Goal: Task Accomplishment & Management: Use online tool/utility

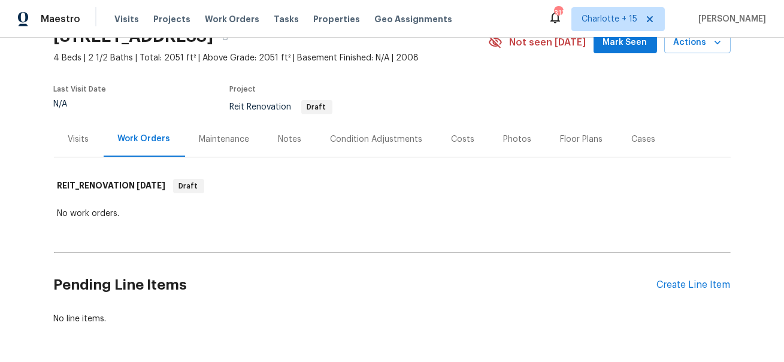
scroll to position [40, 0]
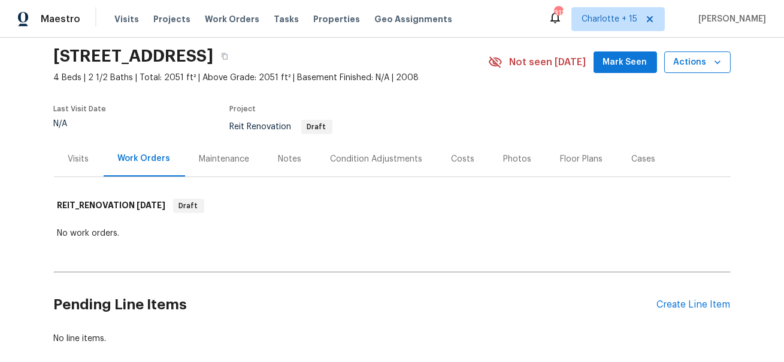
click at [702, 58] on span "Actions" at bounding box center [697, 62] width 47 height 15
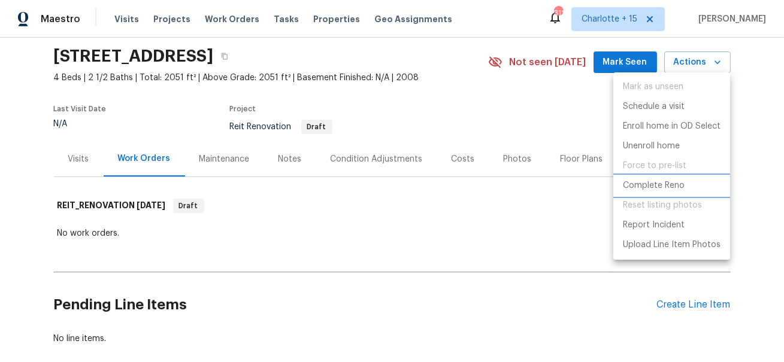
click at [657, 189] on p "Complete Reno" at bounding box center [654, 186] width 62 height 13
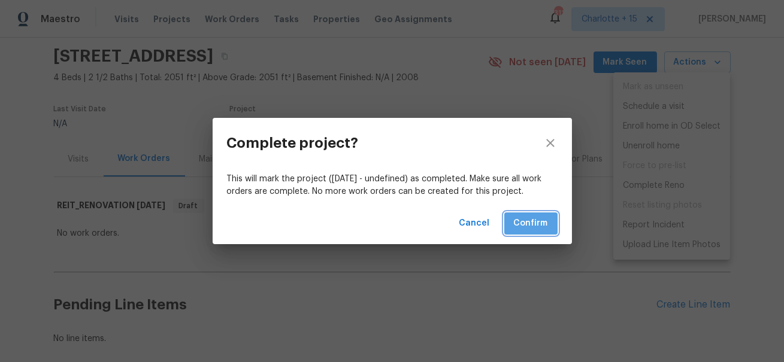
click at [524, 225] on span "Confirm" at bounding box center [531, 223] width 34 height 15
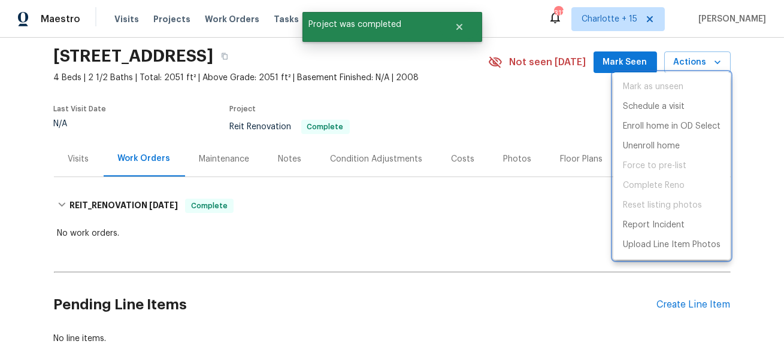
click at [423, 59] on div at bounding box center [392, 181] width 784 height 362
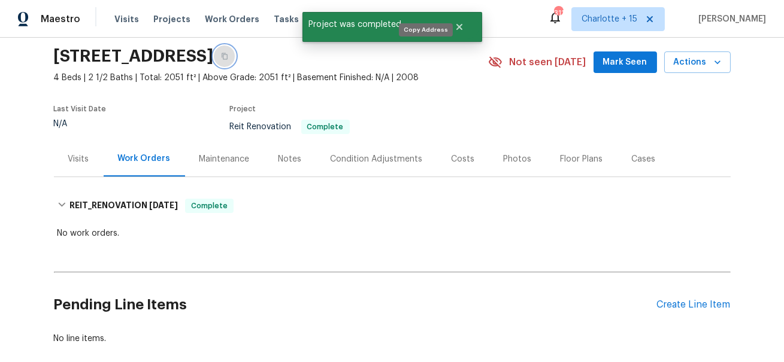
click at [228, 54] on icon "button" at bounding box center [225, 56] width 6 height 7
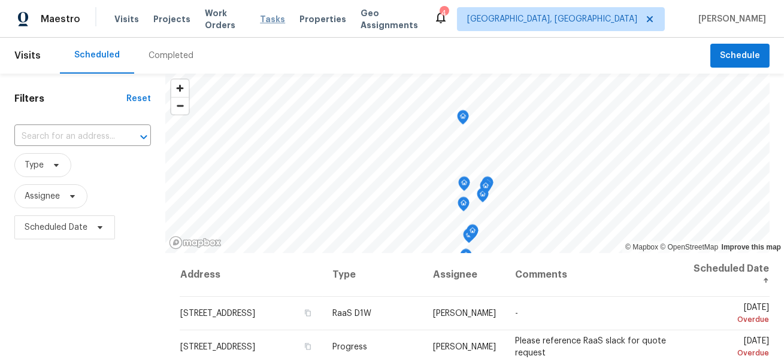
scroll to position [171, 0]
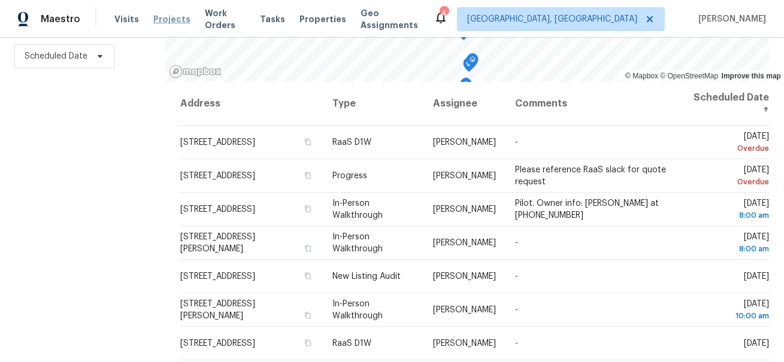
click at [158, 19] on span "Projects" at bounding box center [171, 19] width 37 height 12
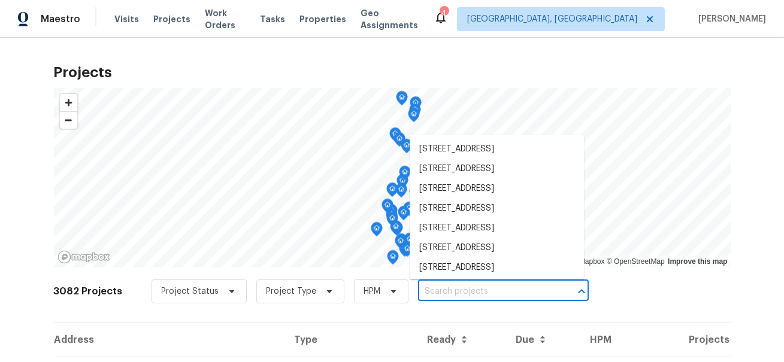
click at [426, 292] on input "text" at bounding box center [486, 292] width 137 height 19
paste input "3312 Silver Creek Dr, Mesquite, TX 75181"
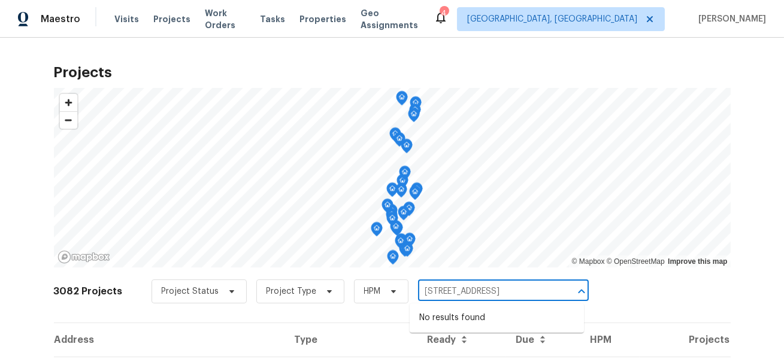
type input "3312 Silver Creek Dr, Mesquite, TX 75181"
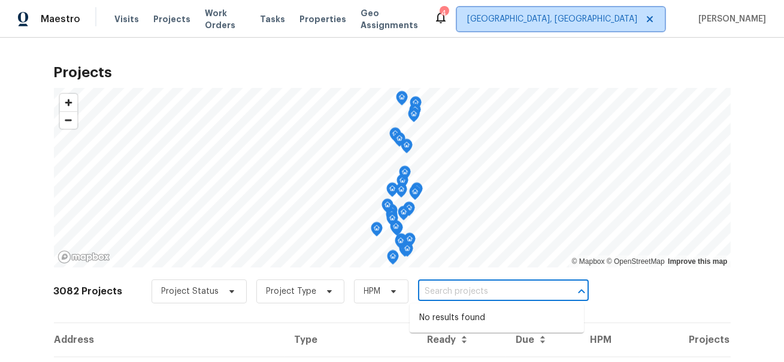
scroll to position [0, 0]
click at [638, 16] on span "Miami, FL" at bounding box center [552, 19] width 170 height 12
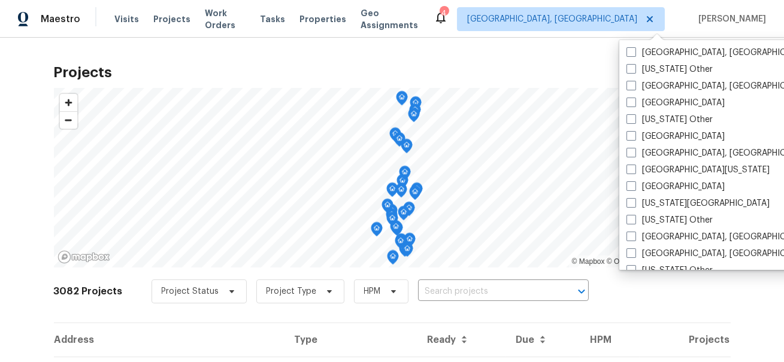
scroll to position [495, 0]
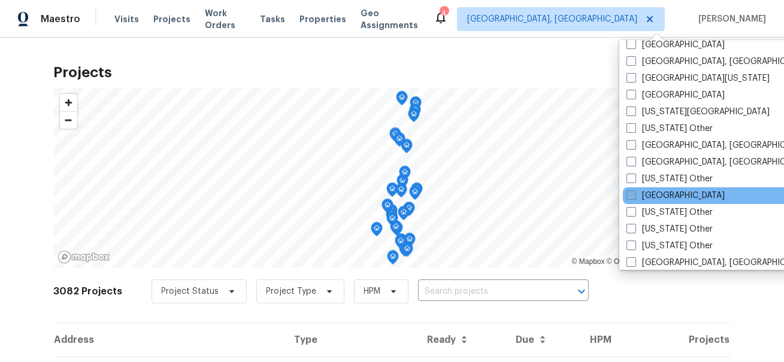
click at [662, 197] on label "Houston" at bounding box center [676, 196] width 98 height 12
click at [635, 197] on input "Houston" at bounding box center [631, 194] width 8 height 8
checkbox input "true"
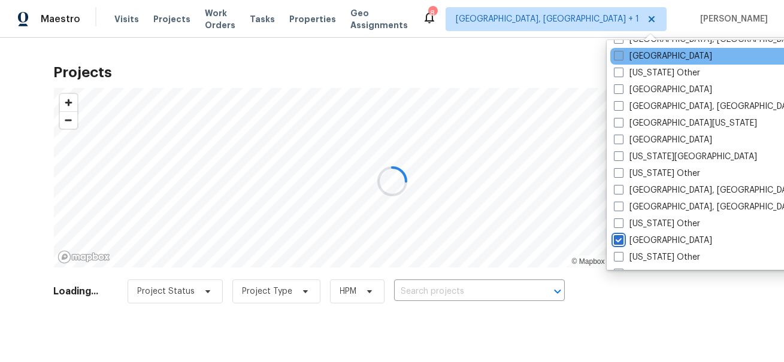
scroll to position [347, 0]
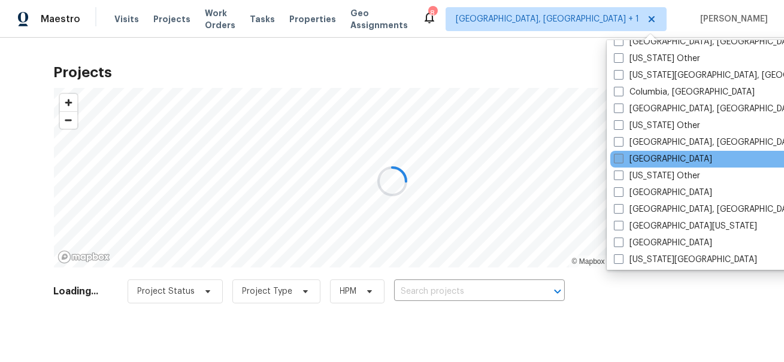
click at [642, 158] on label "Dallas" at bounding box center [663, 159] width 98 height 12
click at [622, 158] on input "Dallas" at bounding box center [618, 157] width 8 height 8
checkbox input "true"
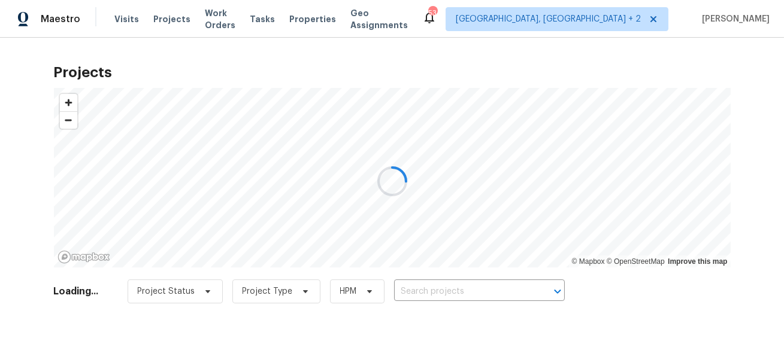
click at [471, 291] on div at bounding box center [392, 181] width 784 height 362
click at [467, 294] on div at bounding box center [392, 181] width 784 height 362
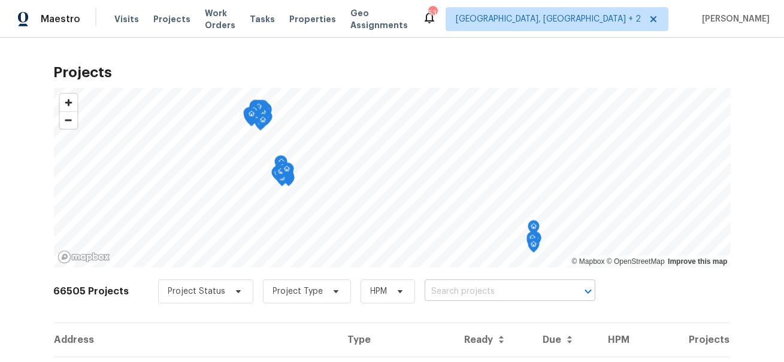
click at [452, 296] on input "text" at bounding box center [493, 292] width 137 height 19
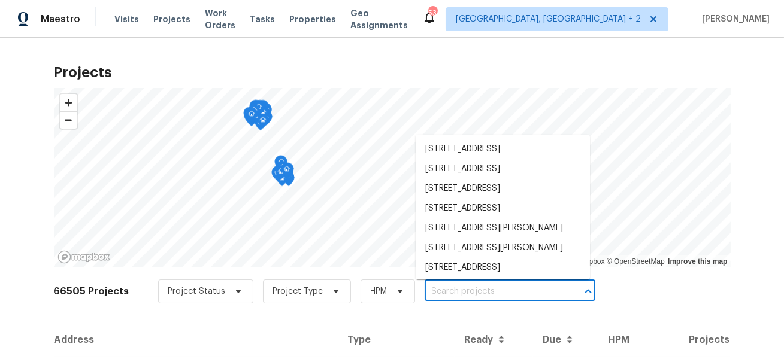
paste input "3312 Silver Creek Dr, Mesquite, TX 75181"
type input "3312 Silver Creek Dr, Mesquite, TX 75181"
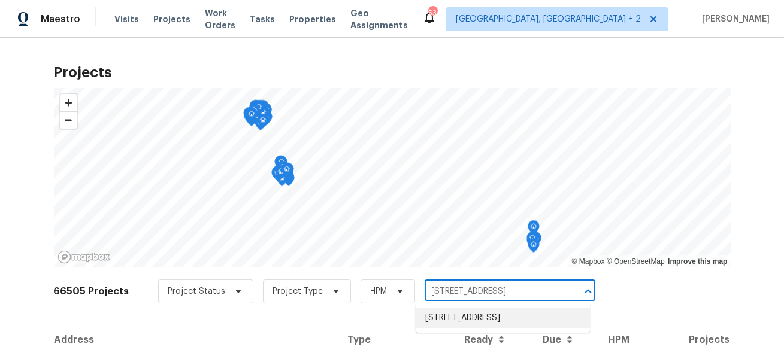
click at [450, 324] on li "3312 Silver Creek Dr, Mesquite, TX 75181" at bounding box center [503, 319] width 174 height 20
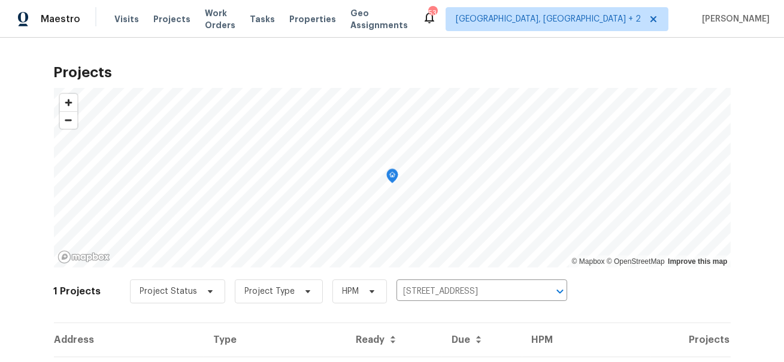
scroll to position [66, 0]
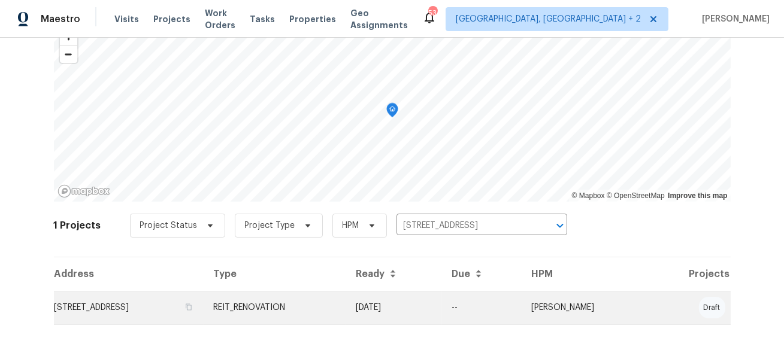
click at [204, 306] on td "3312 Silver Creek Dr, Mesquite, TX 75181" at bounding box center [129, 308] width 150 height 34
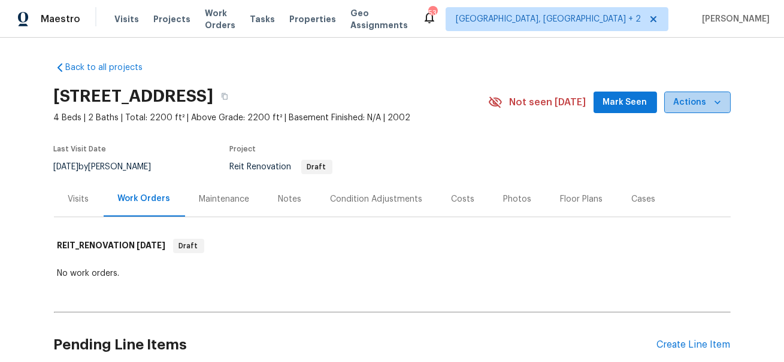
click at [720, 104] on icon "button" at bounding box center [718, 102] width 12 height 12
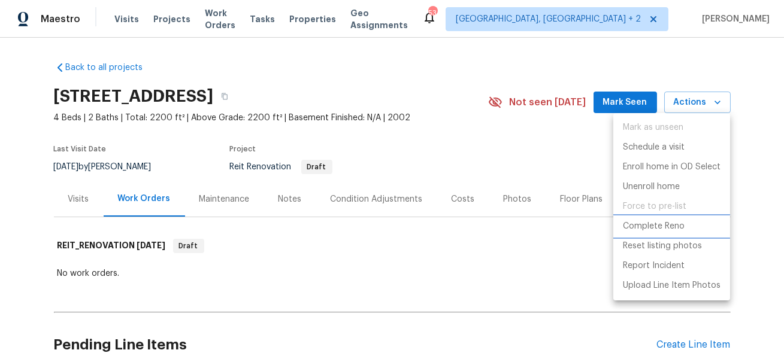
click at [657, 226] on p "Complete Reno" at bounding box center [654, 226] width 62 height 13
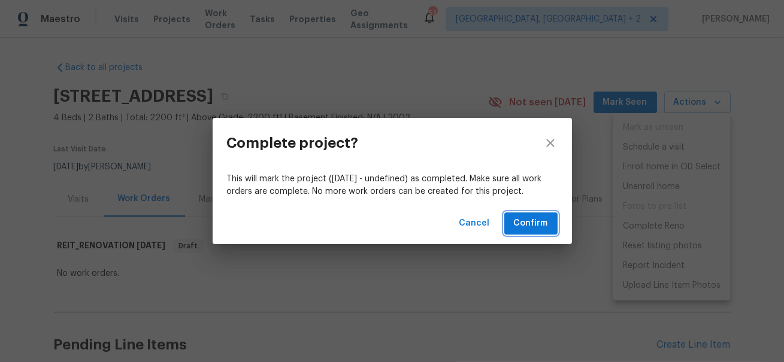
click at [510, 225] on button "Confirm" at bounding box center [530, 224] width 53 height 22
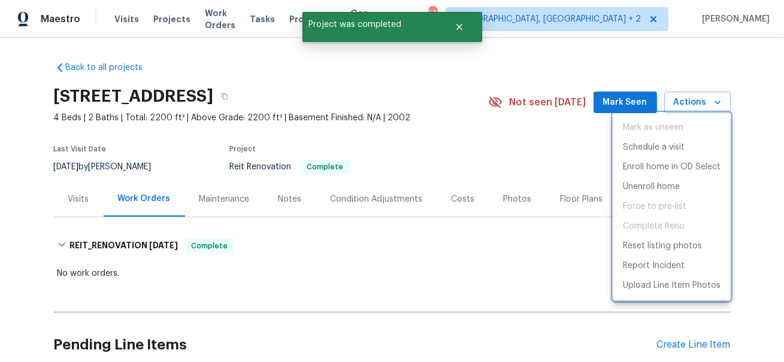
click at [463, 25] on div at bounding box center [392, 181] width 784 height 362
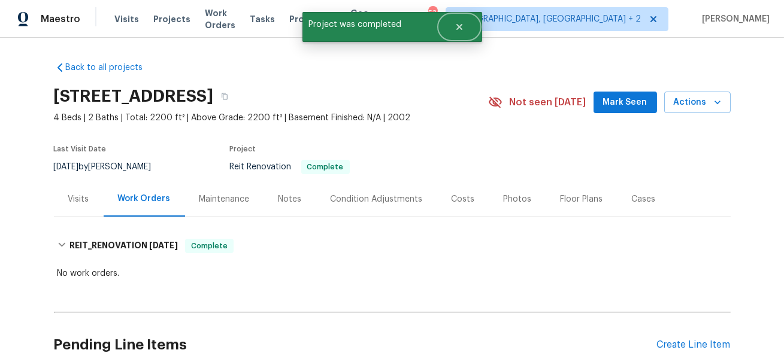
click at [463, 25] on icon "Close" at bounding box center [460, 27] width 10 height 10
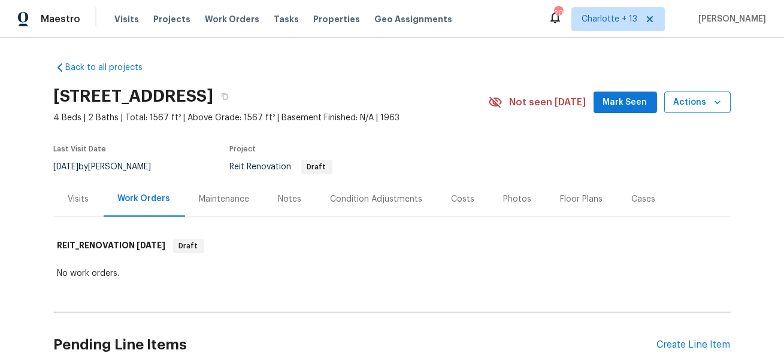
click at [721, 96] on icon "button" at bounding box center [718, 102] width 12 height 12
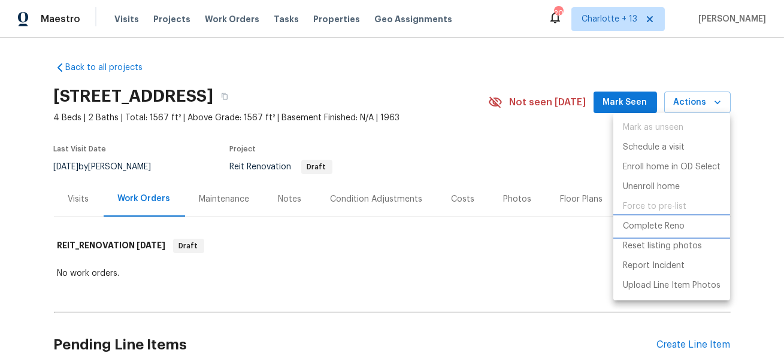
click at [660, 225] on p "Complete Reno" at bounding box center [654, 226] width 62 height 13
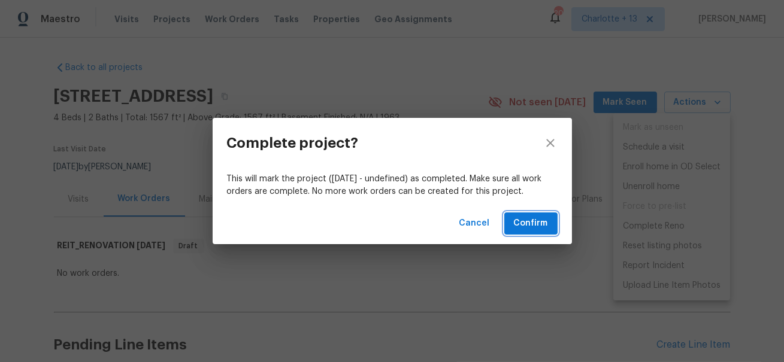
click at [528, 219] on span "Confirm" at bounding box center [531, 223] width 34 height 15
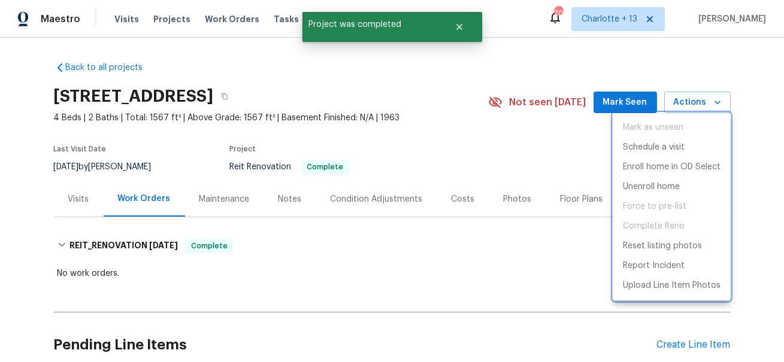
click at [463, 26] on div at bounding box center [392, 181] width 784 height 362
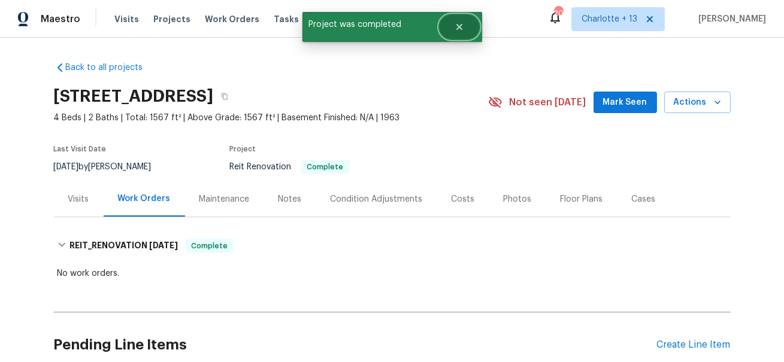
click at [460, 25] on icon "Close" at bounding box center [459, 27] width 6 height 6
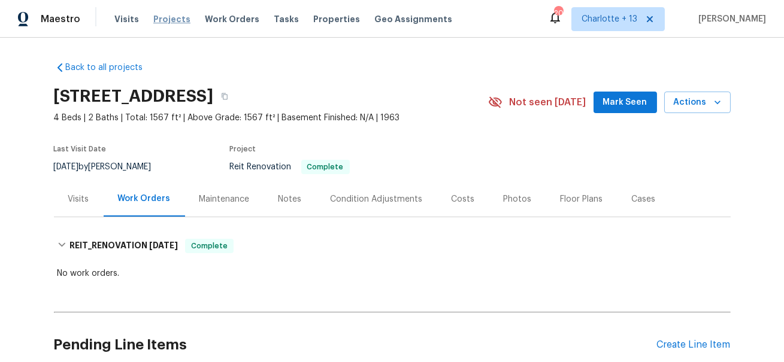
click at [165, 22] on span "Projects" at bounding box center [171, 19] width 37 height 12
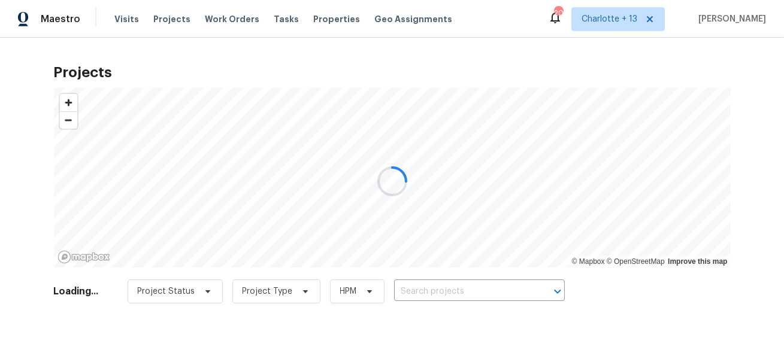
click at [435, 295] on div at bounding box center [392, 181] width 784 height 362
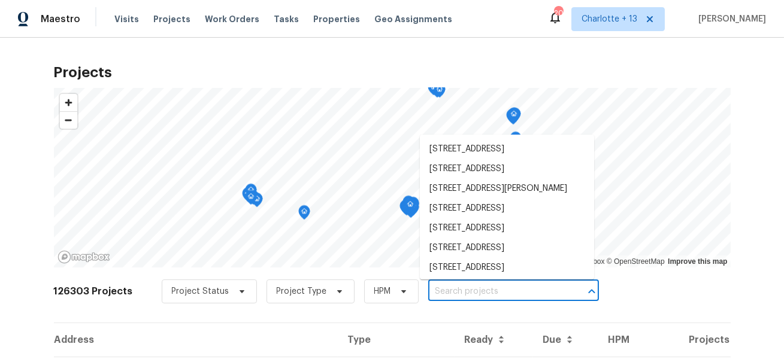
click at [435, 295] on input "text" at bounding box center [496, 292] width 137 height 19
paste input "2309 E Mitchell St, Arlington, TX 76010"
type input "2309 E Mitchell St, Arlington, TX 76010"
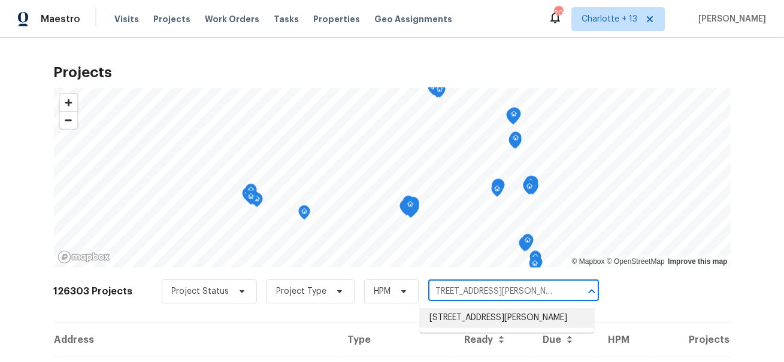
click at [432, 322] on li "2309 E Mitchell St, Arlington, TX 76010" at bounding box center [507, 319] width 174 height 20
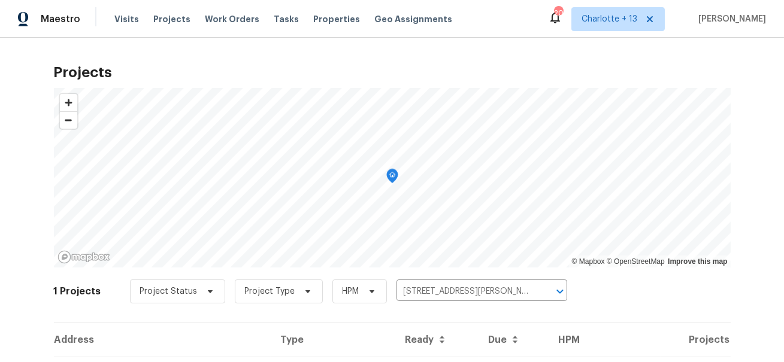
scroll to position [66, 0]
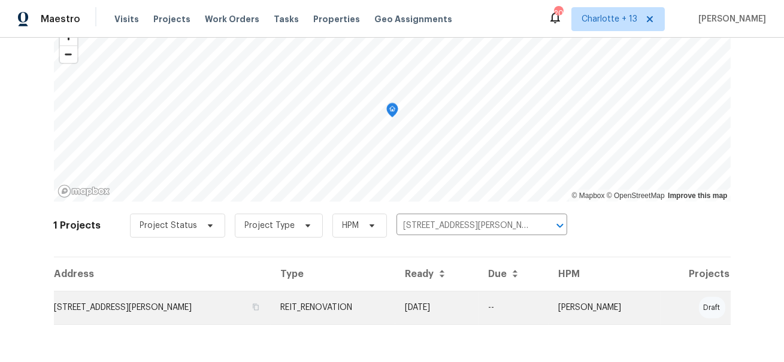
click at [146, 308] on td "2309 E Mitchell St, Arlington, TX 76010" at bounding box center [162, 308] width 217 height 34
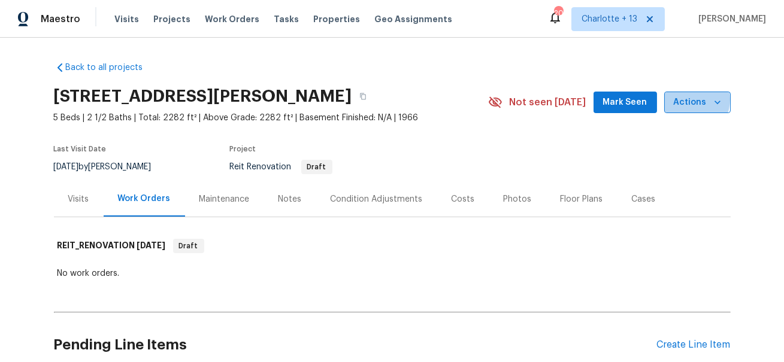
click at [686, 100] on span "Actions" at bounding box center [697, 102] width 47 height 15
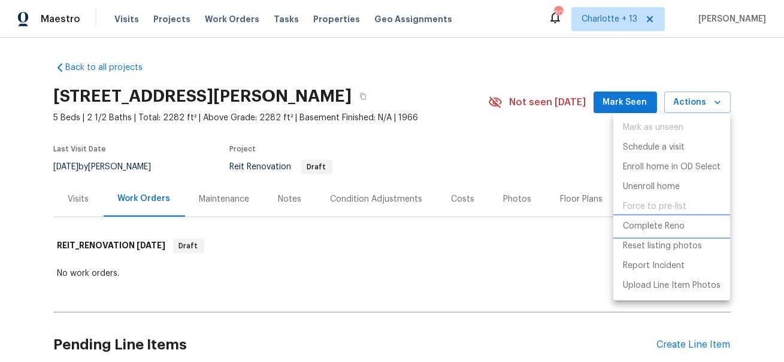
click at [667, 232] on p "Complete Reno" at bounding box center [654, 226] width 62 height 13
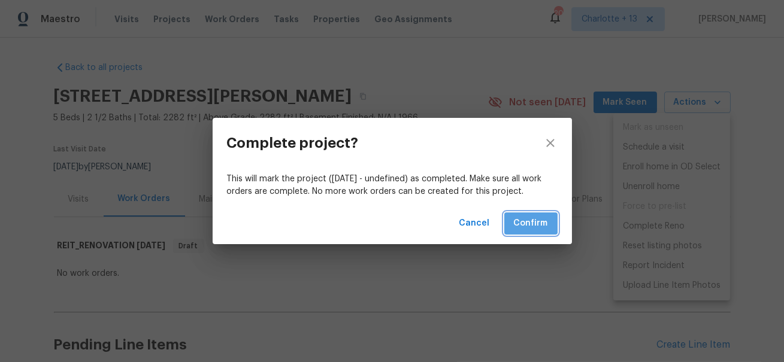
click at [520, 223] on span "Confirm" at bounding box center [531, 223] width 34 height 15
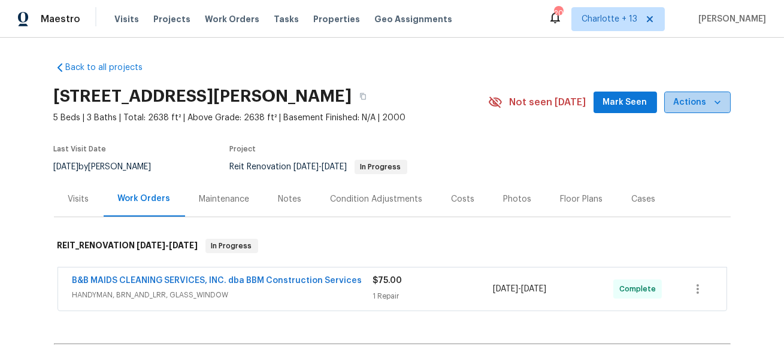
click at [706, 102] on span "Actions" at bounding box center [697, 102] width 47 height 15
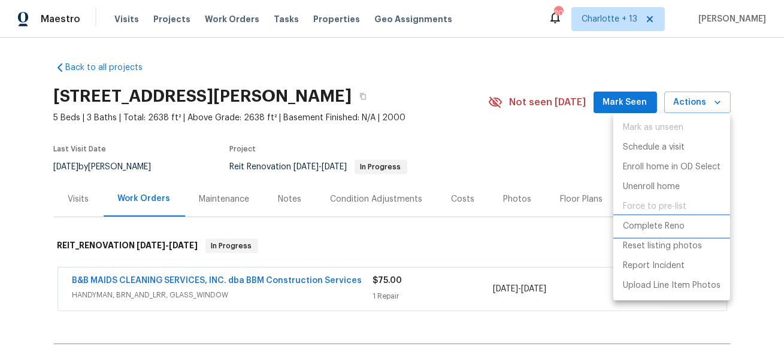
click at [661, 228] on p "Complete Reno" at bounding box center [654, 226] width 62 height 13
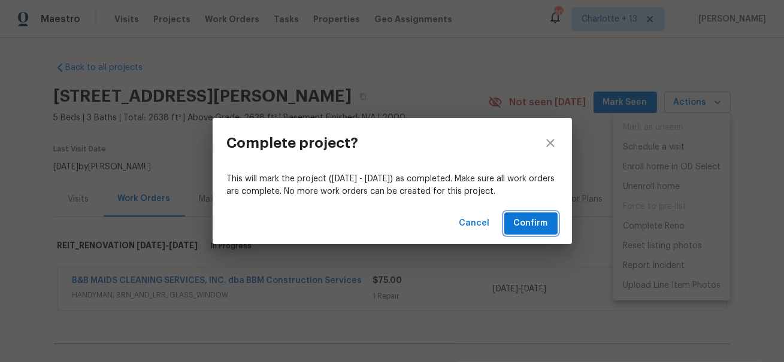
click at [529, 222] on span "Confirm" at bounding box center [531, 223] width 34 height 15
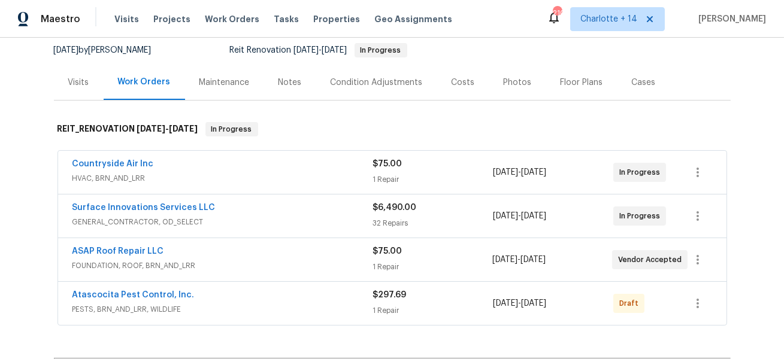
scroll to position [119, 0]
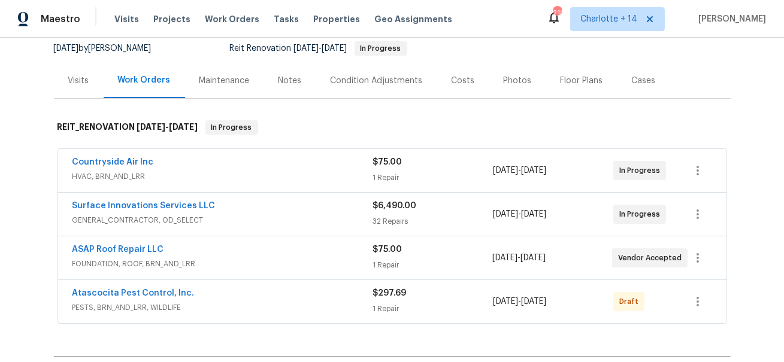
click at [235, 212] on div "Surface Innovations Services LLC" at bounding box center [222, 207] width 301 height 14
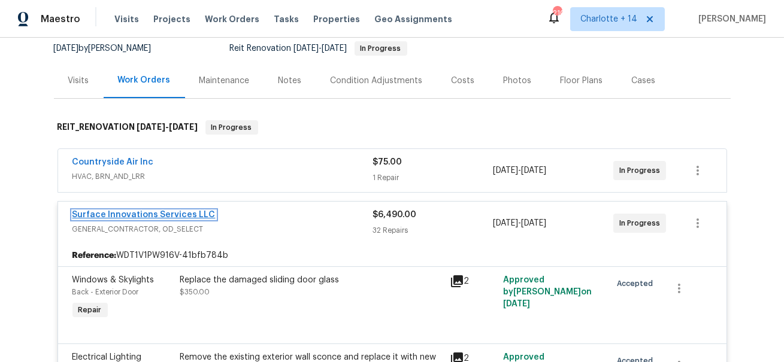
click at [146, 212] on link "Surface Innovations Services LLC" at bounding box center [143, 215] width 143 height 8
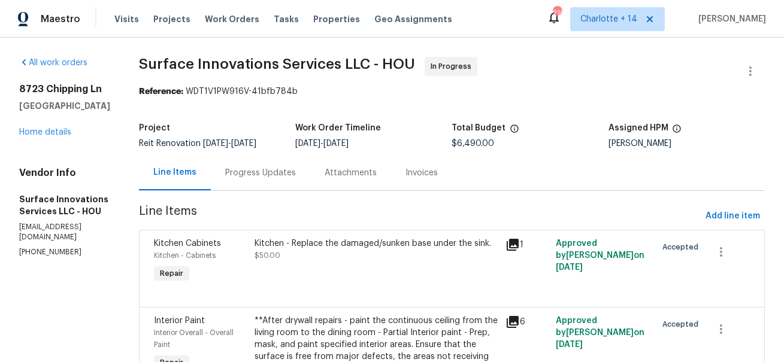
click at [296, 179] on div "Progress Updates" at bounding box center [260, 173] width 71 height 12
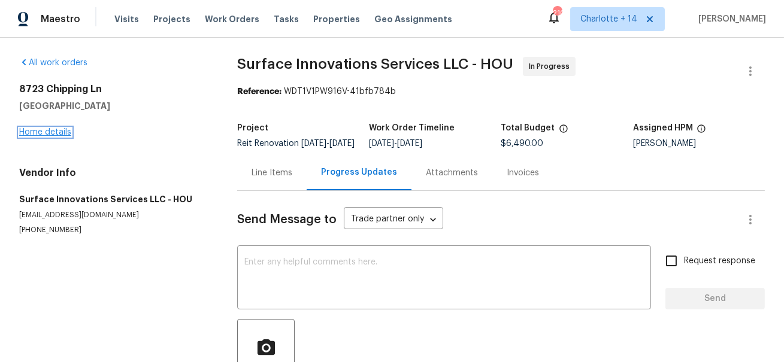
click at [41, 128] on link "Home details" at bounding box center [45, 132] width 52 height 8
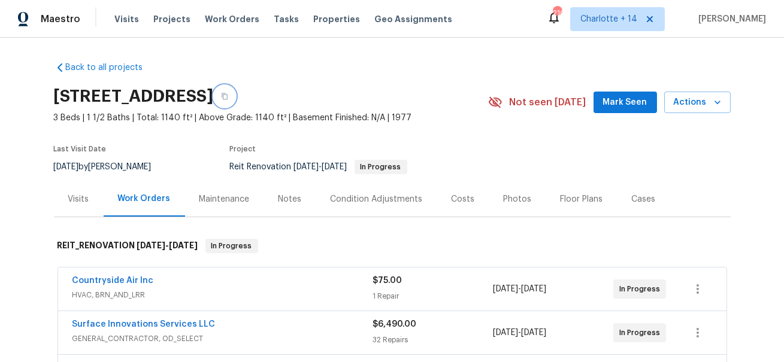
click at [228, 97] on icon "button" at bounding box center [224, 96] width 7 height 7
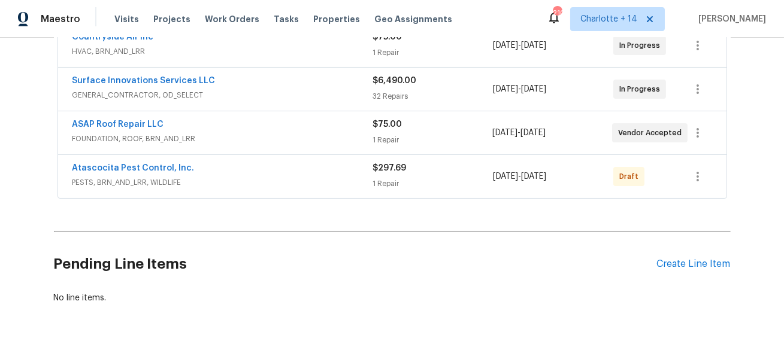
scroll to position [248, 0]
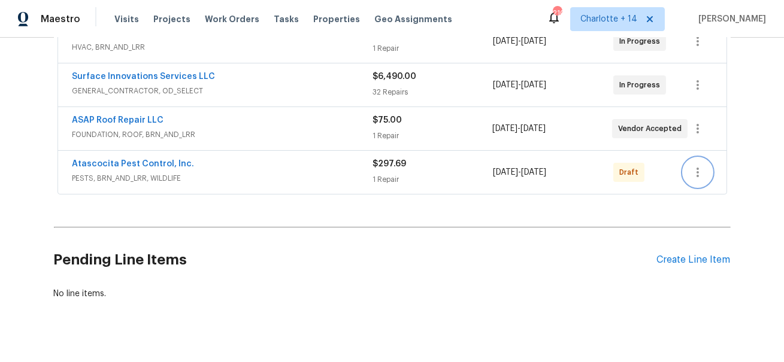
click at [695, 173] on icon "button" at bounding box center [698, 172] width 14 height 14
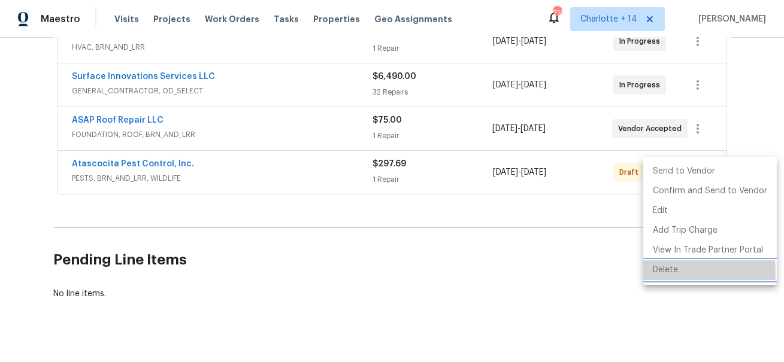
click at [661, 273] on li "Delete" at bounding box center [710, 271] width 134 height 20
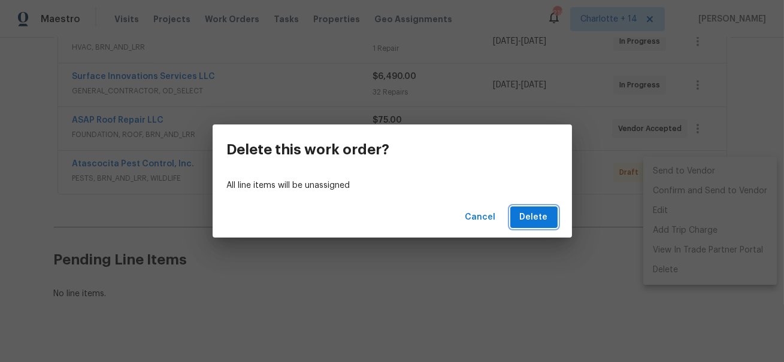
click at [540, 223] on span "Delete" at bounding box center [534, 217] width 28 height 15
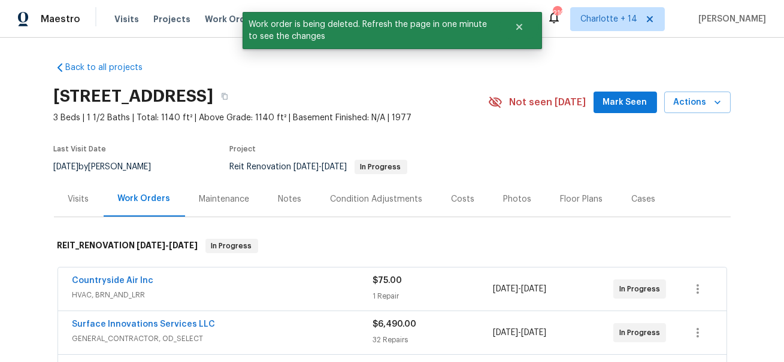
scroll to position [88, 0]
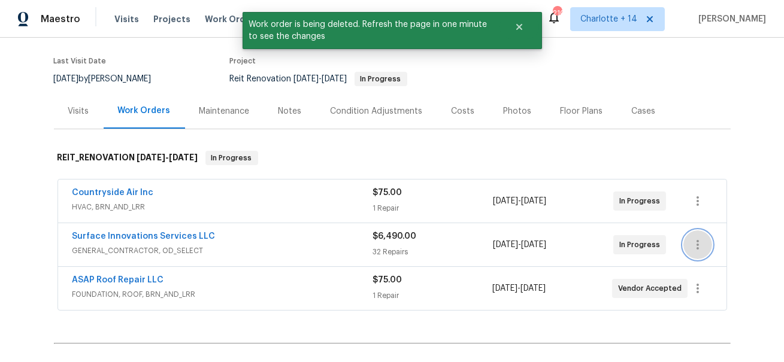
click at [695, 241] on icon "button" at bounding box center [698, 245] width 14 height 14
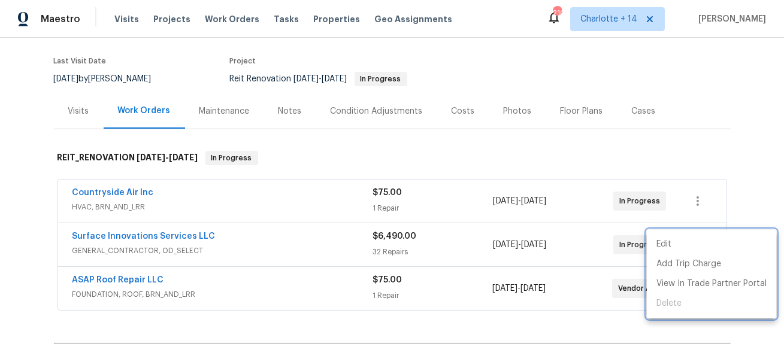
click at [164, 235] on div at bounding box center [392, 181] width 784 height 362
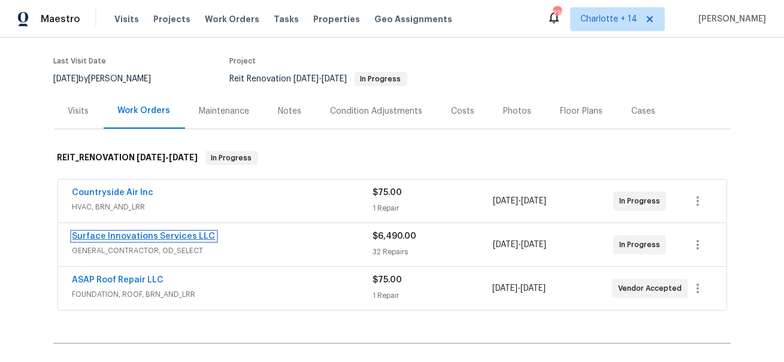
click at [164, 237] on link "Surface Innovations Services LLC" at bounding box center [143, 236] width 143 height 8
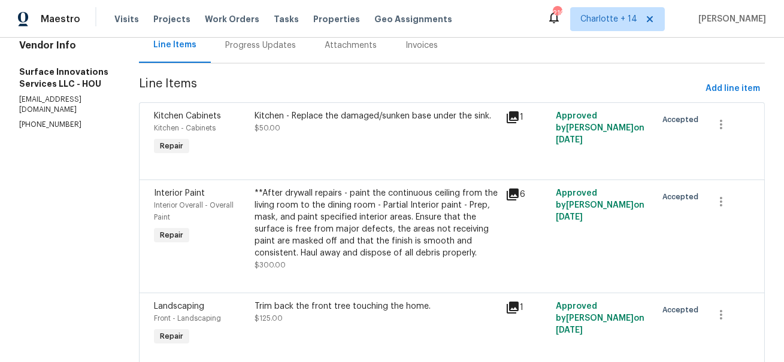
scroll to position [128, 0]
click at [728, 131] on icon "button" at bounding box center [721, 124] width 14 height 14
click at [724, 131] on li "Cancel" at bounding box center [734, 133] width 46 height 20
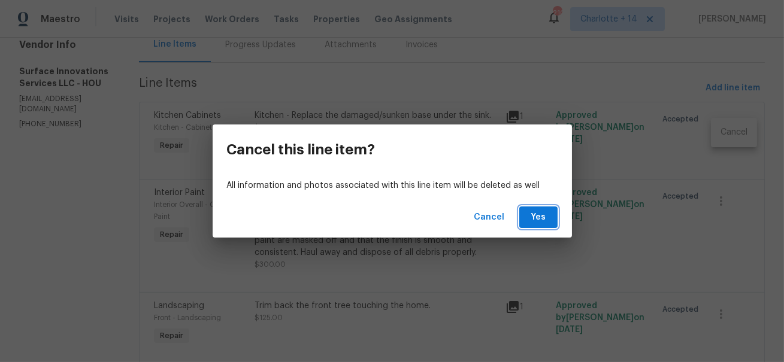
click at [539, 215] on span "Yes" at bounding box center [538, 217] width 19 height 15
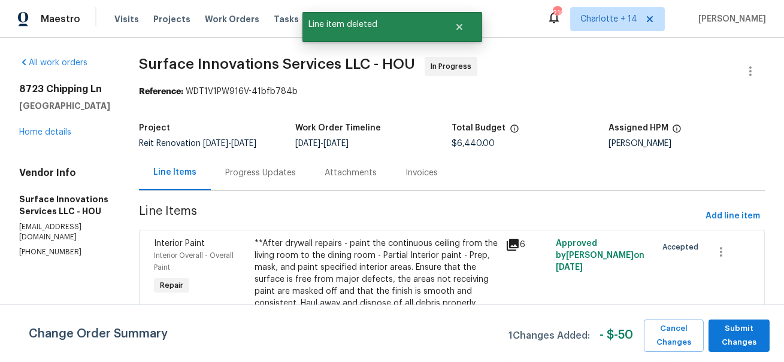
scroll to position [70, 0]
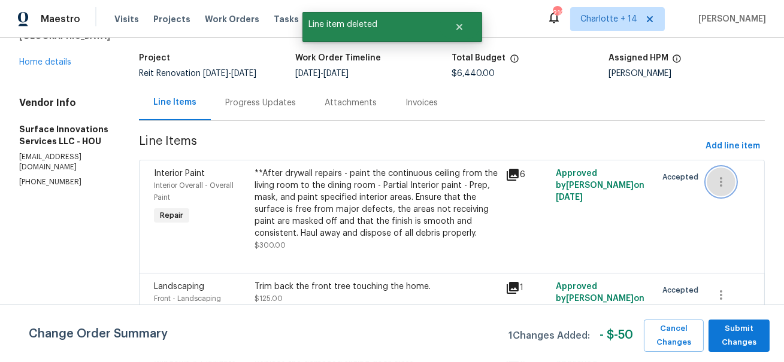
click at [729, 189] on icon "button" at bounding box center [721, 182] width 14 height 14
click at [721, 191] on li "Cancel" at bounding box center [734, 191] width 46 height 20
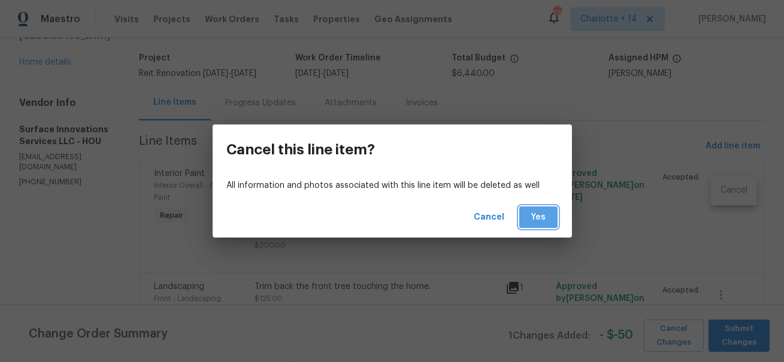
click at [539, 214] on span "Yes" at bounding box center [538, 217] width 19 height 15
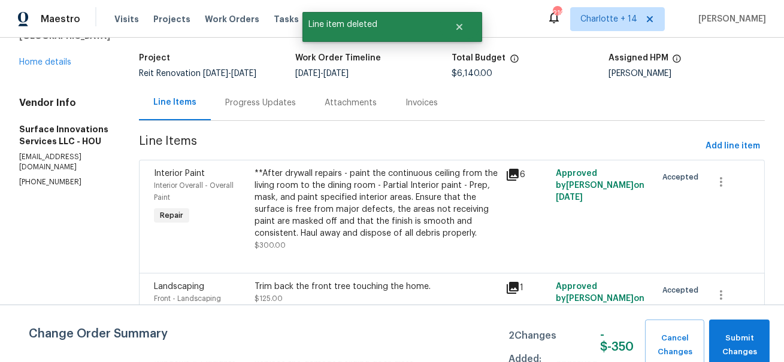
scroll to position [0, 0]
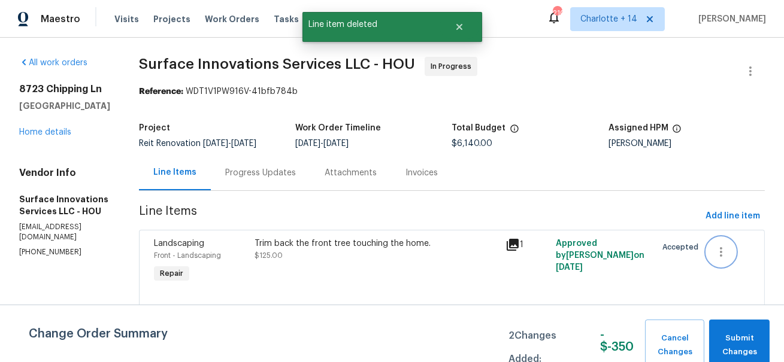
click at [723, 259] on icon "button" at bounding box center [721, 252] width 14 height 14
click at [735, 259] on li "Cancel" at bounding box center [734, 262] width 46 height 20
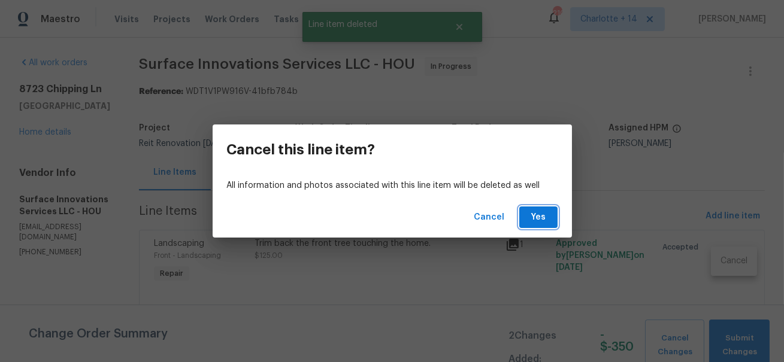
click at [554, 225] on button "Yes" at bounding box center [538, 218] width 38 height 22
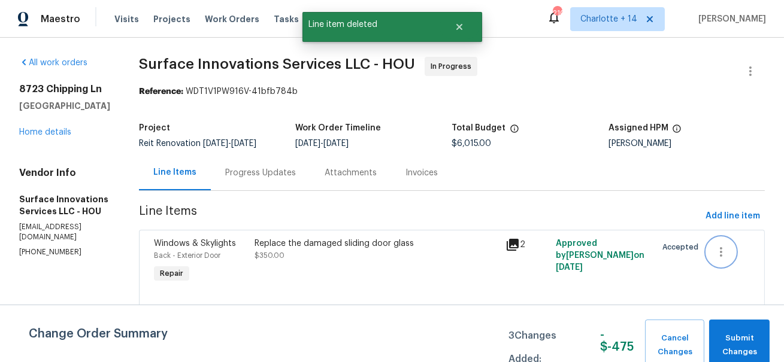
click at [723, 257] on icon "button" at bounding box center [721, 252] width 2 height 10
click at [727, 261] on li "Cancel" at bounding box center [734, 262] width 46 height 20
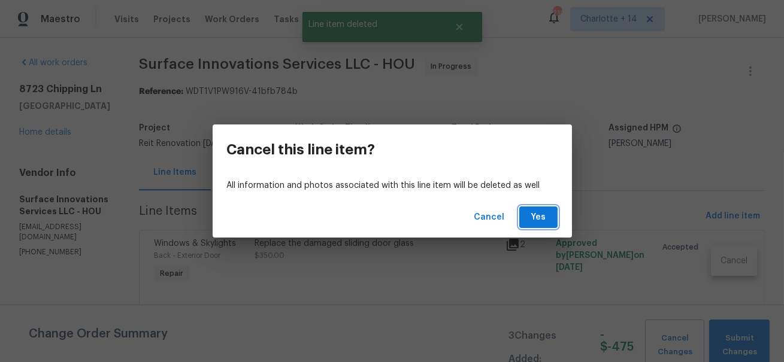
click at [551, 219] on button "Yes" at bounding box center [538, 218] width 38 height 22
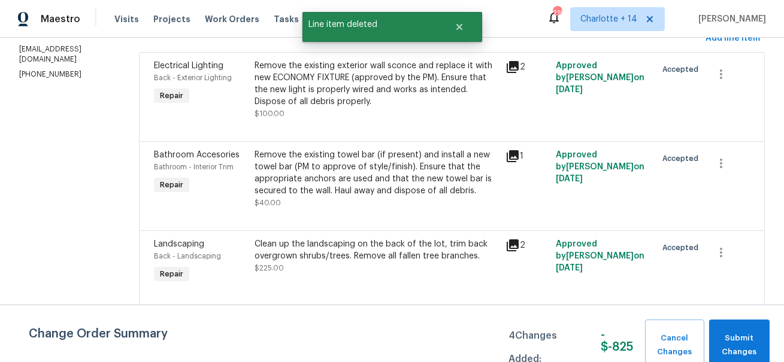
scroll to position [179, 0]
click at [721, 81] on icon "button" at bounding box center [721, 74] width 14 height 14
click at [721, 80] on li "Cancel" at bounding box center [734, 82] width 46 height 20
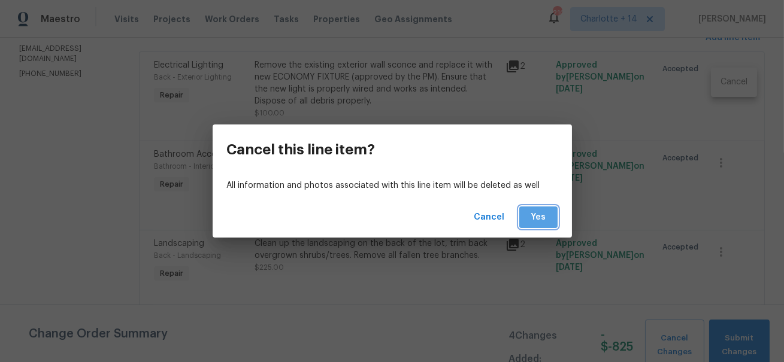
click at [541, 216] on span "Yes" at bounding box center [538, 217] width 19 height 15
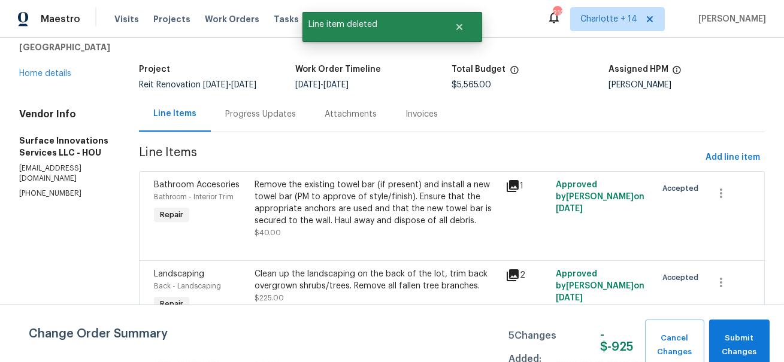
scroll to position [97, 0]
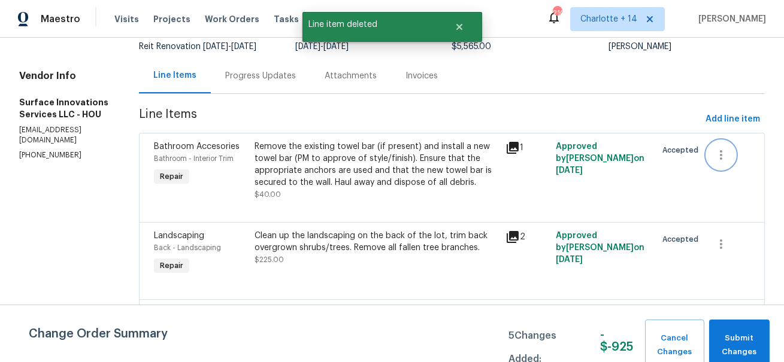
click at [724, 162] on icon "button" at bounding box center [721, 155] width 14 height 14
click at [724, 164] on li "Cancel" at bounding box center [734, 164] width 46 height 20
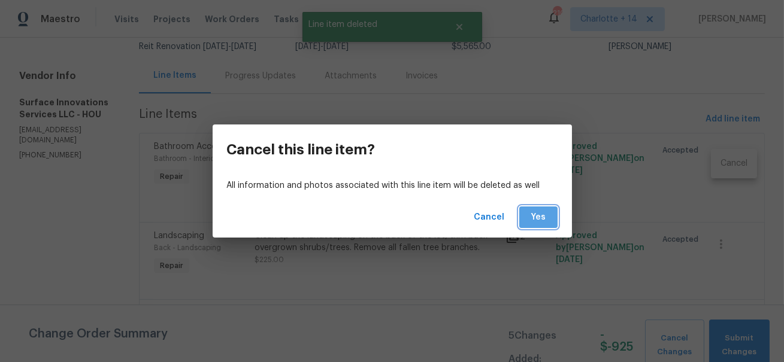
click at [541, 217] on span "Yes" at bounding box center [538, 217] width 19 height 15
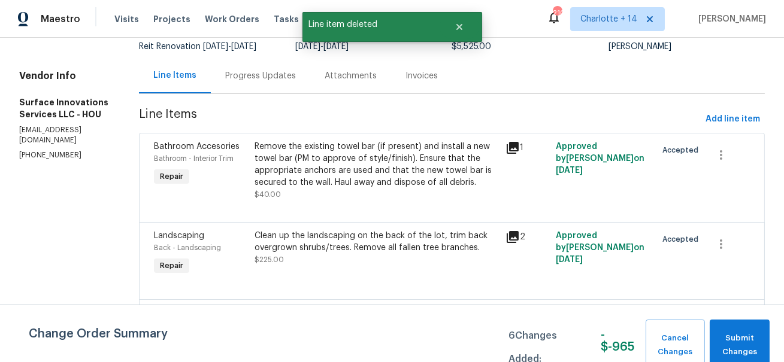
scroll to position [0, 0]
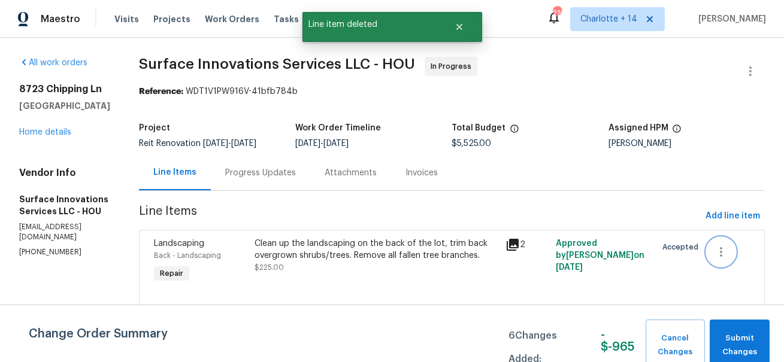
click at [724, 259] on icon "button" at bounding box center [721, 252] width 14 height 14
click at [721, 261] on li "Cancel" at bounding box center [734, 262] width 46 height 20
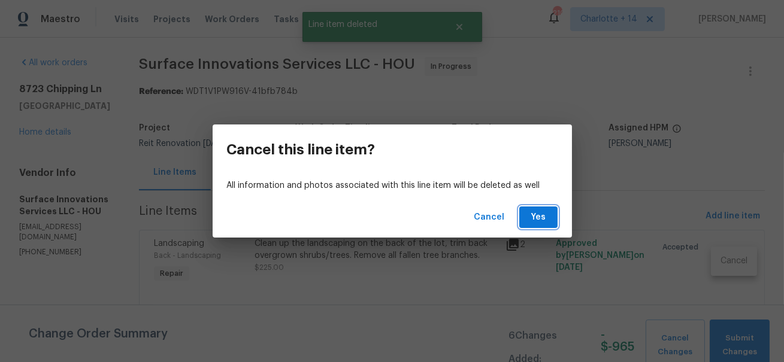
click at [540, 220] on span "Yes" at bounding box center [538, 217] width 19 height 15
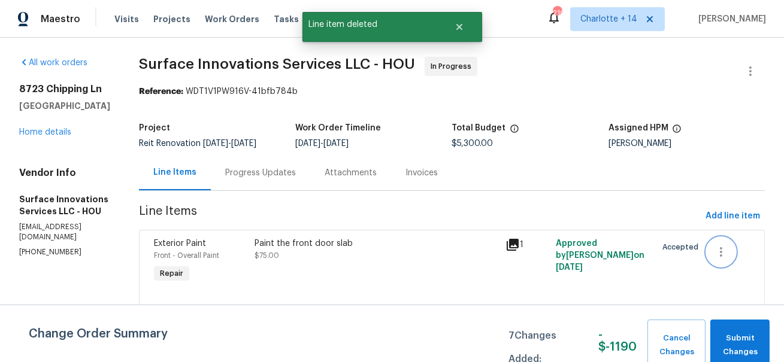
click at [723, 257] on icon "button" at bounding box center [721, 252] width 2 height 10
click at [733, 267] on li "Cancel" at bounding box center [734, 262] width 46 height 20
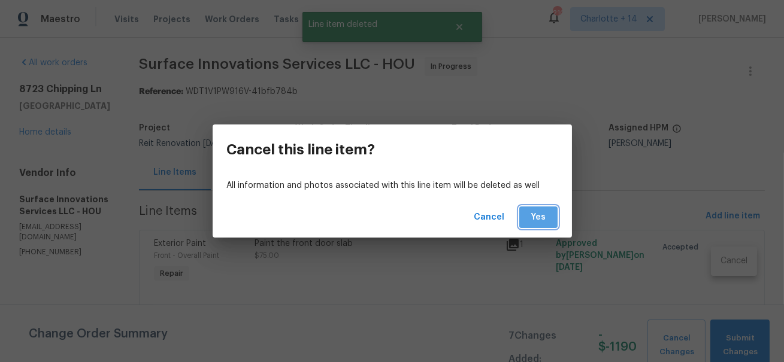
click at [549, 223] on button "Yes" at bounding box center [538, 218] width 38 height 22
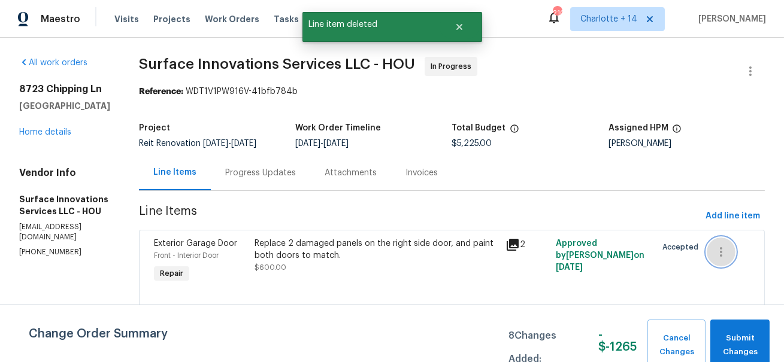
click at [727, 259] on icon "button" at bounding box center [721, 252] width 14 height 14
click at [741, 267] on li "Cancel" at bounding box center [734, 262] width 46 height 20
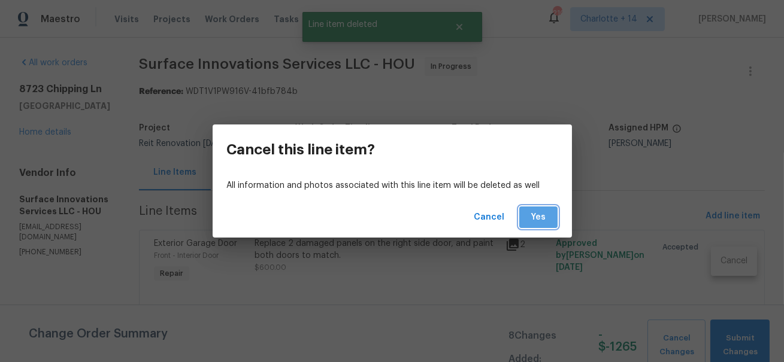
click at [553, 215] on button "Yes" at bounding box center [538, 218] width 38 height 22
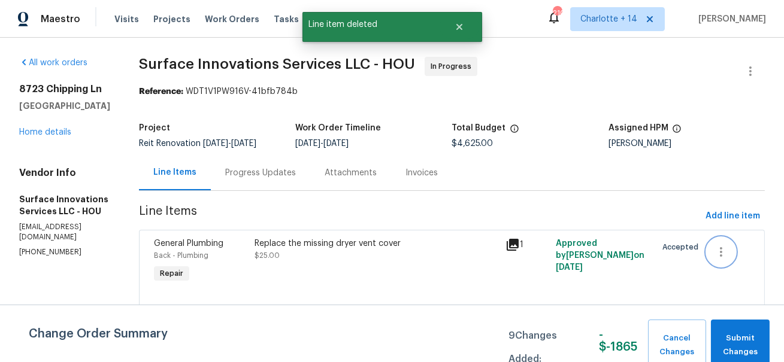
click at [721, 256] on icon "button" at bounding box center [721, 252] width 14 height 14
click at [726, 258] on li "Cancel" at bounding box center [734, 262] width 46 height 20
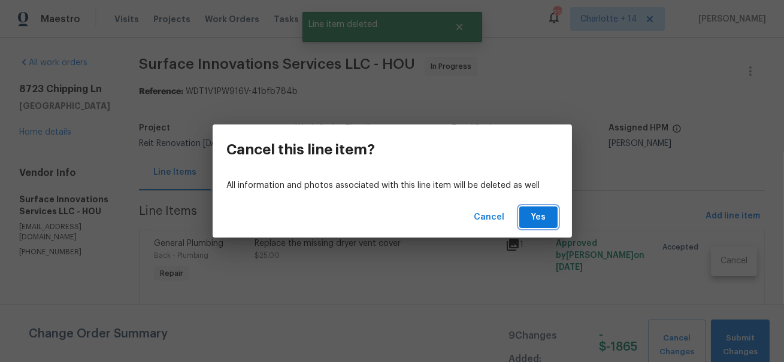
click at [529, 216] on span "Yes" at bounding box center [538, 217] width 19 height 15
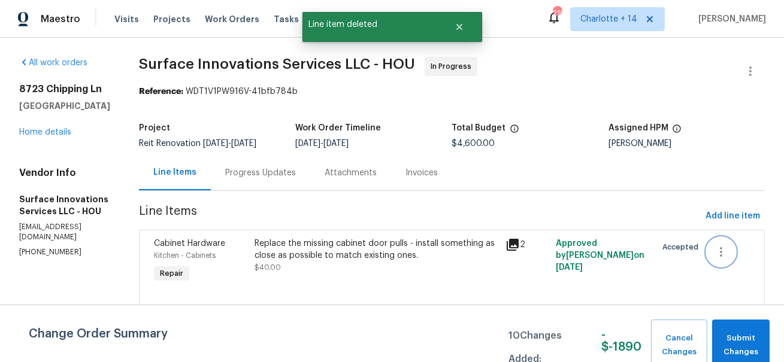
click at [725, 259] on icon "button" at bounding box center [721, 252] width 14 height 14
click at [718, 263] on li "Cancel" at bounding box center [734, 262] width 46 height 20
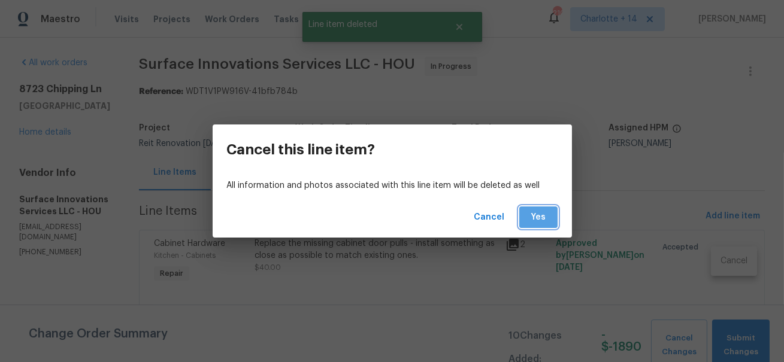
click at [536, 222] on span "Yes" at bounding box center [538, 217] width 19 height 15
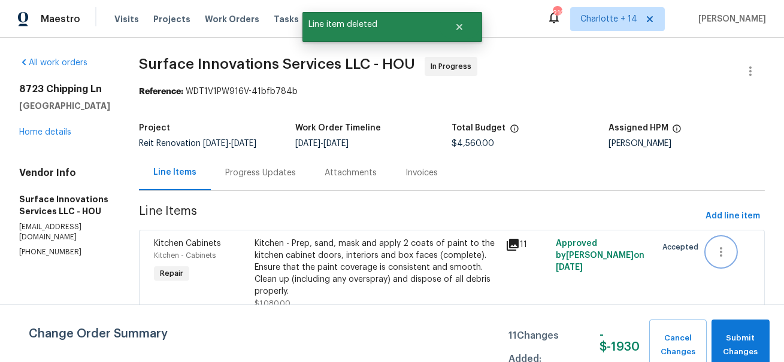
click at [723, 257] on icon "button" at bounding box center [721, 252] width 2 height 10
click at [724, 262] on li "Cancel" at bounding box center [734, 262] width 46 height 20
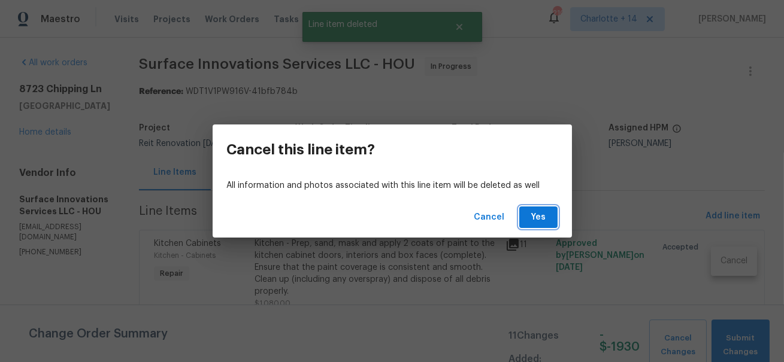
click at [547, 220] on span "Yes" at bounding box center [538, 217] width 19 height 15
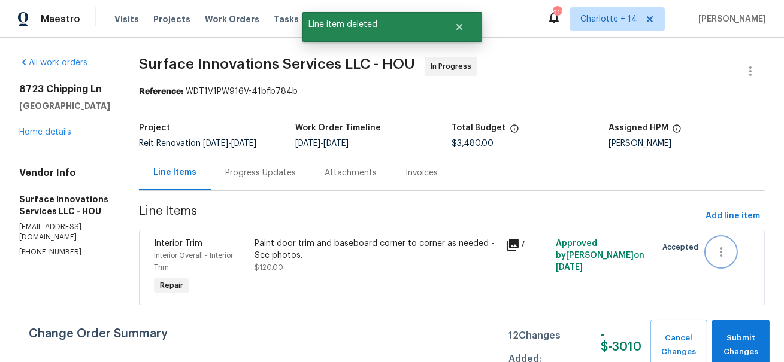
click at [726, 256] on icon "button" at bounding box center [721, 252] width 14 height 14
click at [721, 262] on li "Cancel" at bounding box center [734, 262] width 46 height 20
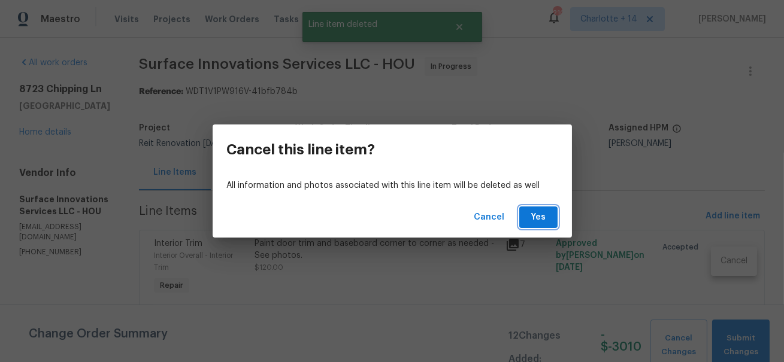
click at [548, 220] on span "Yes" at bounding box center [538, 217] width 19 height 15
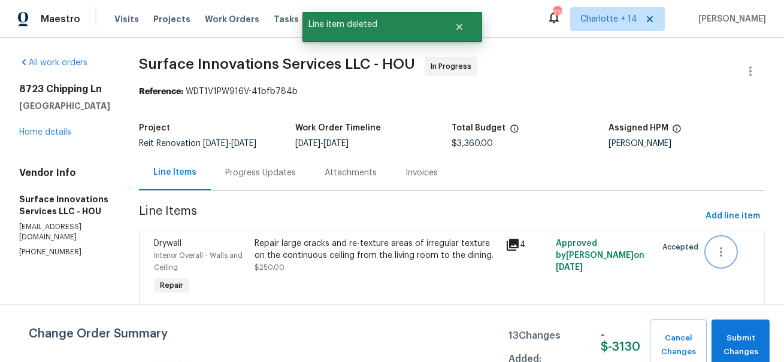
click at [722, 259] on icon "button" at bounding box center [721, 252] width 14 height 14
click at [724, 261] on li "Cancel" at bounding box center [734, 262] width 46 height 20
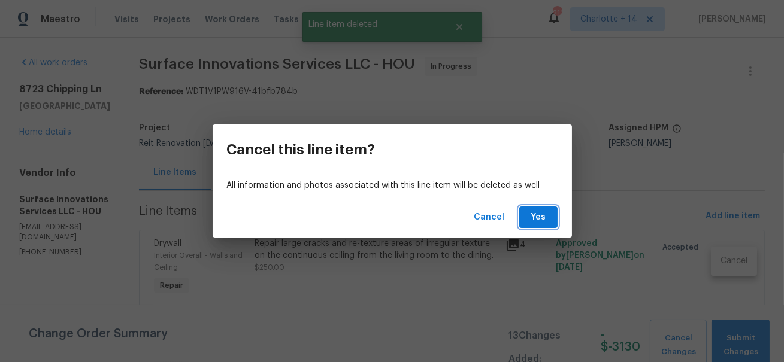
click at [540, 211] on span "Yes" at bounding box center [538, 217] width 19 height 15
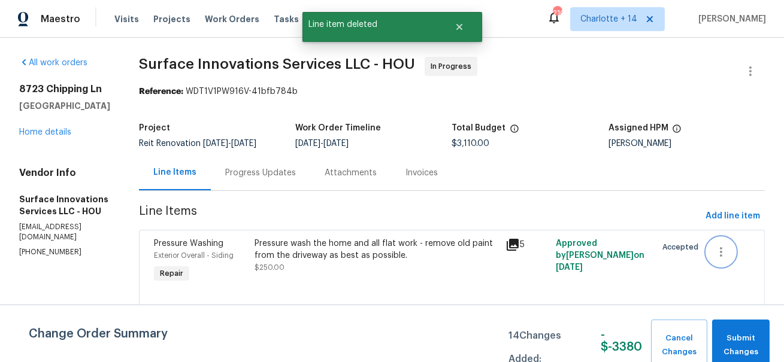
click at [724, 259] on icon "button" at bounding box center [721, 252] width 14 height 14
click at [723, 261] on li "Cancel" at bounding box center [734, 262] width 46 height 20
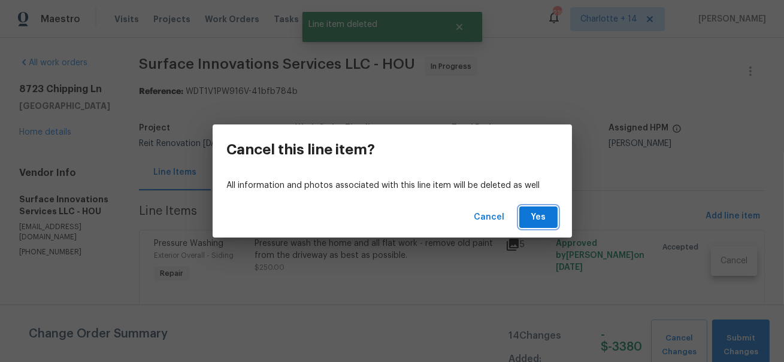
click at [553, 225] on button "Yes" at bounding box center [538, 218] width 38 height 22
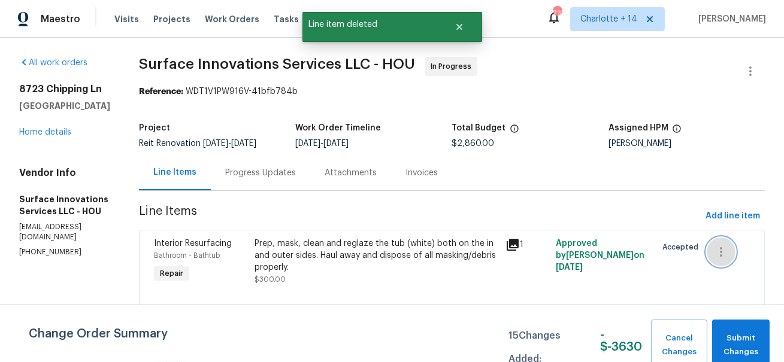
click at [723, 259] on icon "button" at bounding box center [721, 252] width 14 height 14
click at [723, 256] on li "Cancel" at bounding box center [734, 262] width 46 height 20
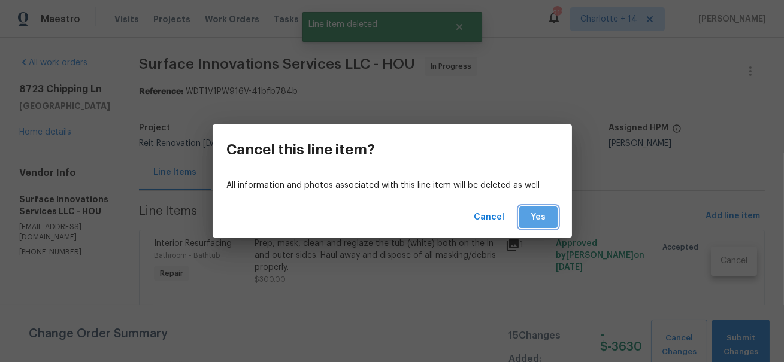
click at [539, 222] on span "Yes" at bounding box center [538, 217] width 19 height 15
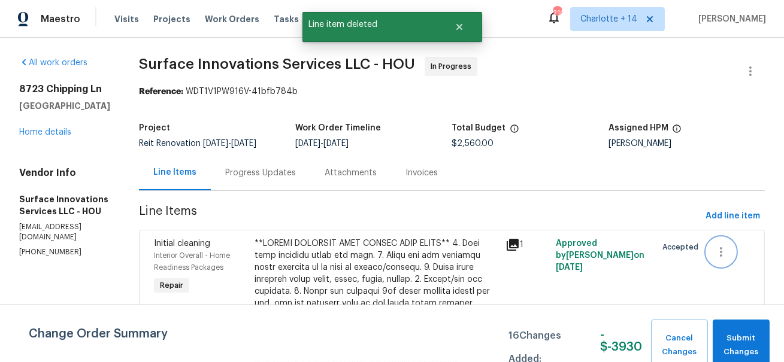
click at [729, 259] on icon "button" at bounding box center [721, 252] width 14 height 14
click at [721, 262] on li "Cancel" at bounding box center [734, 262] width 46 height 20
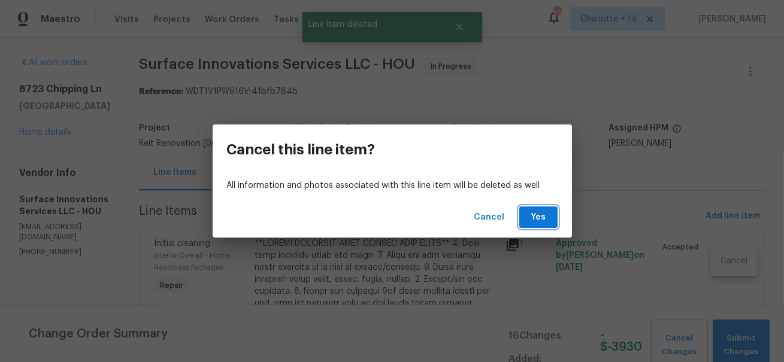
click at [542, 224] on span "Yes" at bounding box center [538, 217] width 19 height 15
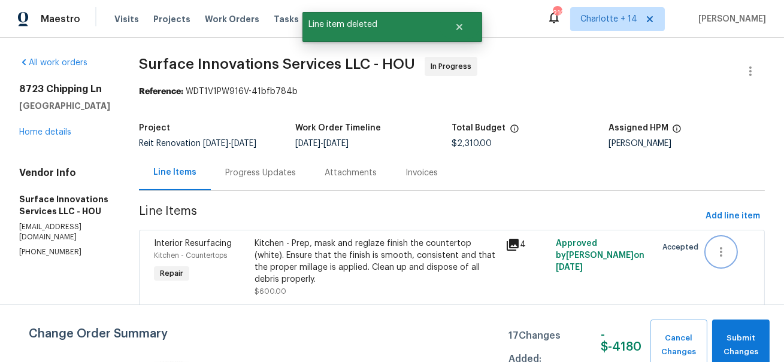
click at [721, 258] on icon "button" at bounding box center [721, 252] width 14 height 14
click at [719, 262] on li "Cancel" at bounding box center [734, 262] width 46 height 20
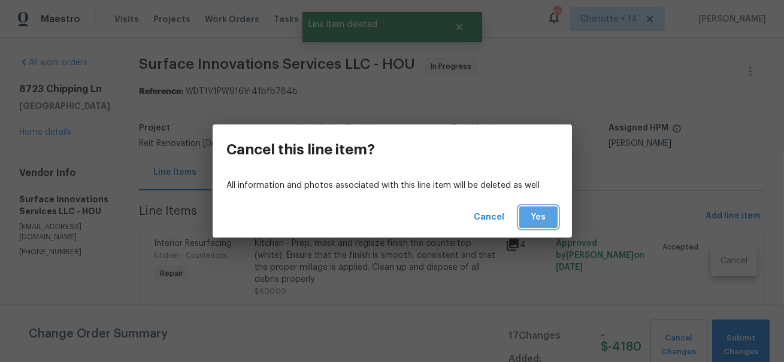
click at [548, 214] on button "Yes" at bounding box center [538, 218] width 38 height 22
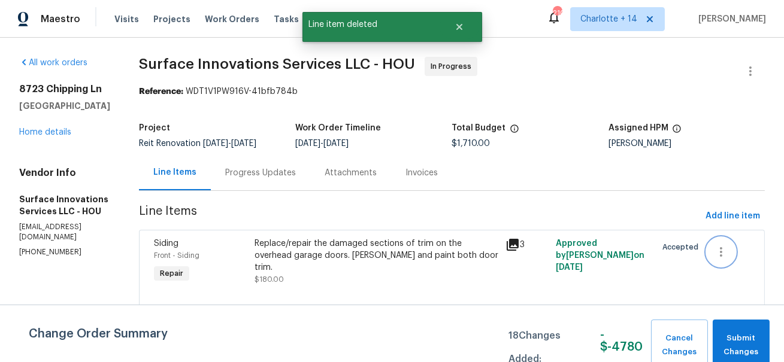
click at [725, 259] on icon "button" at bounding box center [721, 252] width 14 height 14
click at [732, 267] on li "Cancel" at bounding box center [734, 262] width 46 height 20
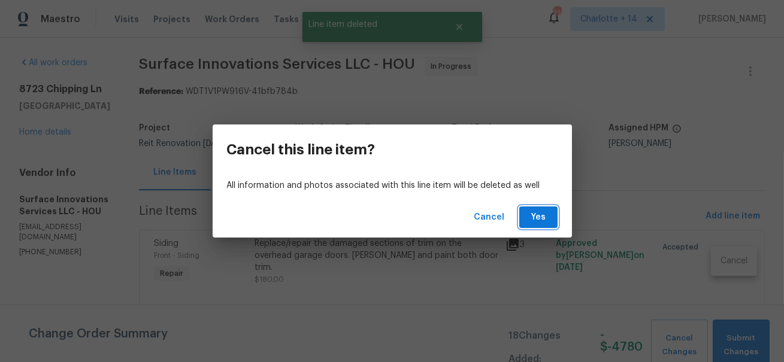
click at [552, 222] on button "Yes" at bounding box center [538, 218] width 38 height 22
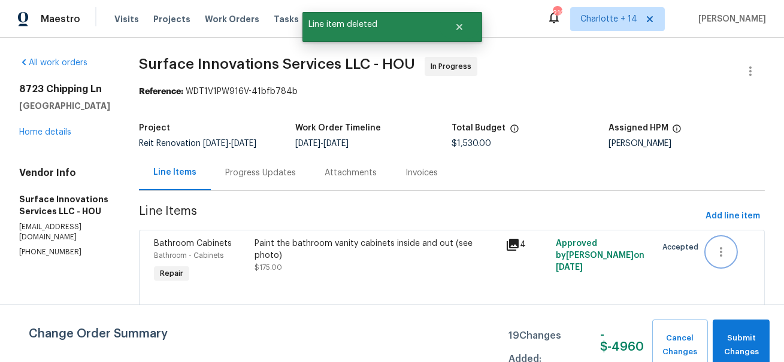
click at [719, 259] on icon "button" at bounding box center [721, 252] width 14 height 14
click at [732, 267] on li "Cancel" at bounding box center [734, 262] width 46 height 20
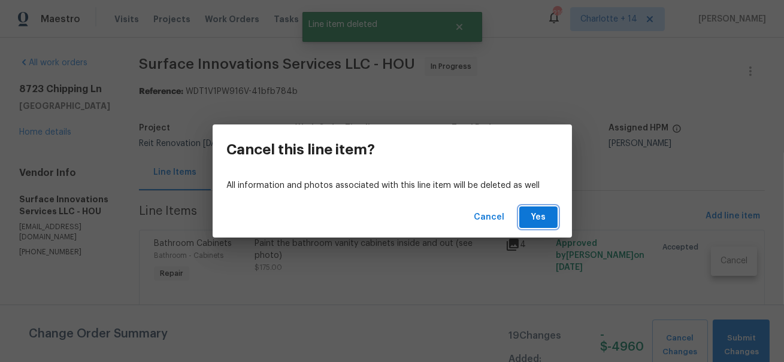
click at [529, 216] on span "Yes" at bounding box center [538, 217] width 19 height 15
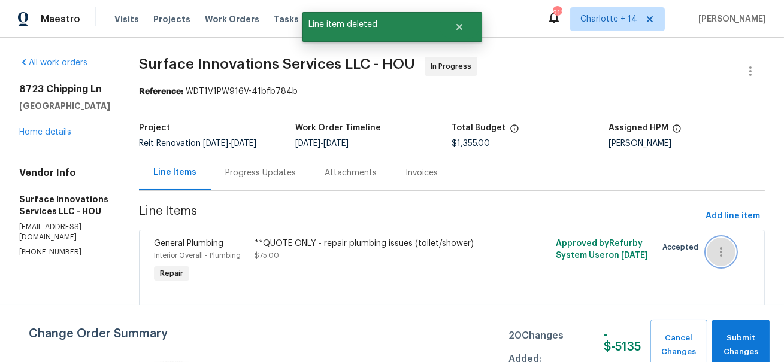
click at [721, 256] on icon "button" at bounding box center [721, 252] width 14 height 14
click at [727, 263] on li "Cancel" at bounding box center [734, 262] width 46 height 20
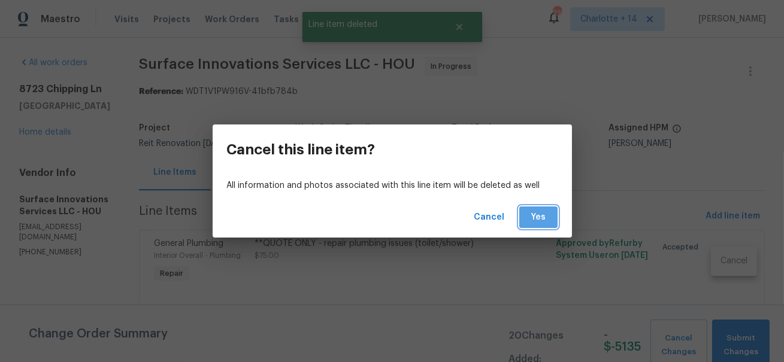
click at [540, 218] on span "Yes" at bounding box center [538, 217] width 19 height 15
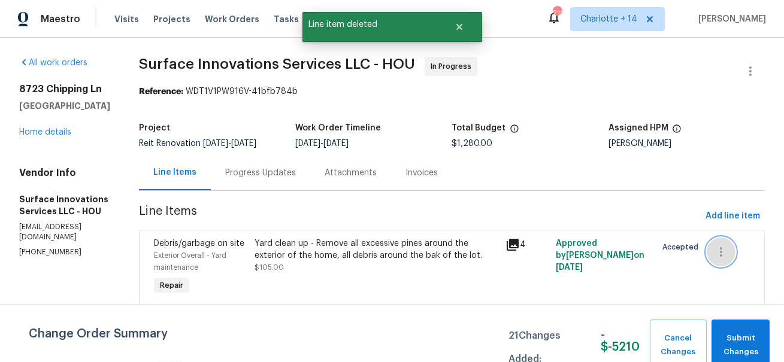
click at [726, 259] on icon "button" at bounding box center [721, 252] width 14 height 14
click at [727, 265] on li "Cancel" at bounding box center [734, 262] width 46 height 20
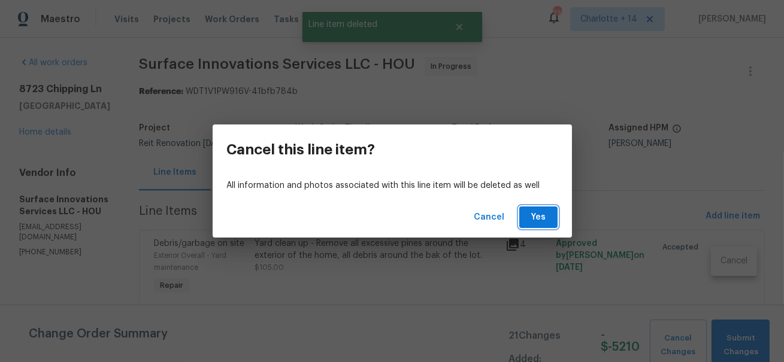
click at [525, 216] on button "Yes" at bounding box center [538, 218] width 38 height 22
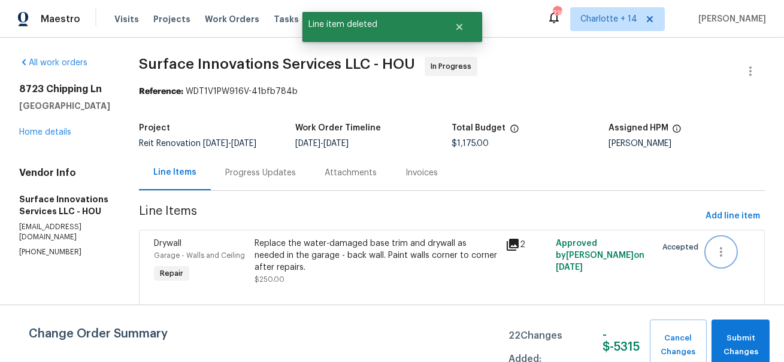
click at [724, 259] on icon "button" at bounding box center [721, 252] width 14 height 14
click at [722, 255] on li "Cancel" at bounding box center [734, 262] width 46 height 20
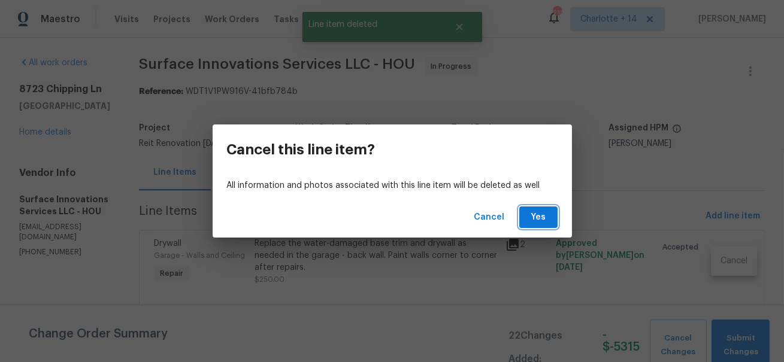
click at [527, 219] on button "Yes" at bounding box center [538, 218] width 38 height 22
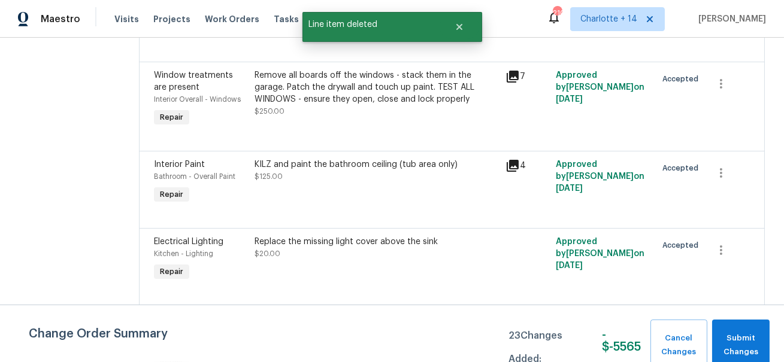
scroll to position [908, 0]
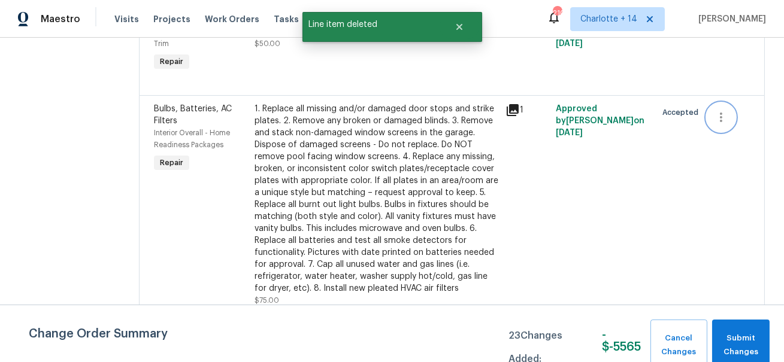
click at [727, 110] on icon "button" at bounding box center [721, 117] width 14 height 14
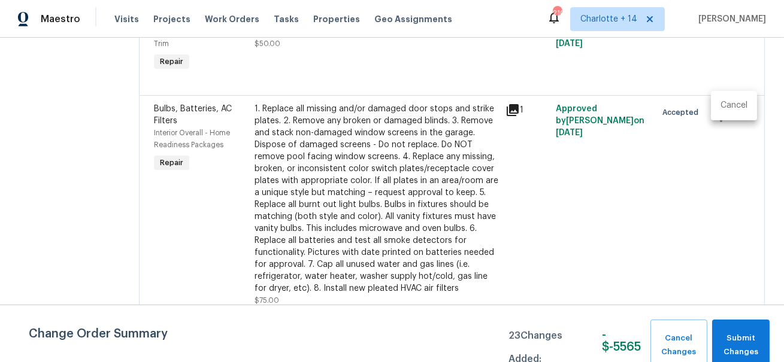
click at [718, 109] on li "Cancel" at bounding box center [734, 106] width 46 height 20
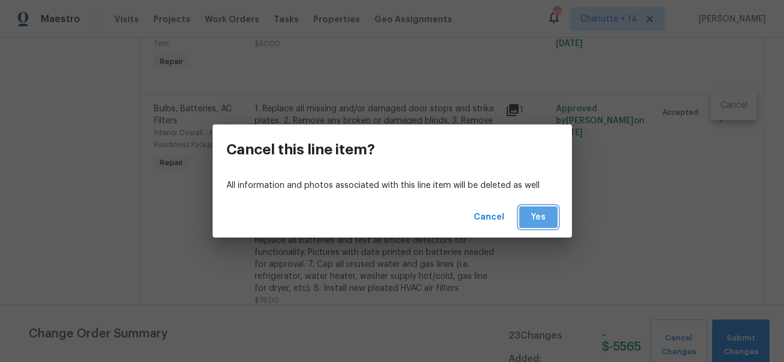
click at [534, 209] on button "Yes" at bounding box center [538, 218] width 38 height 22
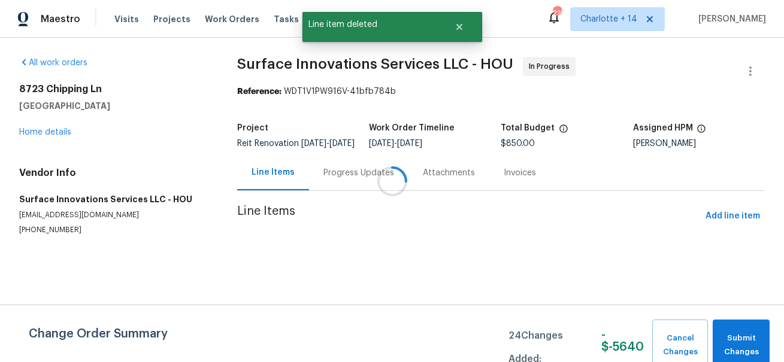
scroll to position [0, 0]
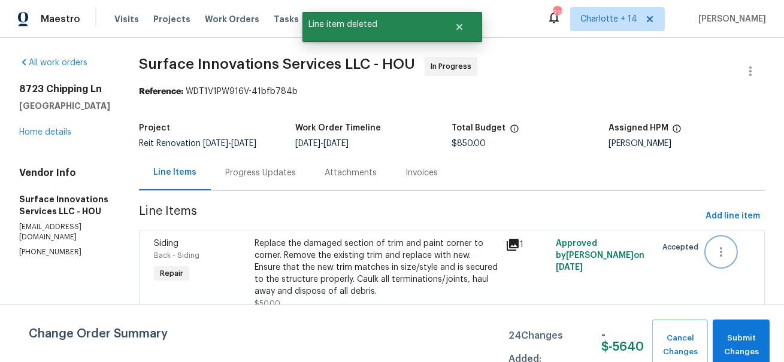
click at [723, 267] on button "button" at bounding box center [721, 252] width 29 height 29
click at [724, 258] on li "Cancel" at bounding box center [734, 262] width 46 height 20
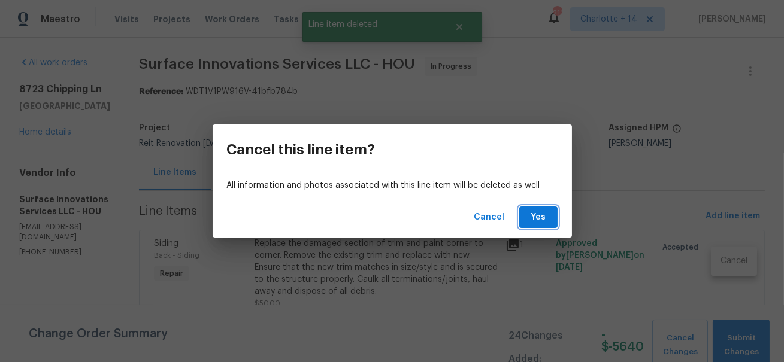
click at [532, 210] on button "Yes" at bounding box center [538, 218] width 38 height 22
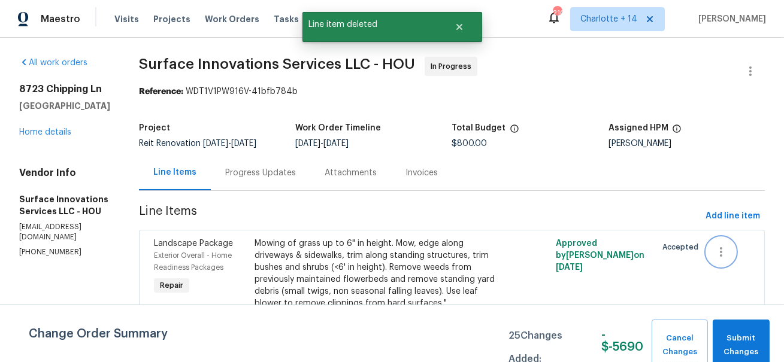
click at [717, 259] on button "button" at bounding box center [721, 252] width 29 height 29
click at [715, 255] on li "Cancel" at bounding box center [734, 262] width 46 height 20
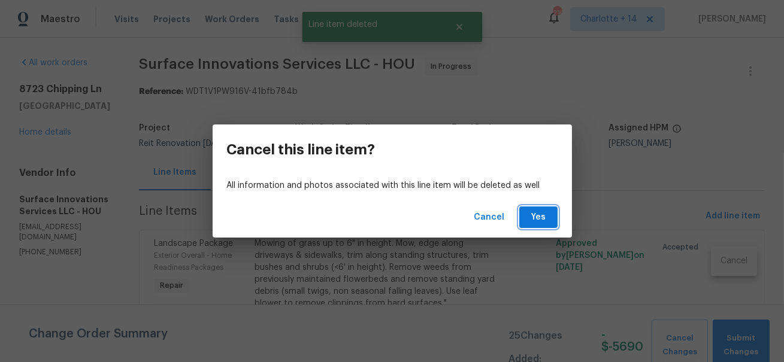
click at [548, 216] on span "Yes" at bounding box center [538, 217] width 19 height 15
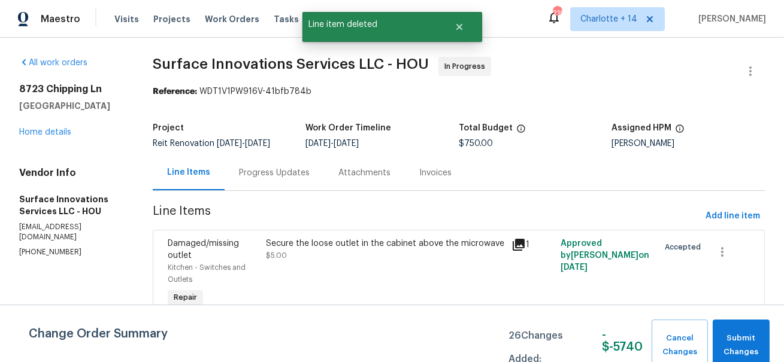
click at [713, 267] on div at bounding box center [729, 252] width 42 height 29
click at [726, 267] on button "button" at bounding box center [722, 252] width 29 height 29
click at [722, 265] on li "Cancel" at bounding box center [734, 262] width 46 height 20
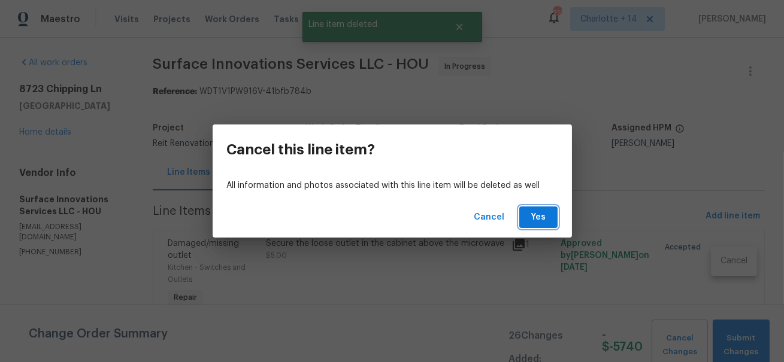
click at [545, 226] on button "Yes" at bounding box center [538, 218] width 38 height 22
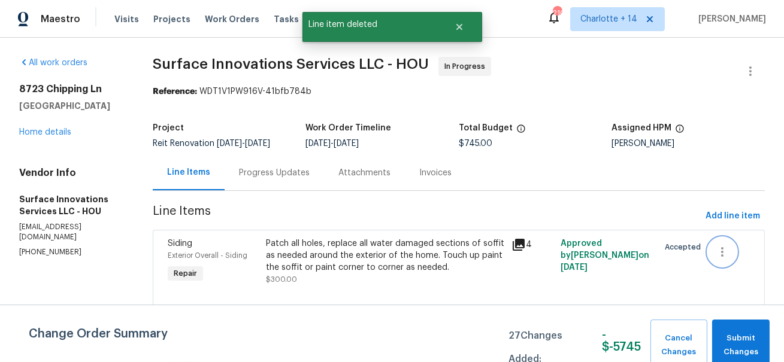
click at [714, 256] on button "button" at bounding box center [722, 252] width 29 height 29
click at [715, 259] on li "Cancel" at bounding box center [734, 262] width 46 height 20
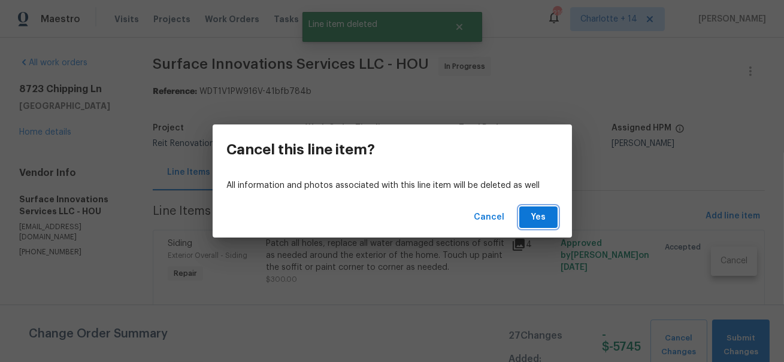
click at [545, 224] on span "Yes" at bounding box center [538, 217] width 19 height 15
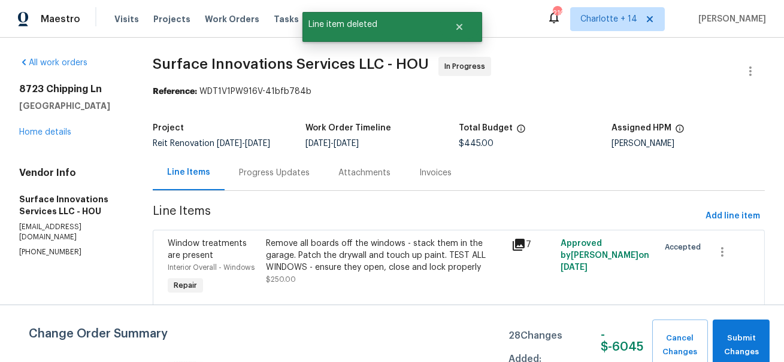
scroll to position [256, 0]
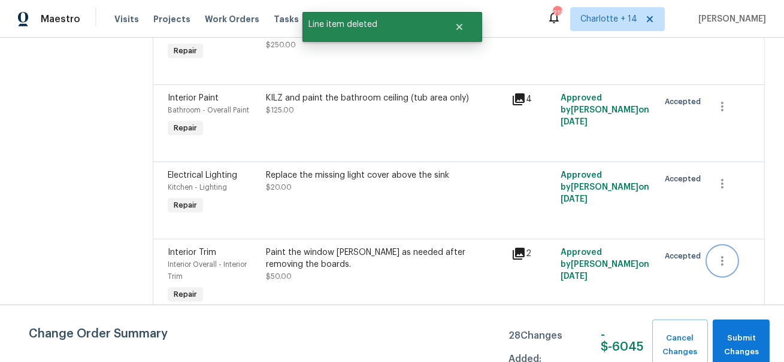
click at [722, 263] on icon "button" at bounding box center [722, 261] width 14 height 14
click at [721, 259] on li "Cancel" at bounding box center [734, 261] width 46 height 20
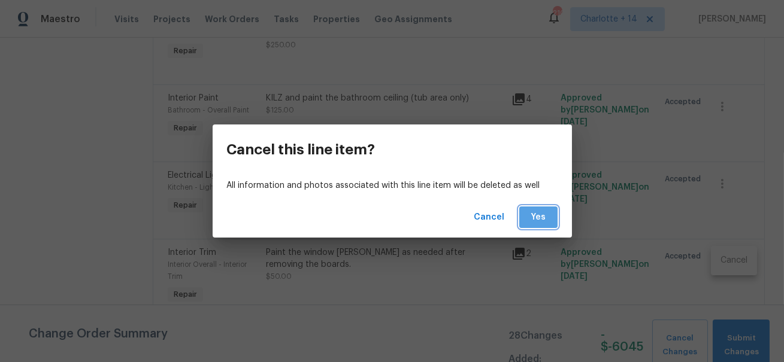
click at [524, 217] on button "Yes" at bounding box center [538, 218] width 38 height 22
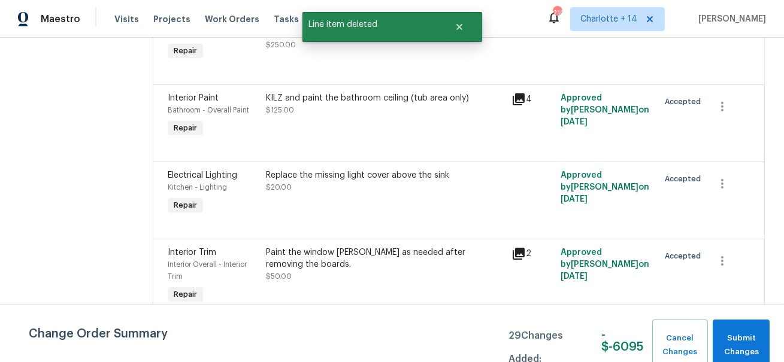
scroll to position [0, 0]
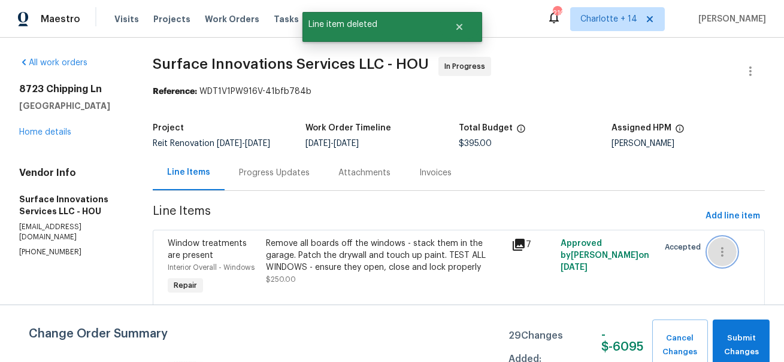
click at [731, 267] on button "button" at bounding box center [722, 252] width 29 height 29
click at [723, 261] on li "Cancel" at bounding box center [734, 262] width 46 height 20
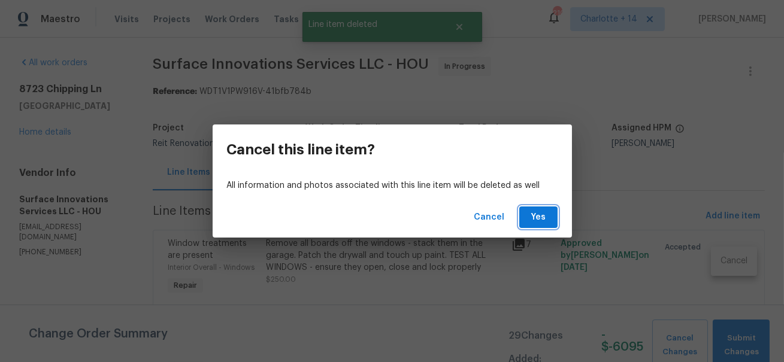
click at [536, 216] on span "Yes" at bounding box center [538, 217] width 19 height 15
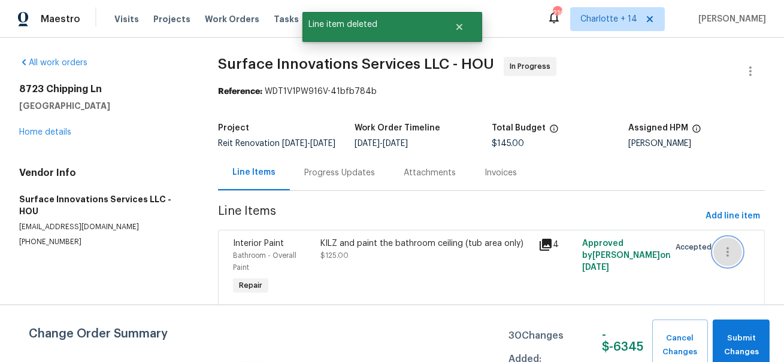
click at [727, 259] on icon "button" at bounding box center [728, 252] width 14 height 14
click at [715, 260] on li "Cancel" at bounding box center [737, 262] width 46 height 20
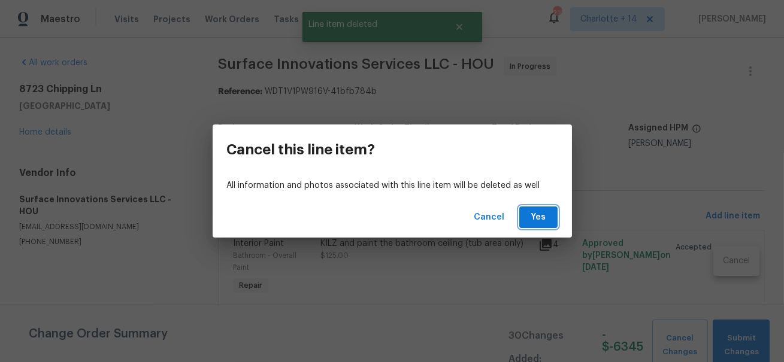
click at [544, 223] on span "Yes" at bounding box center [538, 217] width 19 height 15
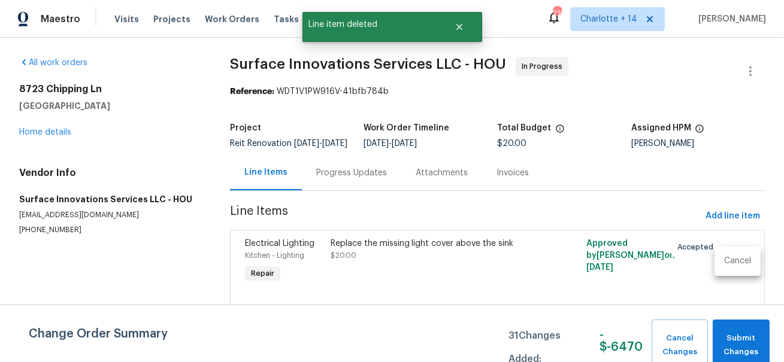
click at [721, 264] on li "Cancel" at bounding box center [738, 262] width 46 height 20
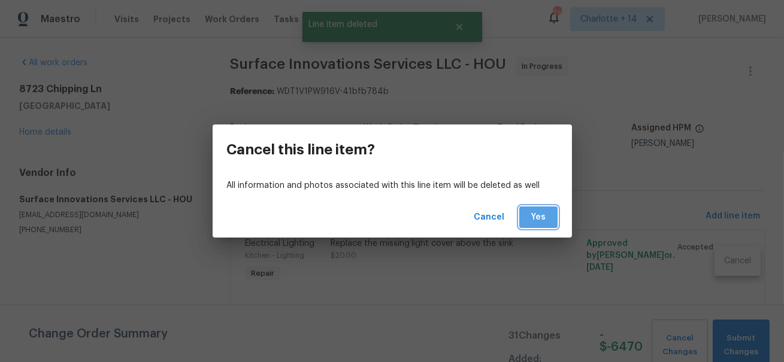
click at [540, 219] on span "Yes" at bounding box center [538, 217] width 19 height 15
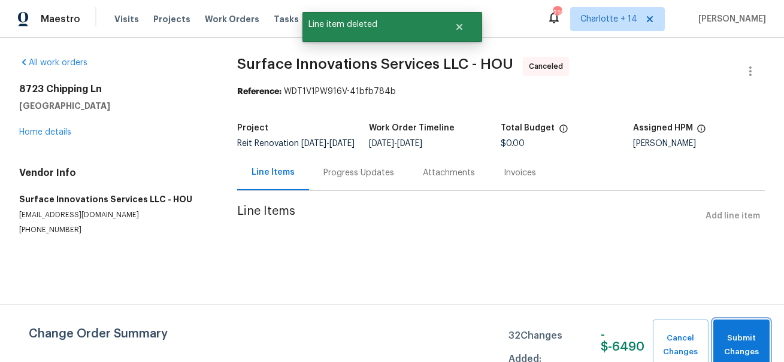
click at [745, 351] on span "Submit Changes" at bounding box center [742, 346] width 44 height 28
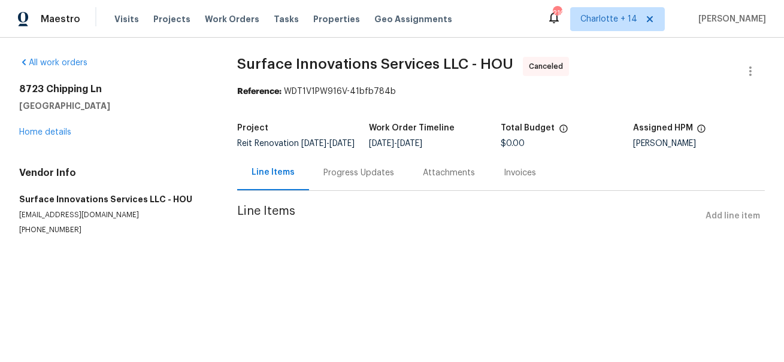
click at [55, 137] on div "8723 Chipping Ln Houston, TX 77088 Home details" at bounding box center [113, 110] width 189 height 55
click at [55, 129] on link "Home details" at bounding box center [45, 132] width 52 height 8
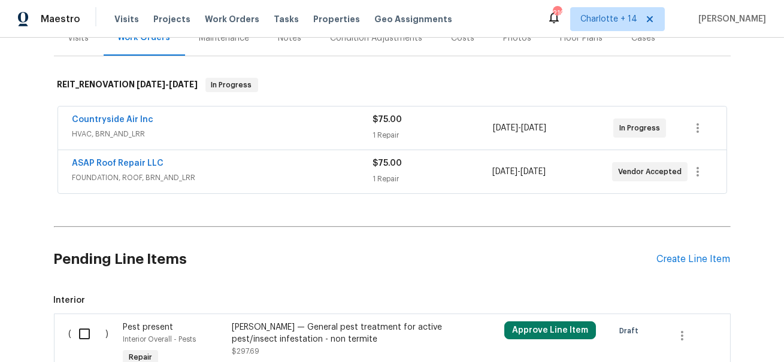
scroll to position [271, 0]
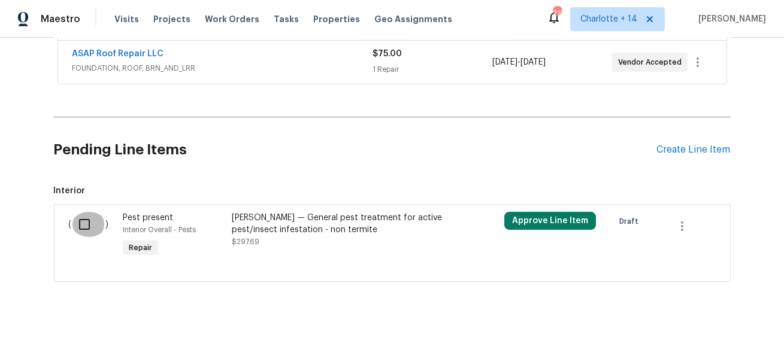
click at [79, 216] on input "checkbox" at bounding box center [89, 224] width 34 height 25
checkbox input "true"
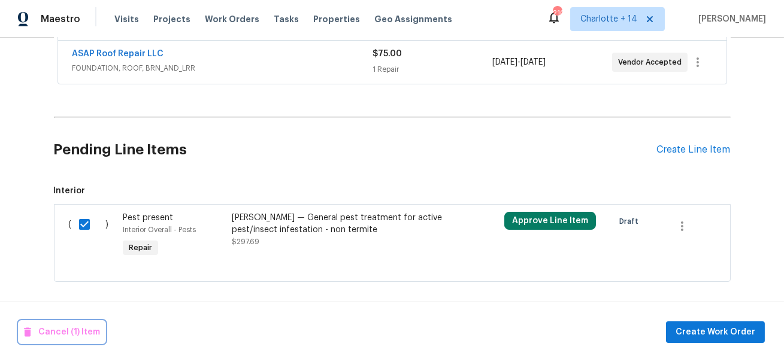
click at [62, 334] on span "Cancel (1) Item" at bounding box center [62, 332] width 76 height 15
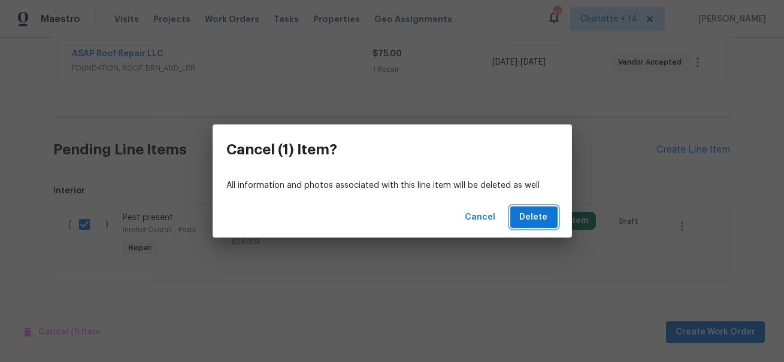
click at [518, 219] on button "Delete" at bounding box center [533, 218] width 47 height 22
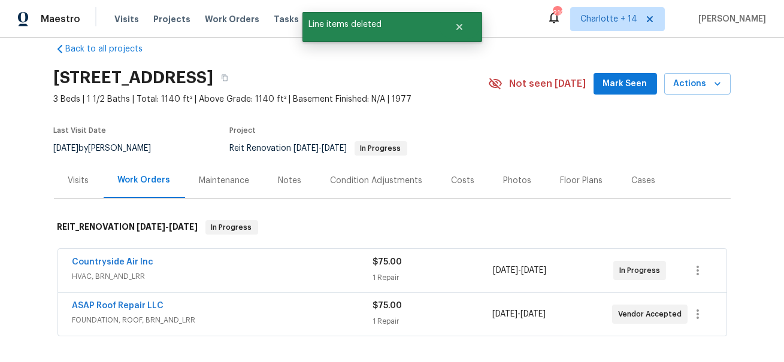
scroll to position [0, 0]
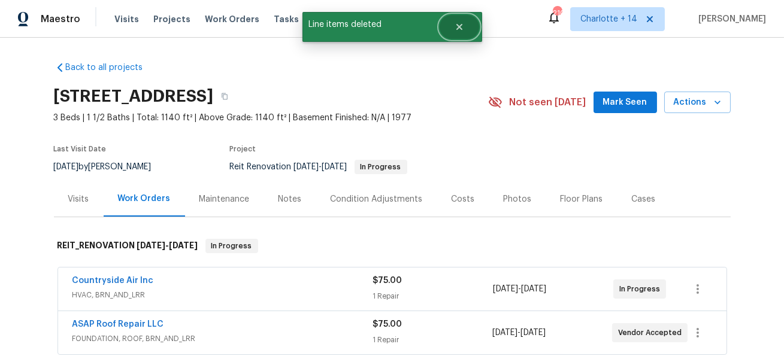
click at [461, 23] on icon "Close" at bounding box center [460, 27] width 10 height 10
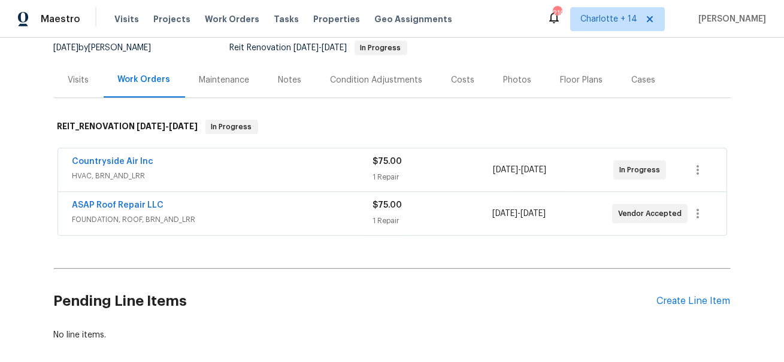
scroll to position [120, 0]
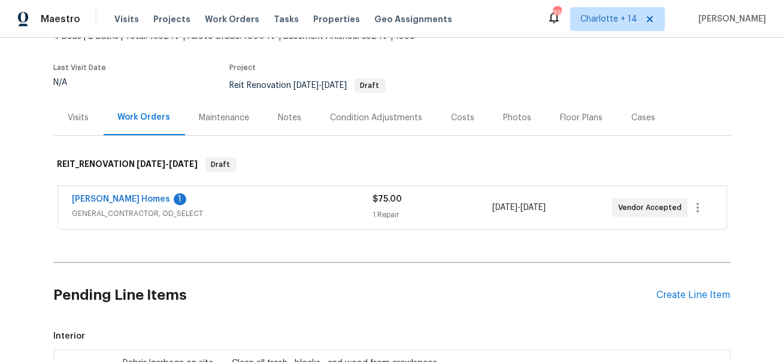
scroll to position [53, 0]
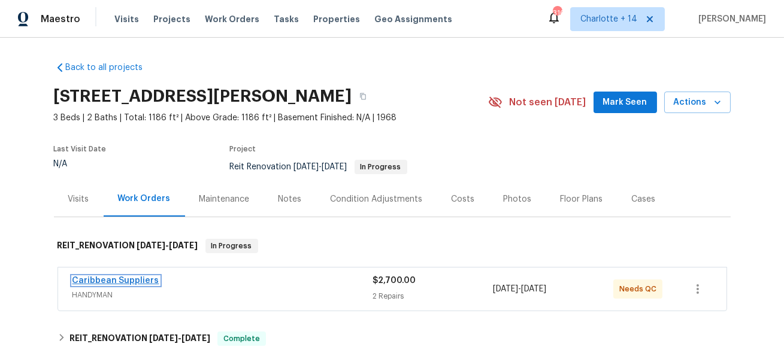
click at [111, 277] on link "Caribbean Suppliers" at bounding box center [115, 281] width 87 height 8
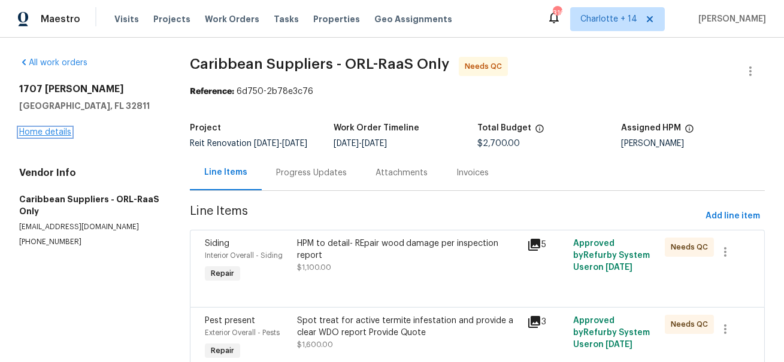
click at [59, 135] on link "Home details" at bounding box center [45, 132] width 52 height 8
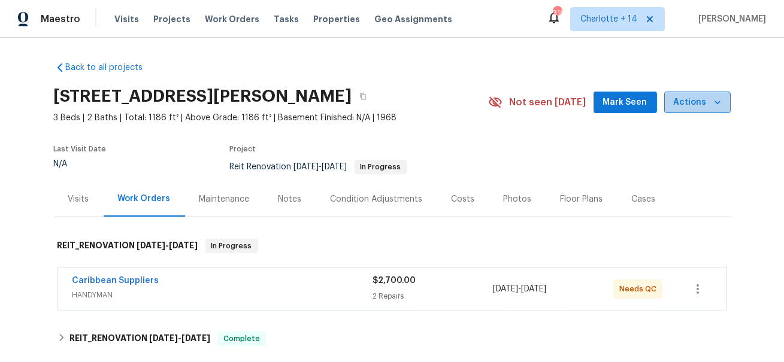
click at [717, 104] on icon "button" at bounding box center [718, 102] width 12 height 12
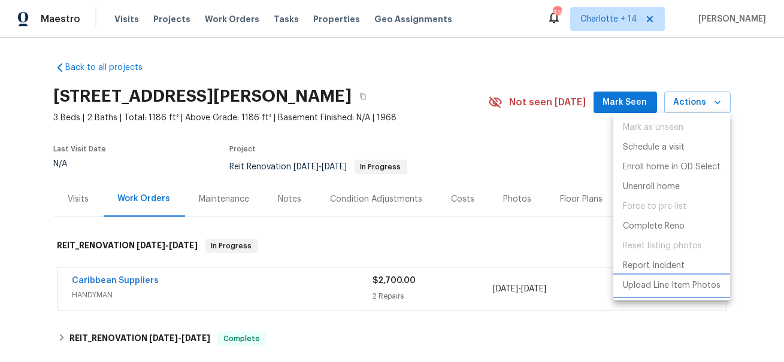
click at [653, 281] on p "Upload Line Item Photos" at bounding box center [672, 286] width 98 height 13
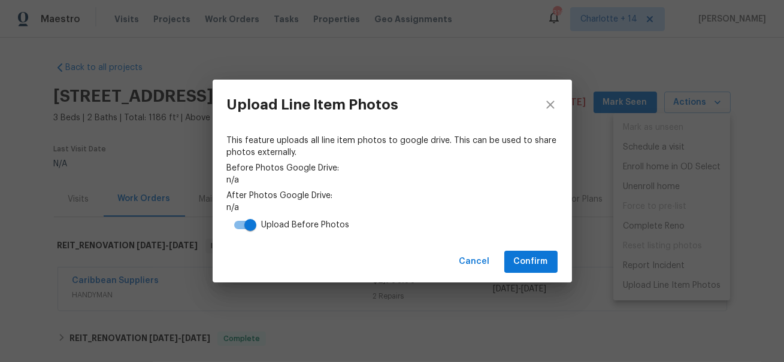
click at [243, 222] on input "checkbox" at bounding box center [250, 225] width 68 height 23
checkbox input "false"
click at [547, 258] on span "Confirm" at bounding box center [531, 262] width 34 height 15
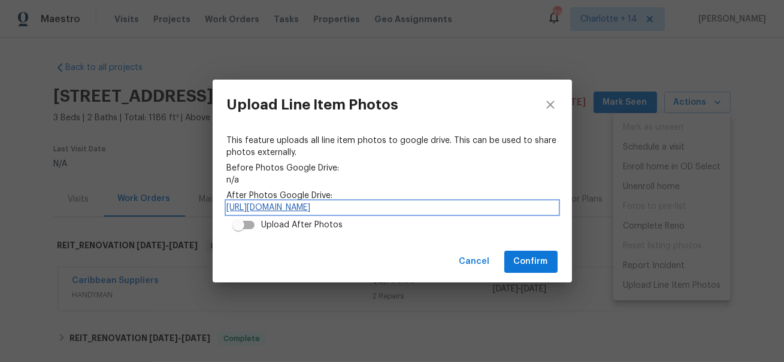
click at [304, 212] on link "[URL][DOMAIN_NAME]" at bounding box center [392, 208] width 331 height 12
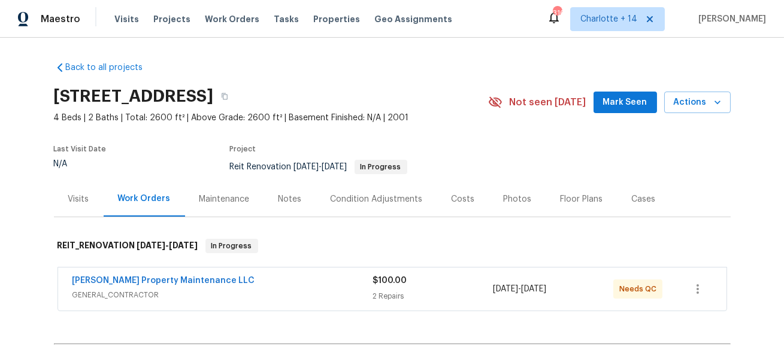
scroll to position [135, 0]
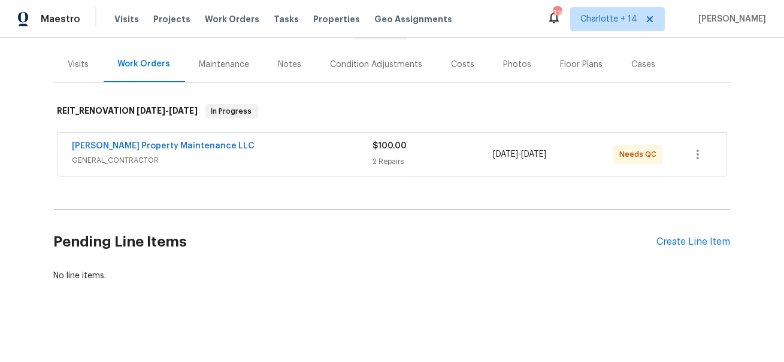
click at [174, 150] on span "[PERSON_NAME] Property Maintenance LLC" at bounding box center [163, 146] width 183 height 12
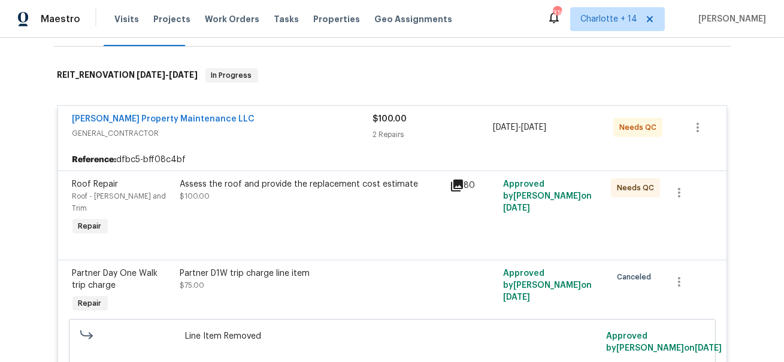
scroll to position [146, 0]
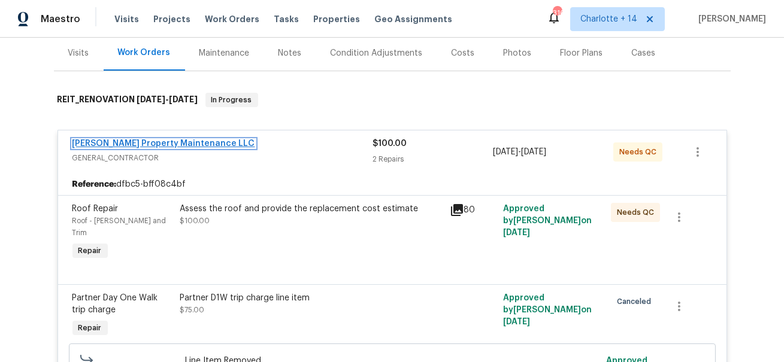
click at [178, 143] on link "[PERSON_NAME] Property Maintenance LLC" at bounding box center [163, 144] width 183 height 8
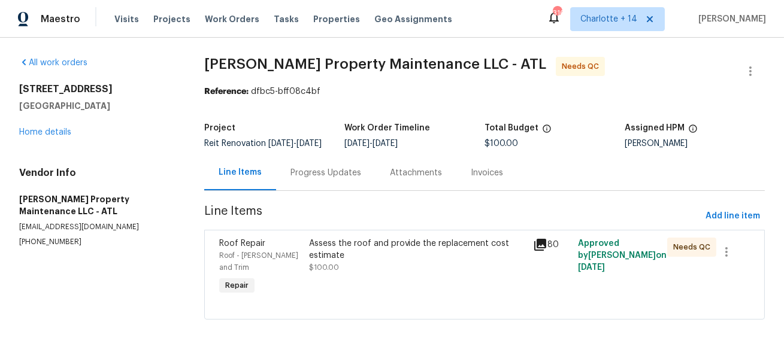
click at [326, 179] on div "Progress Updates" at bounding box center [326, 173] width 71 height 12
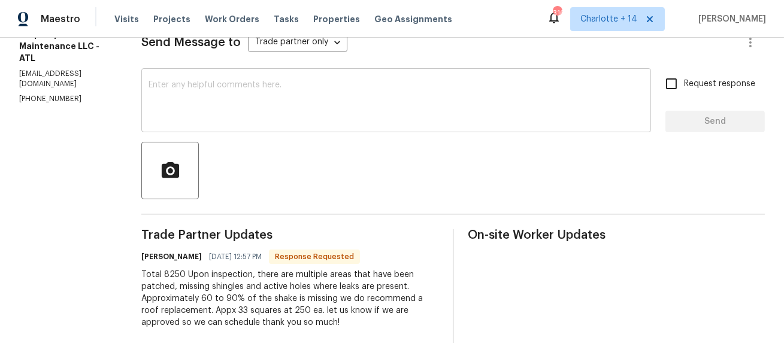
scroll to position [20, 0]
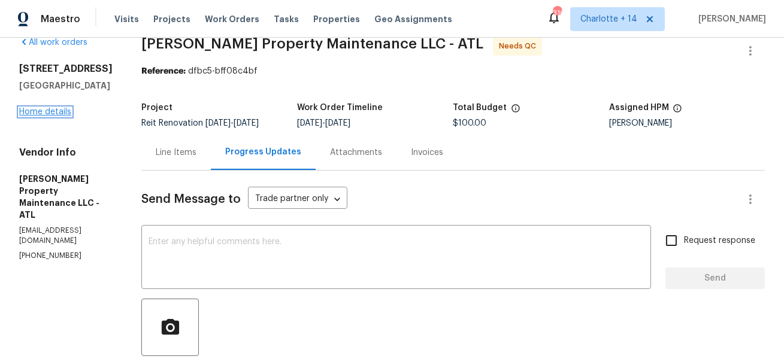
click at [64, 116] on link "Home details" at bounding box center [45, 112] width 52 height 8
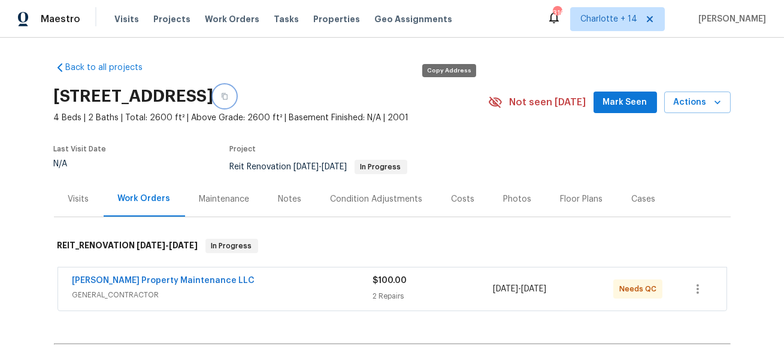
click at [228, 98] on icon "button" at bounding box center [224, 96] width 7 height 7
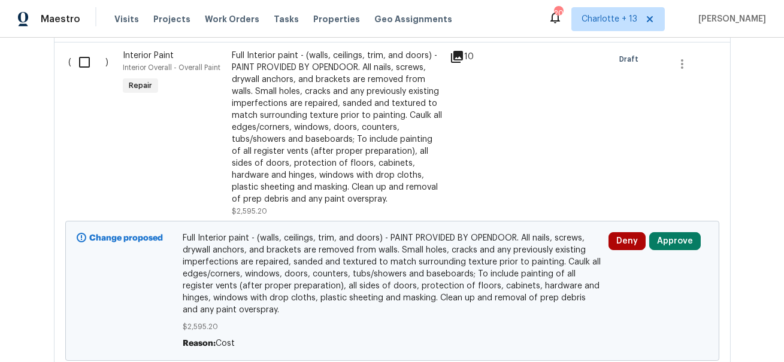
scroll to position [4756, 0]
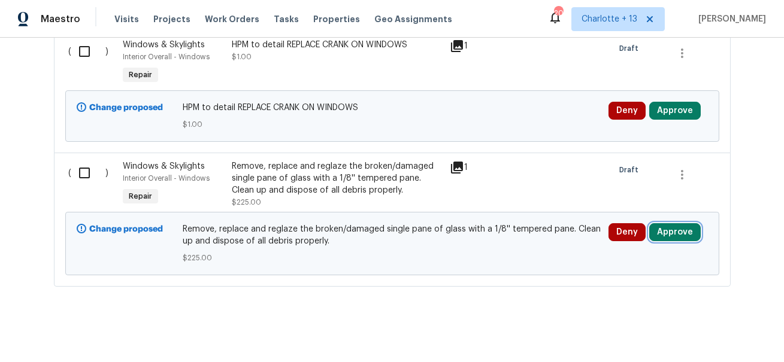
click at [666, 225] on button "Approve" at bounding box center [675, 232] width 52 height 18
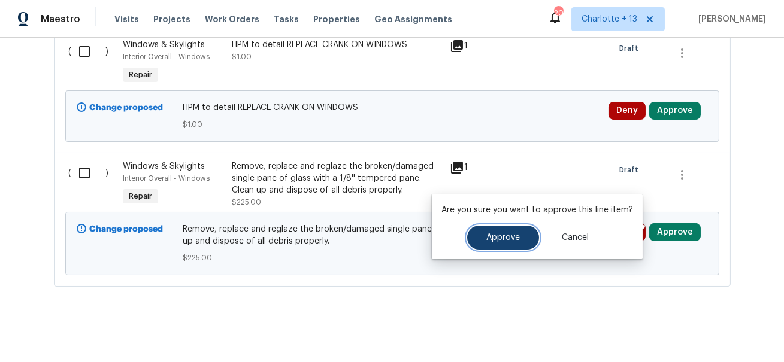
click at [513, 239] on span "Approve" at bounding box center [504, 238] width 34 height 9
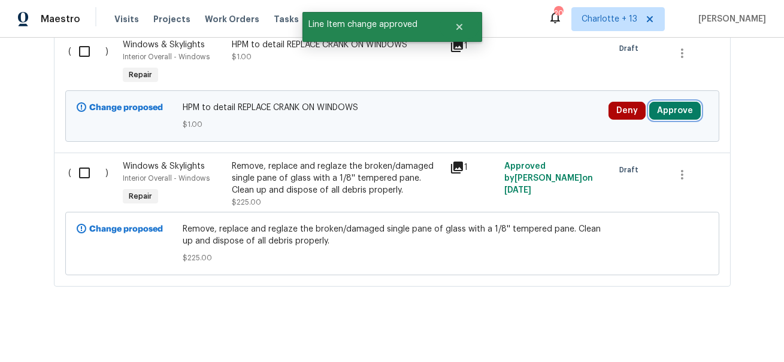
click at [673, 102] on button "Approve" at bounding box center [675, 111] width 52 height 18
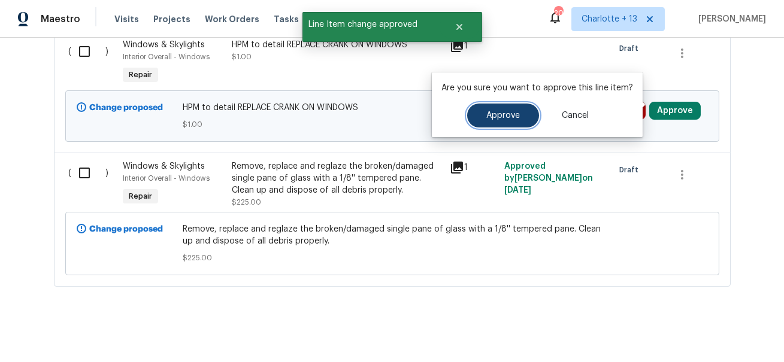
click at [491, 117] on span "Approve" at bounding box center [504, 115] width 34 height 9
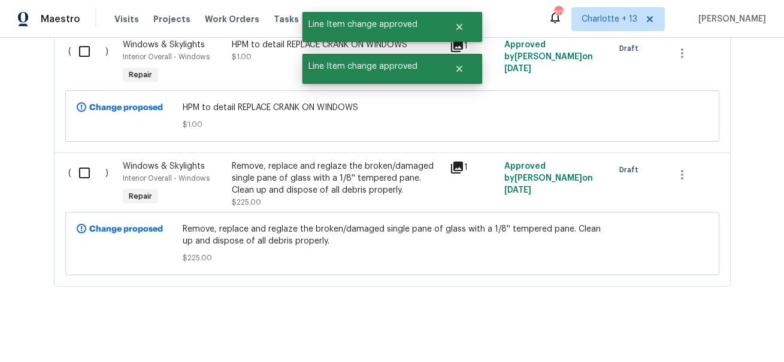
scroll to position [4618, 0]
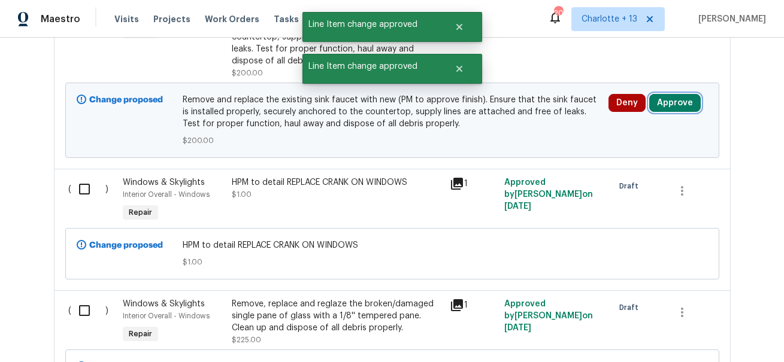
click at [669, 99] on button "Approve" at bounding box center [675, 103] width 52 height 18
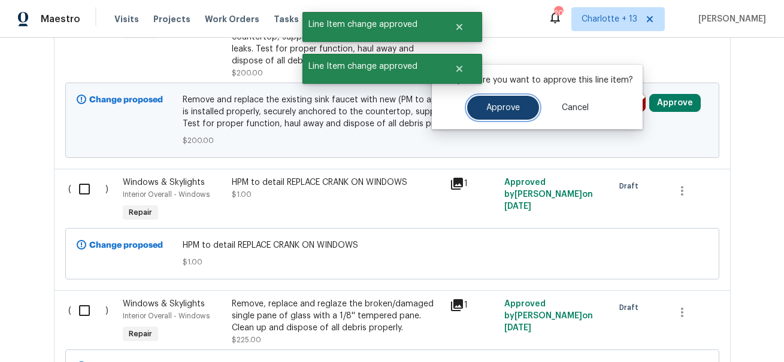
click at [515, 106] on span "Approve" at bounding box center [504, 108] width 34 height 9
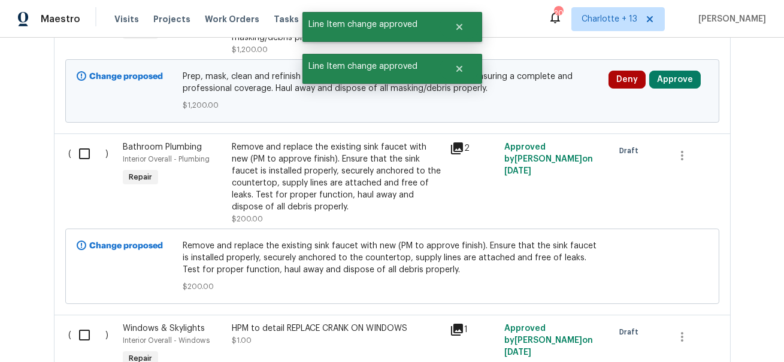
scroll to position [4463, 0]
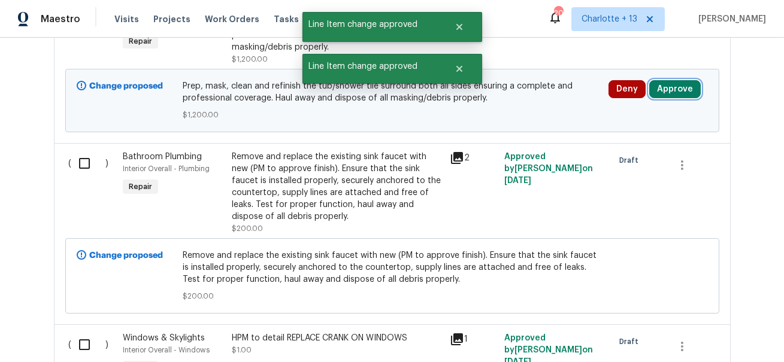
click at [678, 84] on button "Approve" at bounding box center [675, 89] width 52 height 18
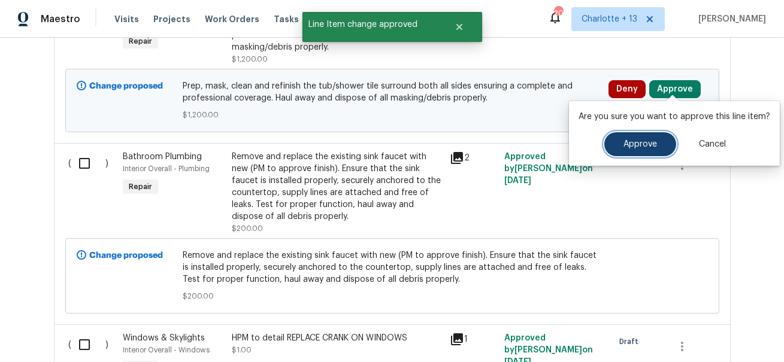
click at [628, 136] on button "Approve" at bounding box center [641, 144] width 72 height 24
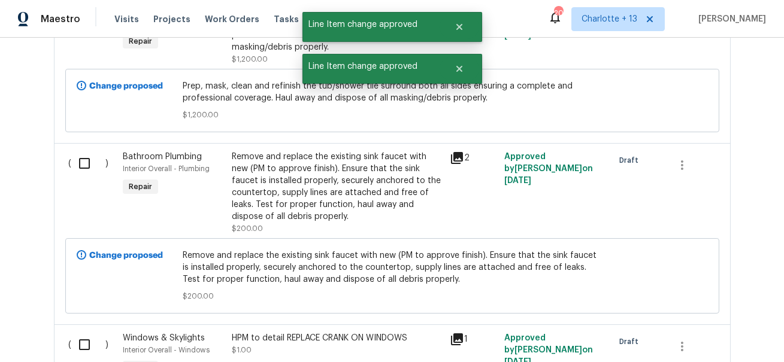
scroll to position [4296, 0]
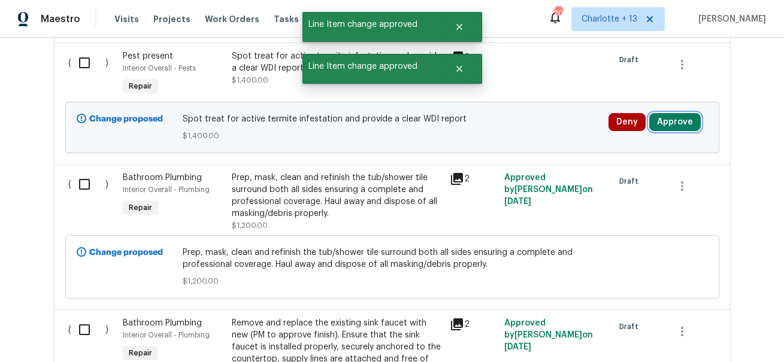
click at [669, 114] on button "Approve" at bounding box center [675, 122] width 52 height 18
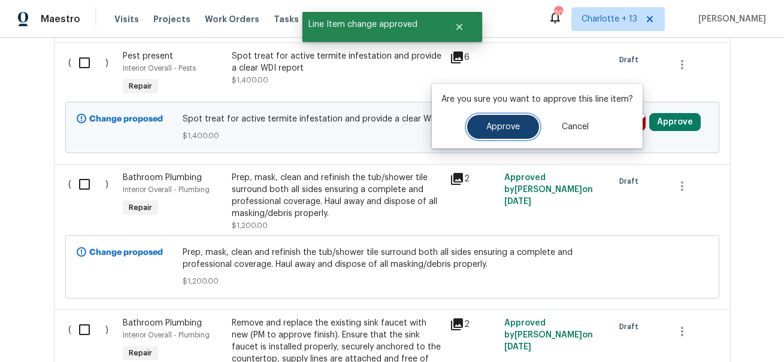
click at [504, 128] on span "Approve" at bounding box center [504, 127] width 34 height 9
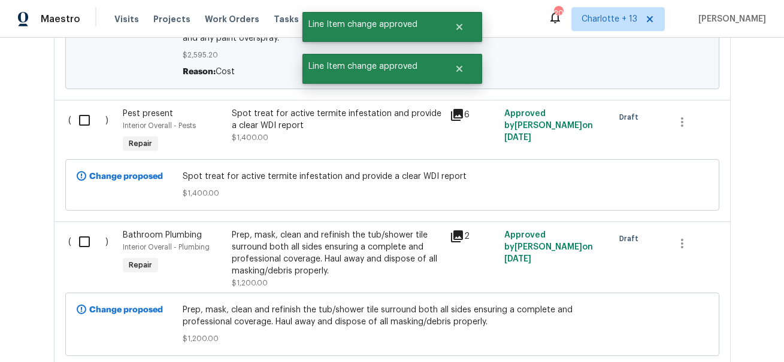
scroll to position [4102, 0]
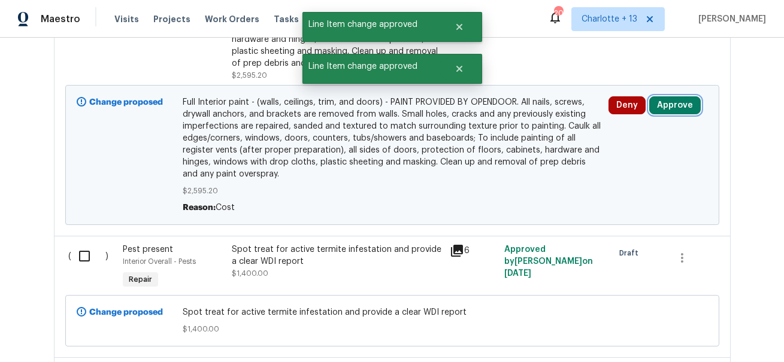
click at [678, 100] on button "Approve" at bounding box center [675, 105] width 52 height 18
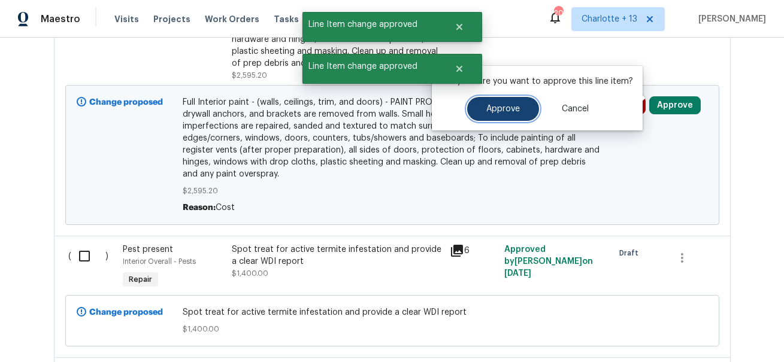
click at [490, 98] on button "Approve" at bounding box center [503, 109] width 72 height 24
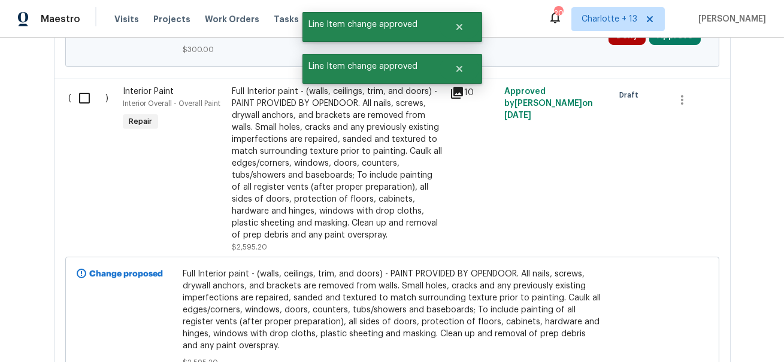
scroll to position [3776, 0]
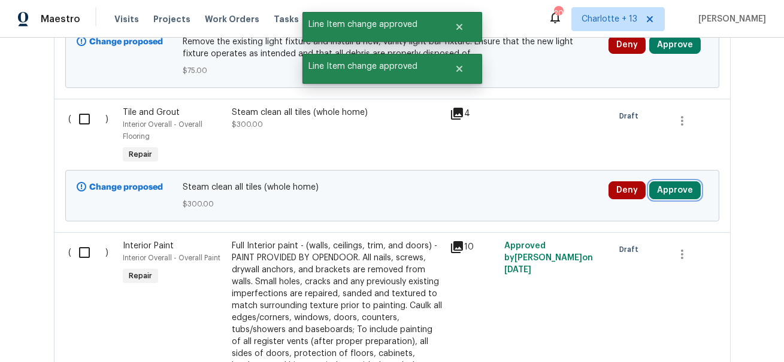
click at [678, 182] on button "Approve" at bounding box center [675, 191] width 52 height 18
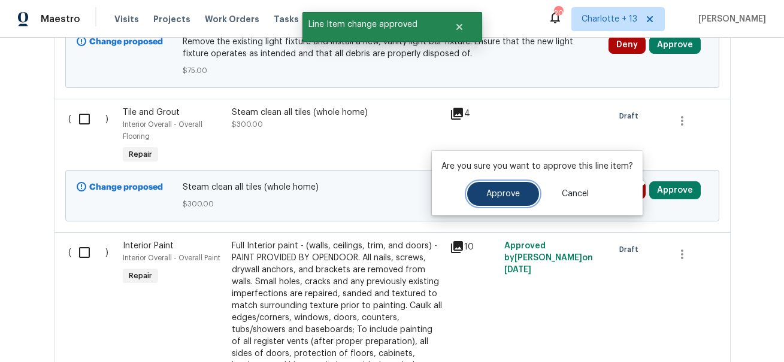
click at [484, 186] on button "Approve" at bounding box center [503, 194] width 72 height 24
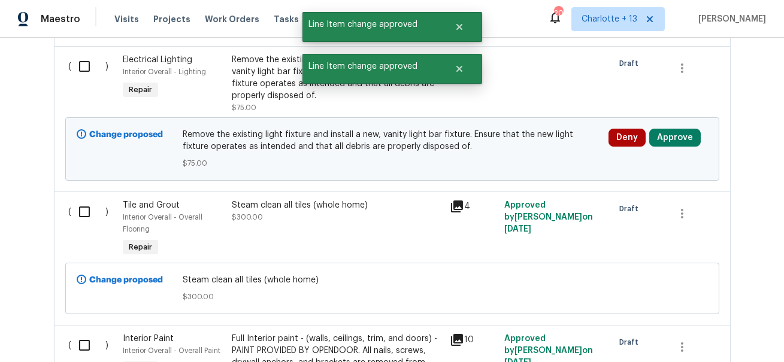
scroll to position [3676, 0]
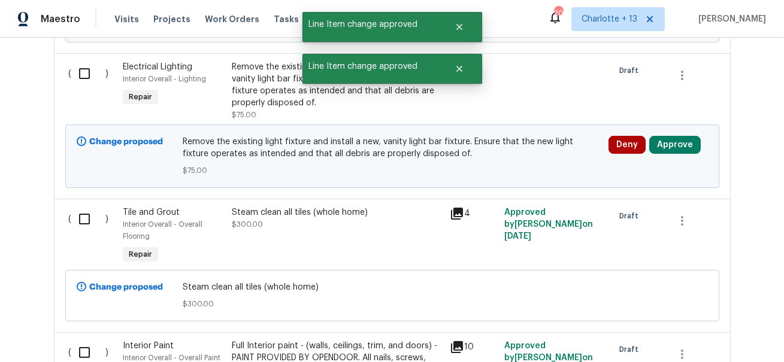
click at [673, 97] on div at bounding box center [691, 91] width 55 height 67
click at [673, 132] on div "Deny Approve" at bounding box center [658, 156] width 107 height 48
click at [673, 136] on button "Approve" at bounding box center [675, 145] width 52 height 18
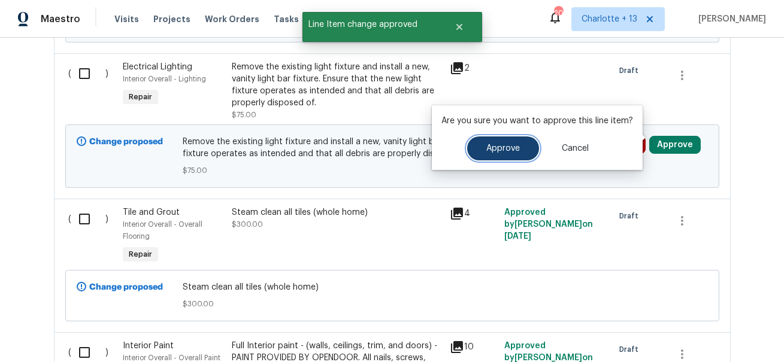
click at [490, 150] on span "Approve" at bounding box center [504, 148] width 34 height 9
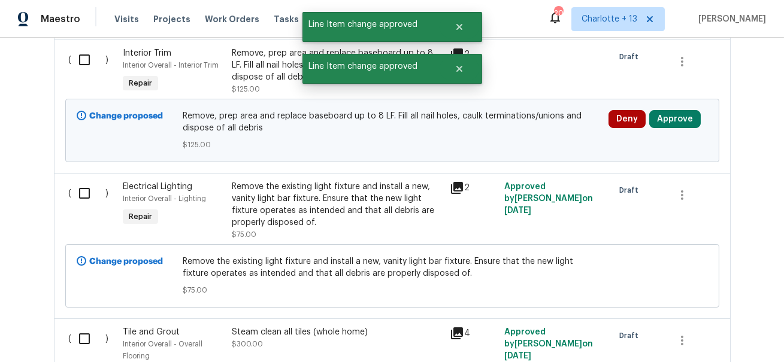
scroll to position [3544, 0]
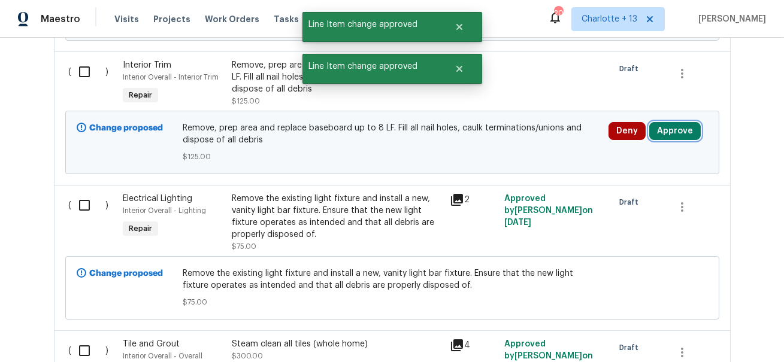
click at [667, 130] on button "Approve" at bounding box center [675, 131] width 52 height 18
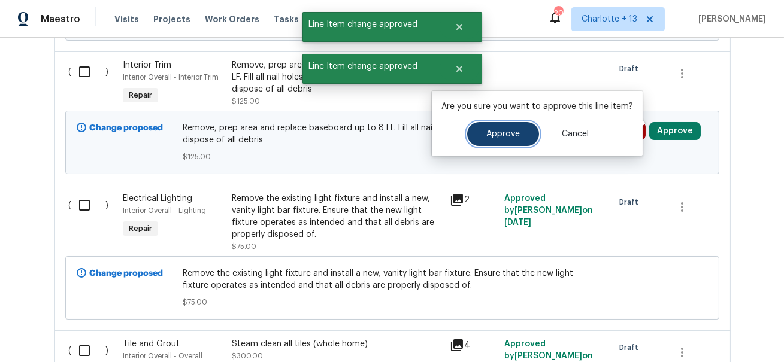
click at [509, 143] on button "Approve" at bounding box center [503, 134] width 72 height 24
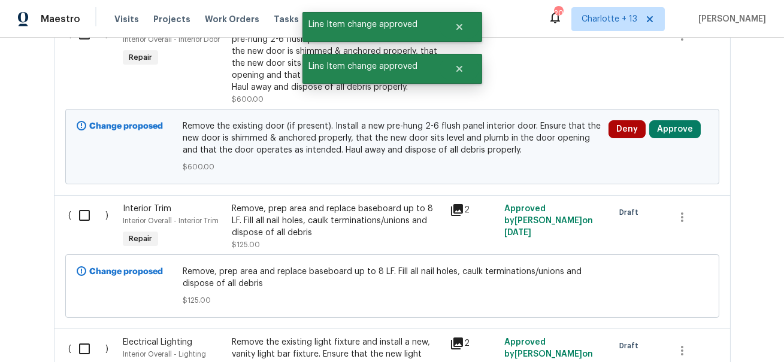
scroll to position [3383, 0]
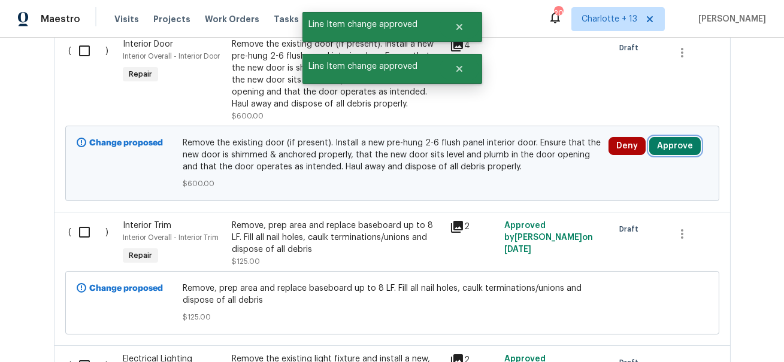
click at [676, 137] on button "Approve" at bounding box center [675, 146] width 52 height 18
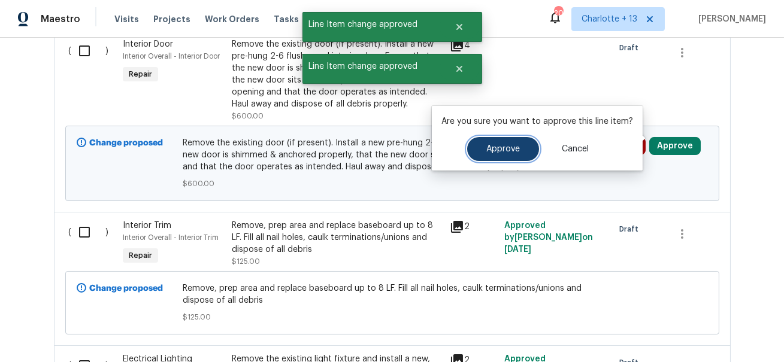
click at [488, 156] on button "Approve" at bounding box center [503, 149] width 72 height 24
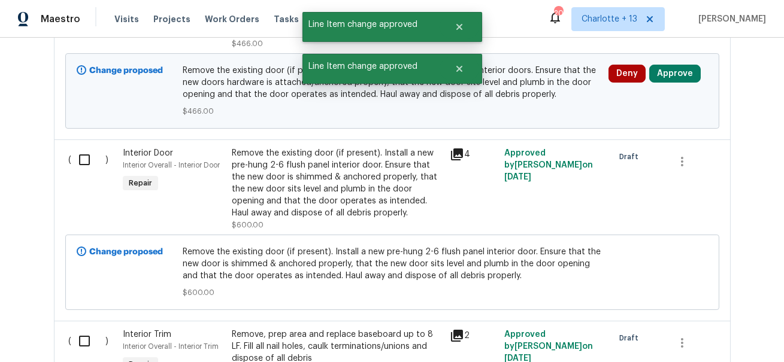
scroll to position [3262, 0]
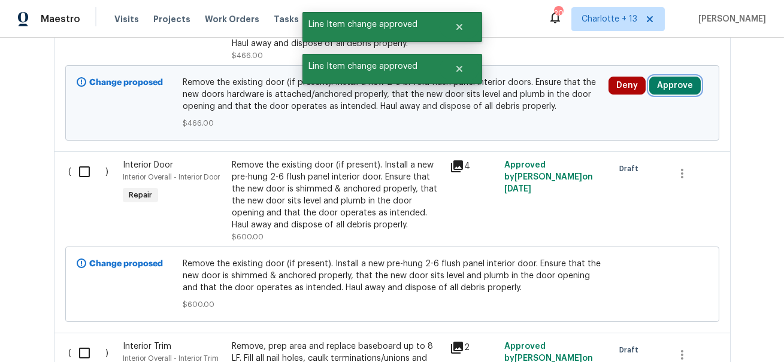
click at [681, 81] on button "Approve" at bounding box center [675, 86] width 52 height 18
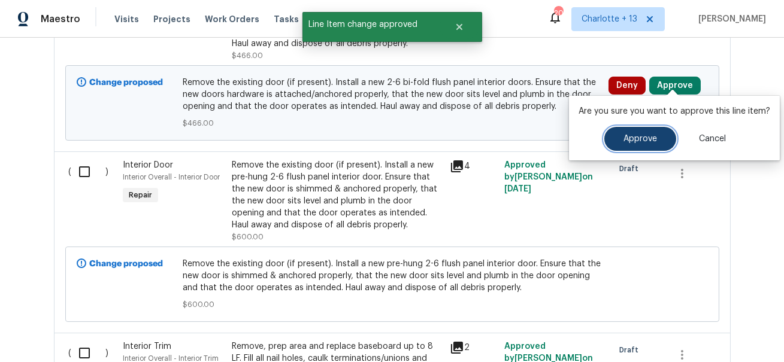
click at [620, 131] on button "Approve" at bounding box center [641, 139] width 72 height 24
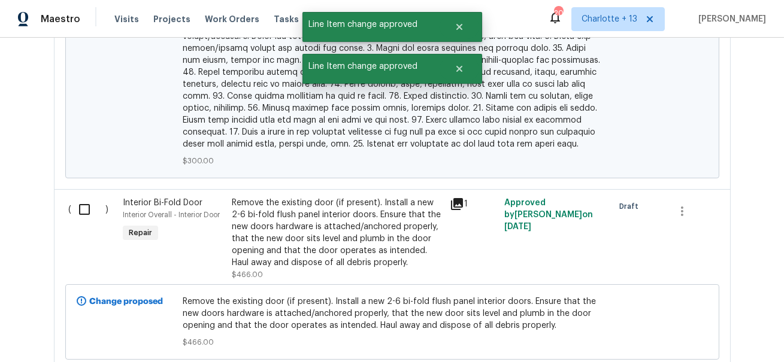
scroll to position [2971, 0]
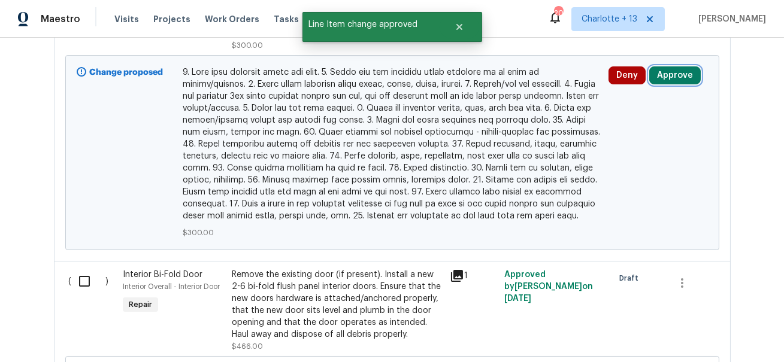
click at [675, 67] on button "Approve" at bounding box center [675, 76] width 52 height 18
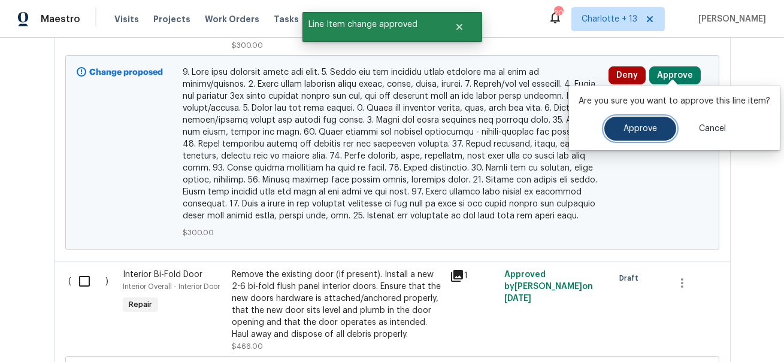
click at [629, 131] on span "Approve" at bounding box center [641, 129] width 34 height 9
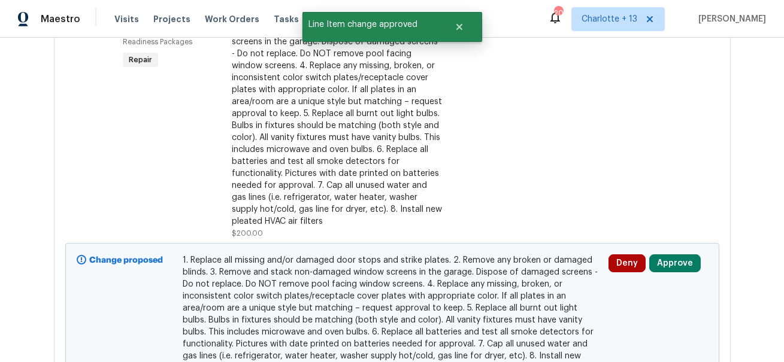
scroll to position [2267, 0]
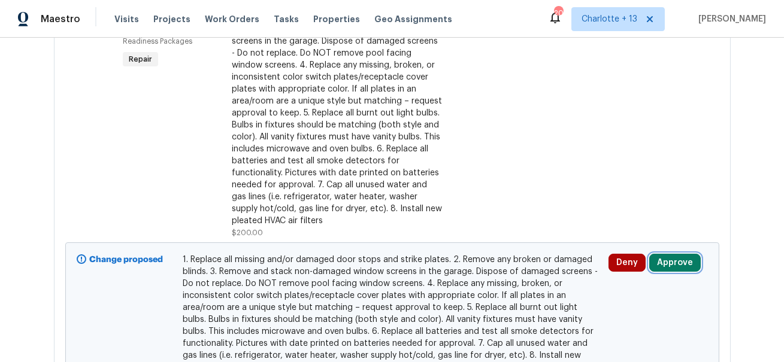
click at [680, 268] on button "Approve" at bounding box center [675, 263] width 52 height 18
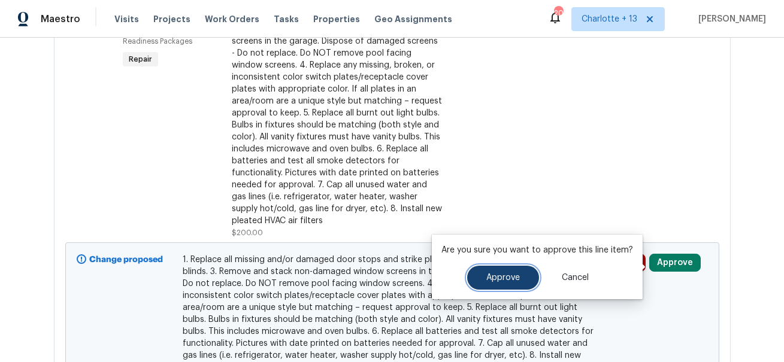
click at [500, 277] on span "Approve" at bounding box center [504, 278] width 34 height 9
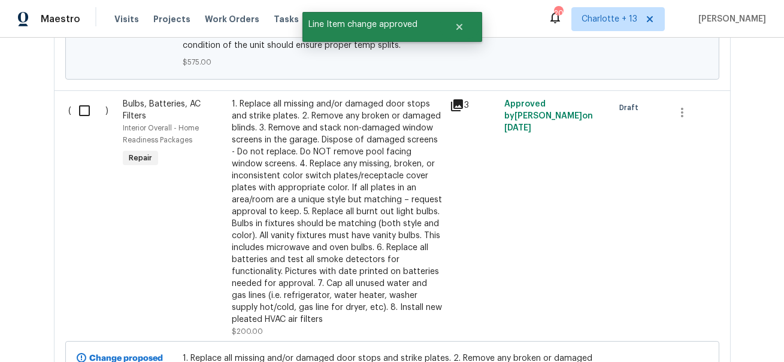
scroll to position [2100, 0]
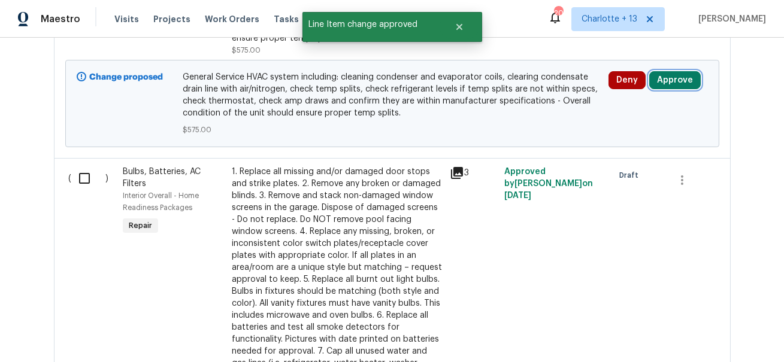
click at [670, 80] on button "Approve" at bounding box center [675, 80] width 52 height 18
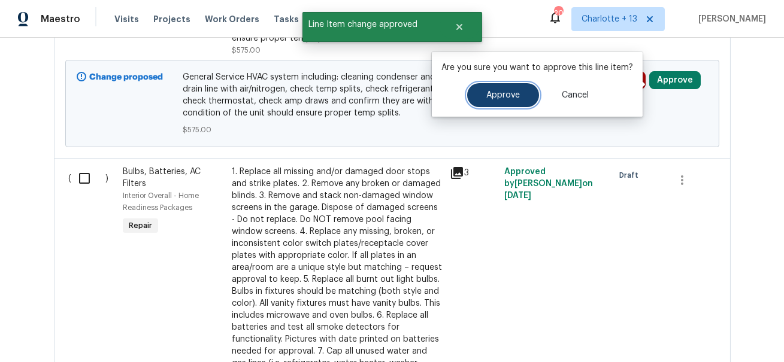
click at [509, 98] on span "Approve" at bounding box center [504, 95] width 34 height 9
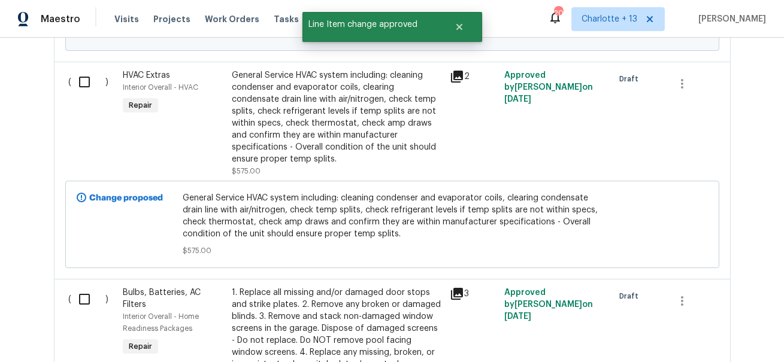
scroll to position [1870, 0]
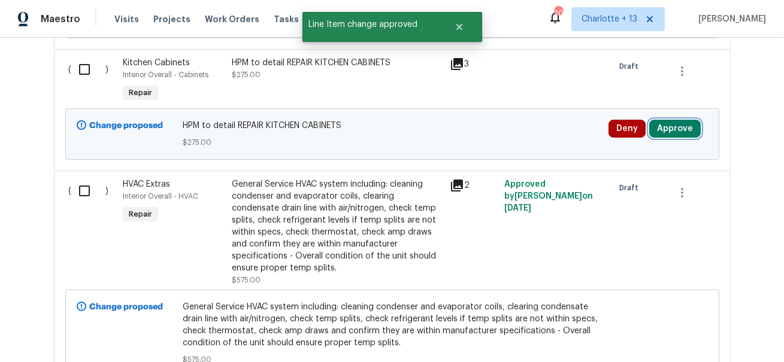
click at [675, 132] on button "Approve" at bounding box center [675, 129] width 52 height 18
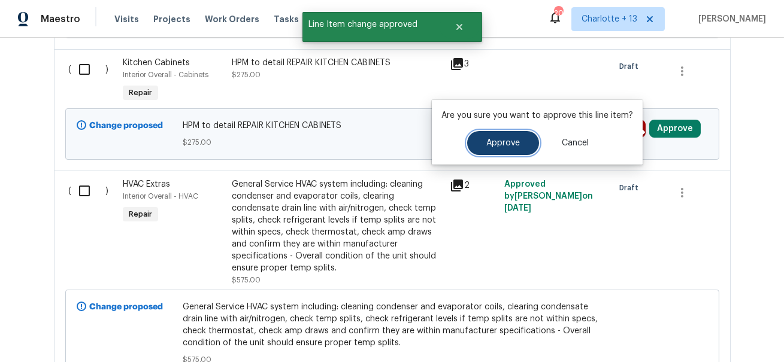
click at [510, 144] on span "Approve" at bounding box center [504, 143] width 34 height 9
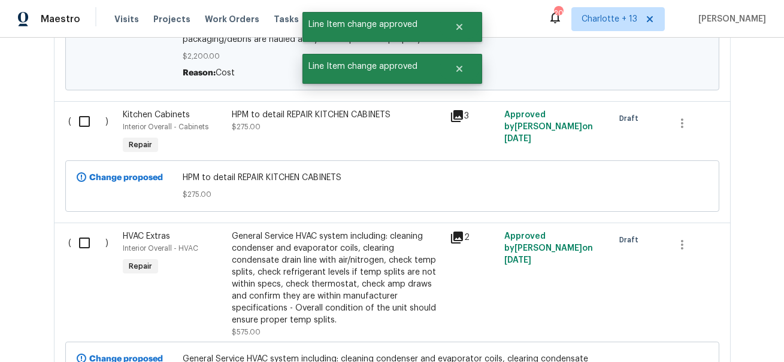
scroll to position [1690, 0]
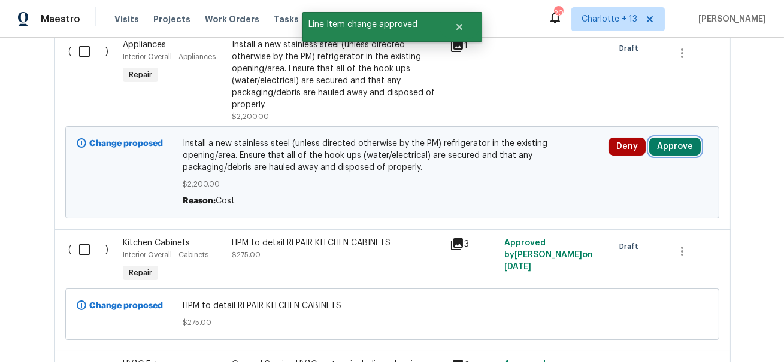
click at [669, 150] on button "Approve" at bounding box center [675, 147] width 52 height 18
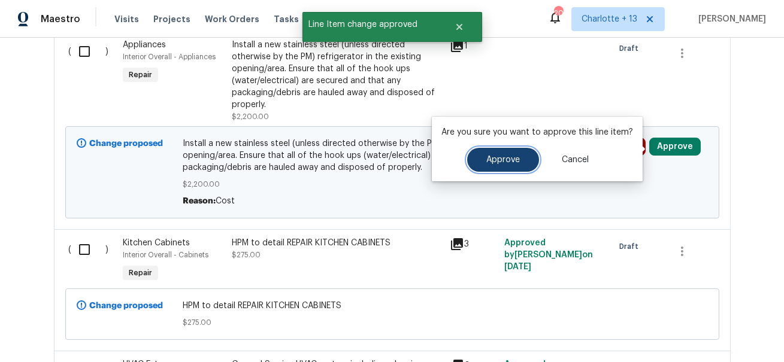
click at [499, 165] on button "Approve" at bounding box center [503, 160] width 72 height 24
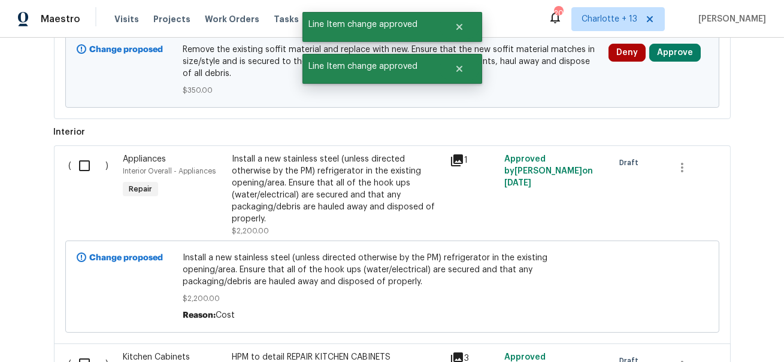
scroll to position [1524, 0]
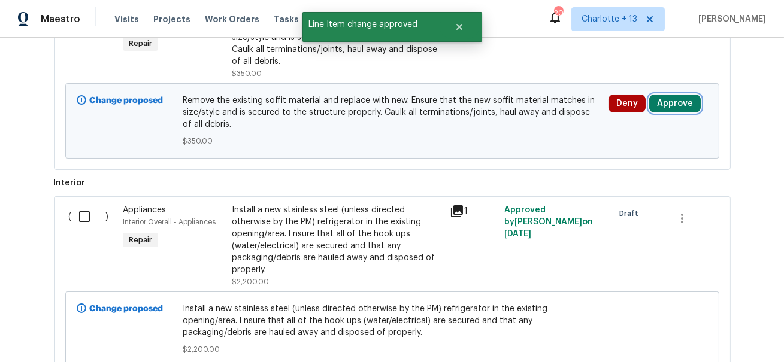
click at [674, 106] on button "Approve" at bounding box center [675, 104] width 52 height 18
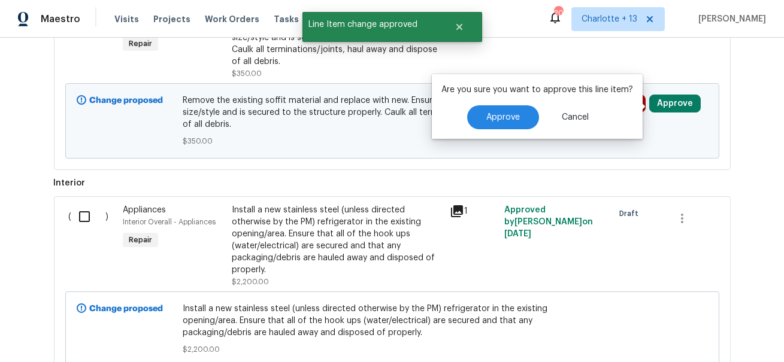
click at [495, 131] on div "Are you sure you want to approve this line item? Approve Cancel" at bounding box center [537, 106] width 211 height 65
click at [497, 122] on span "Approve" at bounding box center [504, 117] width 34 height 9
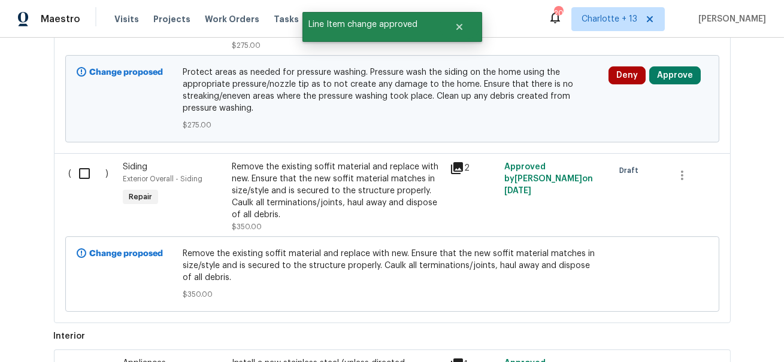
scroll to position [1335, 0]
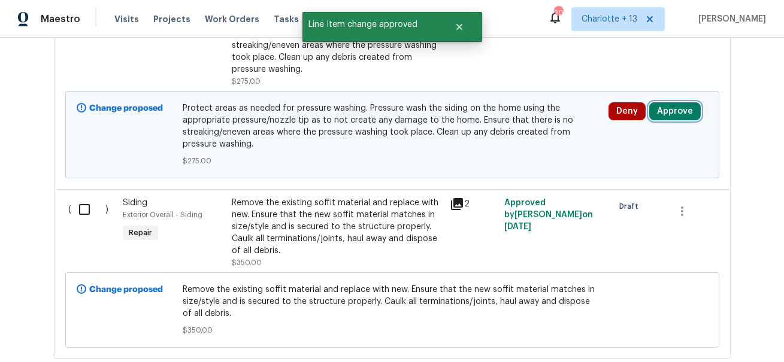
click at [670, 116] on button "Approve" at bounding box center [675, 111] width 52 height 18
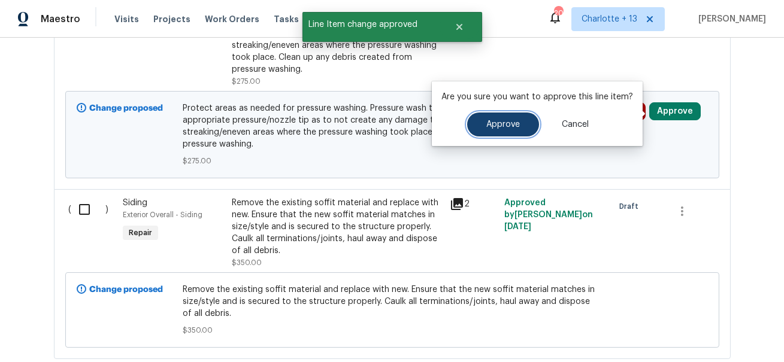
click at [501, 129] on button "Approve" at bounding box center [503, 125] width 72 height 24
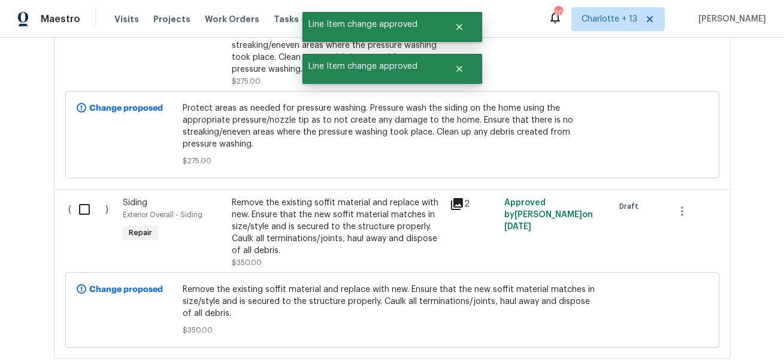
scroll to position [1081, 0]
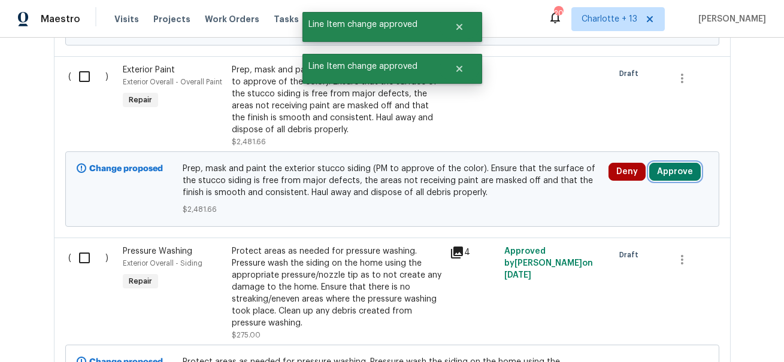
click at [664, 170] on button "Approve" at bounding box center [675, 172] width 52 height 18
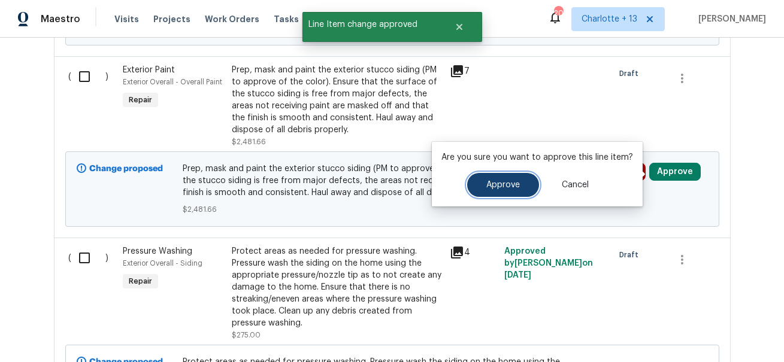
click at [516, 186] on span "Approve" at bounding box center [504, 185] width 34 height 9
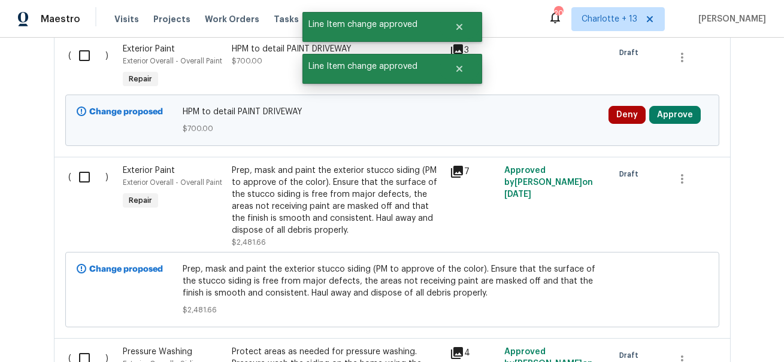
scroll to position [953, 0]
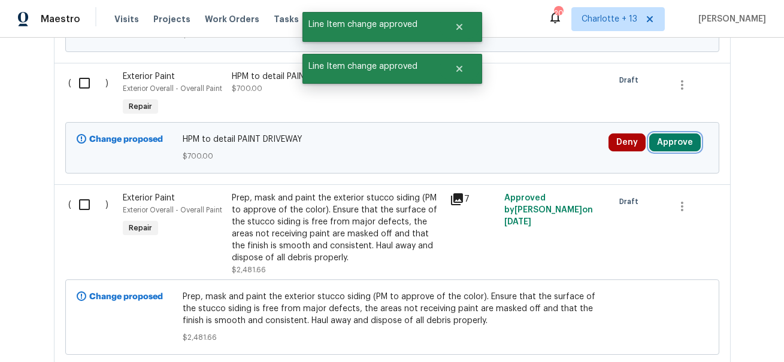
click at [685, 152] on button "Approve" at bounding box center [675, 143] width 52 height 18
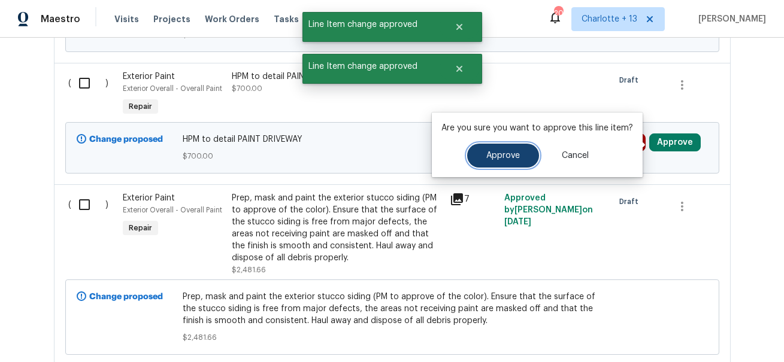
click at [503, 153] on span "Approve" at bounding box center [504, 156] width 34 height 9
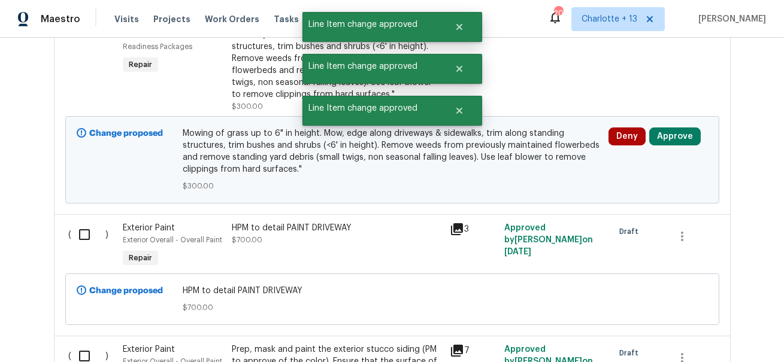
scroll to position [784, 0]
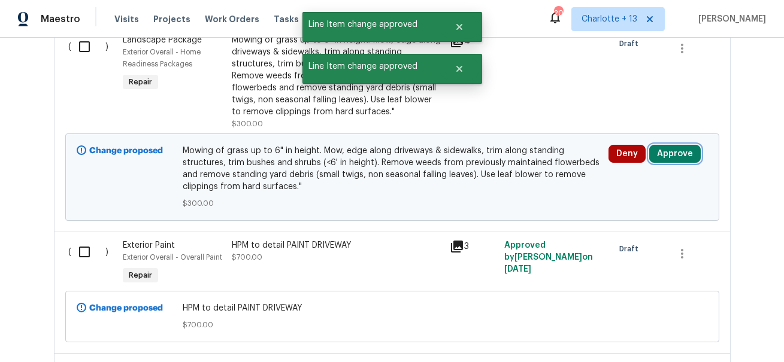
click at [679, 158] on button "Approve" at bounding box center [675, 154] width 52 height 18
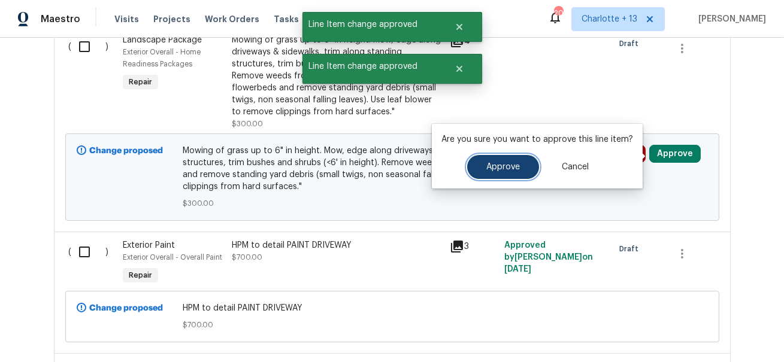
click at [510, 159] on button "Approve" at bounding box center [503, 167] width 72 height 24
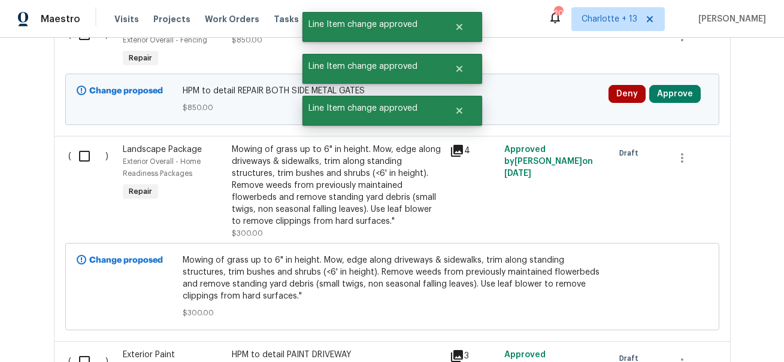
scroll to position [621, 0]
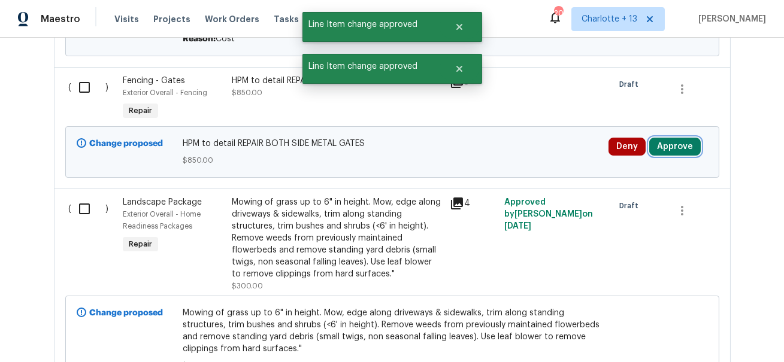
click at [668, 150] on button "Approve" at bounding box center [675, 147] width 52 height 18
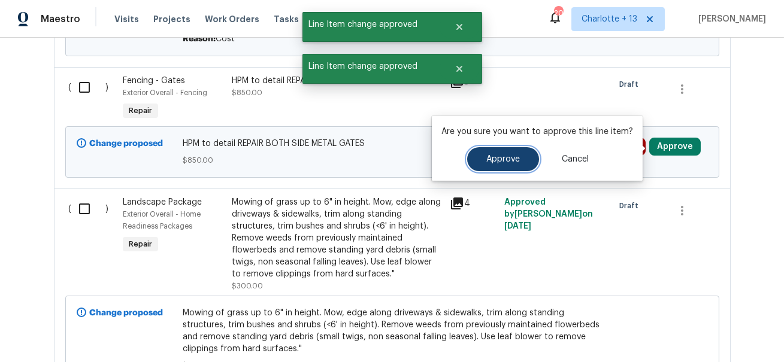
click at [516, 161] on span "Approve" at bounding box center [504, 159] width 34 height 9
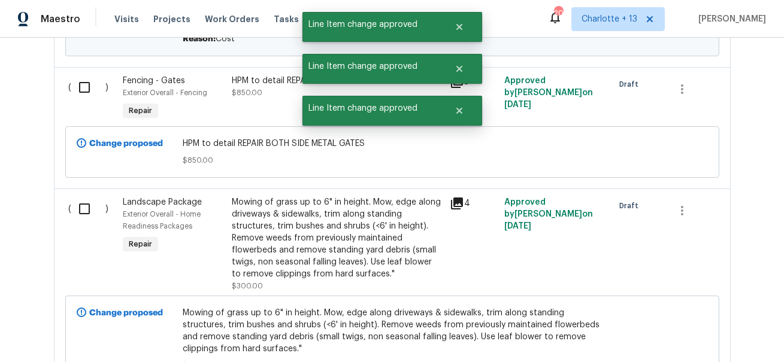
scroll to position [445, 0]
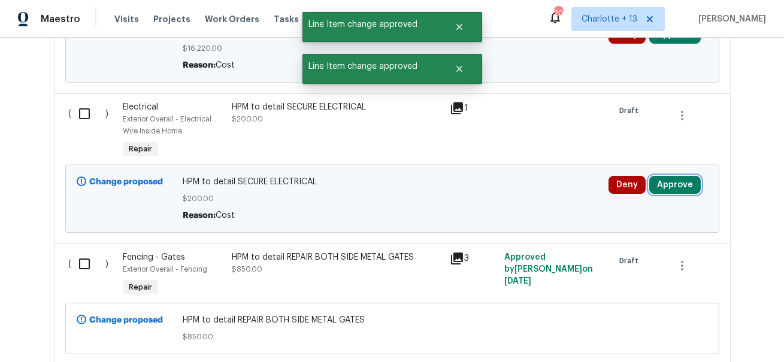
click at [686, 178] on button "Approve" at bounding box center [675, 185] width 52 height 18
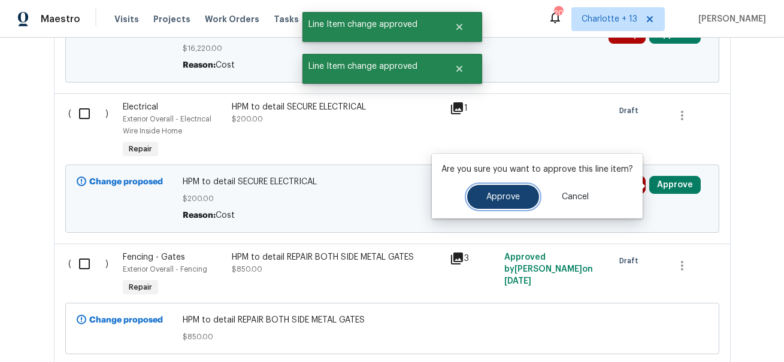
click at [504, 199] on span "Approve" at bounding box center [504, 197] width 34 height 9
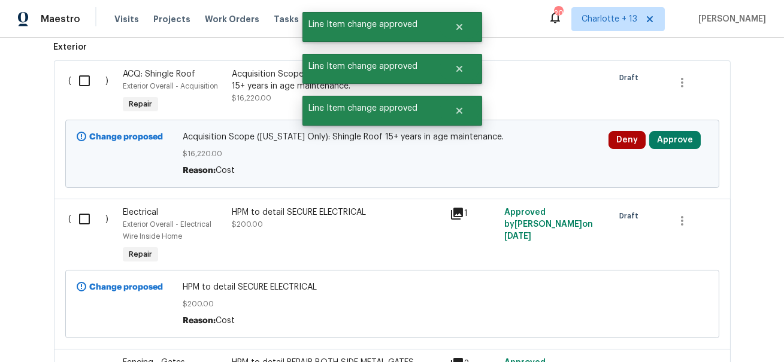
scroll to position [327, 0]
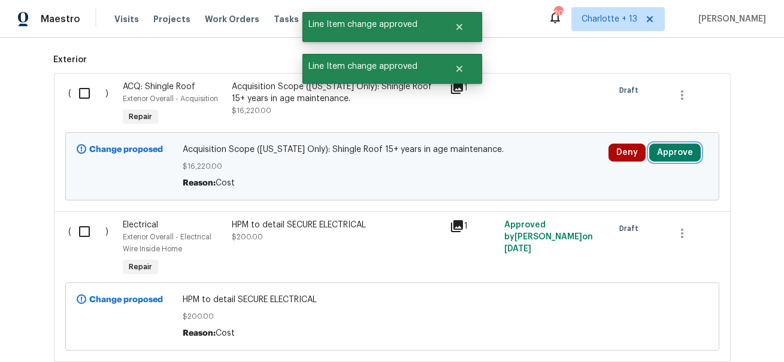
click at [676, 146] on button "Approve" at bounding box center [675, 153] width 52 height 18
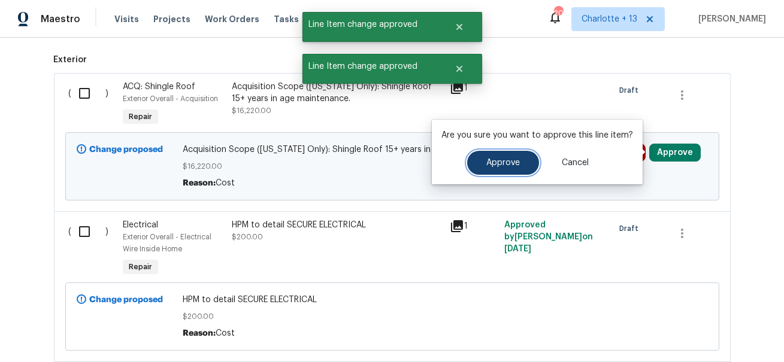
click at [502, 162] on span "Approve" at bounding box center [504, 163] width 34 height 9
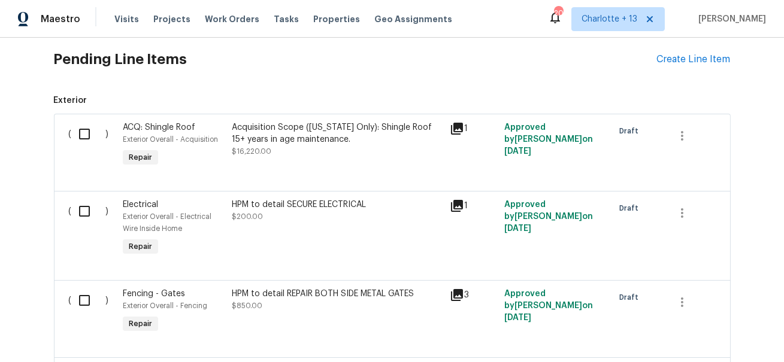
scroll to position [0, 0]
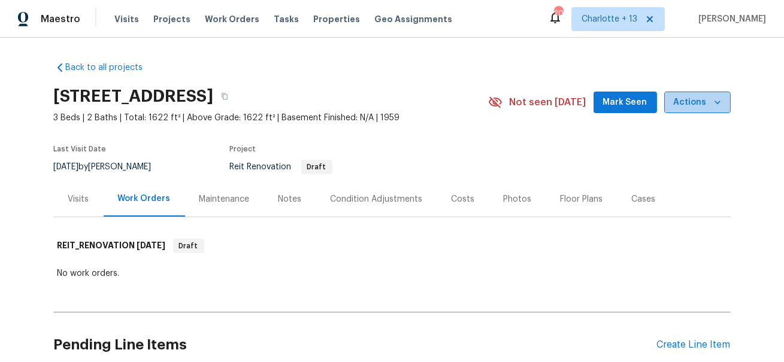
click at [709, 103] on span "Actions" at bounding box center [697, 102] width 47 height 15
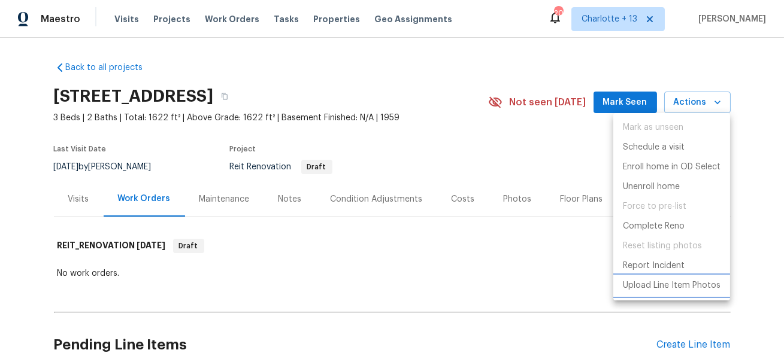
click at [660, 290] on p "Upload Line Item Photos" at bounding box center [672, 286] width 98 height 13
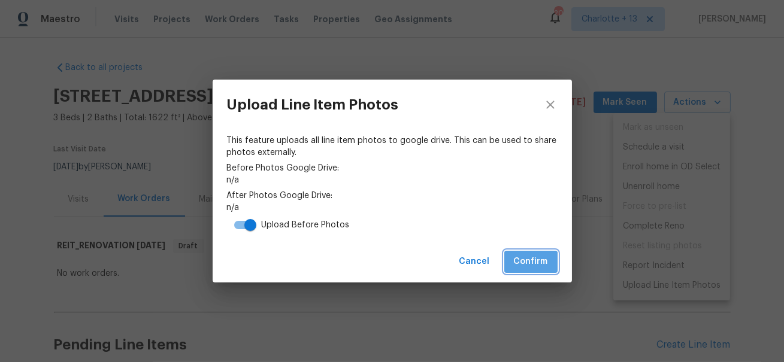
click at [507, 271] on button "Confirm" at bounding box center [530, 262] width 53 height 22
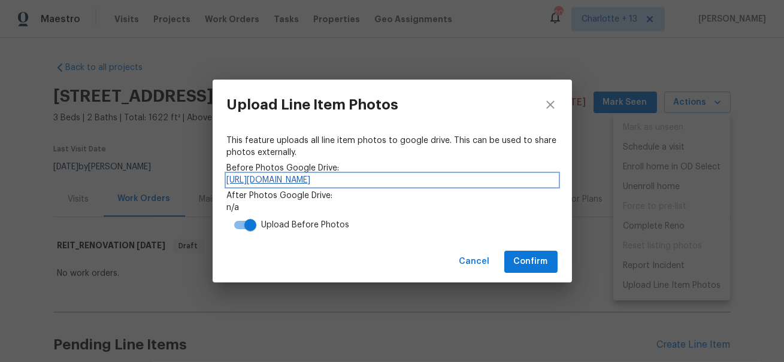
click at [348, 176] on link "https://drive.google.com/drive/folders/1JRUgFuhX_dMcbUR0slO7XQpKq8oXbO_E" at bounding box center [392, 180] width 331 height 12
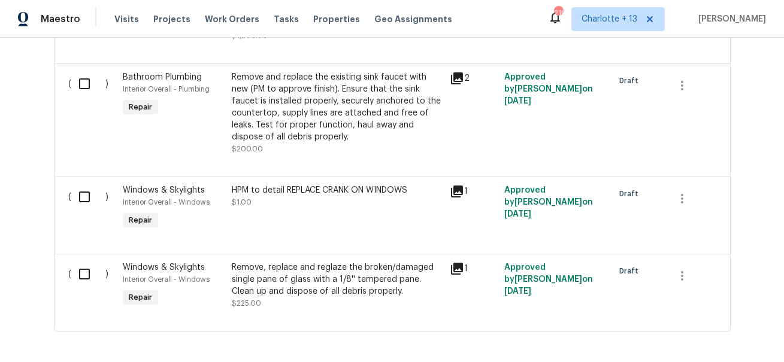
scroll to position [3000, 0]
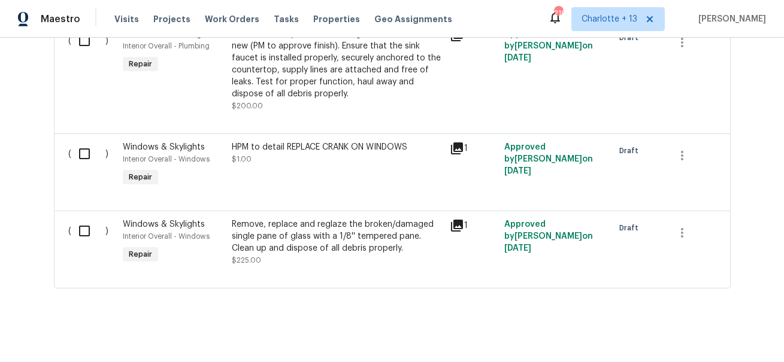
click at [271, 164] on div "HPM to detail REPLACE CRANK ON WINDOWS $1.00" at bounding box center [337, 165] width 218 height 55
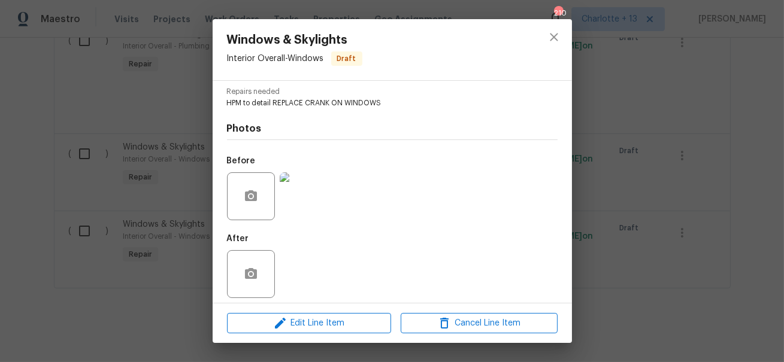
scroll to position [129, 0]
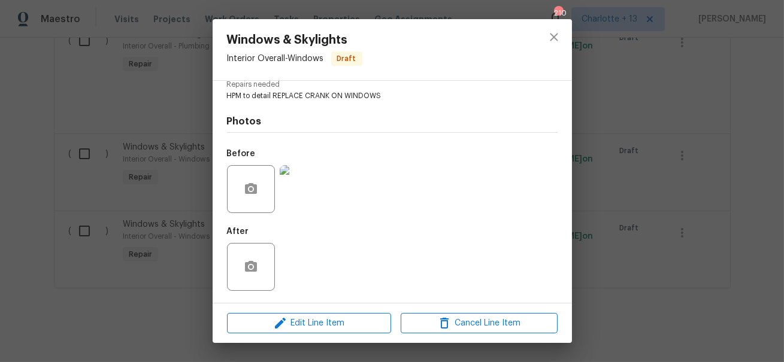
click at [294, 191] on img at bounding box center [304, 189] width 48 height 48
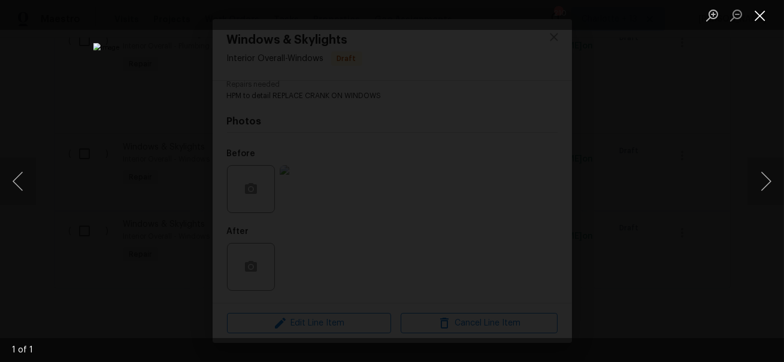
click at [763, 16] on button "Close lightbox" at bounding box center [760, 15] width 24 height 21
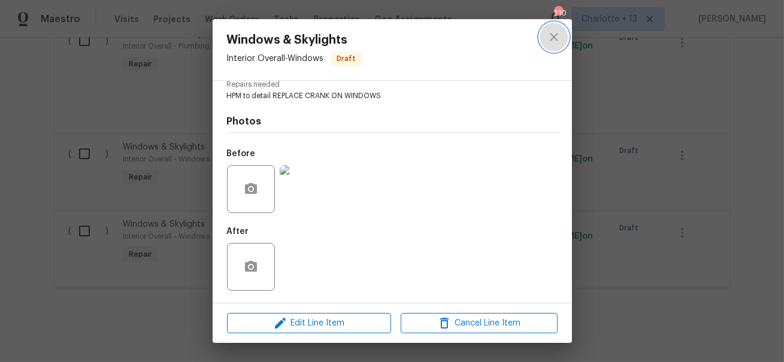
click at [552, 41] on icon "close" at bounding box center [554, 37] width 14 height 14
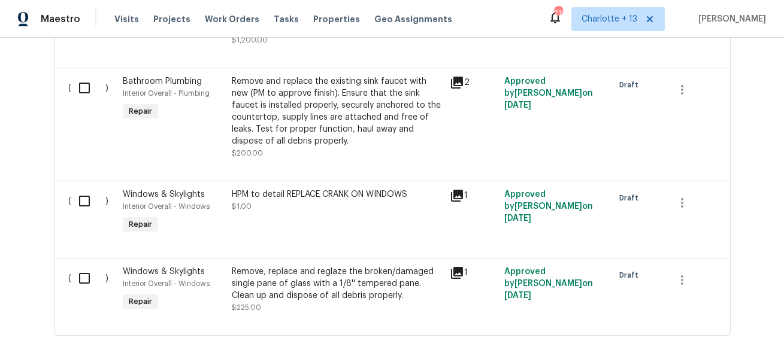
scroll to position [2957, 0]
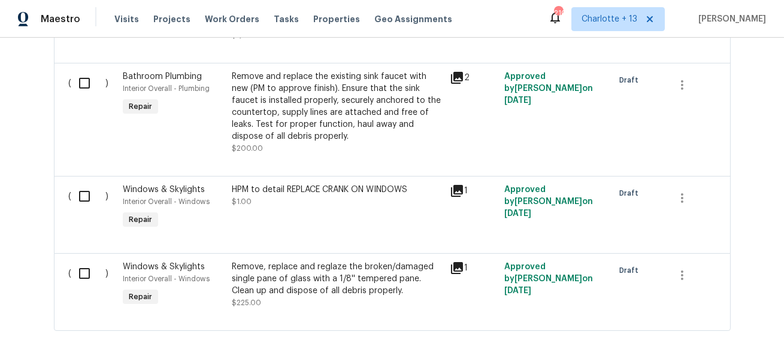
click at [336, 192] on div "HPM to detail REPLACE CRANK ON WINDOWS $1.00" at bounding box center [337, 196] width 211 height 24
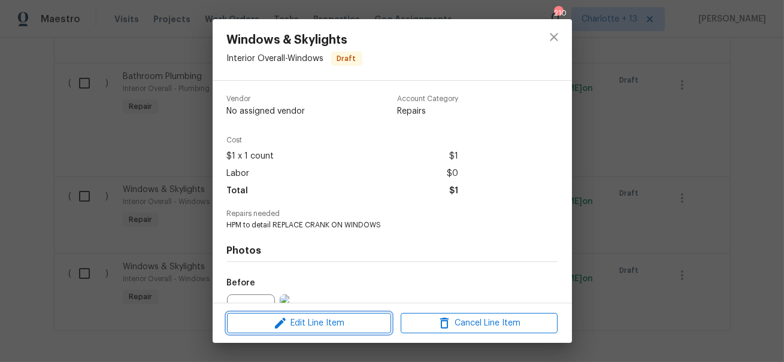
click at [301, 321] on span "Edit Line Item" at bounding box center [309, 323] width 157 height 15
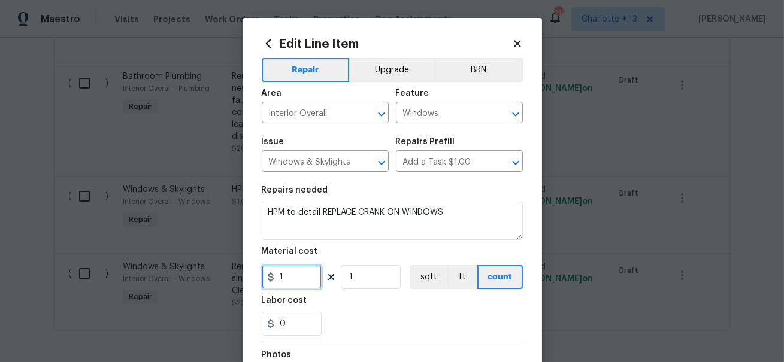
click at [299, 275] on input "1" at bounding box center [292, 277] width 60 height 24
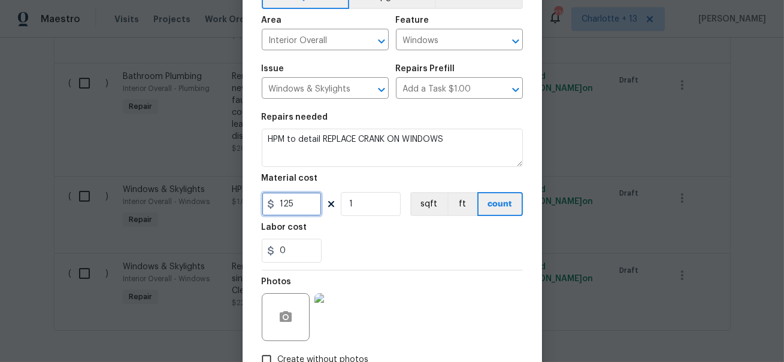
scroll to position [153, 0]
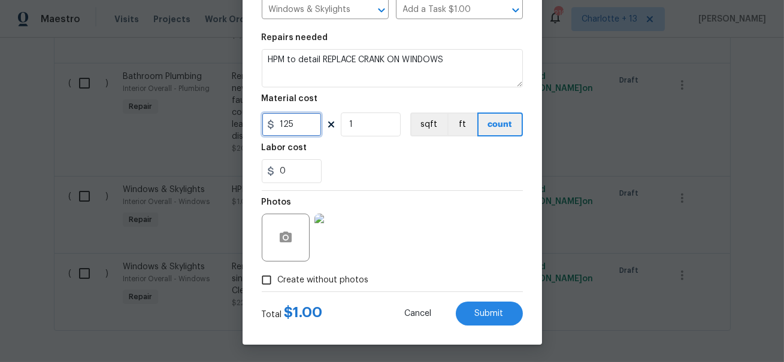
type input "125"
click at [482, 300] on div "Total $ 1.00 Cancel Submit" at bounding box center [392, 309] width 261 height 34
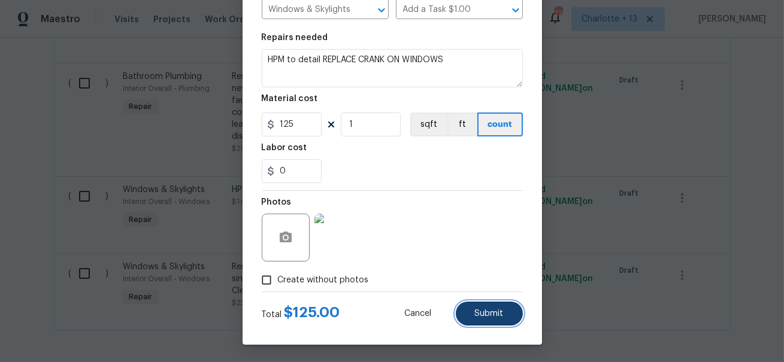
click at [484, 314] on span "Submit" at bounding box center [489, 314] width 29 height 9
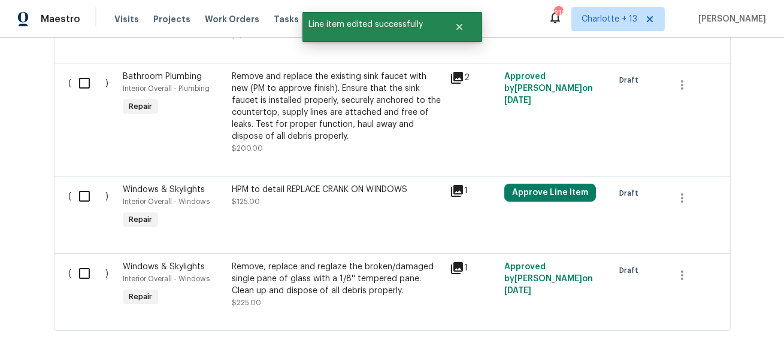
scroll to position [0, 0]
click at [530, 189] on button "Approve Line Item" at bounding box center [550, 193] width 92 height 18
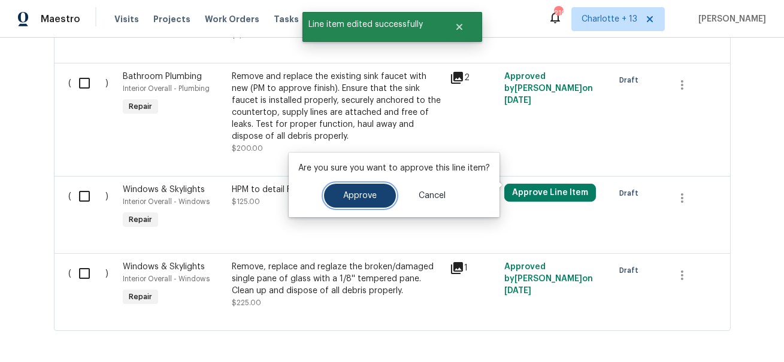
click at [335, 185] on button "Approve" at bounding box center [360, 196] width 72 height 24
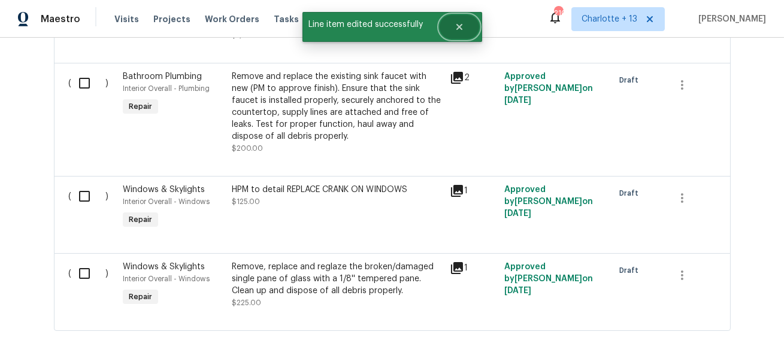
click at [467, 27] on button "Close" at bounding box center [460, 27] width 40 height 24
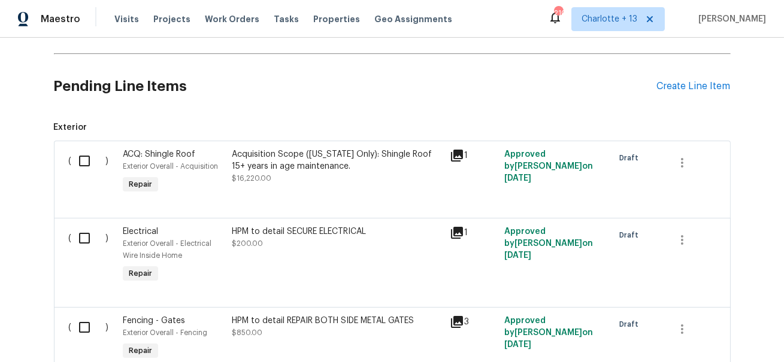
scroll to position [242, 0]
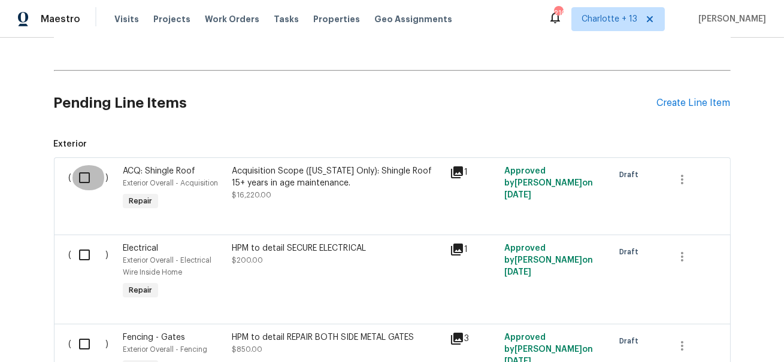
click at [93, 181] on input "checkbox" at bounding box center [89, 177] width 34 height 25
checkbox input "true"
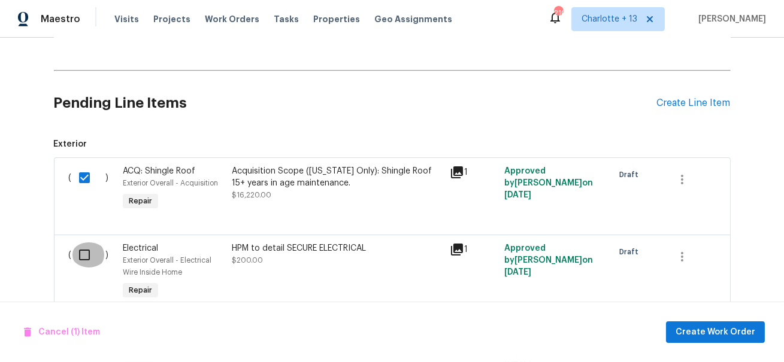
click at [92, 255] on input "checkbox" at bounding box center [89, 255] width 34 height 25
checkbox input "true"
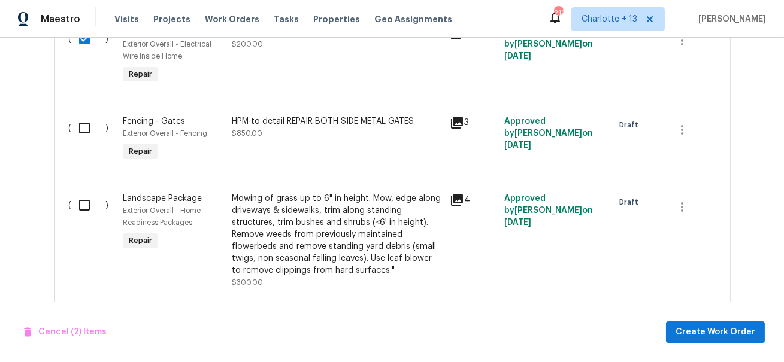
scroll to position [467, 0]
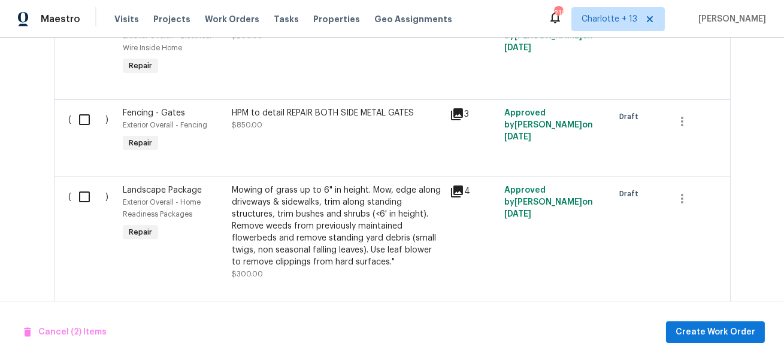
drag, startPoint x: 86, startPoint y: 123, endPoint x: 86, endPoint y: 132, distance: 9.0
click at [86, 123] on input "checkbox" at bounding box center [89, 119] width 34 height 25
checkbox input "true"
click at [78, 198] on input "checkbox" at bounding box center [89, 197] width 34 height 25
checkbox input "true"
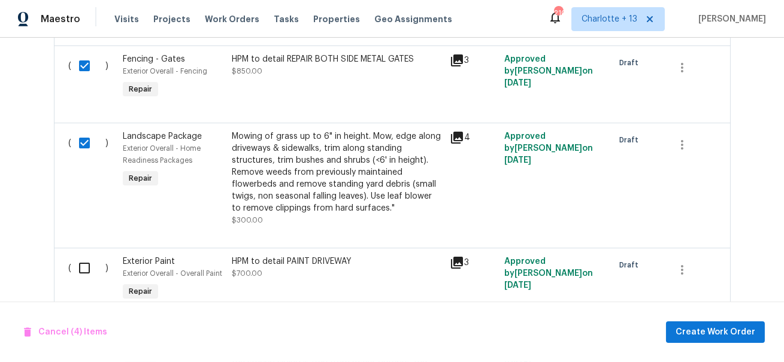
scroll to position [597, 0]
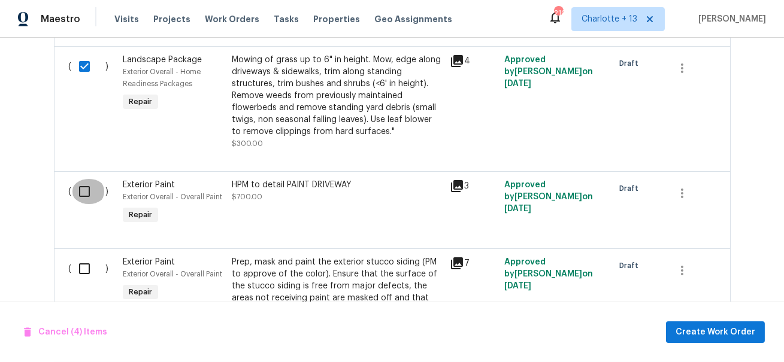
click at [78, 194] on input "checkbox" at bounding box center [89, 191] width 34 height 25
checkbox input "true"
click at [86, 265] on input "checkbox" at bounding box center [89, 268] width 34 height 25
checkbox input "true"
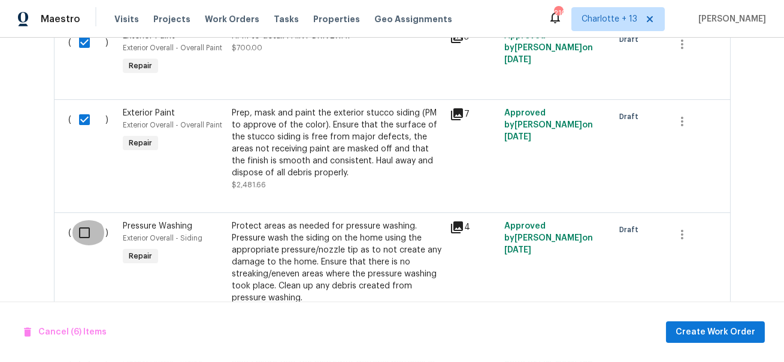
click at [84, 235] on input "checkbox" at bounding box center [89, 232] width 34 height 25
checkbox input "true"
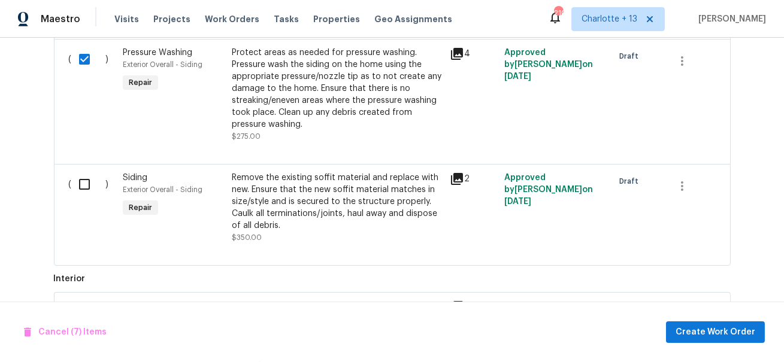
scroll to position [943, 0]
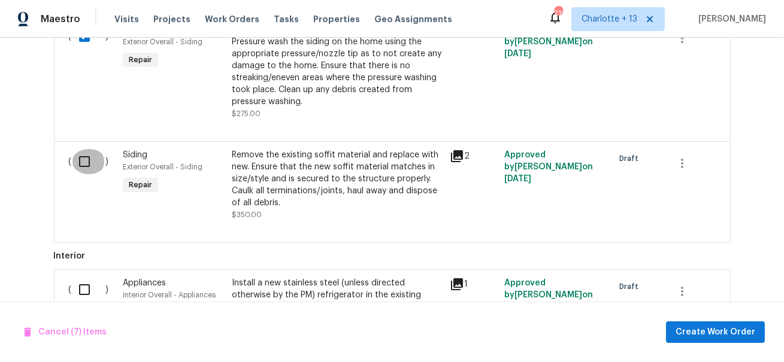
click at [88, 155] on input "checkbox" at bounding box center [89, 161] width 34 height 25
checkbox input "true"
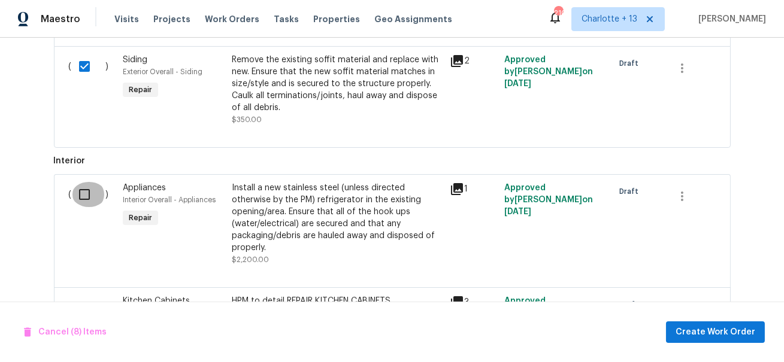
click at [83, 202] on input "checkbox" at bounding box center [89, 194] width 34 height 25
checkbox input "true"
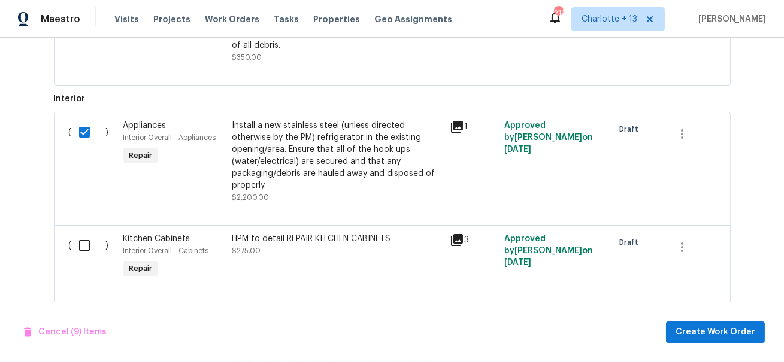
scroll to position [1152, 0]
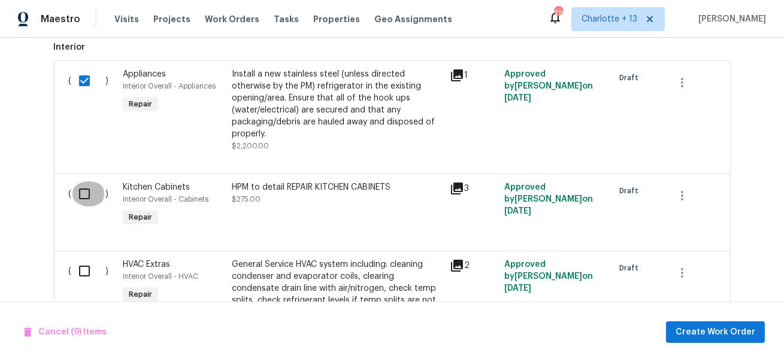
click at [83, 204] on input "checkbox" at bounding box center [89, 194] width 34 height 25
checkbox input "true"
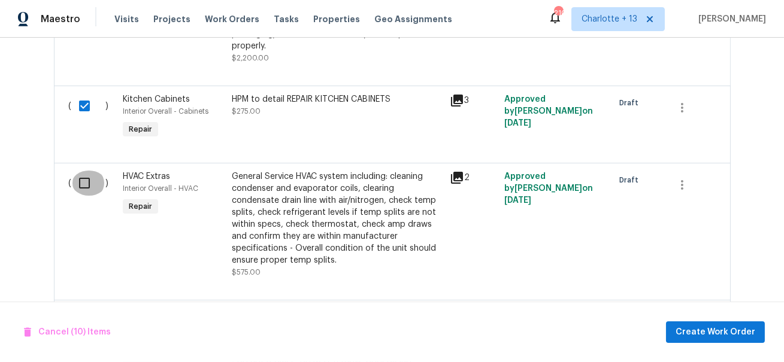
click at [84, 180] on input "checkbox" at bounding box center [89, 183] width 34 height 25
checkbox input "true"
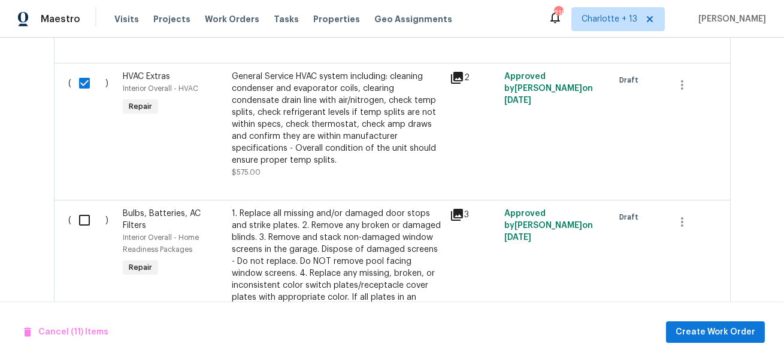
scroll to position [1433, 0]
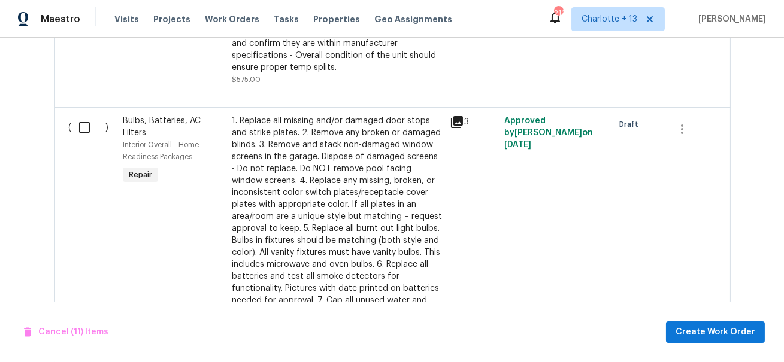
click at [80, 127] on input "checkbox" at bounding box center [89, 127] width 34 height 25
checkbox input "true"
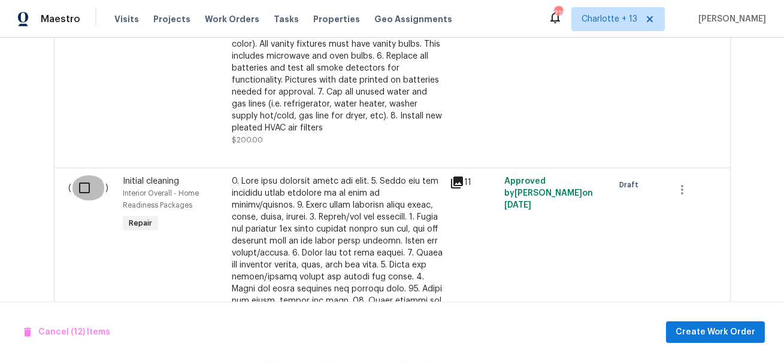
click at [80, 179] on input "checkbox" at bounding box center [89, 188] width 34 height 25
checkbox input "true"
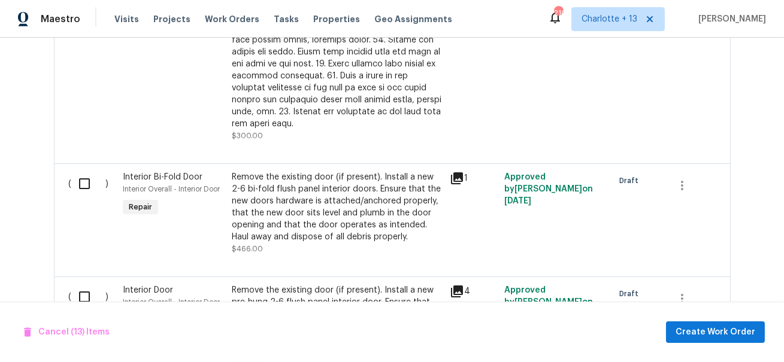
scroll to position [2071, 0]
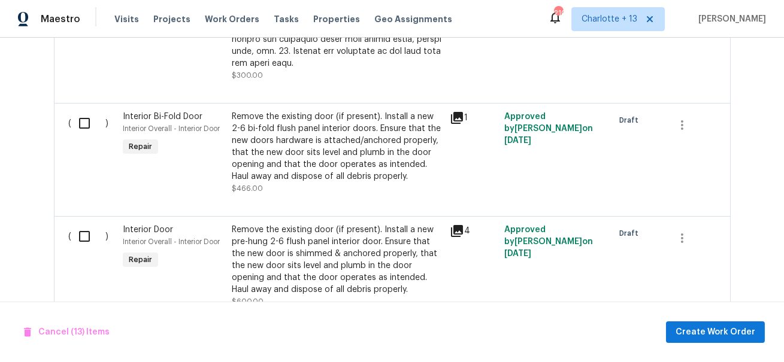
click at [78, 123] on input "checkbox" at bounding box center [89, 123] width 34 height 25
checkbox input "true"
click at [84, 227] on input "checkbox" at bounding box center [89, 236] width 34 height 25
checkbox input "true"
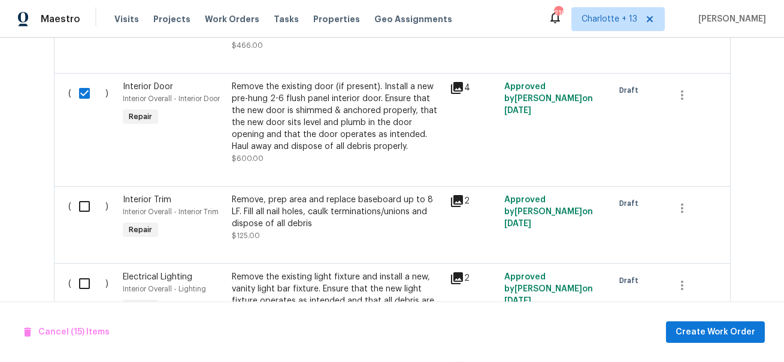
scroll to position [2233, 0]
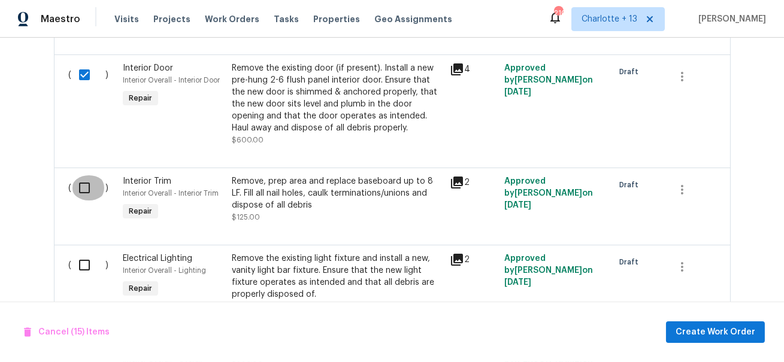
click at [85, 191] on input "checkbox" at bounding box center [89, 188] width 34 height 25
checkbox input "true"
click at [85, 253] on input "checkbox" at bounding box center [89, 265] width 34 height 25
checkbox input "true"
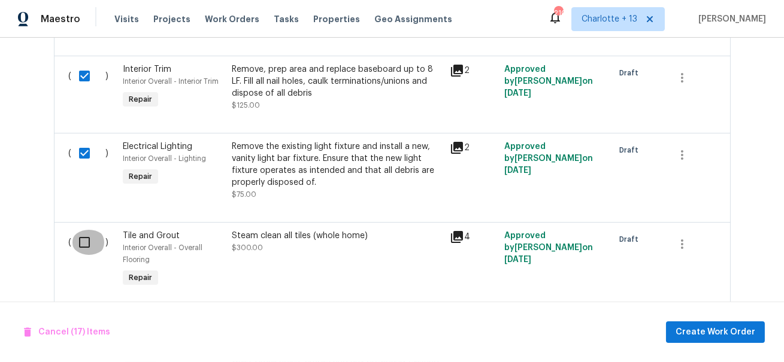
click at [92, 234] on input "checkbox" at bounding box center [89, 242] width 34 height 25
checkbox input "true"
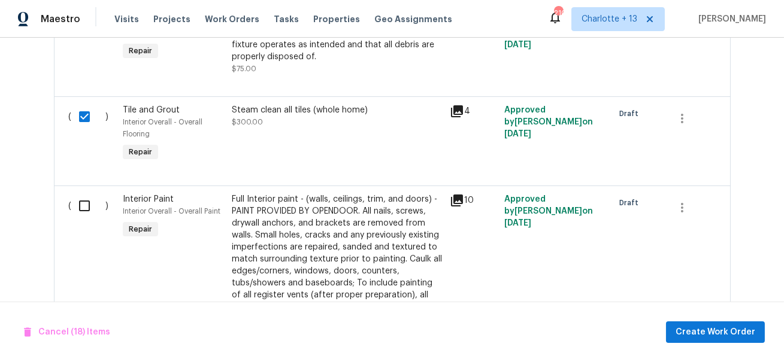
scroll to position [2487, 0]
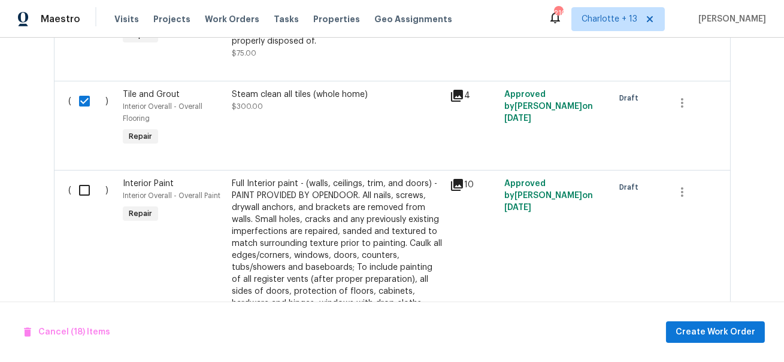
click at [83, 189] on input "checkbox" at bounding box center [89, 190] width 34 height 25
checkbox input "true"
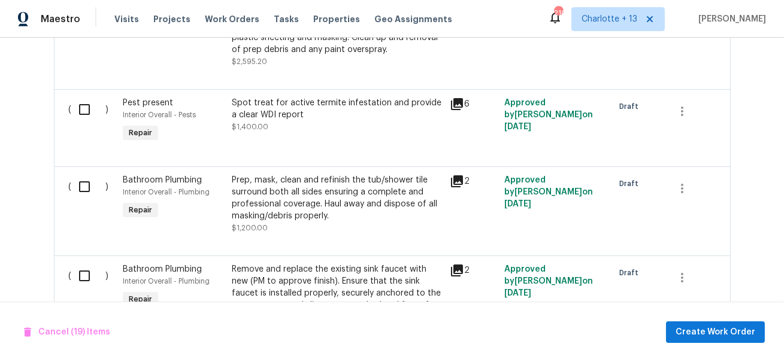
scroll to position [2785, 0]
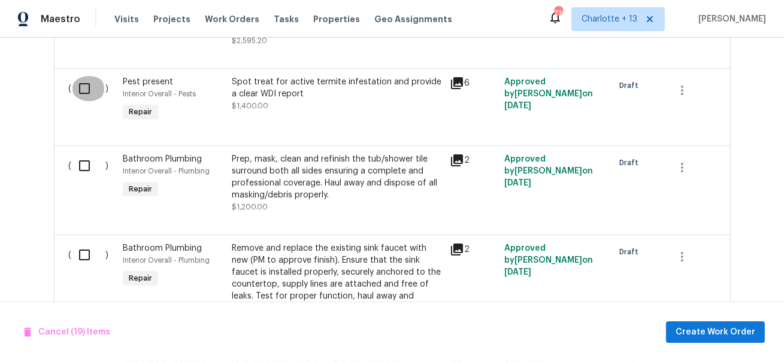
click at [80, 86] on input "checkbox" at bounding box center [89, 88] width 34 height 25
checkbox input "true"
click at [83, 156] on input "checkbox" at bounding box center [89, 165] width 34 height 25
checkbox input "true"
click at [84, 261] on div "( )" at bounding box center [92, 284] width 55 height 91
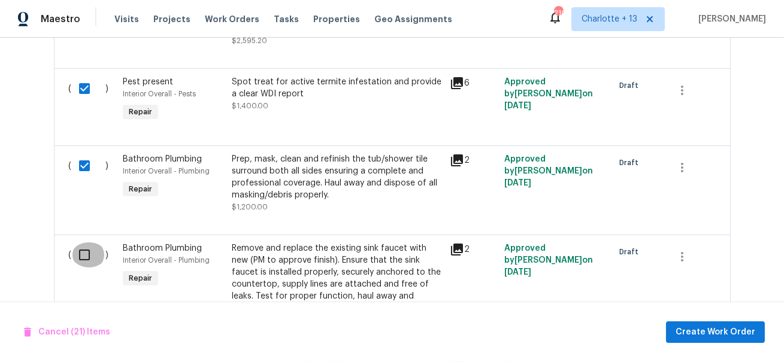
click at [82, 248] on input "checkbox" at bounding box center [89, 255] width 34 height 25
checkbox input "true"
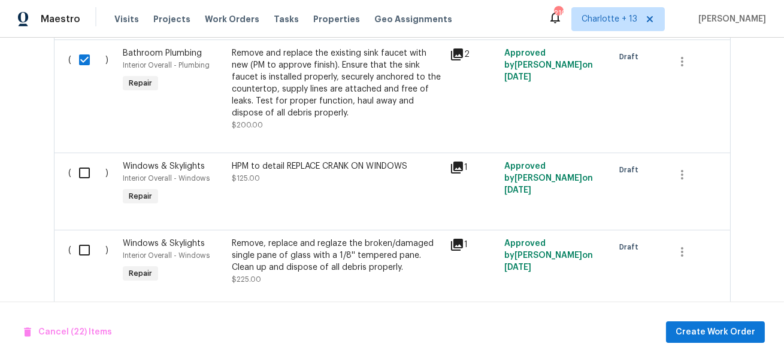
scroll to position [2977, 0]
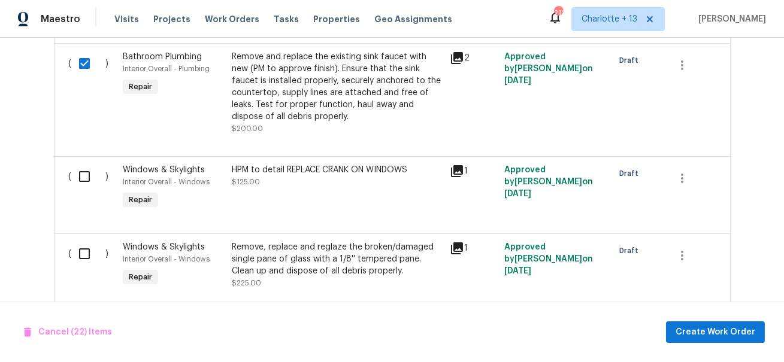
click at [84, 174] on input "checkbox" at bounding box center [89, 176] width 34 height 25
checkbox input "true"
click at [85, 258] on input "checkbox" at bounding box center [89, 253] width 34 height 25
checkbox input "true"
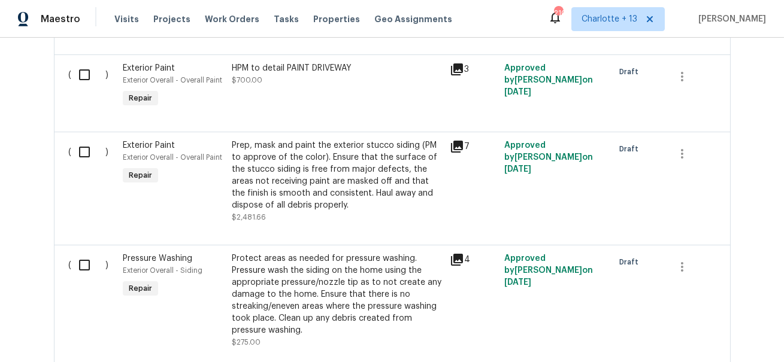
scroll to position [673, 0]
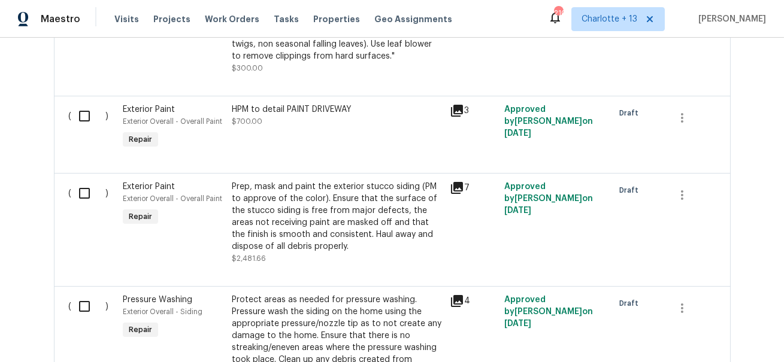
click at [289, 213] on div "Prep, mask and paint the exterior stucco siding (PM to approve of the color). E…" at bounding box center [337, 217] width 211 height 72
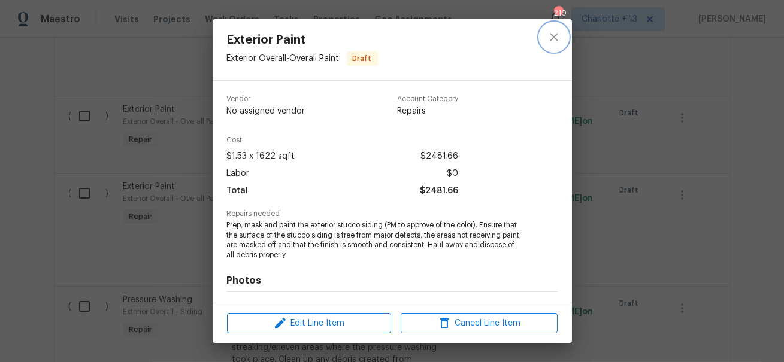
click at [556, 37] on icon "close" at bounding box center [554, 37] width 14 height 14
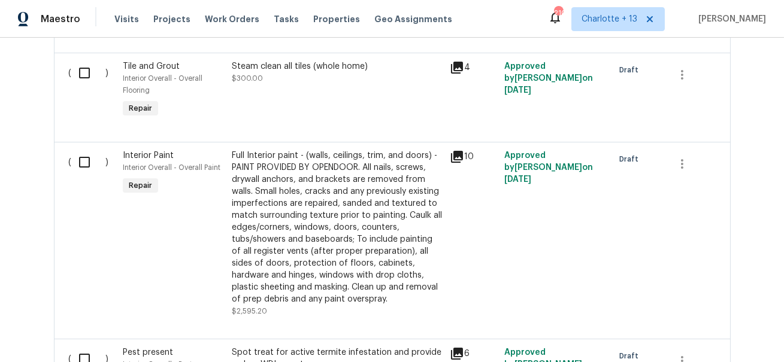
scroll to position [2521, 0]
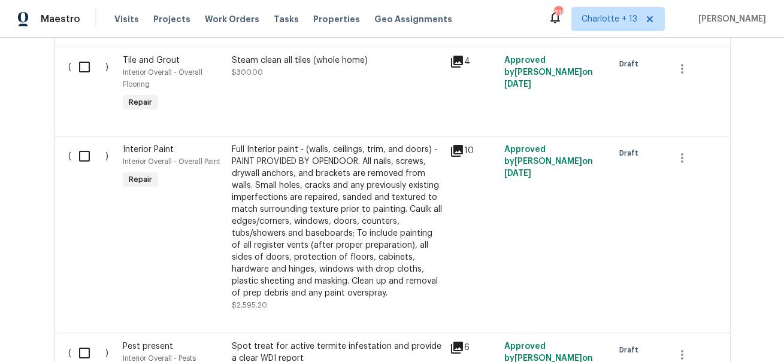
click at [337, 171] on div "Full Interior paint - (walls, ceilings, trim, and doors) - PAINT PROVIDED BY OP…" at bounding box center [337, 222] width 211 height 156
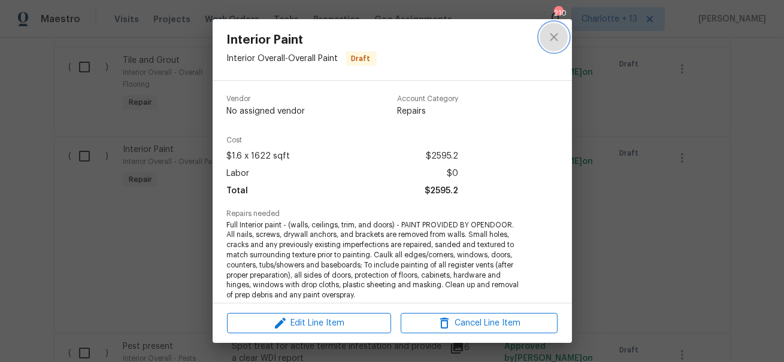
click at [552, 43] on icon "close" at bounding box center [554, 37] width 14 height 14
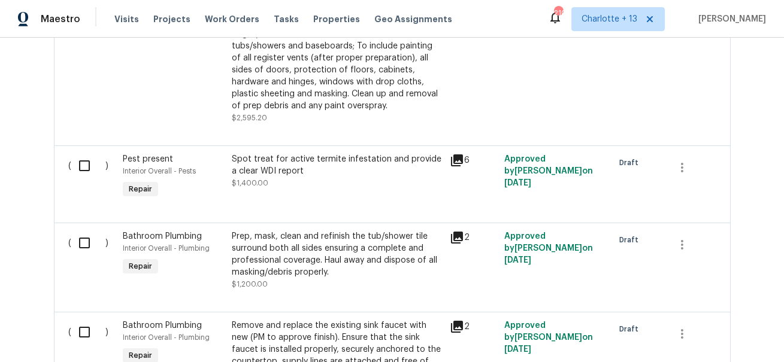
scroll to position [2737, 0]
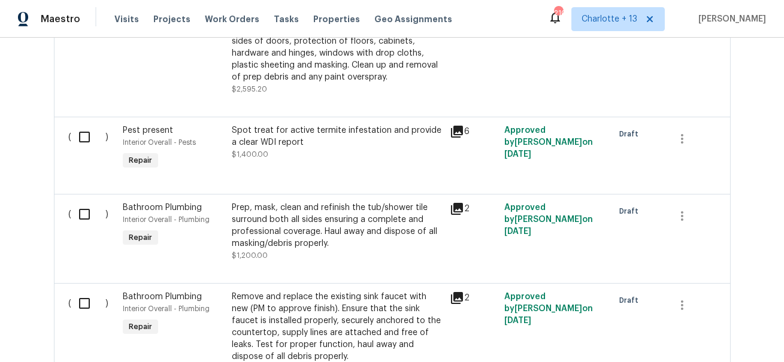
click at [256, 241] on div "Prep, mask, clean and refinish the tub/shower tile surround both all sides ensu…" at bounding box center [337, 226] width 211 height 48
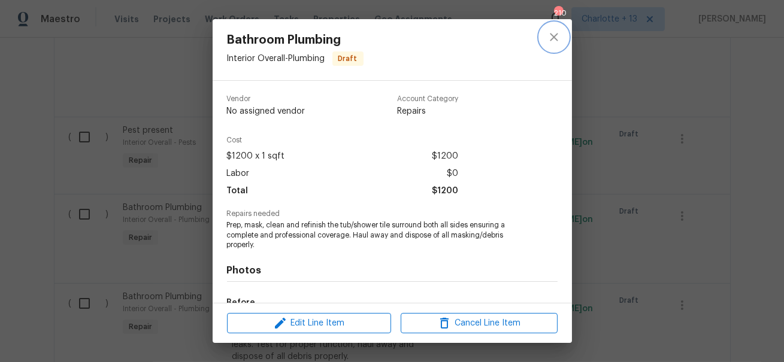
click at [555, 32] on icon "close" at bounding box center [554, 37] width 14 height 14
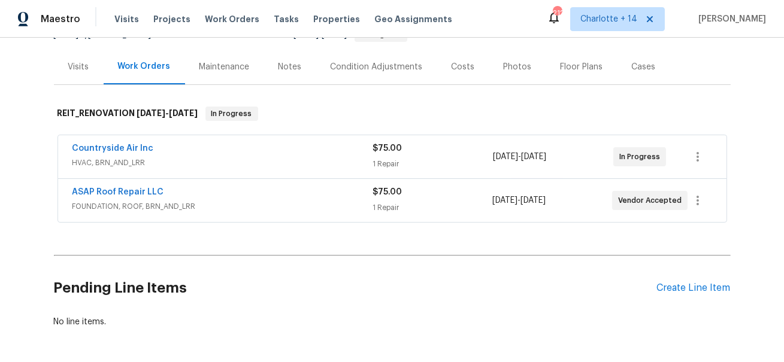
scroll to position [179, 0]
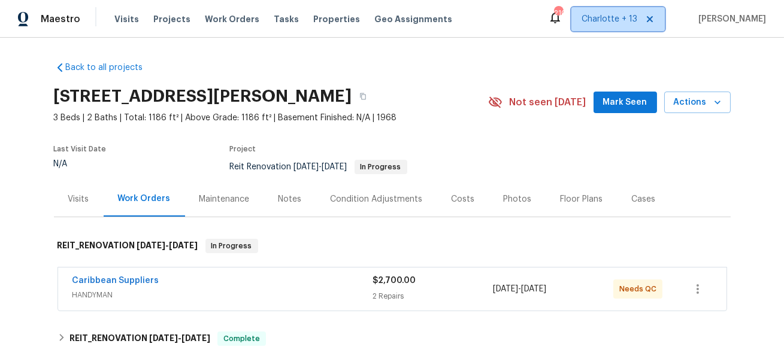
click at [653, 20] on icon at bounding box center [650, 19] width 6 height 6
click at [638, 20] on span "[US_STATE] Other" at bounding box center [602, 19] width 71 height 12
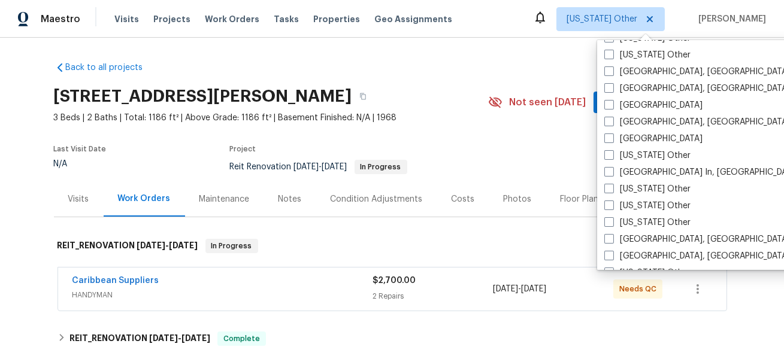
scroll to position [799, 0]
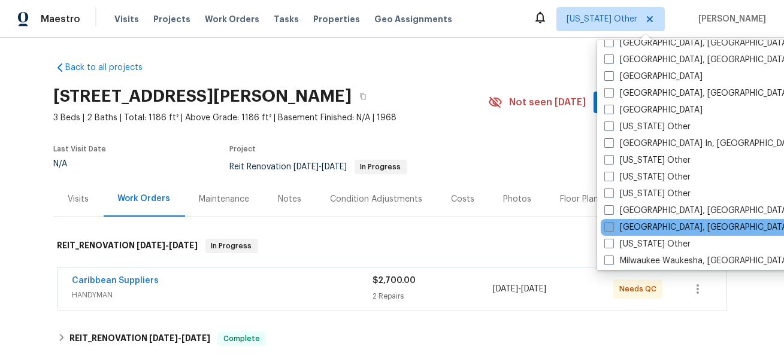
click at [622, 226] on label "[GEOGRAPHIC_DATA], [GEOGRAPHIC_DATA]" at bounding box center [698, 228] width 186 height 12
click at [612, 226] on input "[GEOGRAPHIC_DATA], [GEOGRAPHIC_DATA]" at bounding box center [609, 226] width 8 height 8
checkbox input "true"
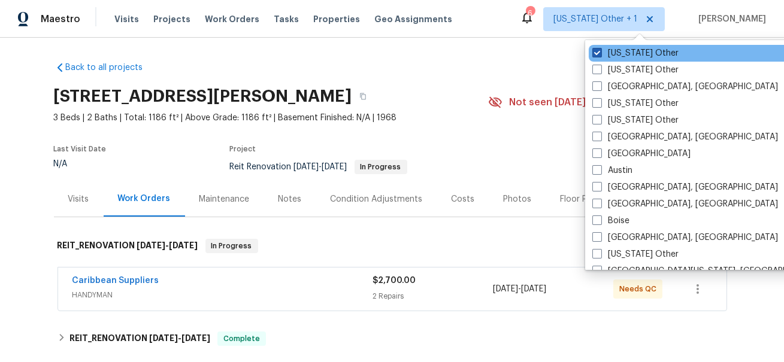
click at [633, 52] on label "[US_STATE] Other" at bounding box center [636, 53] width 86 height 12
click at [600, 52] on input "[US_STATE] Other" at bounding box center [597, 51] width 8 height 8
checkbox input "false"
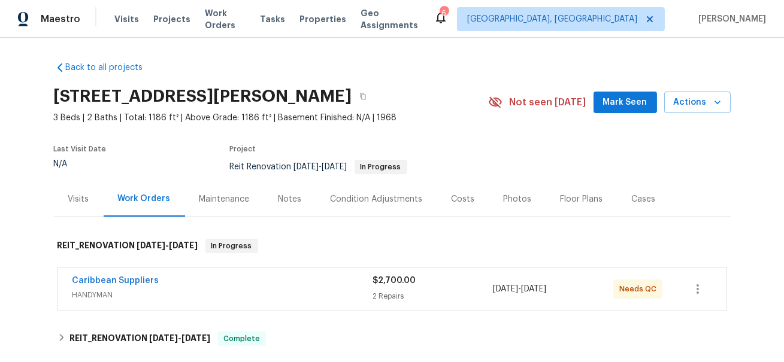
click at [490, 59] on div "Back to all projects [STREET_ADDRESS][PERSON_NAME] 3 Beds | 2 Baths | Total: 11…" at bounding box center [392, 258] width 677 height 413
click at [264, 17] on span "Tasks" at bounding box center [272, 19] width 25 height 8
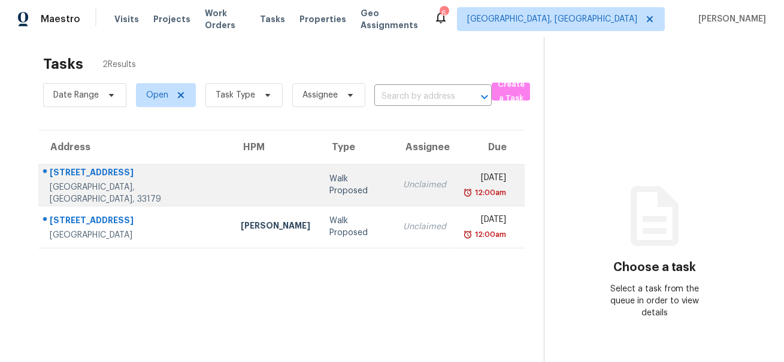
scroll to position [10, 0]
click at [152, 185] on div "[GEOGRAPHIC_DATA], [GEOGRAPHIC_DATA], 33179" at bounding box center [136, 192] width 172 height 24
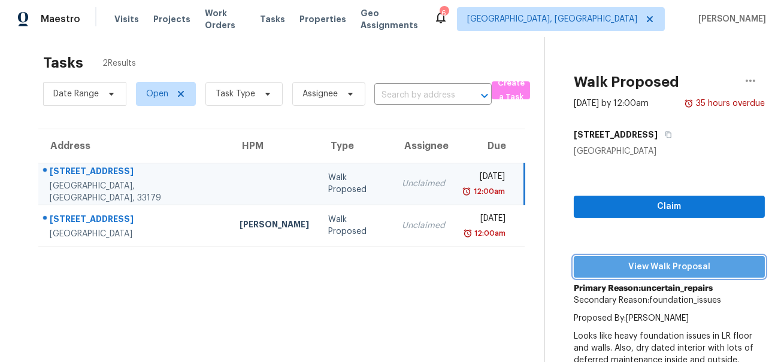
click at [593, 264] on span "View Walk Proposal" at bounding box center [670, 267] width 172 height 15
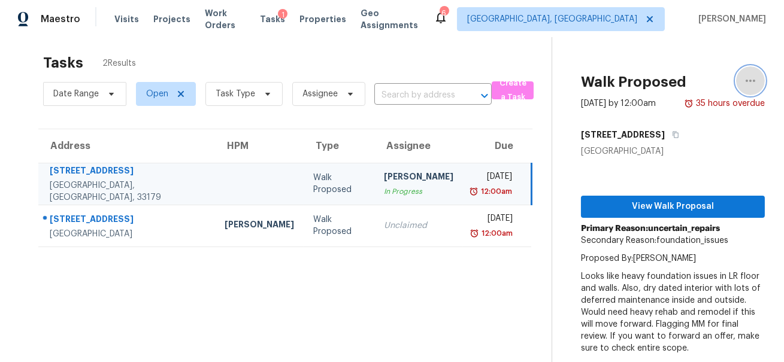
click at [748, 76] on icon "button" at bounding box center [751, 81] width 14 height 14
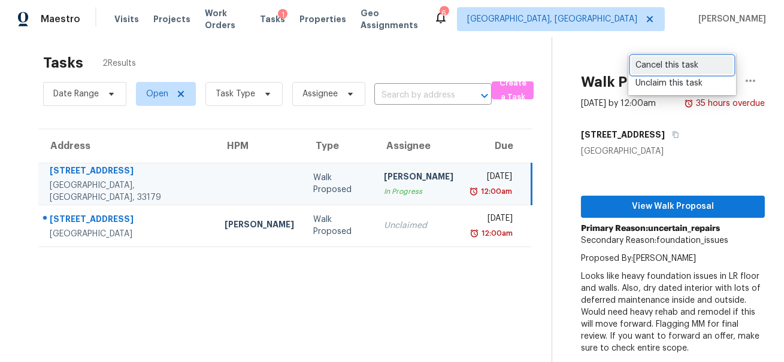
click at [678, 64] on div "Cancel this task" at bounding box center [682, 65] width 93 height 12
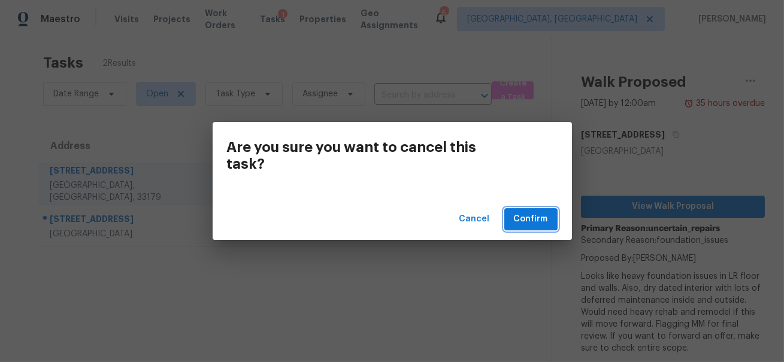
click at [548, 223] on button "Confirm" at bounding box center [530, 220] width 53 height 22
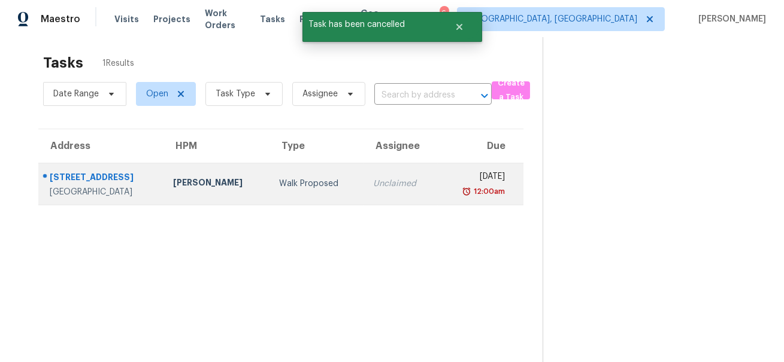
click at [144, 176] on div "[STREET_ADDRESS]" at bounding box center [102, 178] width 104 height 15
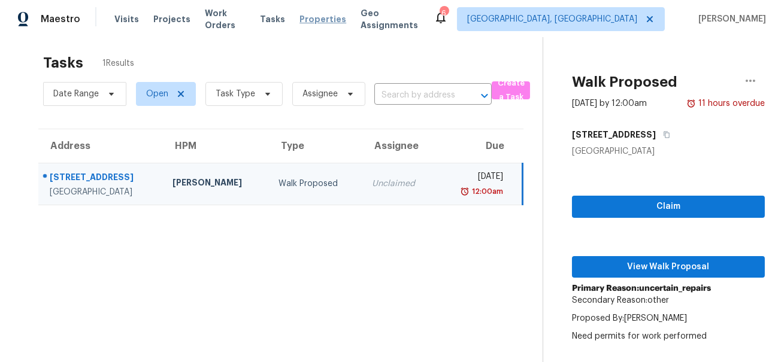
click at [312, 19] on span "Properties" at bounding box center [323, 19] width 47 height 12
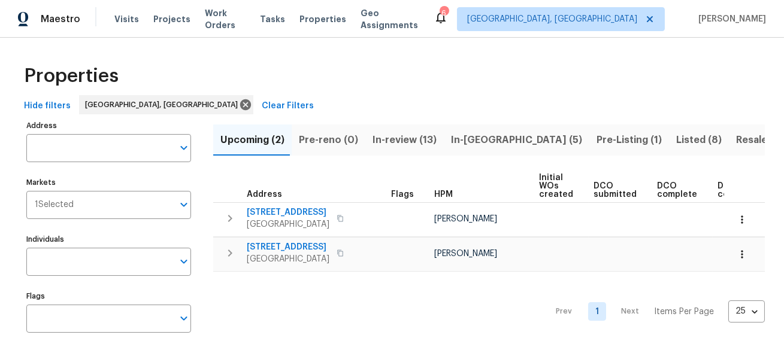
click at [676, 138] on span "Listed (8)" at bounding box center [699, 140] width 46 height 17
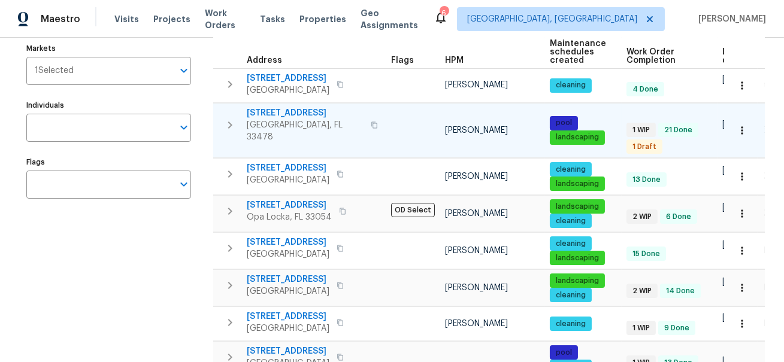
scroll to position [150, 0]
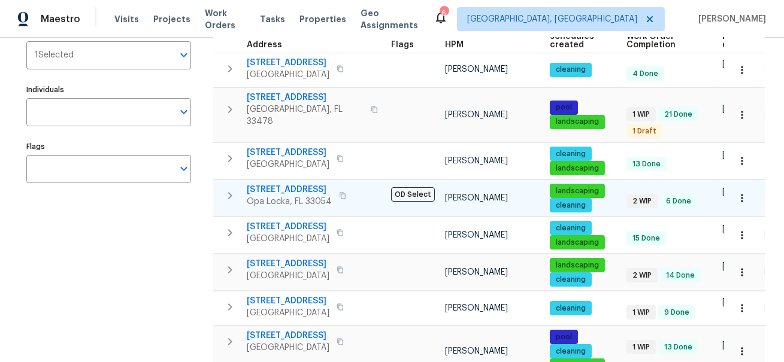
click at [745, 194] on icon "button" at bounding box center [742, 198] width 12 height 12
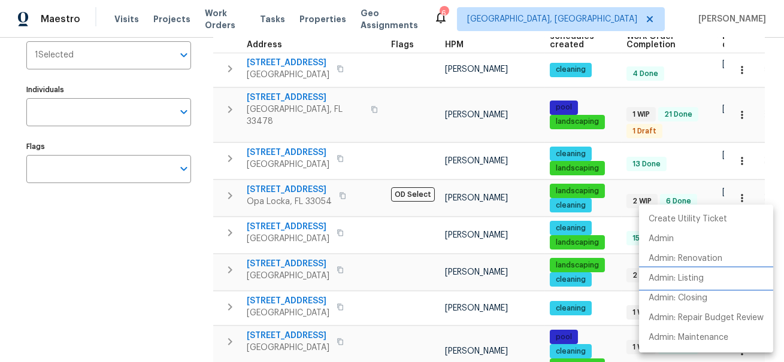
click at [687, 279] on p "Admin: Listing" at bounding box center [676, 279] width 55 height 13
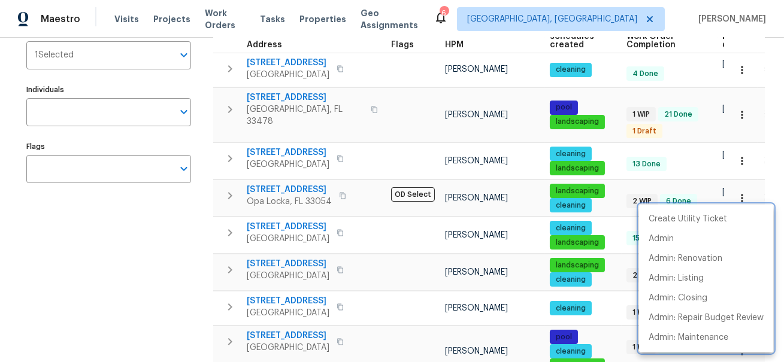
click at [515, 166] on div at bounding box center [392, 181] width 784 height 362
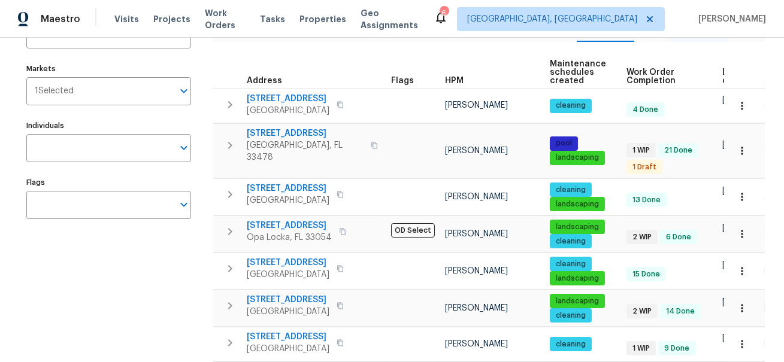
scroll to position [116, 0]
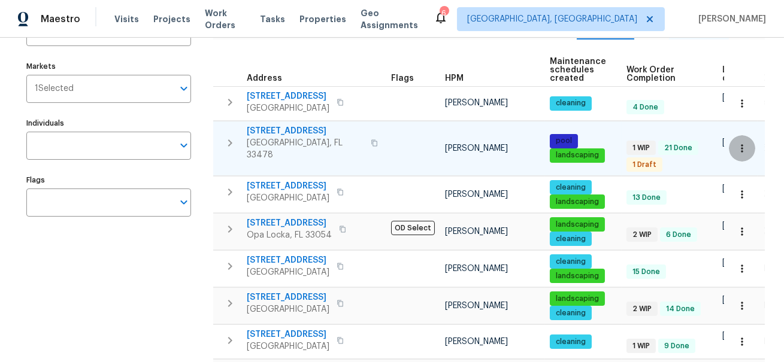
click at [742, 146] on icon "button" at bounding box center [742, 149] width 12 height 12
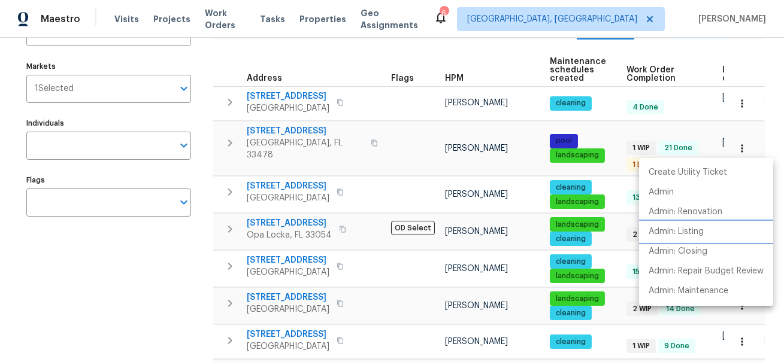
click at [672, 231] on p "Admin: Listing" at bounding box center [676, 232] width 55 height 13
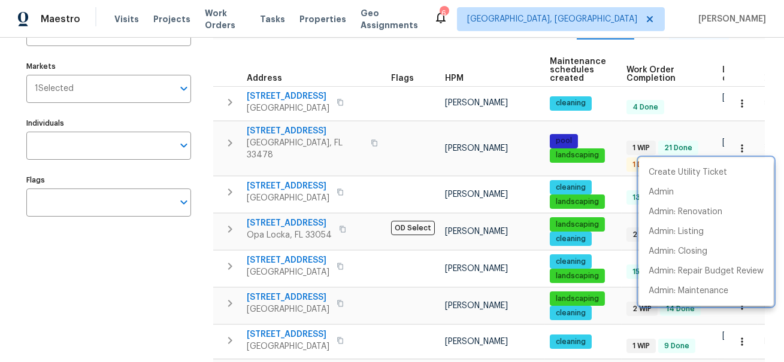
click at [499, 62] on div at bounding box center [392, 181] width 784 height 362
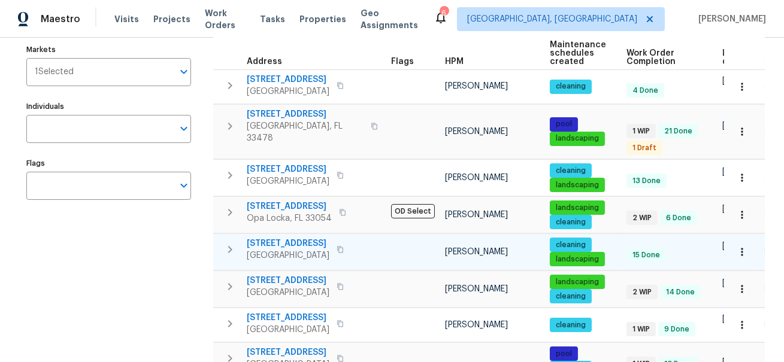
scroll to position [147, 0]
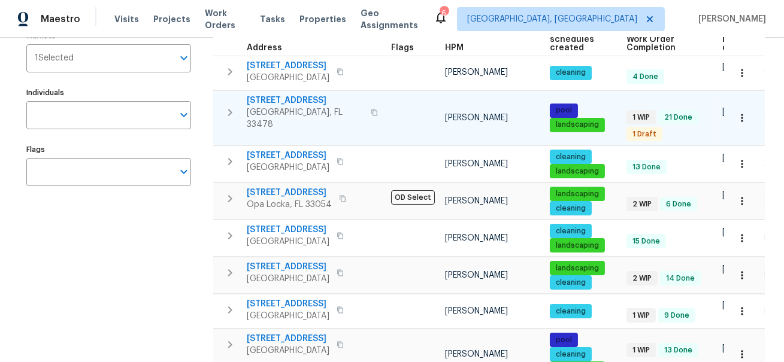
click at [292, 99] on span "[STREET_ADDRESS]" at bounding box center [305, 101] width 117 height 12
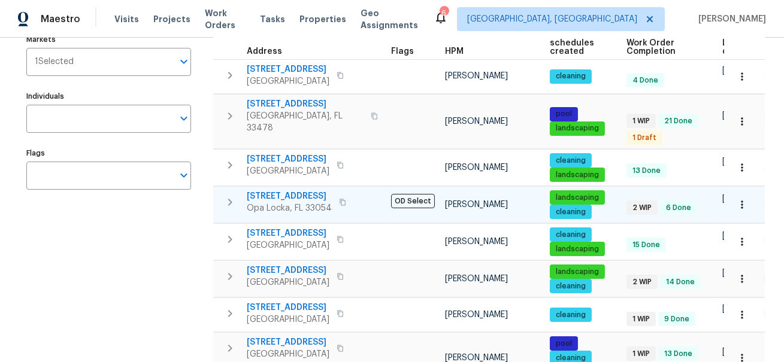
scroll to position [144, 0]
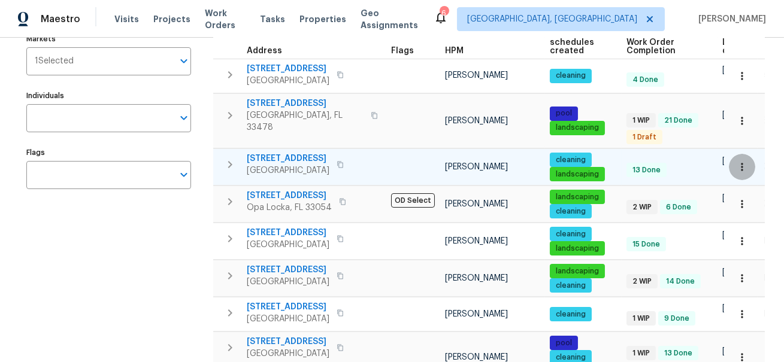
click at [746, 162] on icon "button" at bounding box center [742, 167] width 12 height 12
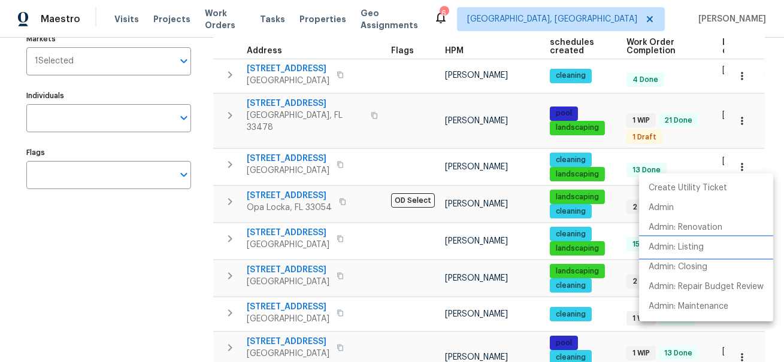
click at [678, 249] on p "Admin: Listing" at bounding box center [676, 247] width 55 height 13
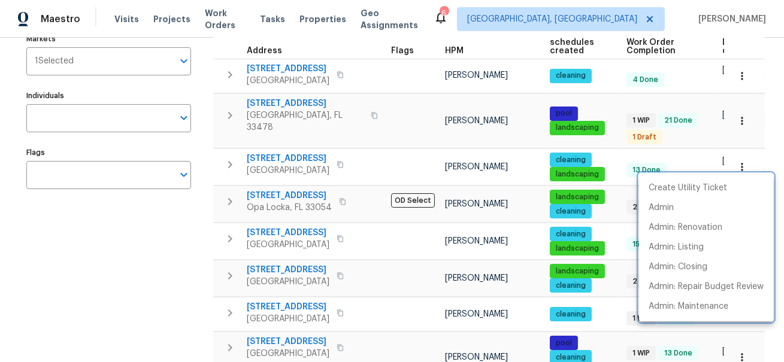
click at [147, 249] on div at bounding box center [392, 181] width 784 height 362
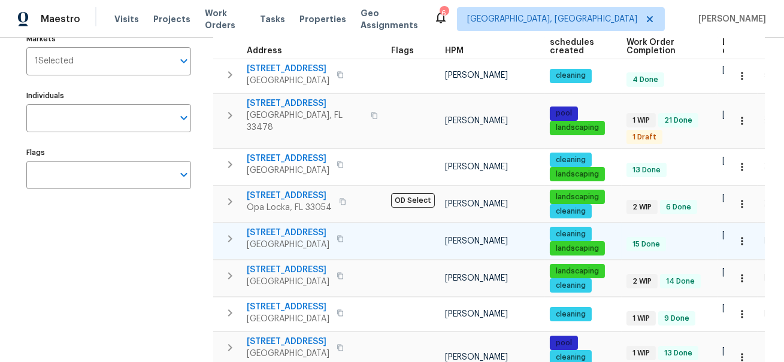
click at [741, 238] on icon "button" at bounding box center [742, 241] width 12 height 12
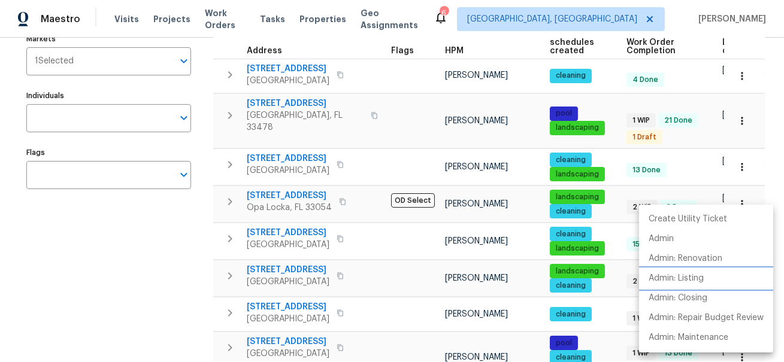
click at [691, 278] on p "Admin: Listing" at bounding box center [676, 279] width 55 height 13
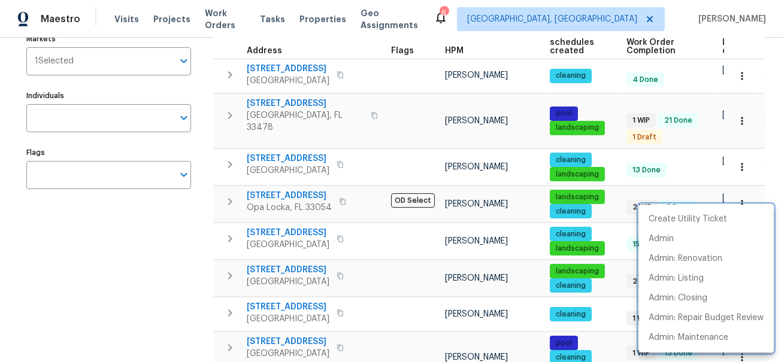
click at [168, 273] on div at bounding box center [392, 181] width 784 height 362
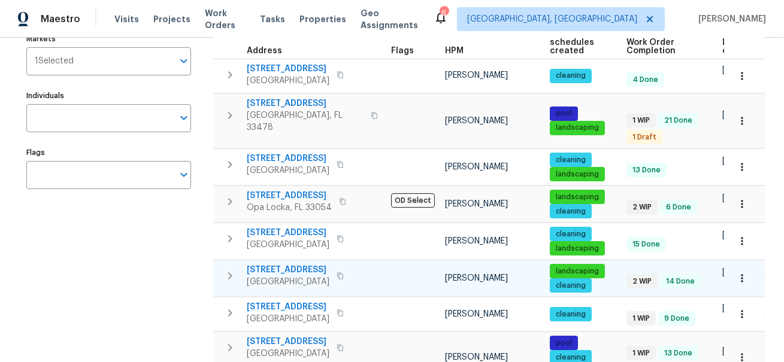
click at [738, 274] on icon "button" at bounding box center [742, 279] width 12 height 12
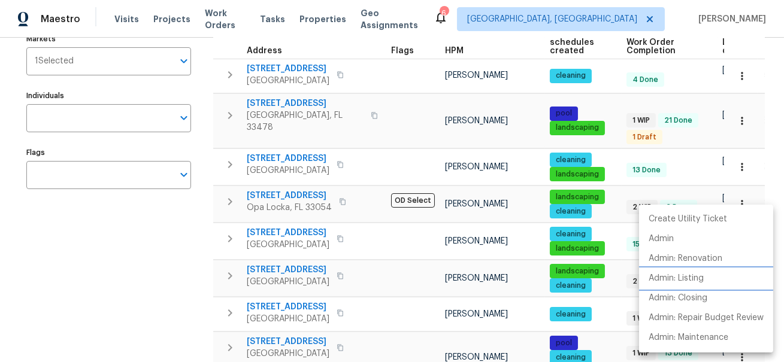
click at [682, 277] on p "Admin: Listing" at bounding box center [676, 279] width 55 height 13
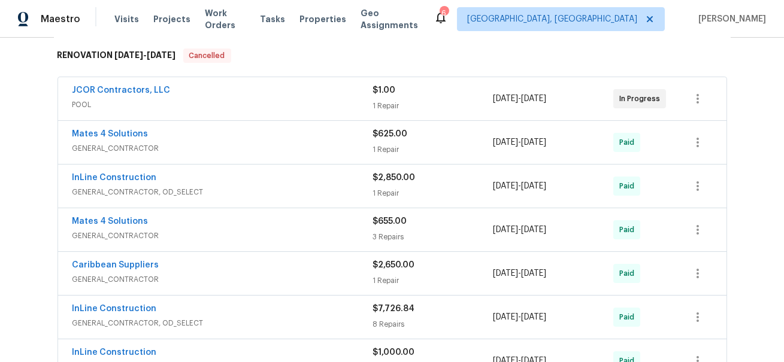
scroll to position [192, 0]
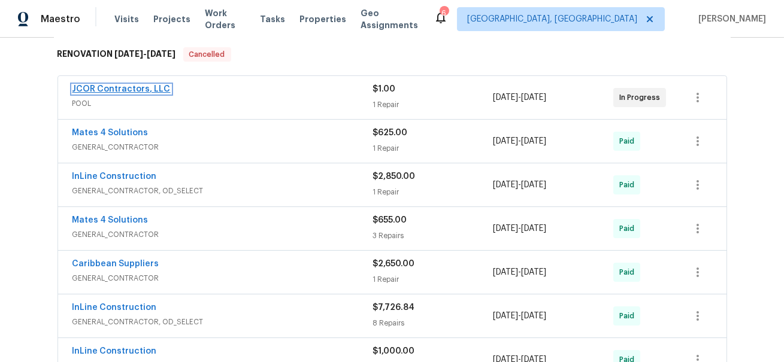
click at [132, 93] on span "JCOR Contractors, LLC" at bounding box center [121, 89] width 98 height 12
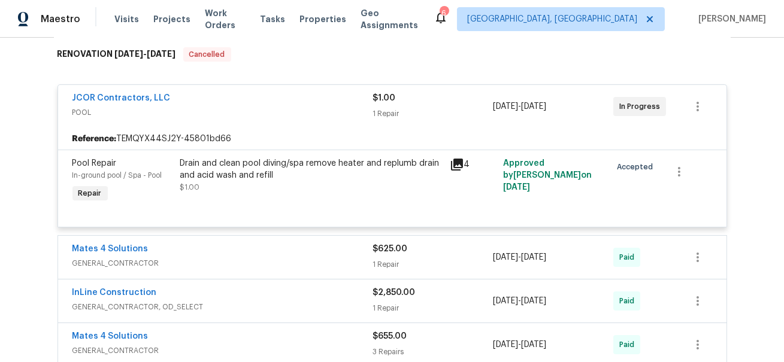
click at [337, 170] on div "Drain and clean pool diving/spa remove heater and replumb drain and acid wash a…" at bounding box center [311, 170] width 262 height 24
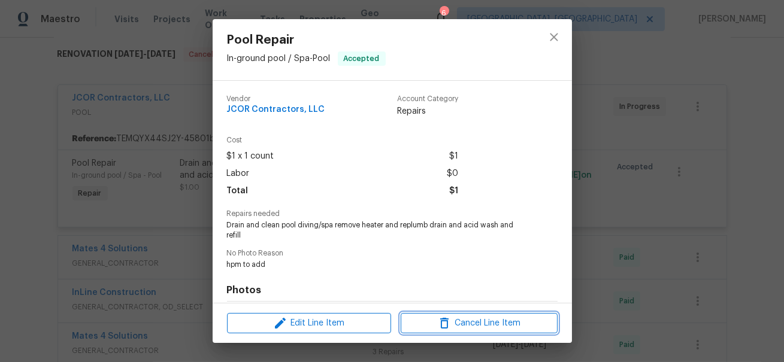
click at [473, 323] on span "Cancel Line Item" at bounding box center [479, 323] width 150 height 15
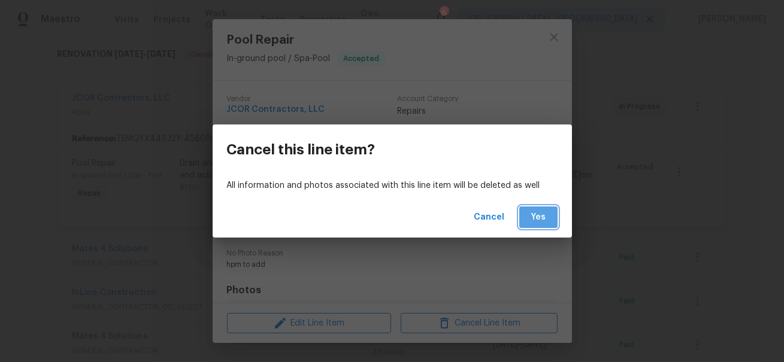
click at [532, 226] on button "Yes" at bounding box center [538, 218] width 38 height 22
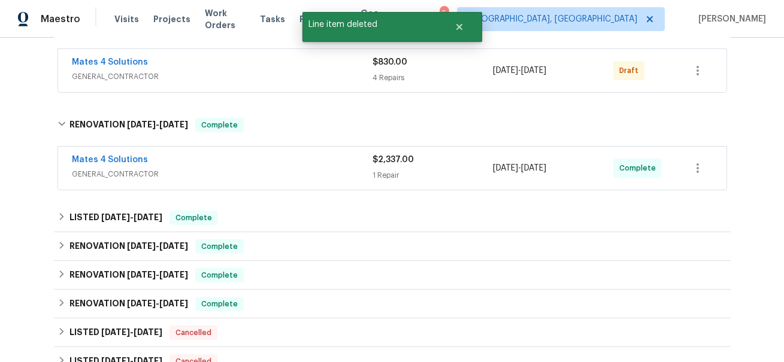
scroll to position [220, 0]
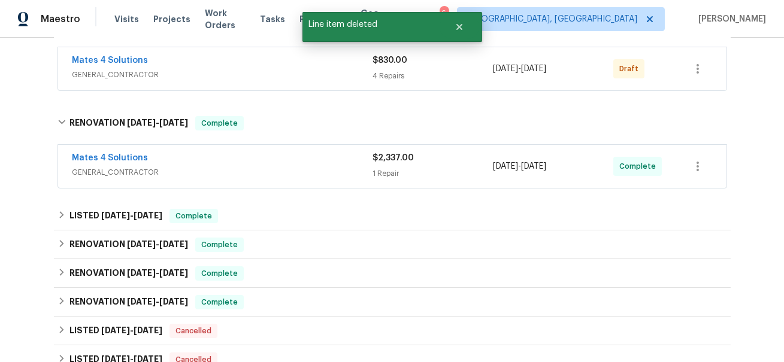
click at [168, 161] on div "Mates 4 Solutions" at bounding box center [222, 159] width 301 height 14
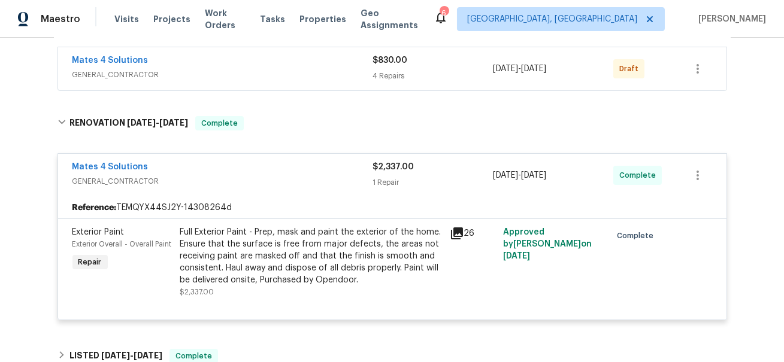
click at [286, 240] on div "Full Exterior Paint - Prep, mask and paint the exterior of the home. Ensure tha…" at bounding box center [311, 256] width 262 height 60
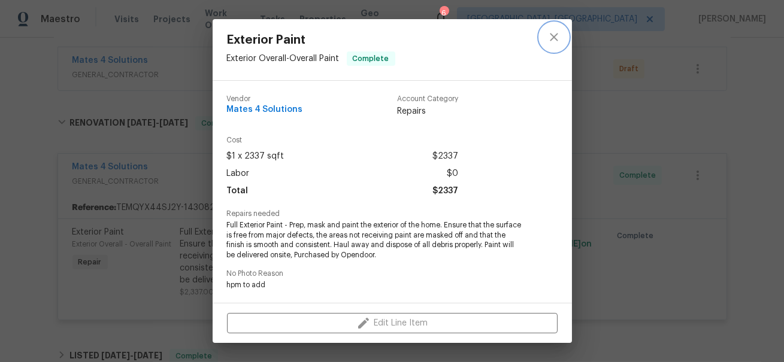
click at [555, 38] on icon "close" at bounding box center [554, 37] width 8 height 8
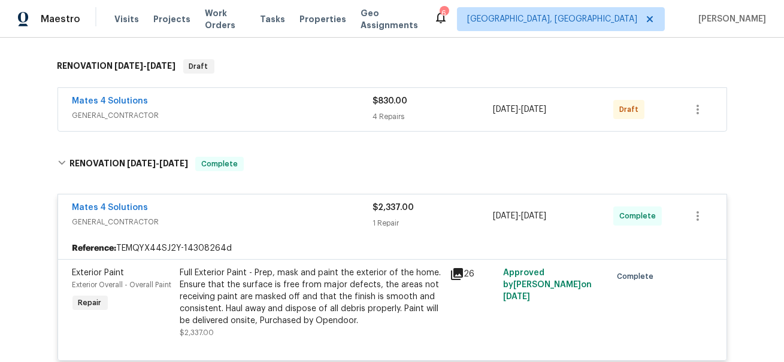
scroll to position [174, 0]
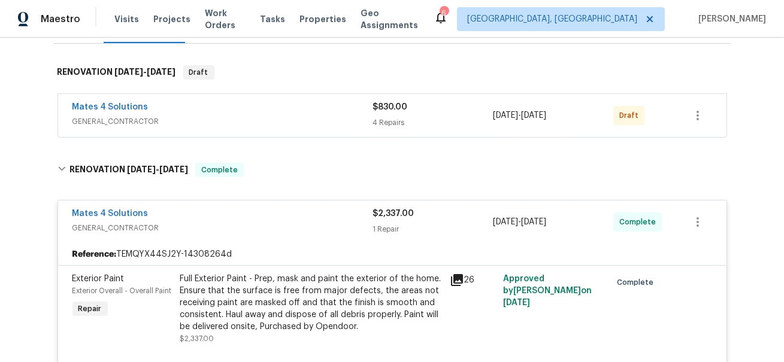
click at [245, 117] on span "GENERAL_CONTRACTOR" at bounding box center [222, 122] width 301 height 12
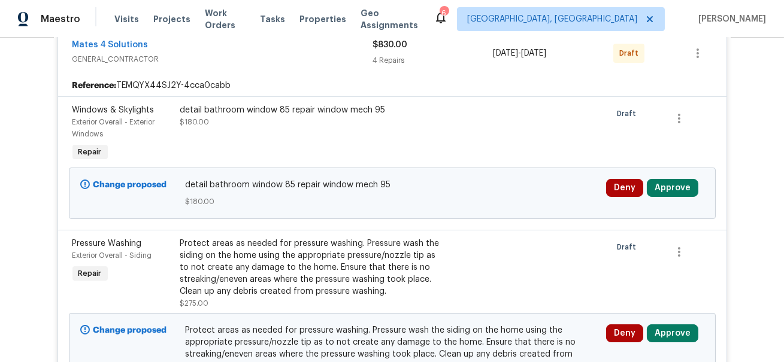
scroll to position [280, 0]
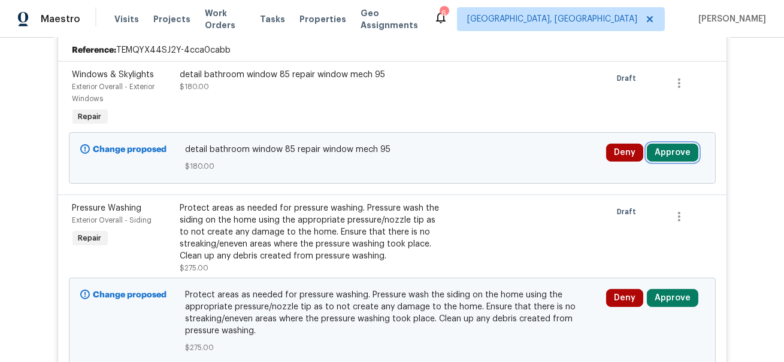
click at [670, 157] on button "Approve" at bounding box center [673, 153] width 52 height 18
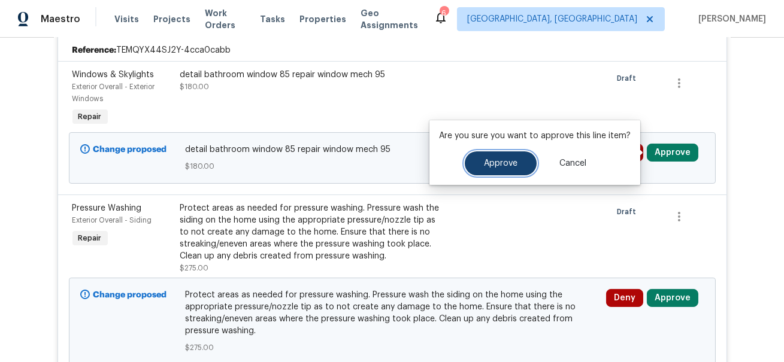
click at [476, 161] on button "Approve" at bounding box center [501, 164] width 72 height 24
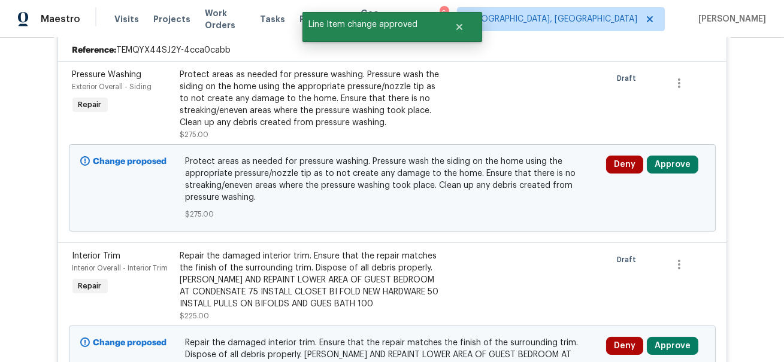
scroll to position [276, 0]
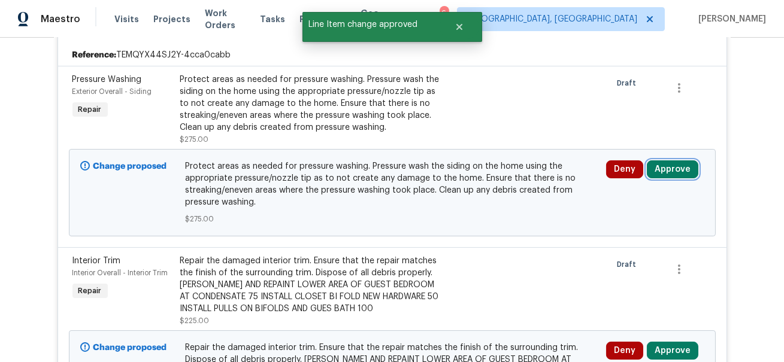
click at [669, 174] on button "Approve" at bounding box center [673, 170] width 52 height 18
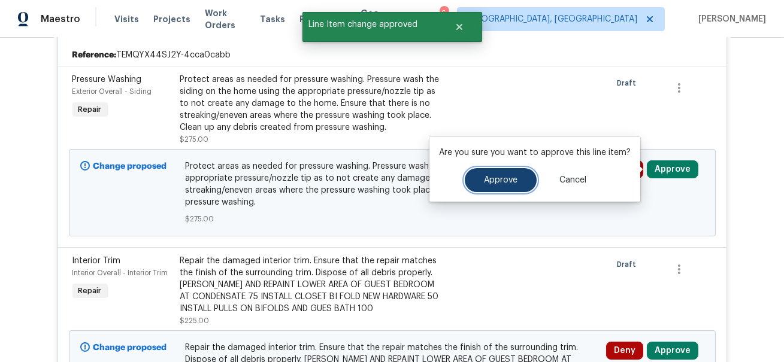
click at [495, 187] on button "Approve" at bounding box center [501, 180] width 72 height 24
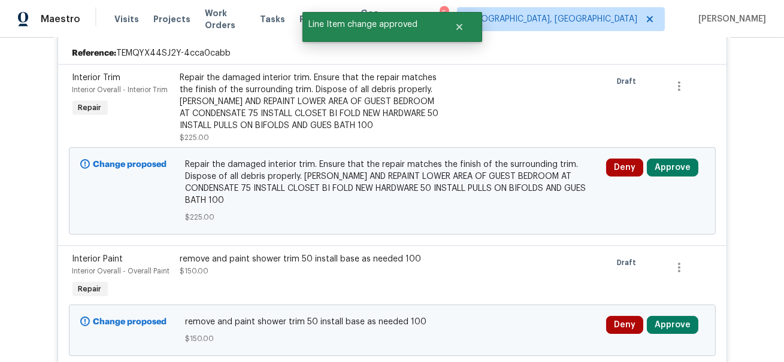
scroll to position [276, 0]
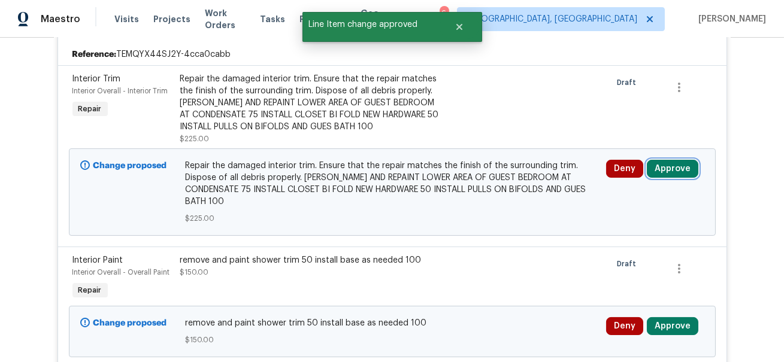
click at [672, 176] on button "Approve" at bounding box center [673, 169] width 52 height 18
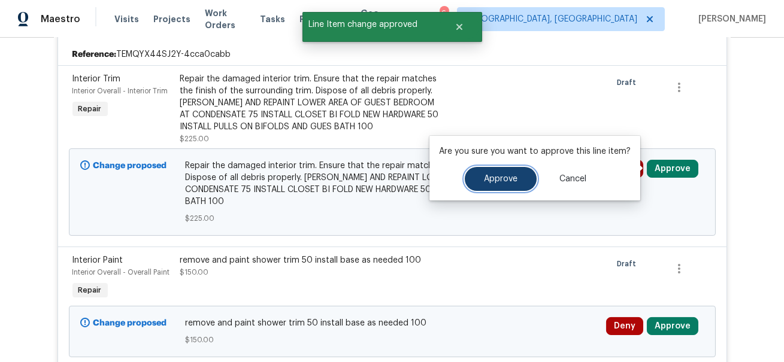
click at [479, 182] on button "Approve" at bounding box center [501, 179] width 72 height 24
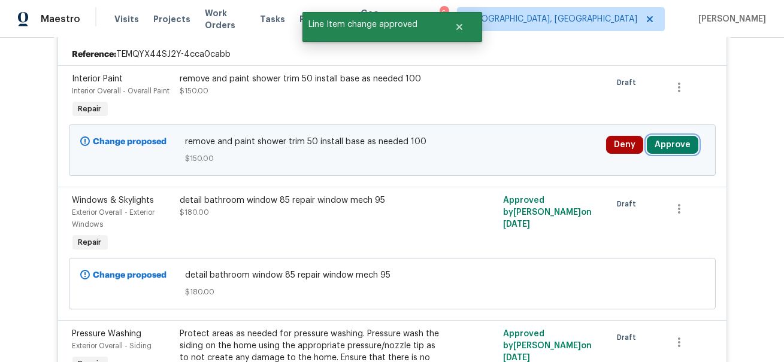
click at [668, 146] on button "Approve" at bounding box center [673, 145] width 52 height 18
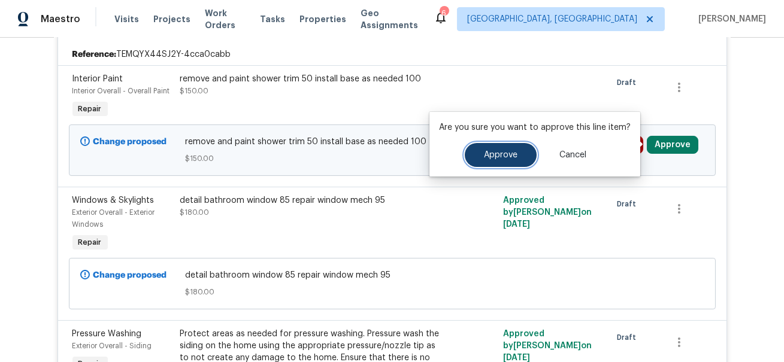
click at [500, 158] on span "Approve" at bounding box center [501, 155] width 34 height 9
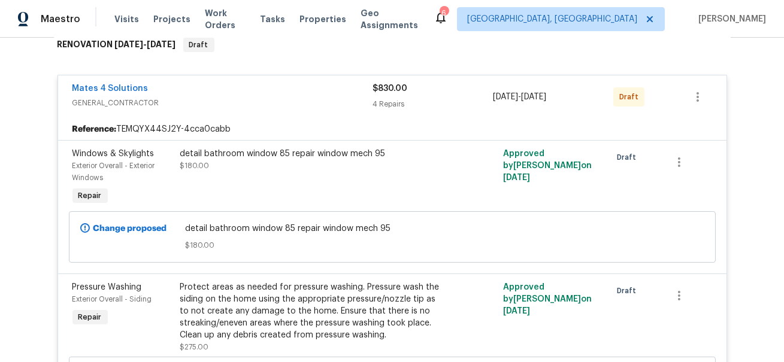
scroll to position [146, 0]
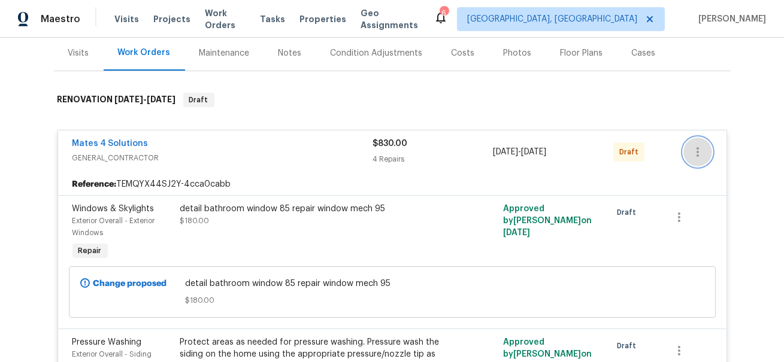
click at [697, 150] on icon "button" at bounding box center [698, 152] width 14 height 14
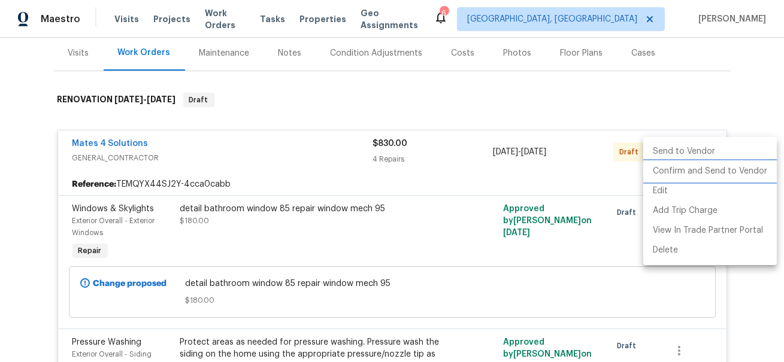
click at [688, 176] on li "Confirm and Send to Vendor" at bounding box center [710, 172] width 134 height 20
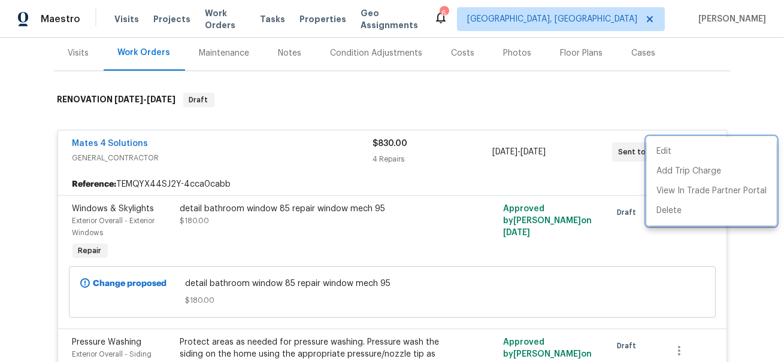
click at [457, 113] on div at bounding box center [392, 181] width 784 height 362
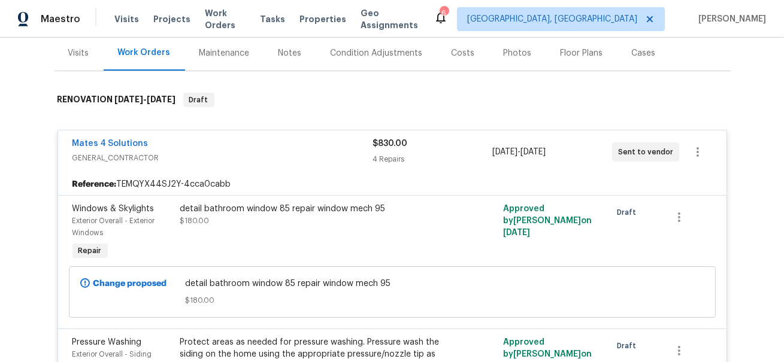
click at [223, 138] on div "Mates 4 Solutions" at bounding box center [222, 145] width 300 height 14
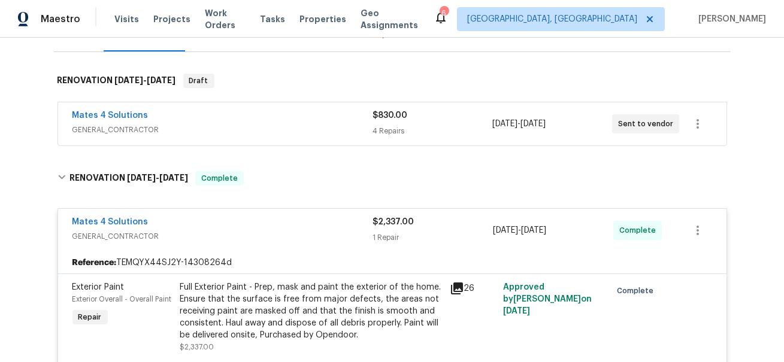
scroll to position [0, 0]
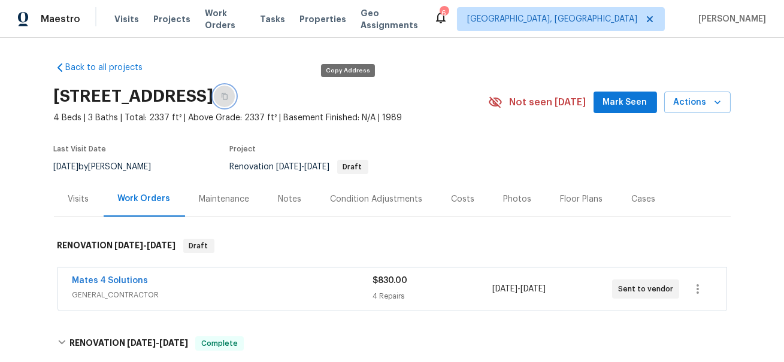
click at [235, 95] on button "button" at bounding box center [225, 97] width 22 height 22
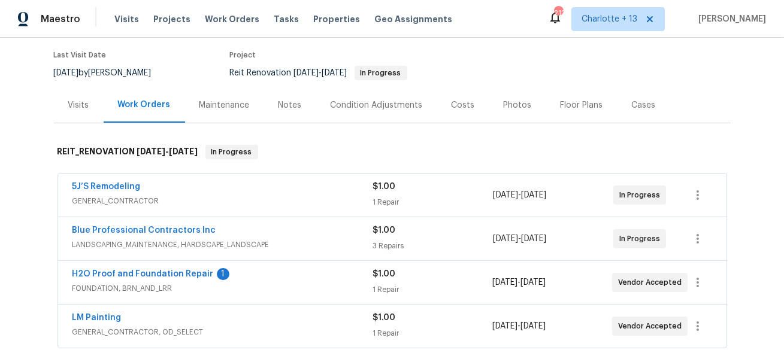
scroll to position [156, 0]
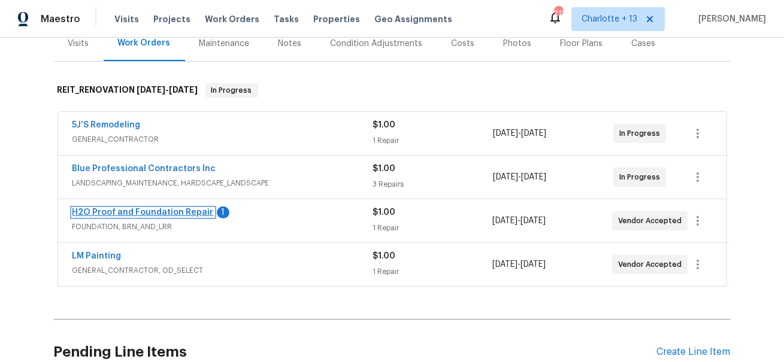
click at [132, 210] on link "H2O Proof and Foundation Repair" at bounding box center [142, 213] width 141 height 8
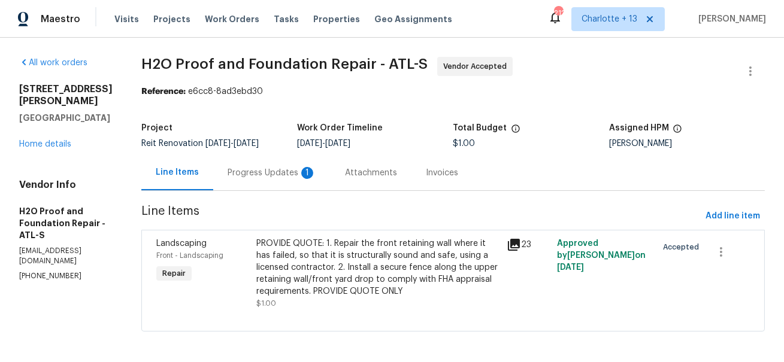
click at [256, 171] on div "Progress Updates 1" at bounding box center [272, 173] width 89 height 12
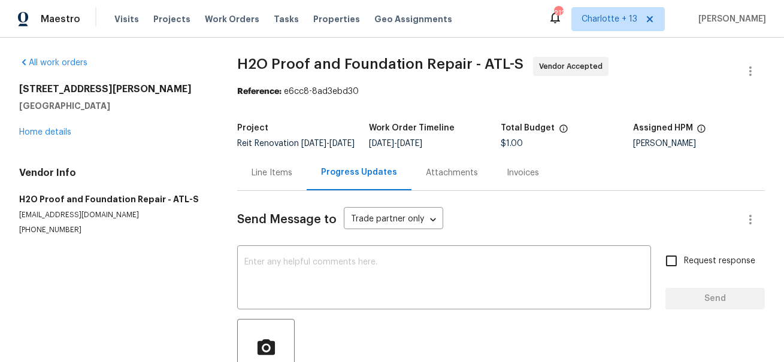
click at [63, 137] on div "5028 Nichols Dr Flowery Branch, GA 30542 Home details" at bounding box center [113, 110] width 189 height 55
click at [63, 132] on link "Home details" at bounding box center [45, 132] width 52 height 8
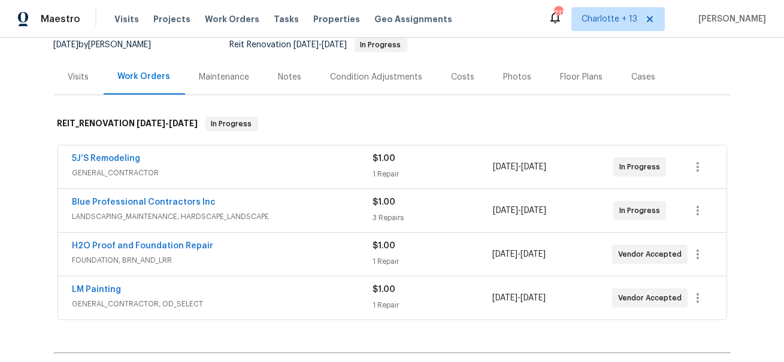
scroll to position [138, 0]
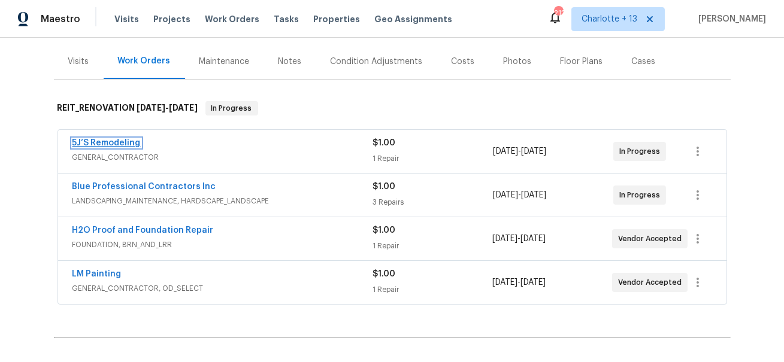
click at [120, 143] on link "5J’S Remodeling" at bounding box center [106, 143] width 68 height 8
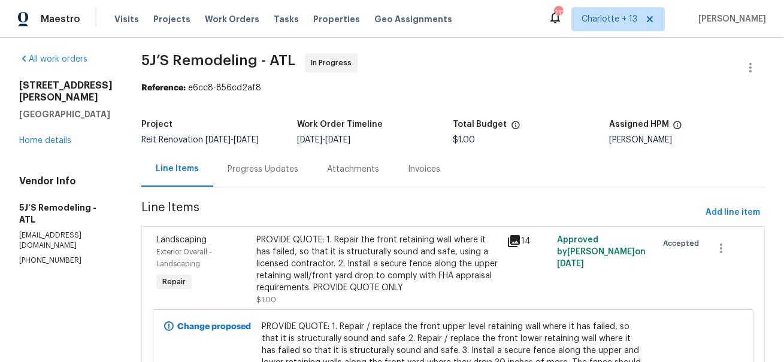
scroll to position [5, 0]
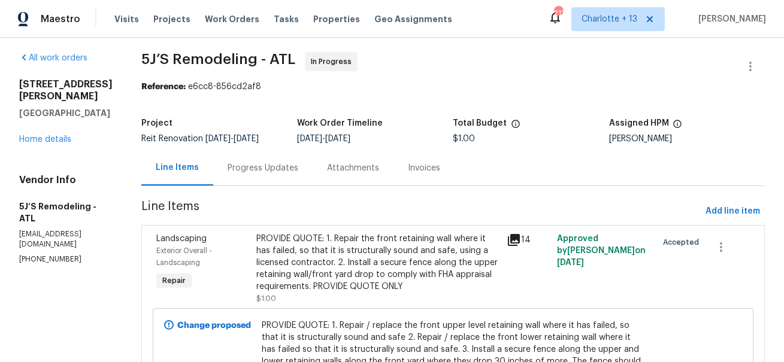
click at [385, 260] on div "PROVIDE QUOTE: 1. Repair the front retaining wall where it has failed, so that …" at bounding box center [377, 263] width 243 height 60
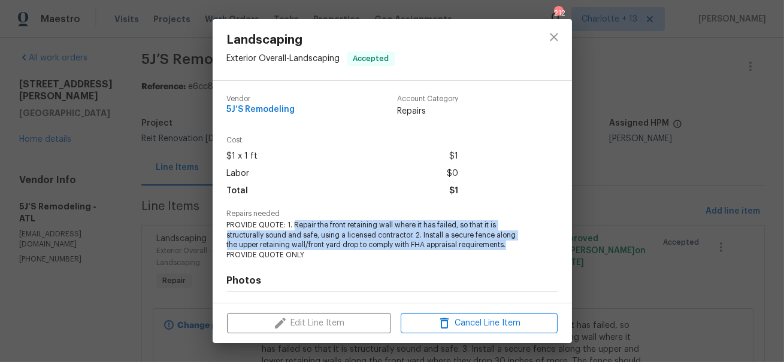
drag, startPoint x: 294, startPoint y: 227, endPoint x: 518, endPoint y: 246, distance: 224.3
click at [518, 246] on span "PROVIDE QUOTE: 1. Repair the front retaining wall where it has failed, so that …" at bounding box center [376, 240] width 298 height 40
copy span "Repair the front retaining wall where it has failed, so that it is structurally…"
click at [555, 40] on icon "close" at bounding box center [554, 37] width 14 height 14
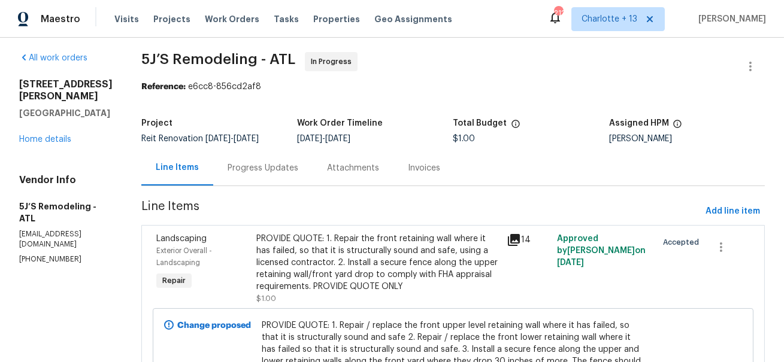
click at [55, 128] on div "5028 Nichols Dr Flowery Branch, GA 30542 Home details" at bounding box center [65, 111] width 93 height 67
click at [51, 140] on link "Home details" at bounding box center [45, 139] width 52 height 8
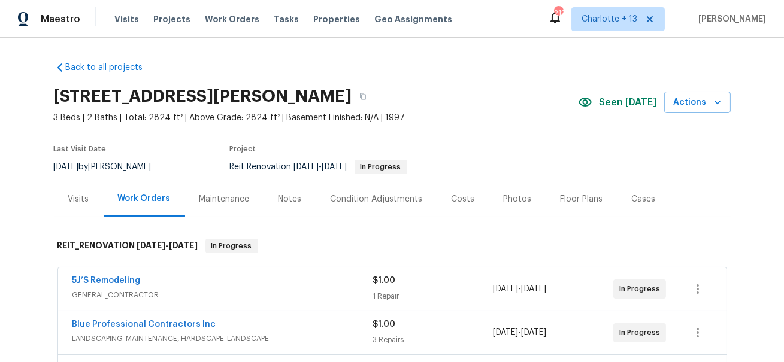
scroll to position [143, 0]
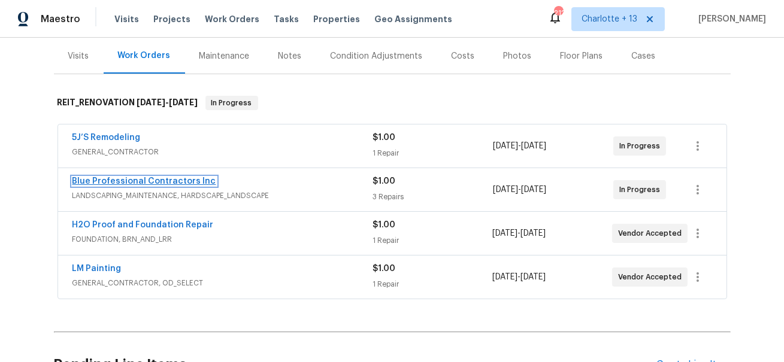
click at [132, 179] on link "Blue Professional Contractors Inc" at bounding box center [144, 181] width 144 height 8
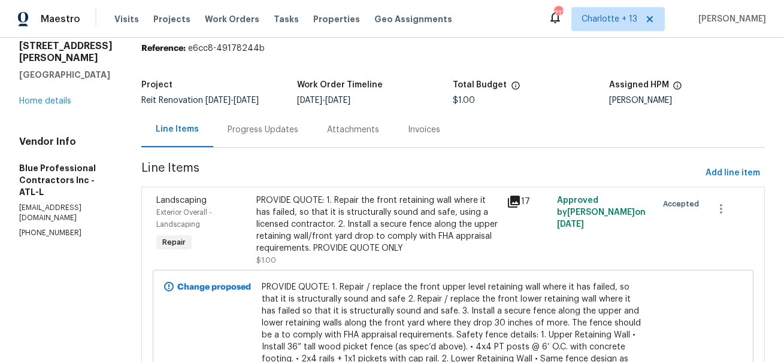
scroll to position [65, 0]
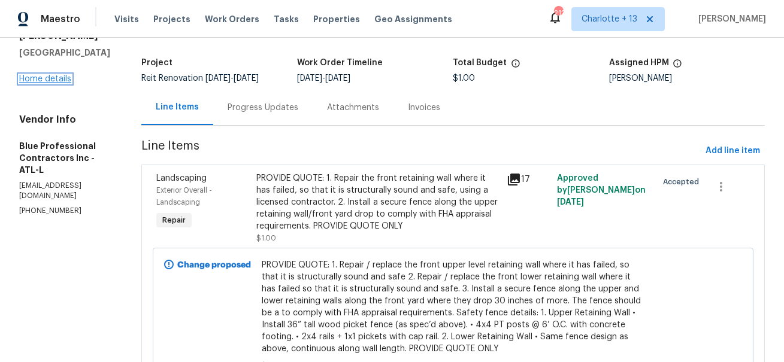
click at [52, 75] on link "Home details" at bounding box center [45, 79] width 52 height 8
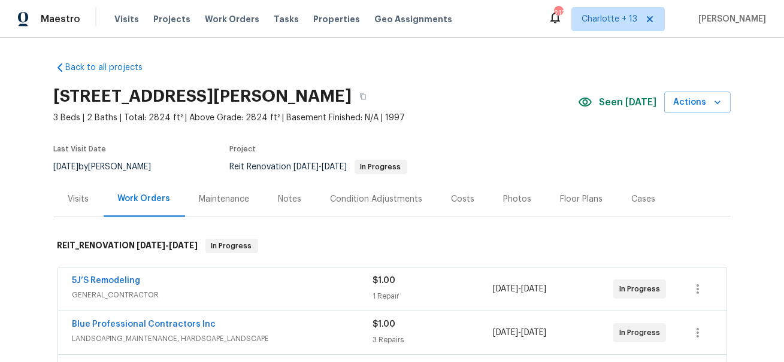
scroll to position [102, 0]
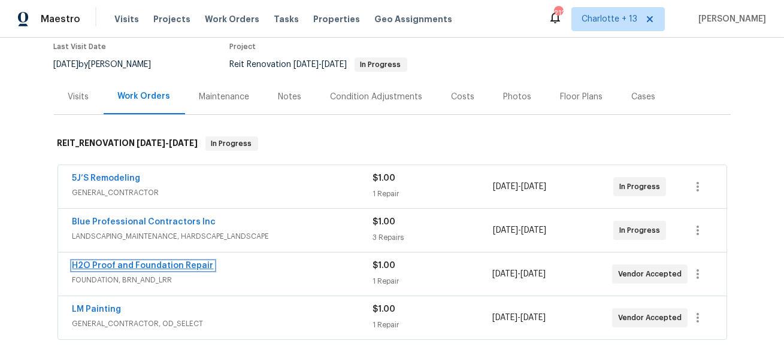
click at [111, 265] on link "H2O Proof and Foundation Repair" at bounding box center [142, 266] width 141 height 8
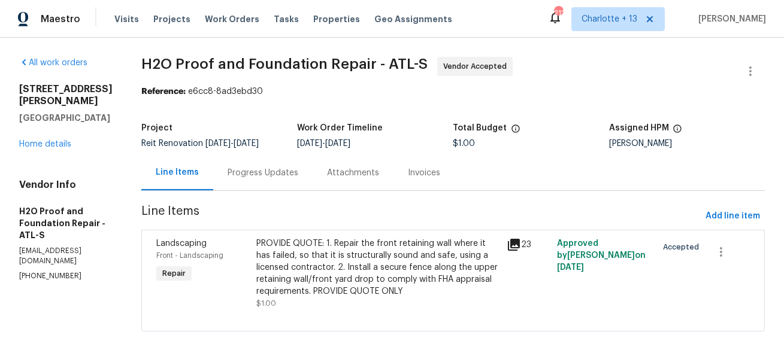
scroll to position [3, 0]
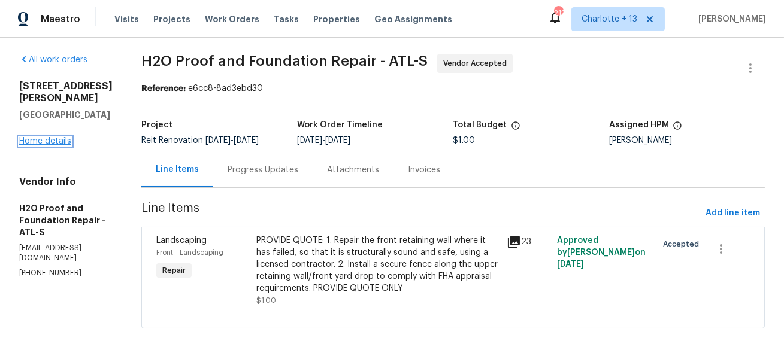
click at [56, 137] on link "Home details" at bounding box center [45, 141] width 52 height 8
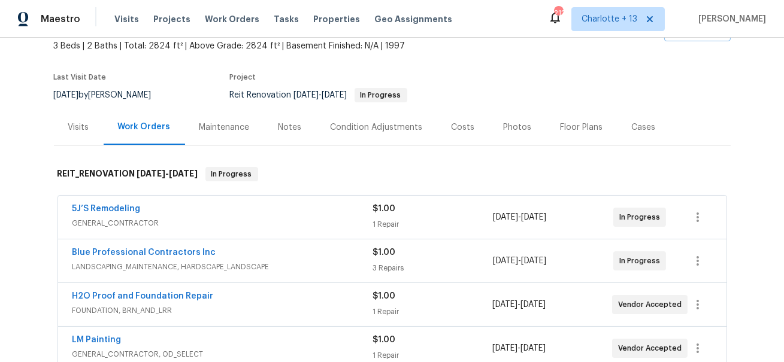
scroll to position [204, 0]
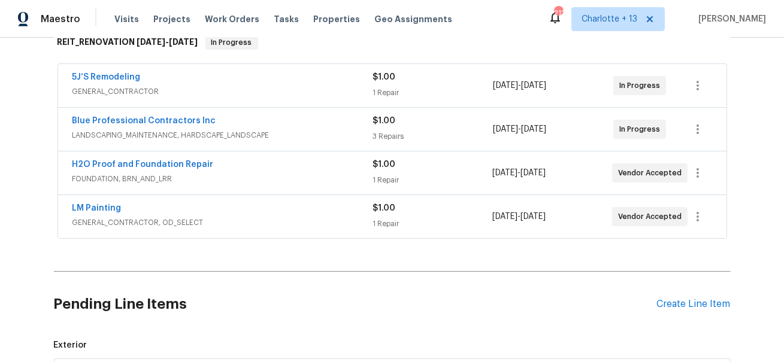
click at [102, 203] on span "LM Painting" at bounding box center [96, 209] width 49 height 12
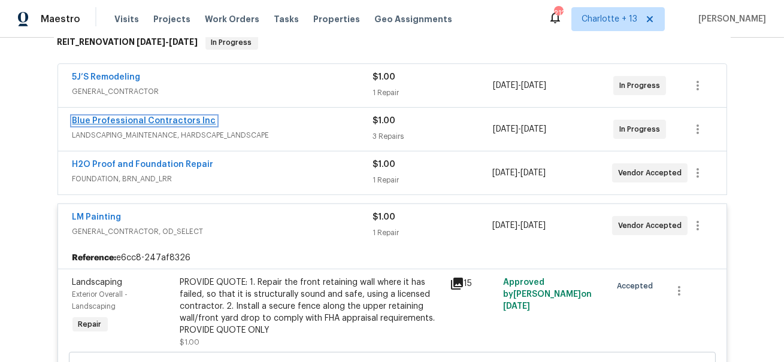
click at [153, 120] on link "Blue Professional Contractors Inc" at bounding box center [144, 121] width 144 height 8
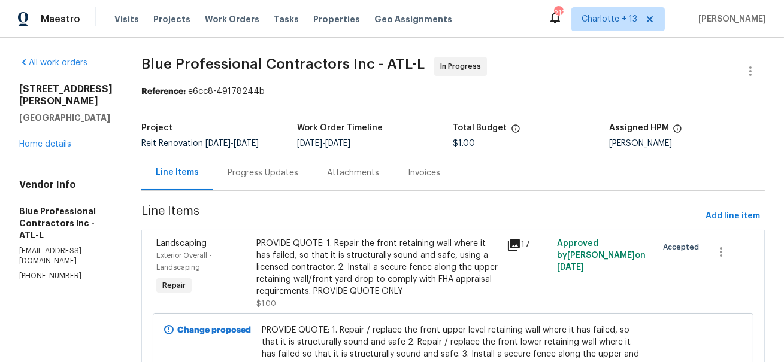
click at [297, 175] on div "Progress Updates" at bounding box center [263, 173] width 71 height 12
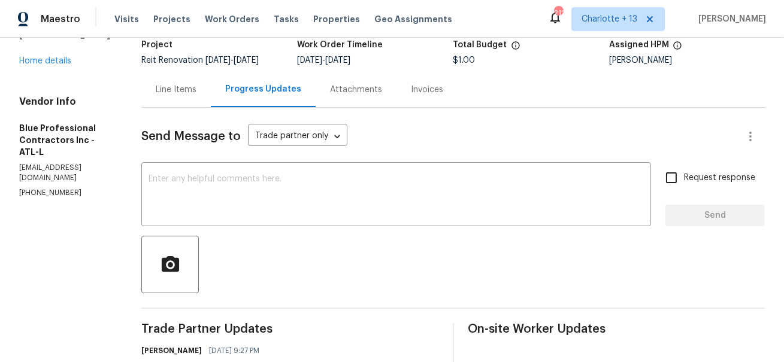
scroll to position [44, 0]
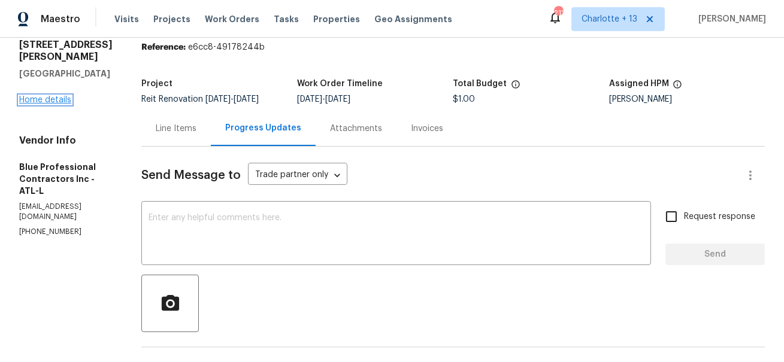
click at [59, 96] on link "Home details" at bounding box center [45, 100] width 52 height 8
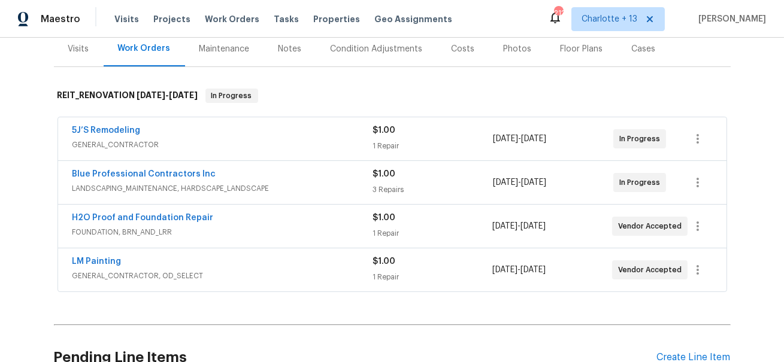
scroll to position [156, 0]
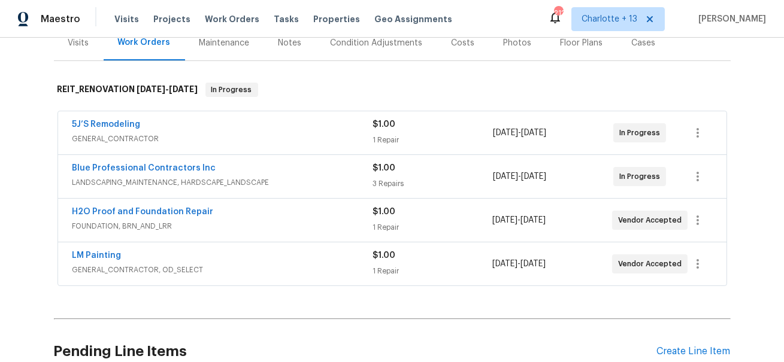
click at [186, 206] on span "H2O Proof and Foundation Repair" at bounding box center [142, 212] width 141 height 12
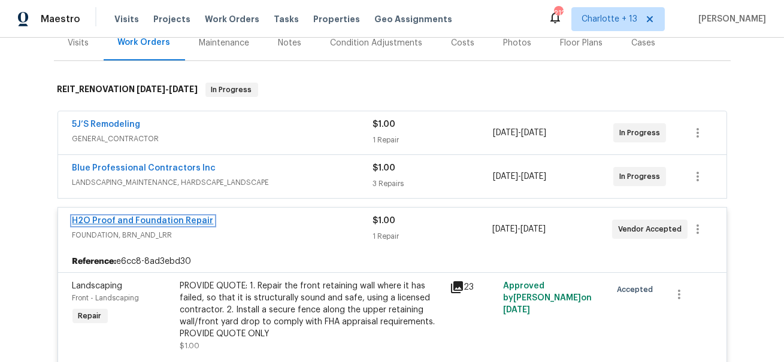
click at [185, 217] on link "H2O Proof and Foundation Repair" at bounding box center [142, 221] width 141 height 8
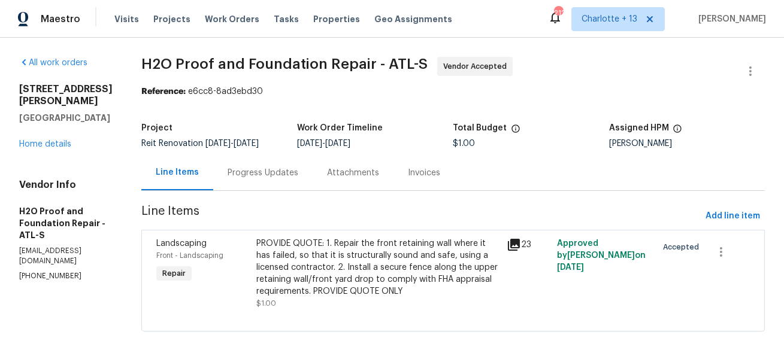
scroll to position [3, 0]
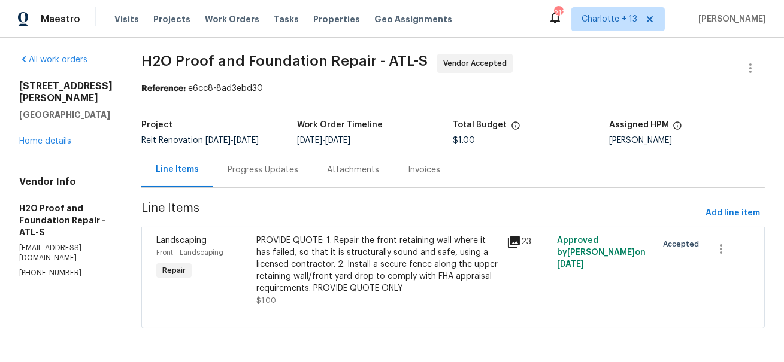
click at [258, 169] on div "Progress Updates" at bounding box center [263, 170] width 71 height 12
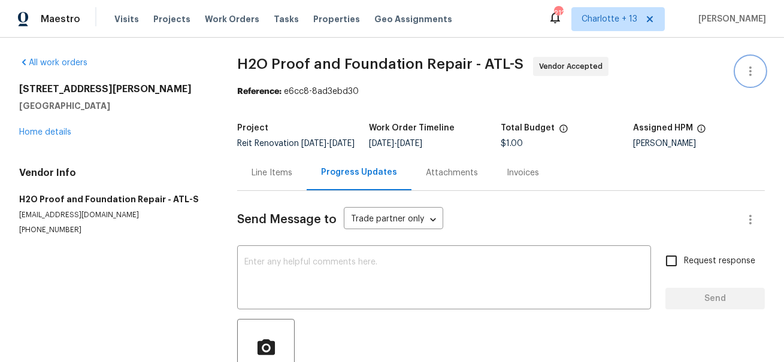
click at [752, 65] on icon "button" at bounding box center [751, 71] width 14 height 14
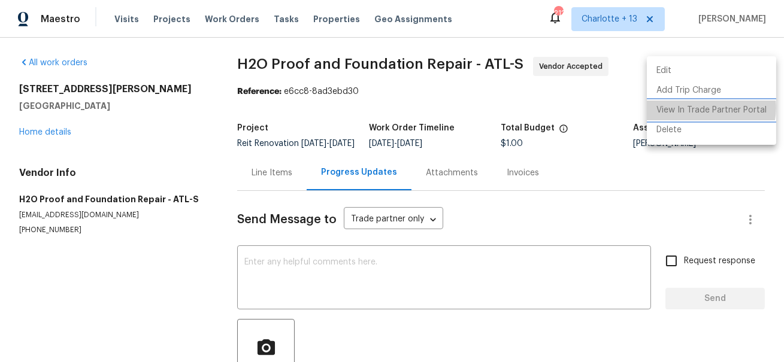
click at [708, 108] on li "View In Trade Partner Portal" at bounding box center [711, 111] width 129 height 20
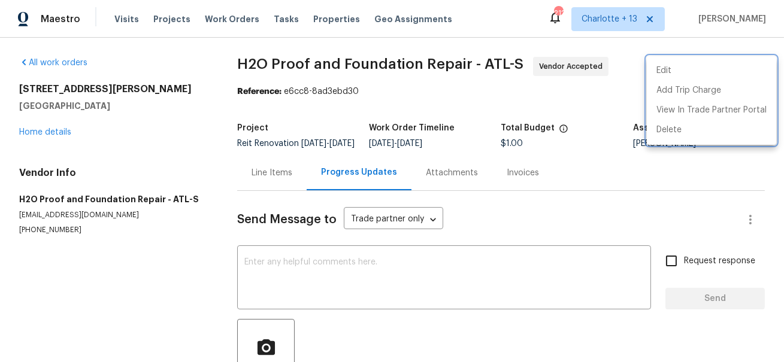
click at [164, 15] on div at bounding box center [392, 181] width 784 height 362
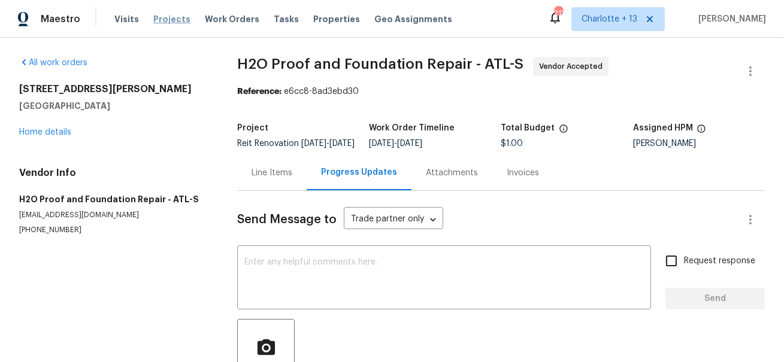
click at [167, 16] on span "Projects" at bounding box center [171, 19] width 37 height 12
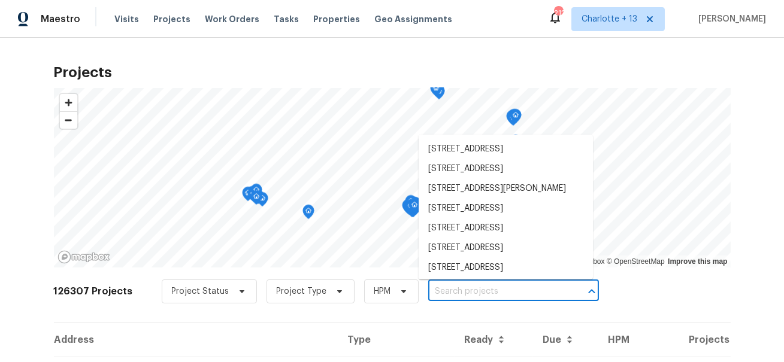
click at [498, 295] on input "text" at bounding box center [496, 292] width 137 height 19
paste input "1441 SE 20th Rd, Homestead, FL 33035"
type input "1441 SE 20th Rd, Homestead, FL 33035"
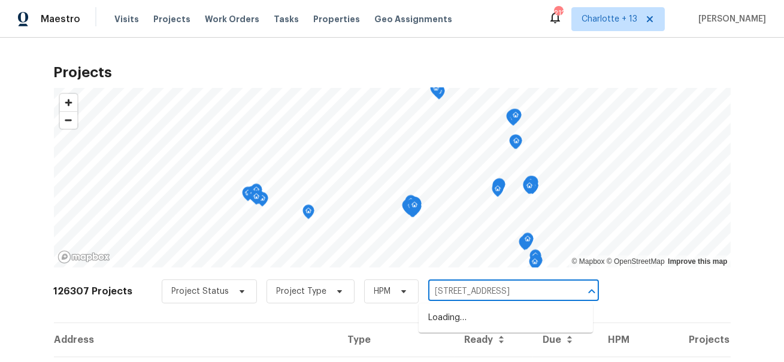
scroll to position [0, 20]
click at [494, 313] on li "1441 SE 20th Rd, Homestead, FL 33035" at bounding box center [506, 319] width 174 height 20
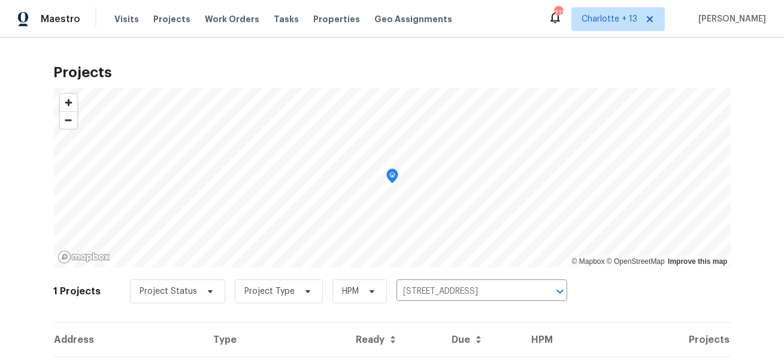
scroll to position [66, 0]
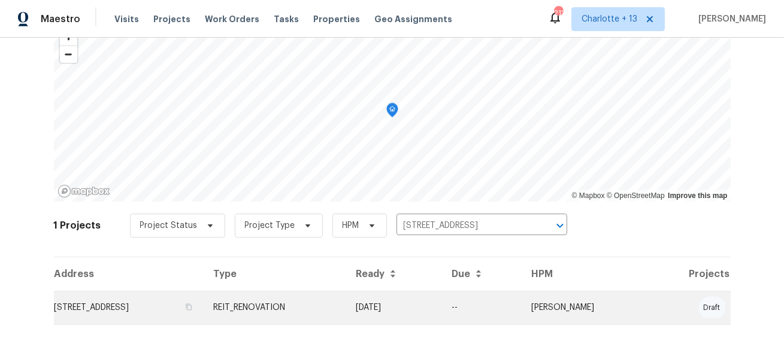
click at [196, 308] on td "1441 SE 20th Rd, Homestead, FL 33035" at bounding box center [129, 308] width 150 height 34
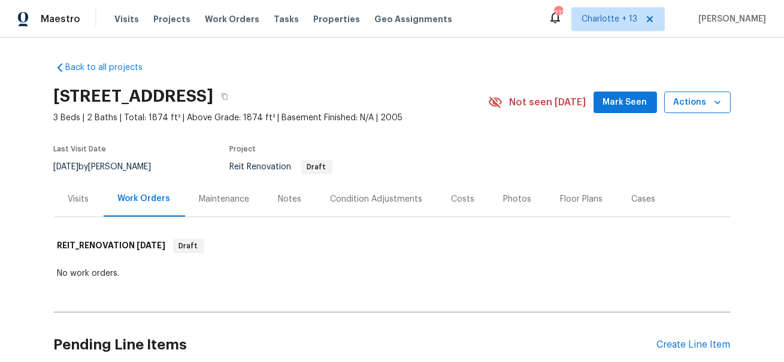
click at [720, 96] on icon "button" at bounding box center [718, 102] width 12 height 12
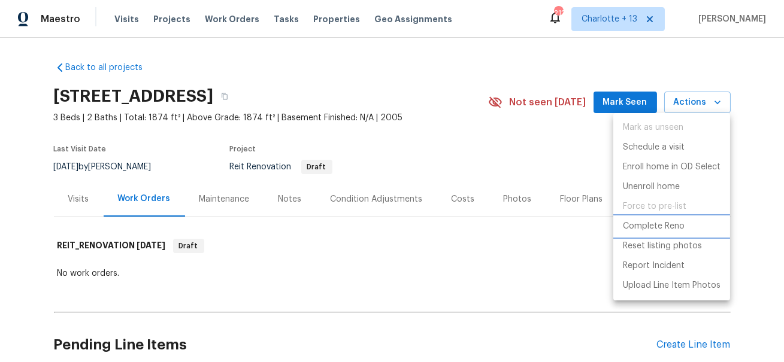
click at [656, 228] on p "Complete Reno" at bounding box center [654, 226] width 62 height 13
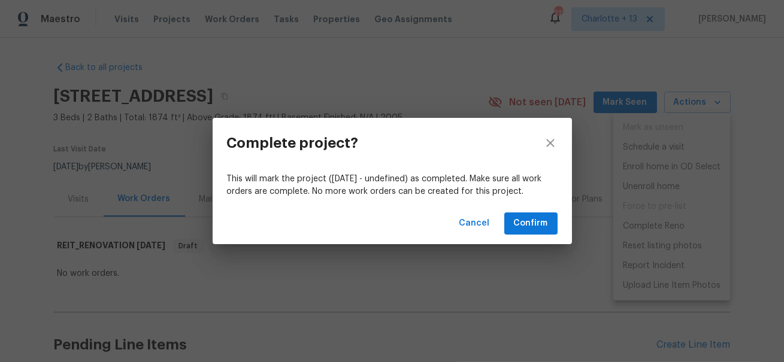
click at [542, 213] on div "Cancel Confirm" at bounding box center [392, 223] width 359 height 41
click at [538, 226] on span "Confirm" at bounding box center [531, 223] width 34 height 15
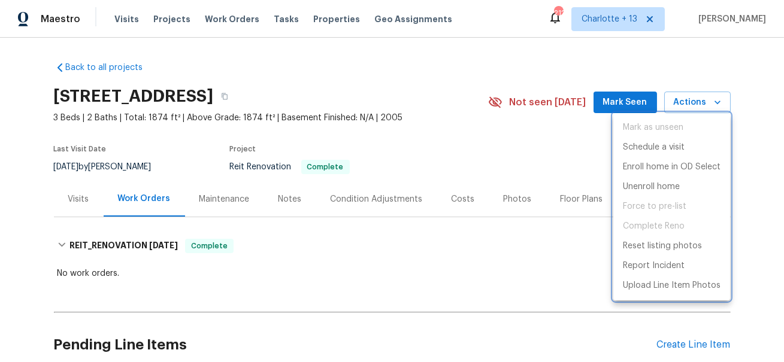
click at [380, 98] on div at bounding box center [392, 181] width 784 height 362
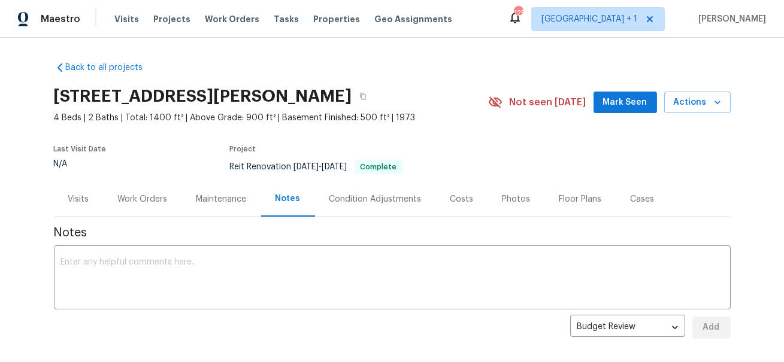
click at [140, 197] on div "Work Orders" at bounding box center [143, 200] width 50 height 12
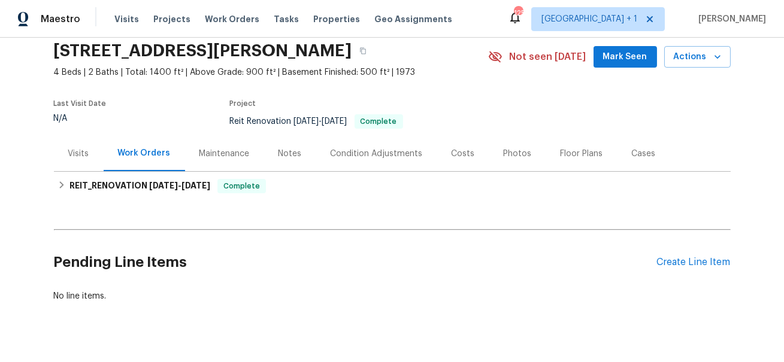
scroll to position [66, 0]
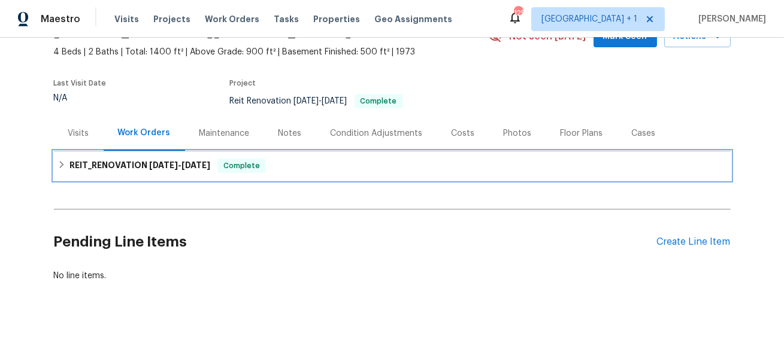
click at [155, 165] on span "[DATE]" at bounding box center [163, 165] width 29 height 8
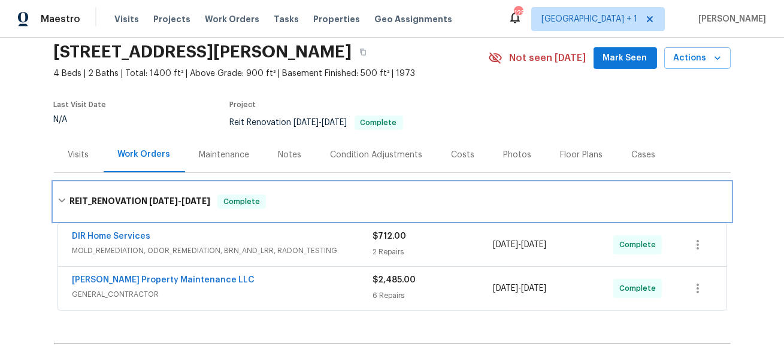
scroll to position [44, 0]
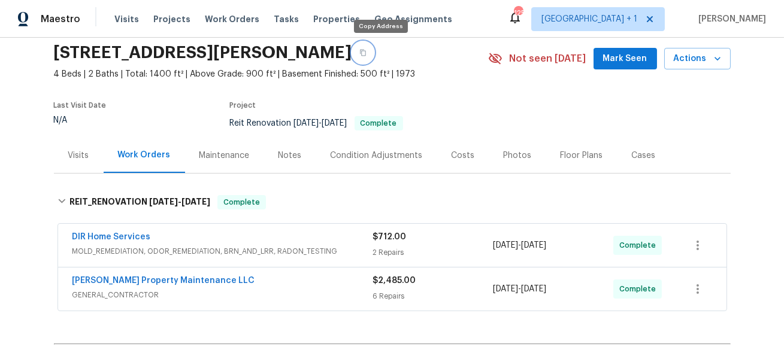
click at [366, 55] on icon "button" at bounding box center [363, 53] width 6 height 7
click at [247, 281] on div "[PERSON_NAME] Property Maintenance LLC" at bounding box center [222, 282] width 301 height 14
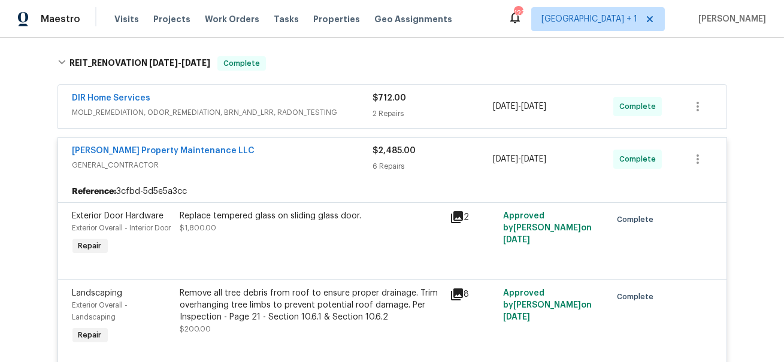
scroll to position [184, 0]
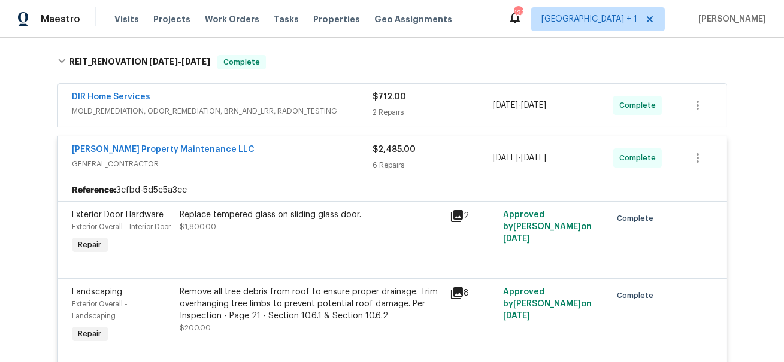
click at [307, 162] on span "GENERAL_CONTRACTOR" at bounding box center [222, 164] width 301 height 12
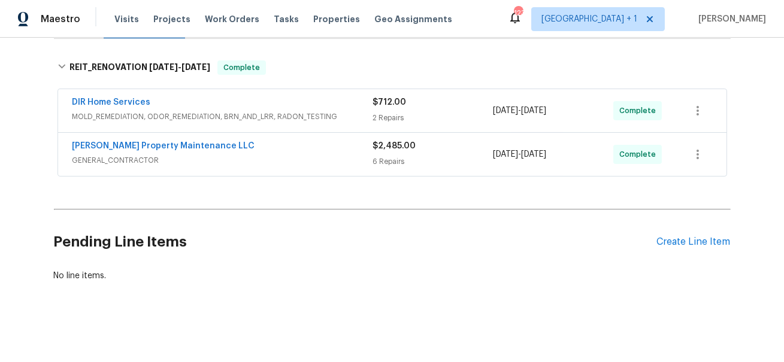
click at [307, 164] on span "GENERAL_CONTRACTOR" at bounding box center [222, 161] width 301 height 12
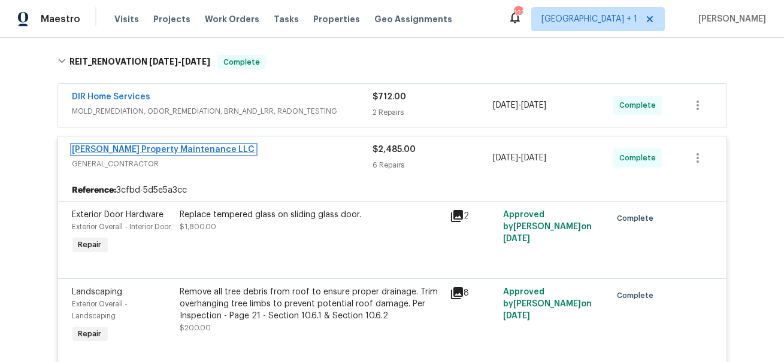
click at [170, 150] on link "[PERSON_NAME] Property Maintenance LLC" at bounding box center [163, 150] width 183 height 8
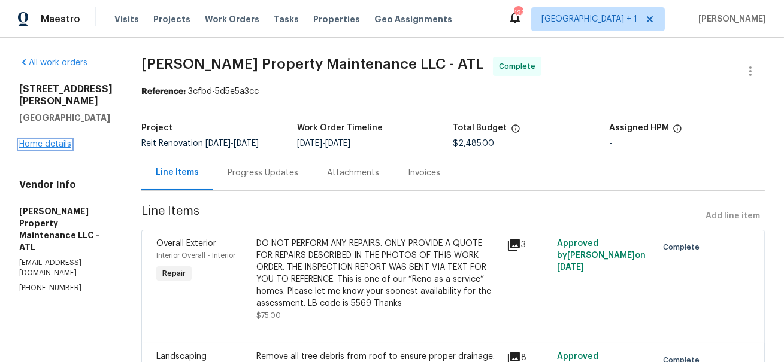
click at [58, 140] on link "Home details" at bounding box center [45, 144] width 52 height 8
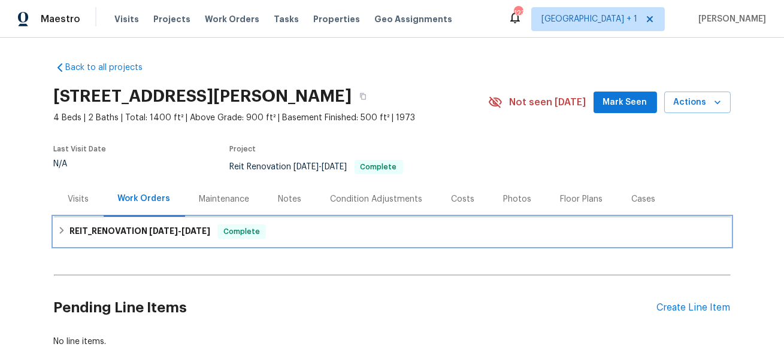
click at [197, 225] on h6 "REIT_RENOVATION [DATE] - [DATE]" at bounding box center [140, 232] width 141 height 14
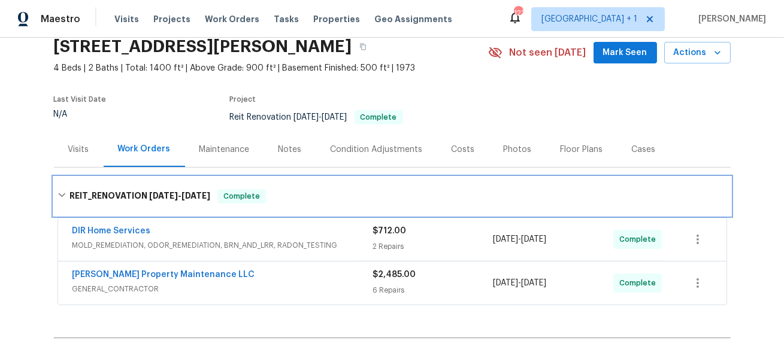
scroll to position [50, 0]
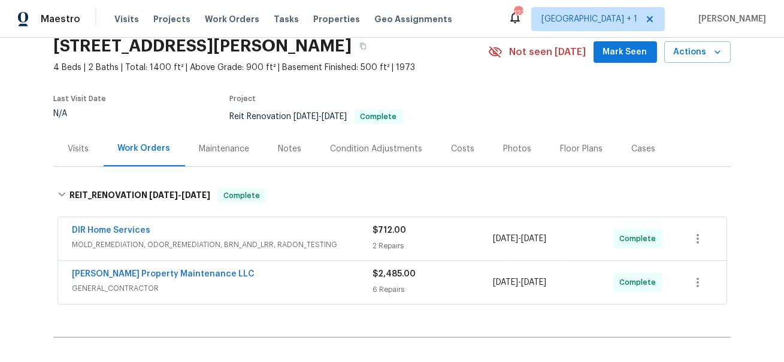
click at [460, 146] on div "Costs" at bounding box center [463, 149] width 23 height 12
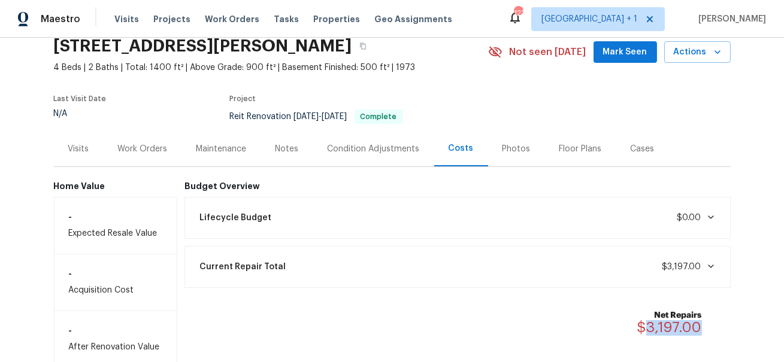
drag, startPoint x: 703, startPoint y: 326, endPoint x: 647, endPoint y: 331, distance: 56.5
click at [647, 331] on div "Net Repairs $3,197.00" at bounding box center [677, 323] width 79 height 26
copy span "3,197.00"
click at [366, 46] on icon "button" at bounding box center [363, 46] width 6 height 7
copy span "3,197.00"
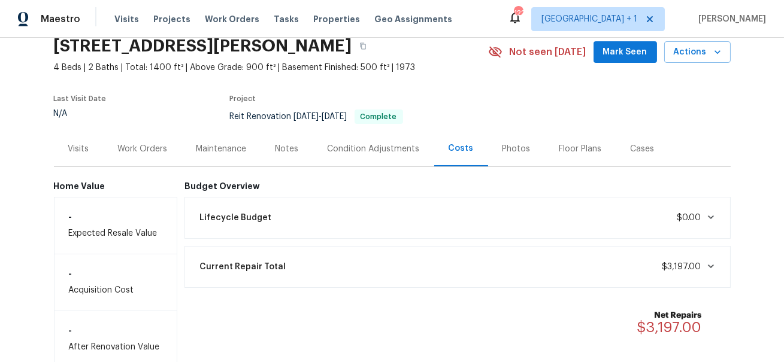
click at [144, 139] on div "Work Orders" at bounding box center [143, 148] width 78 height 35
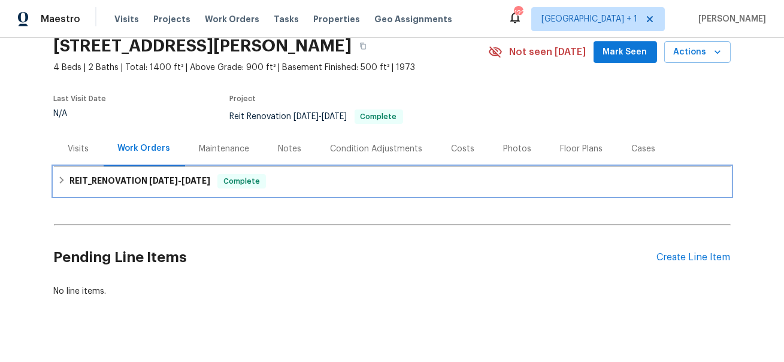
click at [150, 180] on span "[DATE]" at bounding box center [163, 181] width 29 height 8
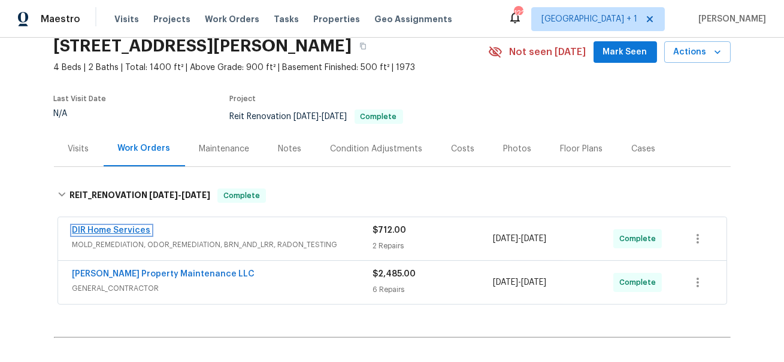
click at [113, 231] on link "DIR Home Services" at bounding box center [111, 230] width 78 height 8
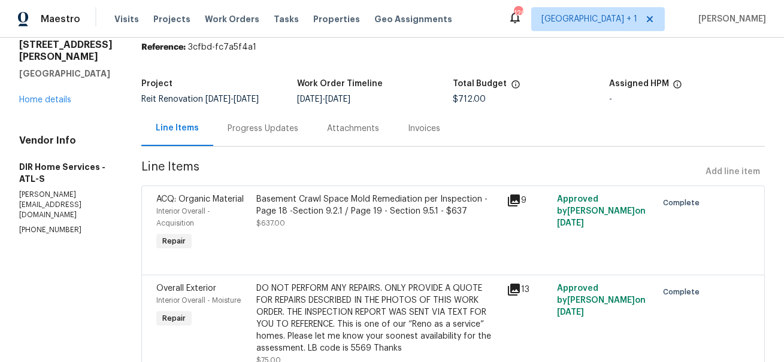
scroll to position [10, 0]
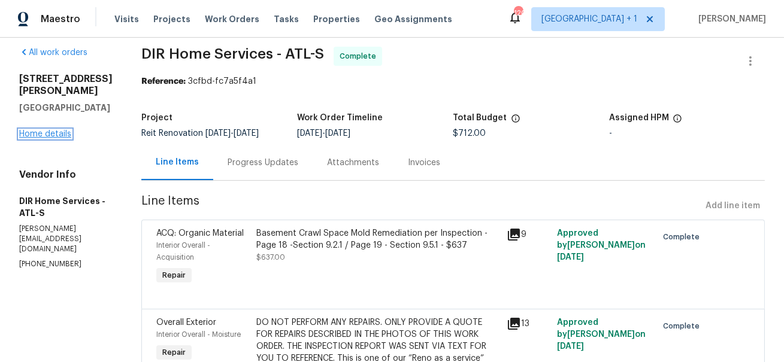
click at [41, 130] on link "Home details" at bounding box center [45, 134] width 52 height 8
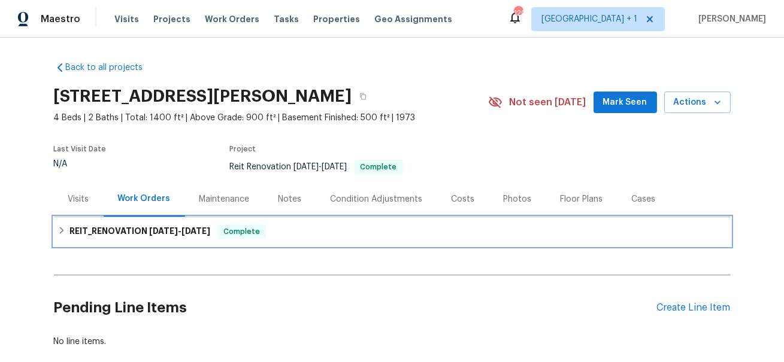
click at [165, 231] on span "[DATE]" at bounding box center [163, 231] width 29 height 8
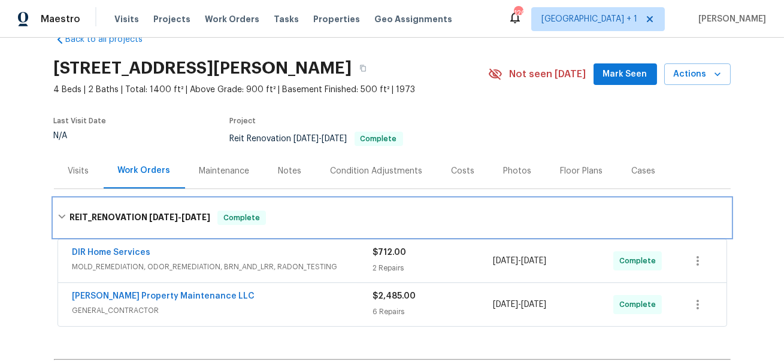
scroll to position [34, 0]
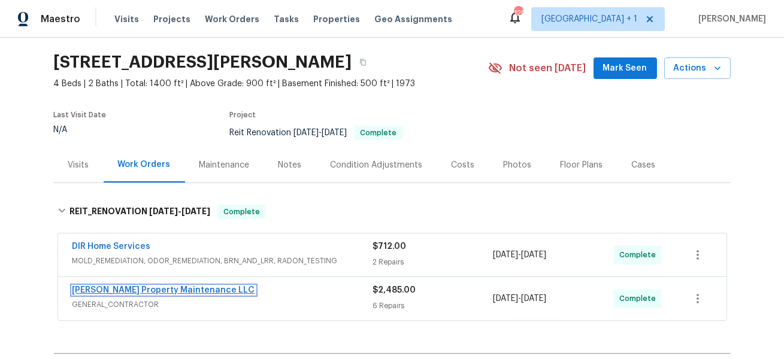
click at [119, 291] on link "[PERSON_NAME] Property Maintenance LLC" at bounding box center [163, 290] width 183 height 8
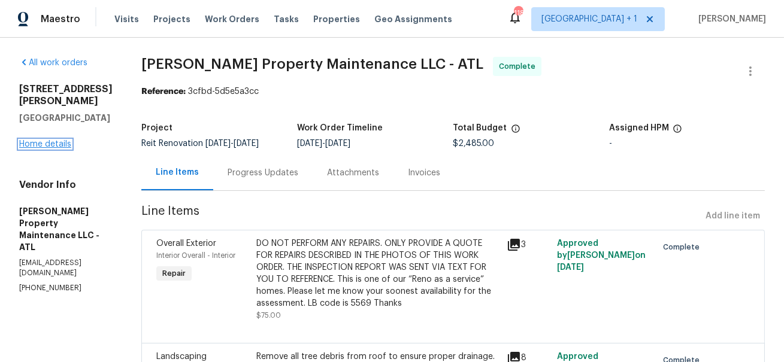
click at [50, 140] on link "Home details" at bounding box center [45, 144] width 52 height 8
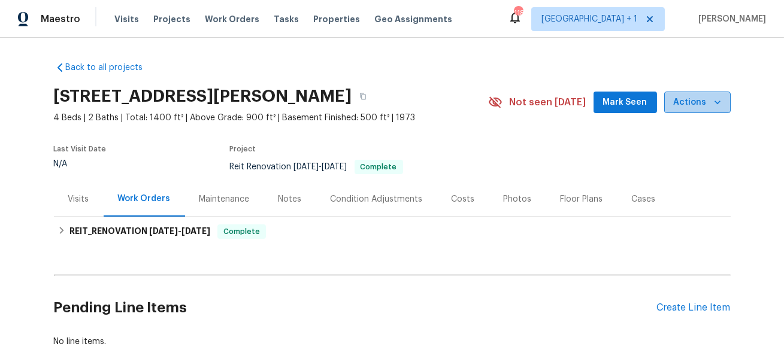
click at [711, 93] on button "Actions" at bounding box center [697, 103] width 67 height 22
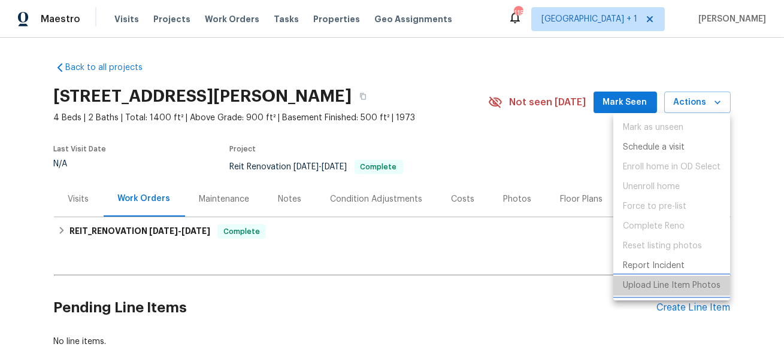
click at [638, 281] on p "Upload Line Item Photos" at bounding box center [672, 286] width 98 height 13
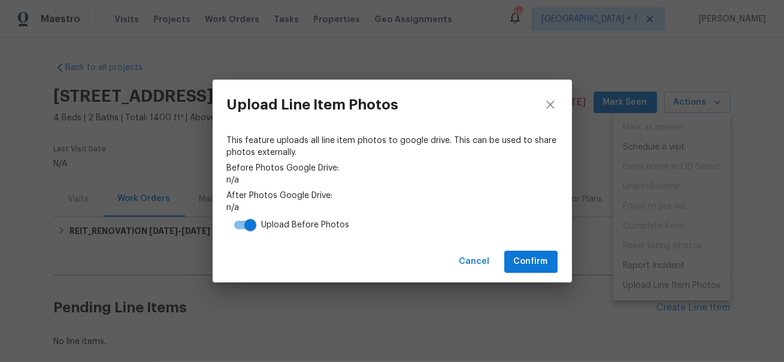
click at [240, 225] on input "checkbox" at bounding box center [250, 225] width 68 height 23
checkbox input "false"
click at [543, 259] on span "Confirm" at bounding box center [531, 262] width 34 height 15
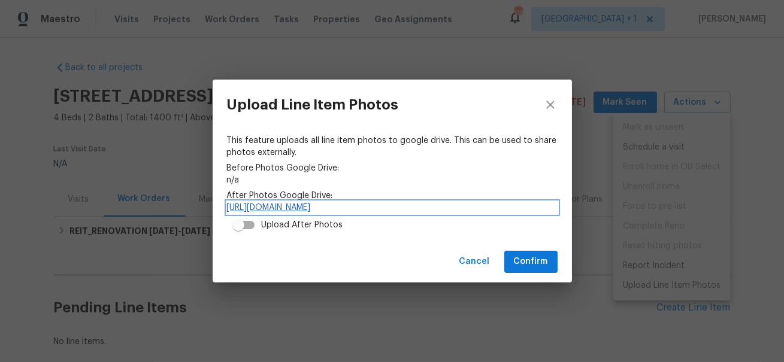
click at [396, 209] on link "[URL][DOMAIN_NAME]" at bounding box center [392, 208] width 331 height 12
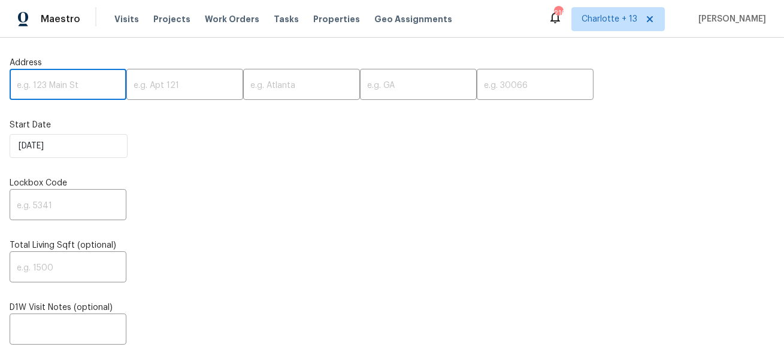
click at [104, 95] on input "text" at bounding box center [68, 86] width 117 height 28
paste input "3841 Greenbrook Dr, Douglasville, GA 30135"
click at [101, 87] on input "3841 Greenbrook Dr, Douglasville, GA 30135" at bounding box center [68, 86] width 117 height 28
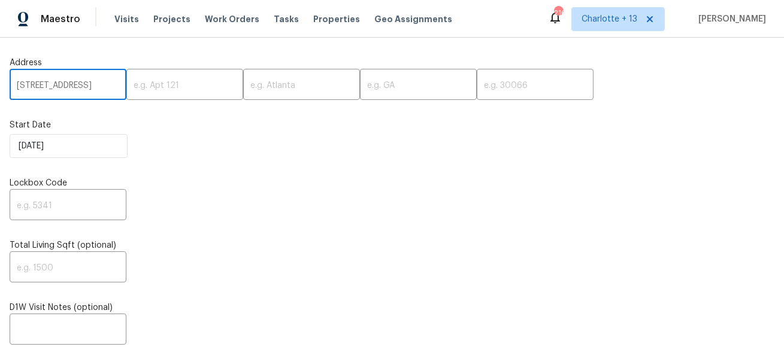
scroll to position [0, 58]
type input "3841 Greenbrook Dr, Douglasville, GA"
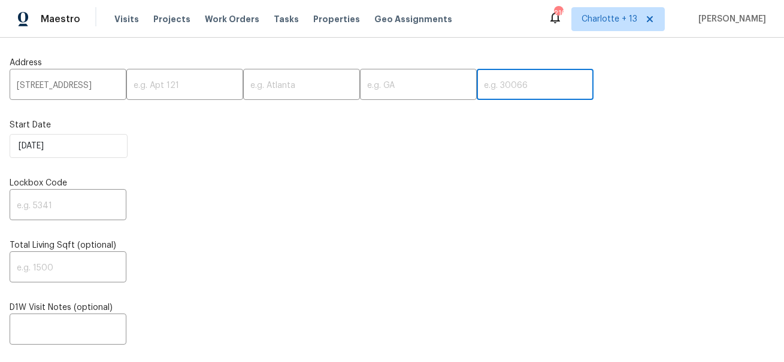
scroll to position [0, 0]
click at [477, 74] on input "text" at bounding box center [535, 86] width 117 height 28
paste input "30135"
type input "30135"
click at [104, 86] on input "3841 Greenbrook Dr, Douglasville, GA" at bounding box center [68, 86] width 117 height 28
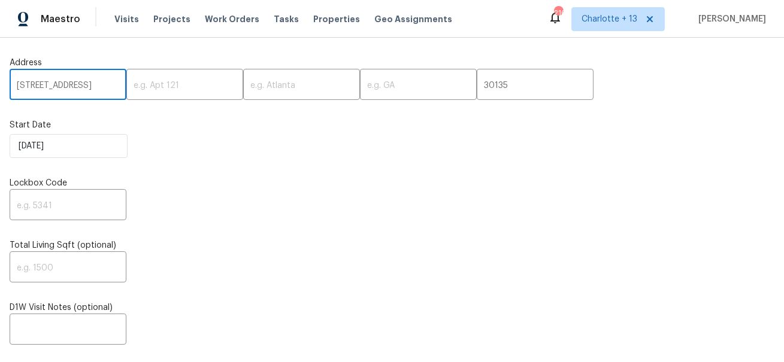
click at [104, 86] on input "3841 Greenbrook Dr, Douglasville, GA" at bounding box center [68, 86] width 117 height 28
type input "3841 Greenbrook Dr,, GA"
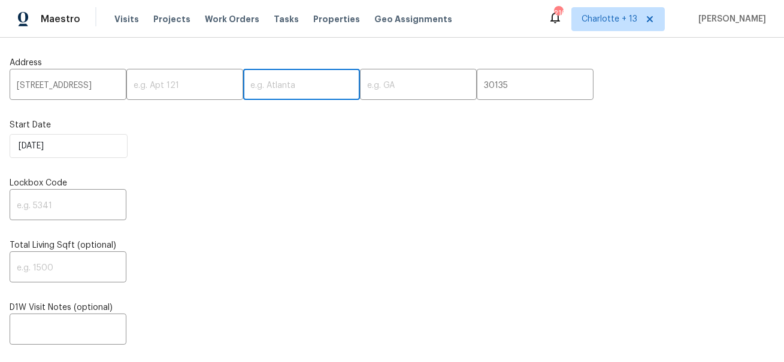
click at [247, 87] on input "text" at bounding box center [301, 86] width 117 height 28
paste input "Douglasville"
type input "Douglasville"
click at [108, 88] on input "3841 Greenbrook Dr,, GA" at bounding box center [68, 86] width 117 height 28
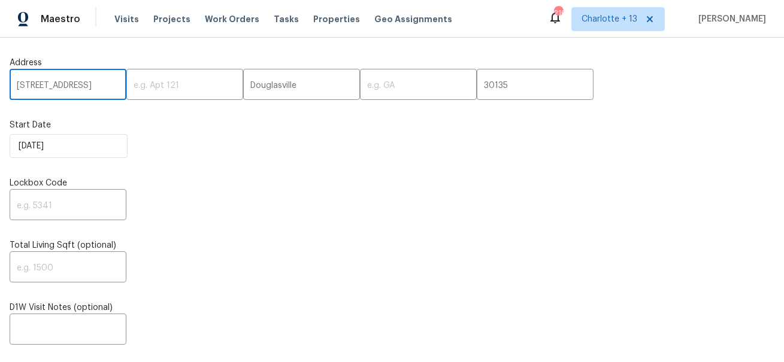
click at [108, 88] on input "3841 Greenbrook Dr,, GA" at bounding box center [68, 86] width 117 height 28
type input "3841 Greenbrook Dr,,"
click at [360, 83] on input "text" at bounding box center [418, 86] width 117 height 28
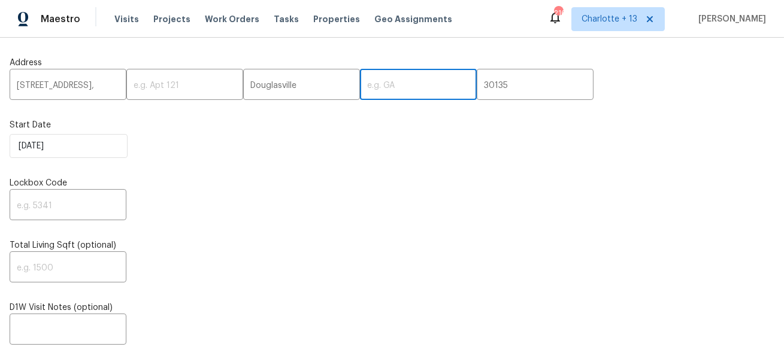
paste input "GA"
type input "GA"
click at [102, 89] on input "3841 Greenbrook Dr,," at bounding box center [68, 86] width 117 height 28
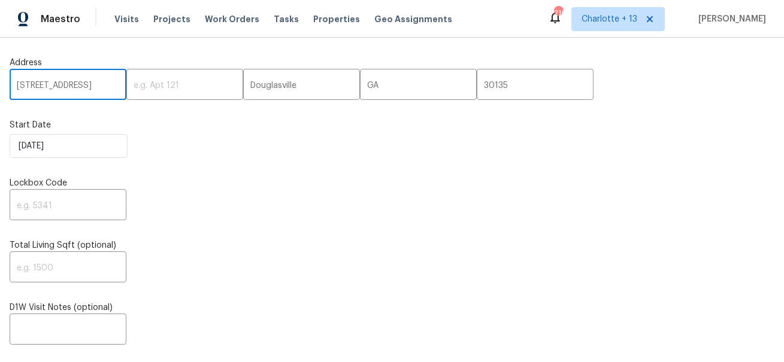
type input "[STREET_ADDRESS]"
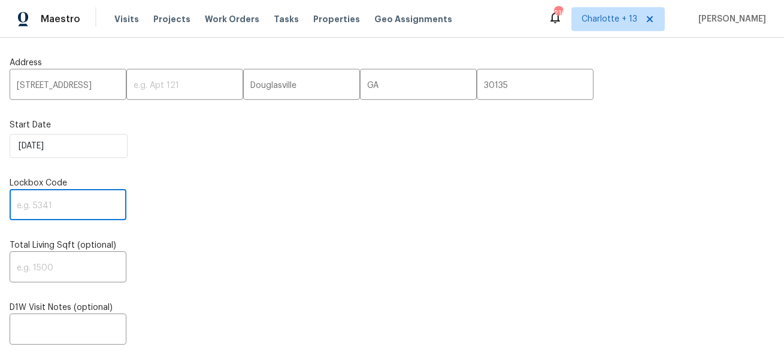
click at [38, 212] on input "text" at bounding box center [68, 206] width 117 height 28
paste input "2286"
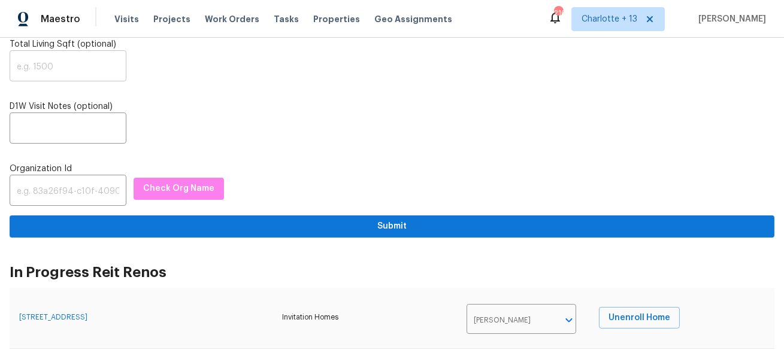
scroll to position [222, 0]
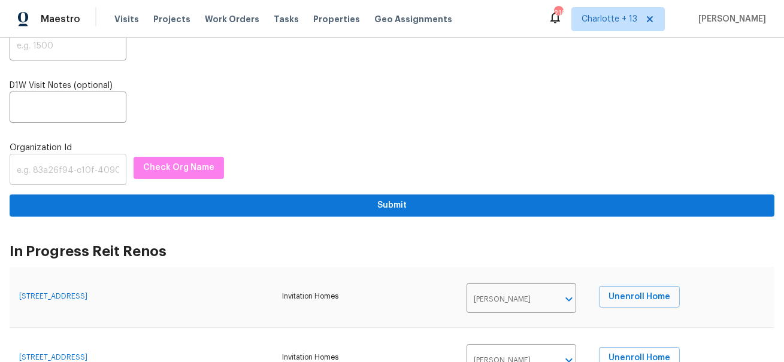
type input "2286"
click at [64, 171] on input "text" at bounding box center [68, 171] width 117 height 28
paste input "1349d153-b359-4f9b-b4dd-758ff939cc37"
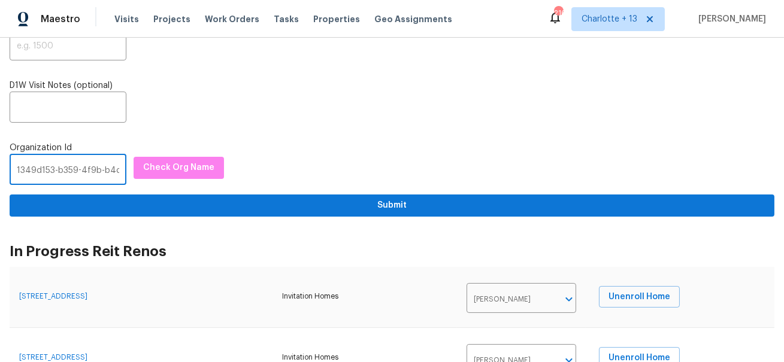
scroll to position [0, 71]
type input "1349d153-b359-4f9b-b4dd-758ff939cc37"
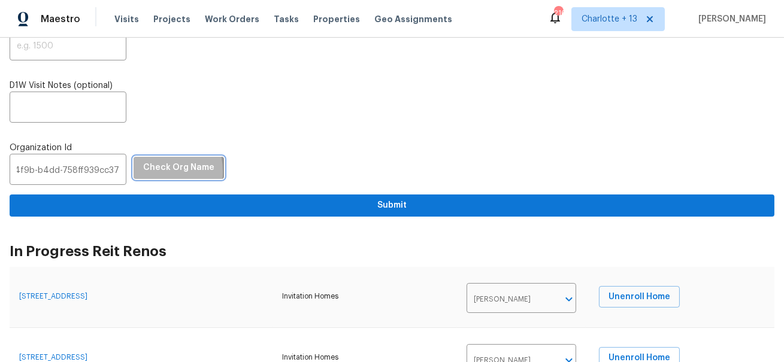
scroll to position [0, 0]
click at [134, 173] on button "Check Org Name" at bounding box center [179, 168] width 90 height 22
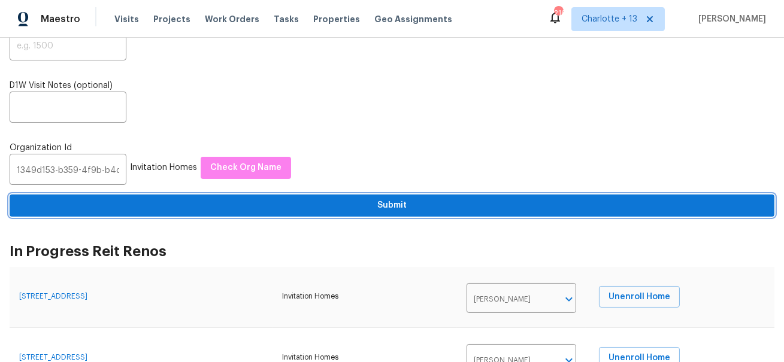
click at [110, 203] on span "Submit" at bounding box center [392, 205] width 746 height 15
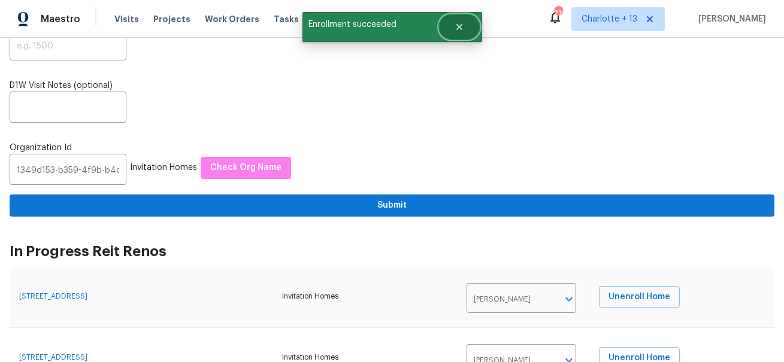
click at [458, 34] on button "Close" at bounding box center [460, 27] width 40 height 24
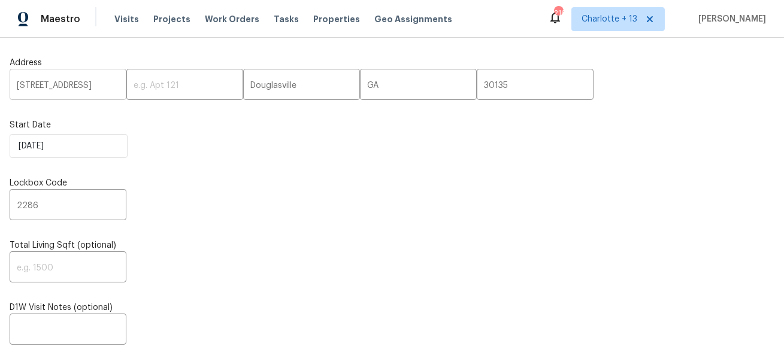
click at [50, 83] on input "[STREET_ADDRESS]" at bounding box center [68, 86] width 117 height 28
paste input "[STREET_ADDRESS]"
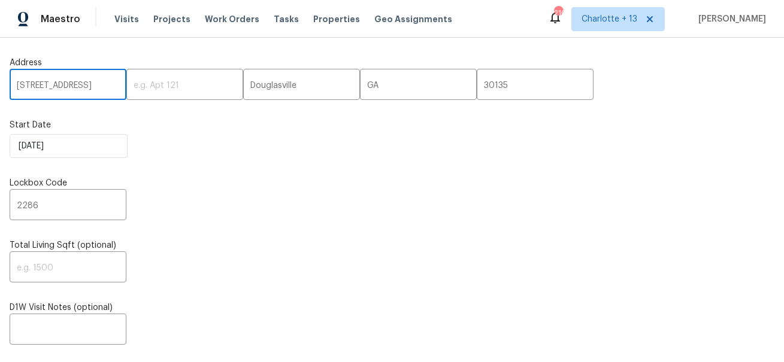
click at [105, 86] on input "[STREET_ADDRESS]" at bounding box center [68, 86] width 117 height 28
type input "7945 Lasalle Blvd, Miramar, FL"
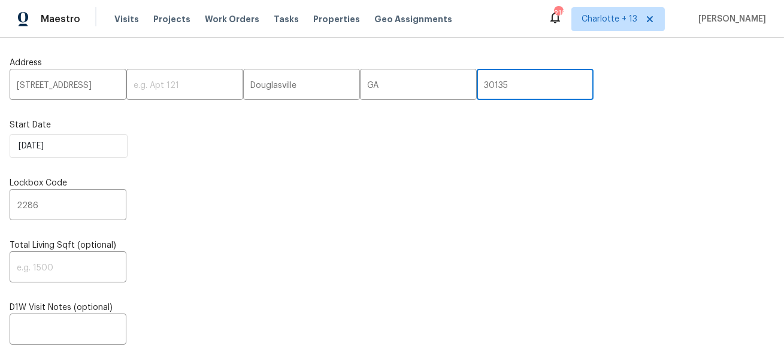
click at [477, 84] on input "30135" at bounding box center [535, 86] width 117 height 28
paste input "3023"
type input "33023"
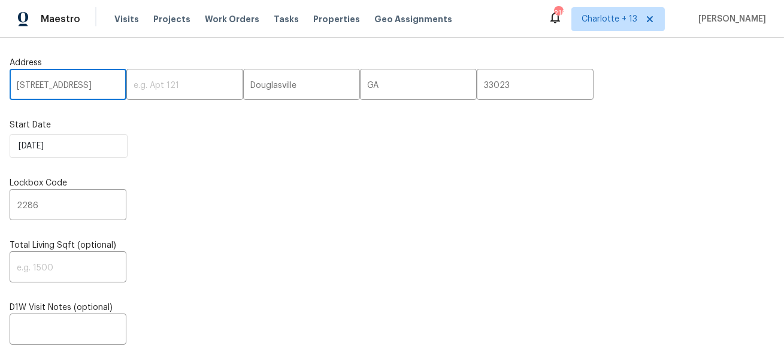
click at [95, 89] on input "7945 Lasalle Blvd, Miramar, FL" at bounding box center [68, 86] width 117 height 28
type input "7945 Lasalle Blvd,, FL"
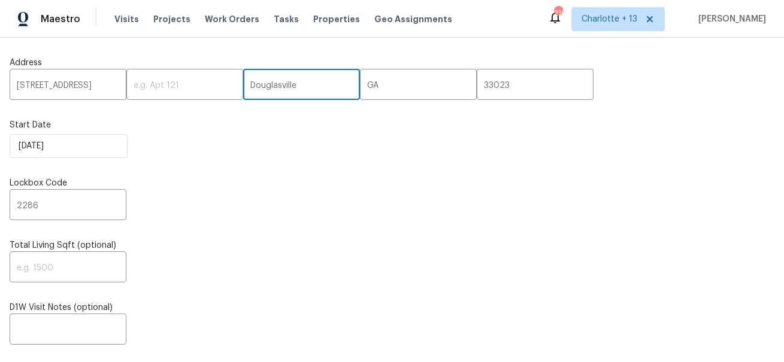
click at [243, 90] on input "Douglasville" at bounding box center [301, 86] width 117 height 28
paste input "Miramar"
type input "Miramar"
click at [95, 84] on input "7945 Lasalle Blvd,, FL" at bounding box center [68, 86] width 117 height 28
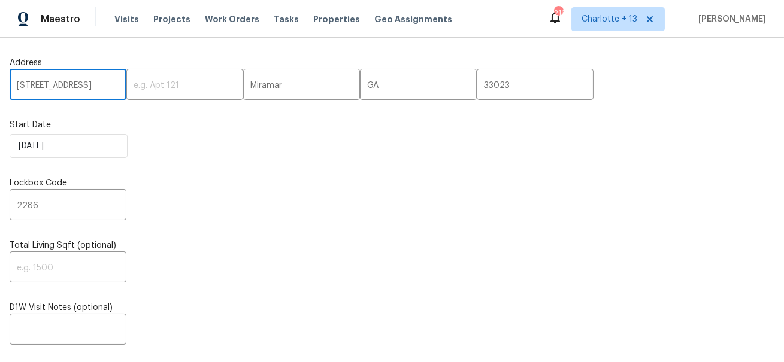
click at [95, 84] on input "7945 Lasalle Blvd,, FL" at bounding box center [68, 86] width 117 height 28
type input "7945 Lasalle Blvd,,"
click at [360, 87] on input "GA" at bounding box center [418, 86] width 117 height 28
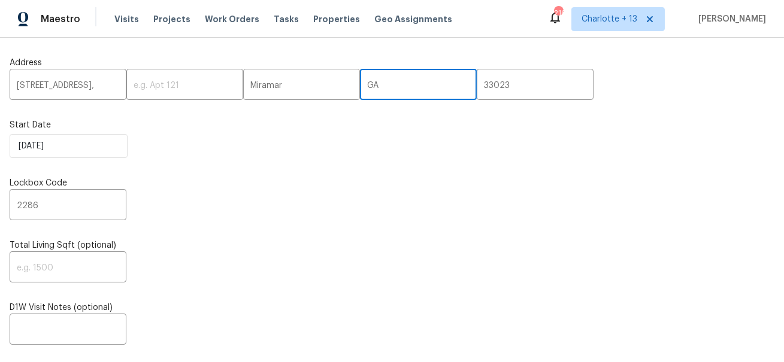
click at [360, 87] on input "GA" at bounding box center [418, 86] width 117 height 28
paste input "FL"
type input "FL"
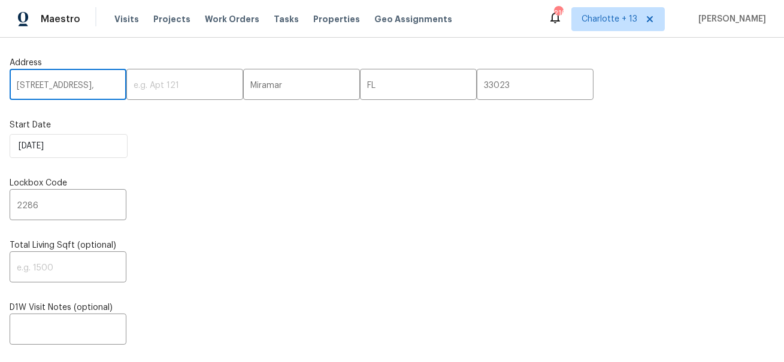
click at [99, 87] on input "7945 Lasalle Blvd,," at bounding box center [68, 86] width 117 height 28
type input "7945 Lasalle Blvd"
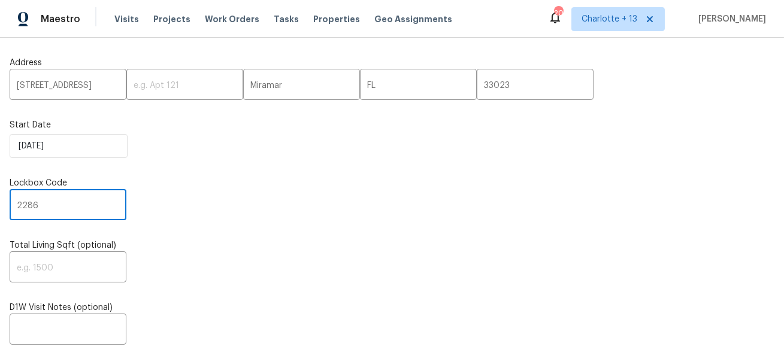
click at [67, 200] on input "2286" at bounding box center [68, 206] width 117 height 28
paste input "4920"
type input "4920"
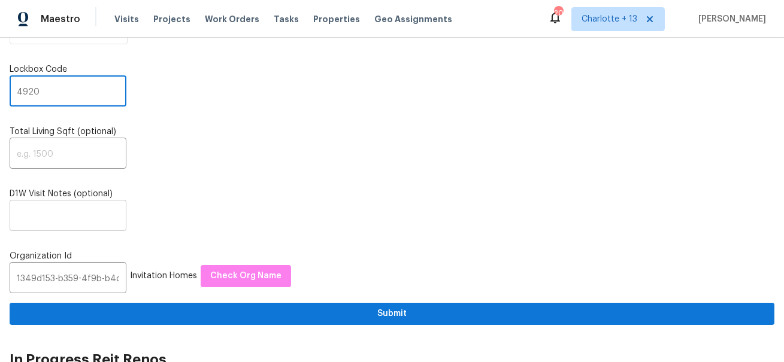
scroll to position [212, 0]
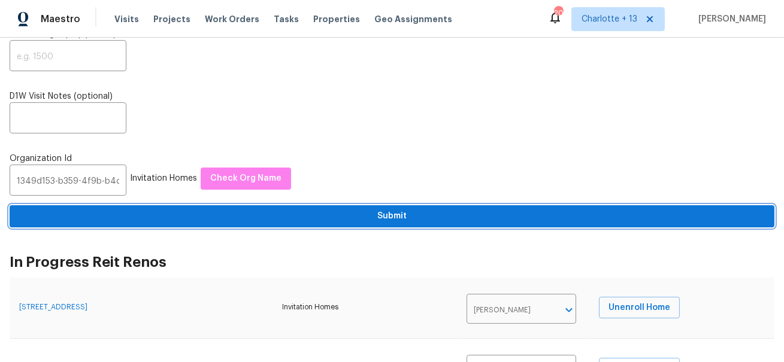
click at [198, 214] on span "Submit" at bounding box center [392, 216] width 746 height 15
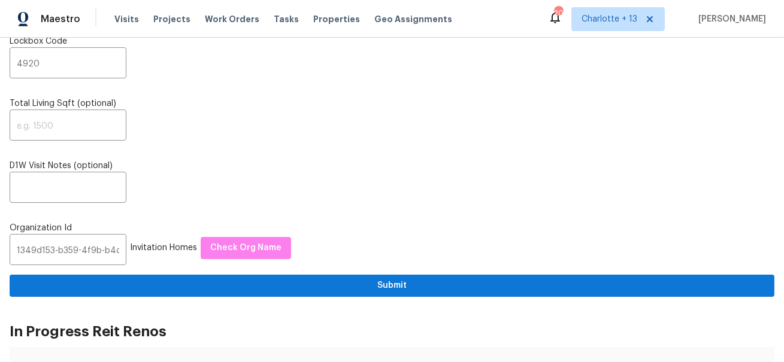
scroll to position [0, 0]
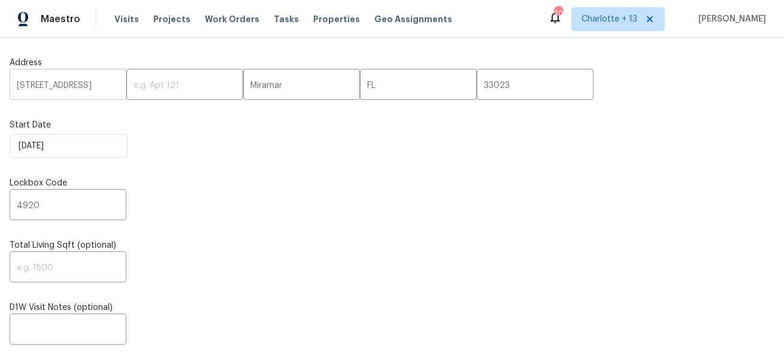
click at [65, 86] on input "7945 Lasalle Blvd" at bounding box center [68, 86] width 117 height 28
paste input "[STREET_ADDRESS][PERSON_NAME]"
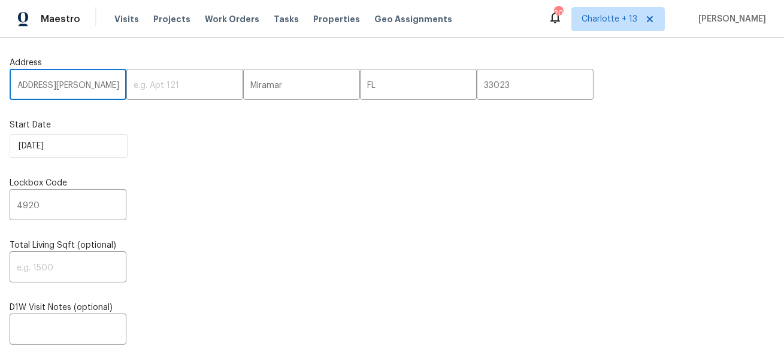
click at [95, 87] on input "[STREET_ADDRESS][PERSON_NAME]" at bounding box center [68, 86] width 117 height 28
type input "9217 SW 227th St, Cutler Bay, FL"
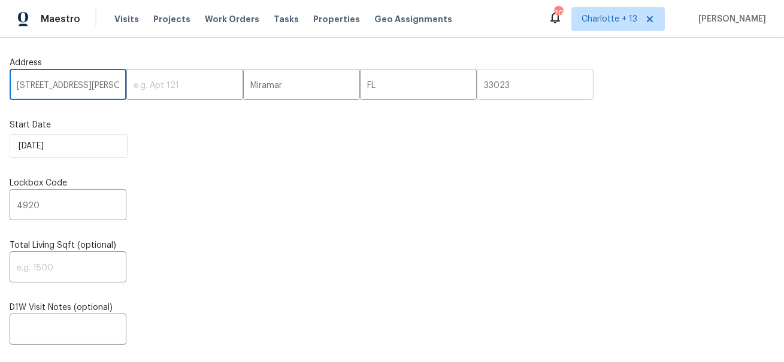
click at [477, 85] on input "33023" at bounding box center [535, 86] width 117 height 28
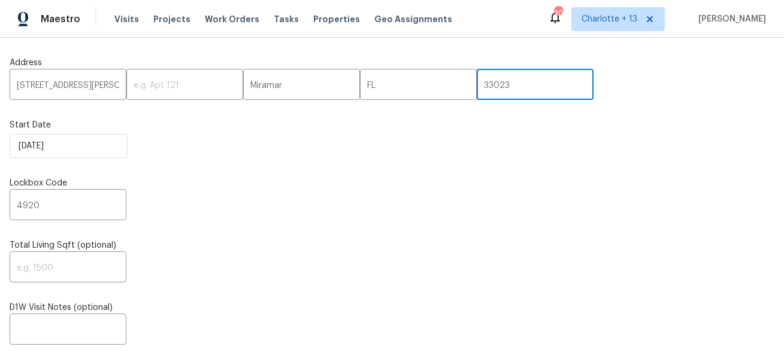
click at [477, 85] on input "33023" at bounding box center [535, 86] width 117 height 28
paste input "190"
type input "33190"
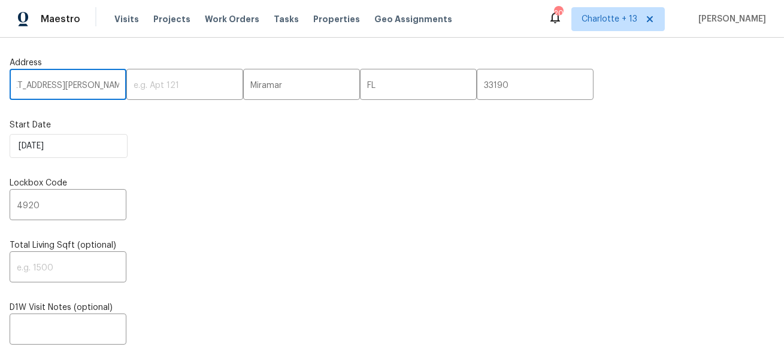
scroll to position [0, 34]
drag, startPoint x: 89, startPoint y: 82, endPoint x: 95, endPoint y: 85, distance: 7.2
click at [95, 85] on input "9217 SW 227th St, Cutler Bay, FL" at bounding box center [68, 86] width 117 height 28
type input "9217 SW 227th St, FL"
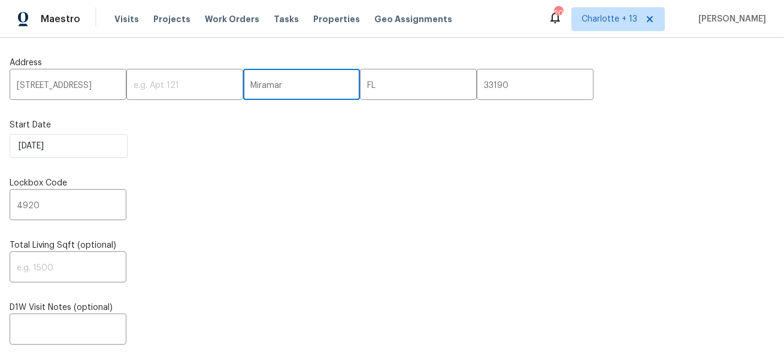
click at [255, 84] on input "Miramar" at bounding box center [301, 86] width 117 height 28
paste input "Cutler Bay,"
type input "Cutler Bay"
click at [108, 82] on input "9217 SW 227th St, FL" at bounding box center [68, 86] width 117 height 28
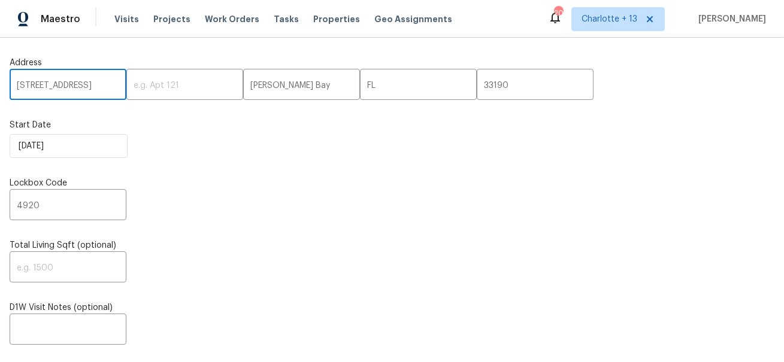
type input "[STREET_ADDRESS]"
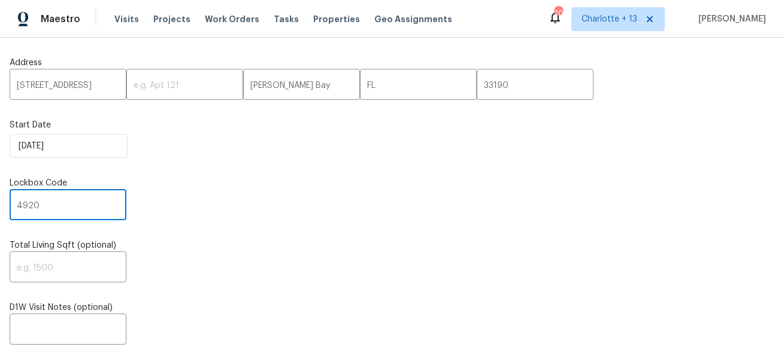
click at [64, 209] on input "4920" at bounding box center [68, 206] width 117 height 28
paste input "613"
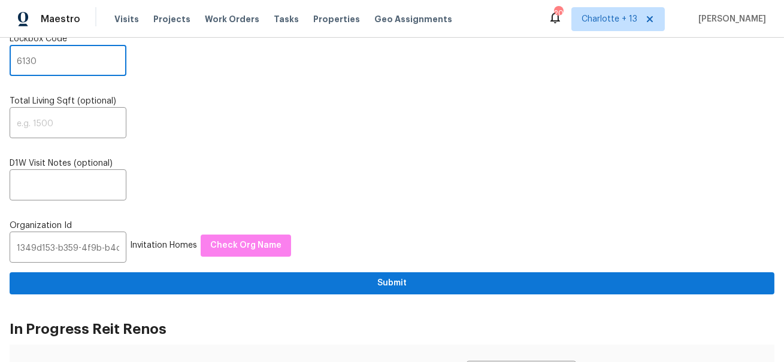
type input "6130"
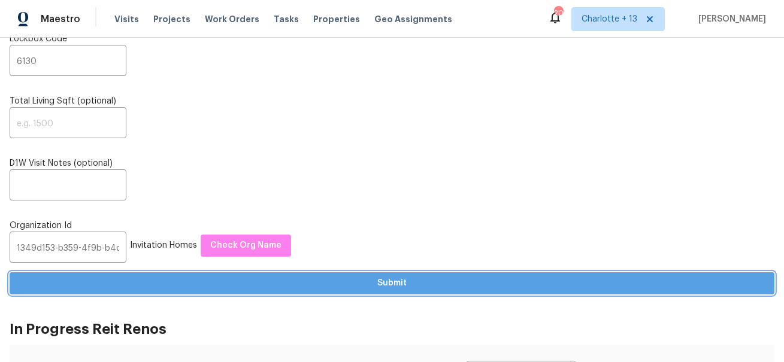
click at [310, 283] on span "Submit" at bounding box center [392, 283] width 746 height 15
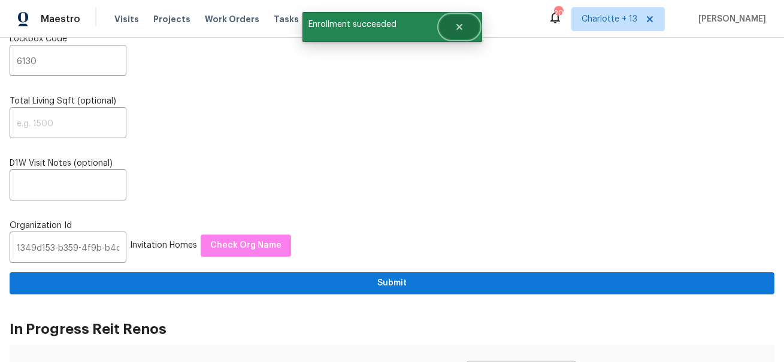
click at [459, 31] on icon "Close" at bounding box center [460, 27] width 10 height 10
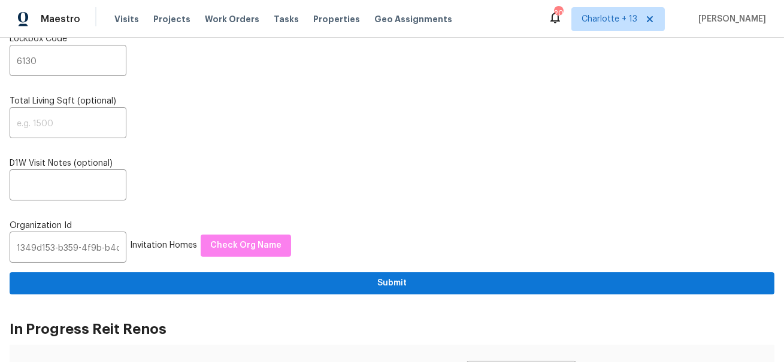
scroll to position [0, 0]
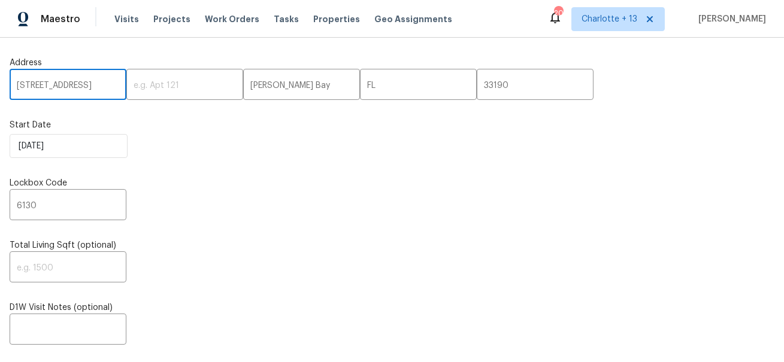
click at [75, 84] on input "[STREET_ADDRESS]" at bounding box center [68, 86] width 117 height 28
paste input "[STREET_ADDRESS][PERSON_NAME]"
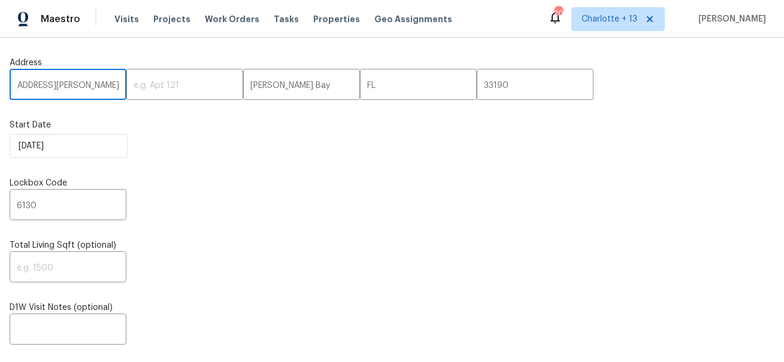
click at [90, 89] on input "[STREET_ADDRESS][PERSON_NAME]" at bounding box center [68, 86] width 117 height 28
type input "8652 Villa San Jose Dr E, Jacksonville, FL"
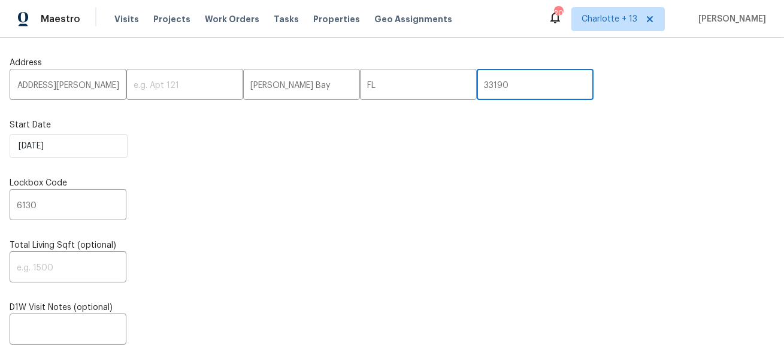
click at [477, 90] on input "33190" at bounding box center [535, 86] width 117 height 28
paste input "2217"
type input "32217"
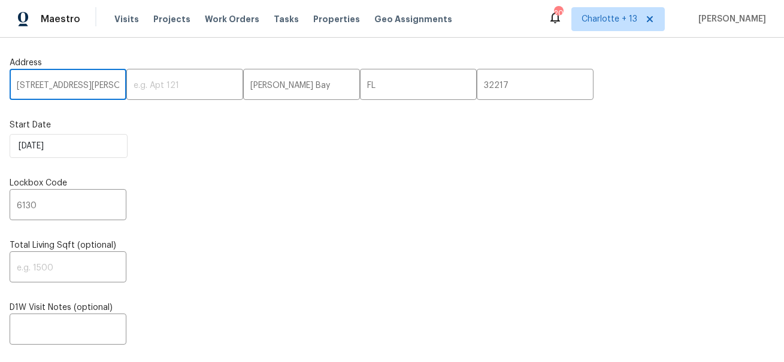
click at [101, 80] on input "8652 Villa San Jose Dr E, Jacksonville, FL" at bounding box center [68, 86] width 117 height 28
click at [90, 86] on input "8652 Villa San Jose Dr E, Jacksonville, FL" at bounding box center [68, 86] width 117 height 28
click at [79, 85] on input "8652 Villa San Jose Dr E, Jacksonville, FL" at bounding box center [68, 86] width 117 height 28
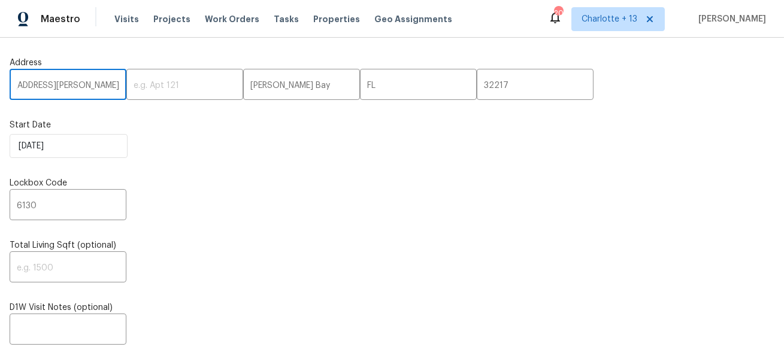
scroll to position [0, 18]
type input "8652 Villa San Jose Dr E,, FL"
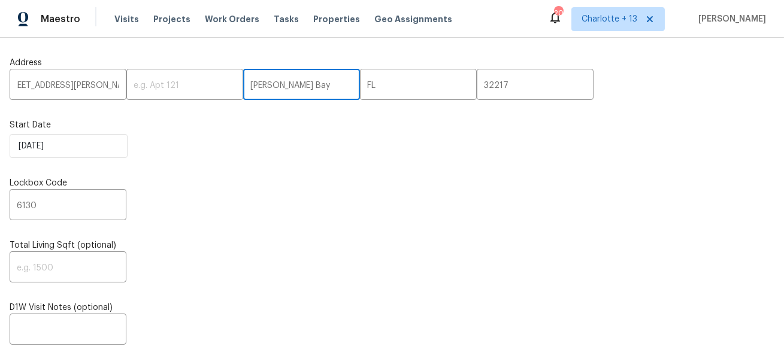
scroll to position [0, 0]
click at [243, 87] on input "Cutler Bay" at bounding box center [301, 86] width 117 height 28
paste input "[GEOGRAPHIC_DATA]"
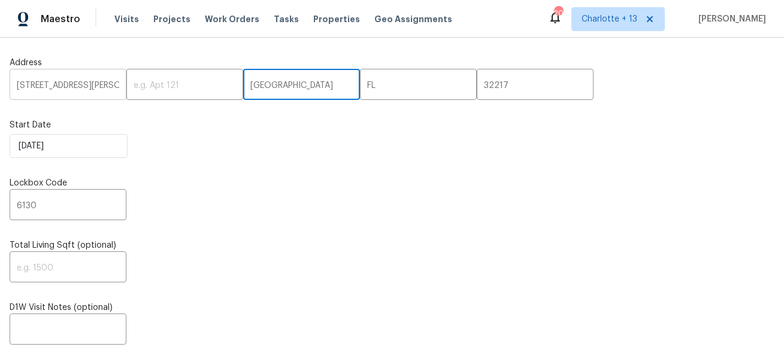
type input "[GEOGRAPHIC_DATA]"
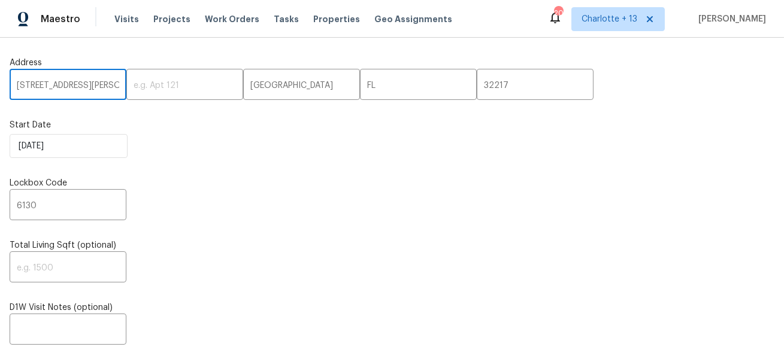
click at [69, 92] on input "8652 Villa San Jose Dr E,, FL" at bounding box center [68, 86] width 117 height 28
click at [80, 80] on input "8652 Villa San Jose Dr E,, FL" at bounding box center [68, 86] width 117 height 28
click at [79, 84] on input "8652 Villa San Jose Dr E,, FL" at bounding box center [68, 86] width 117 height 28
click at [108, 86] on input "8652 Villa San Jose Dr E,, FL" at bounding box center [68, 86] width 117 height 28
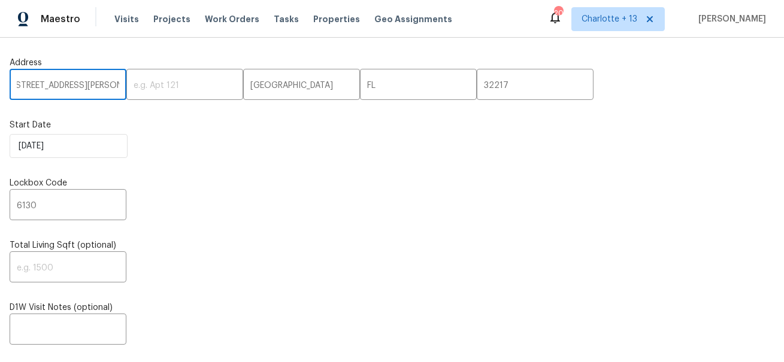
scroll to position [0, 2]
click at [80, 87] on input "[STREET_ADDRESS][PERSON_NAME]" at bounding box center [68, 86] width 117 height 28
type input "[STREET_ADDRESS][PERSON_NAME]"
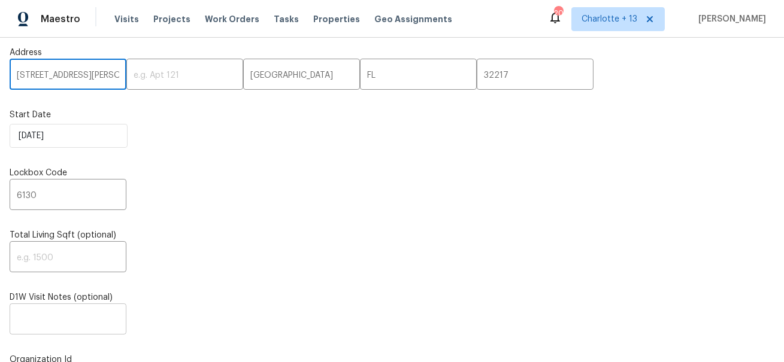
scroll to position [13, 0]
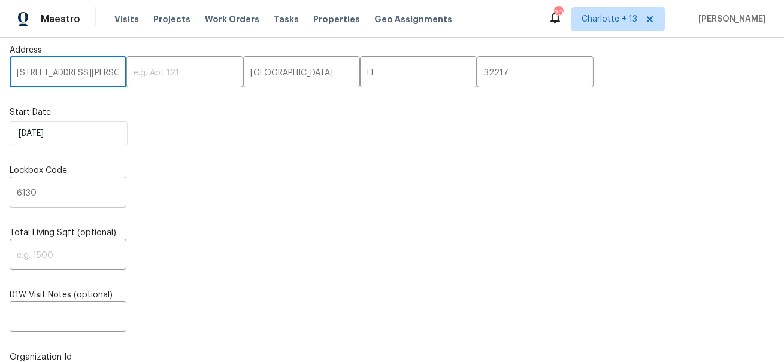
click at [32, 192] on input "6130" at bounding box center [68, 194] width 117 height 28
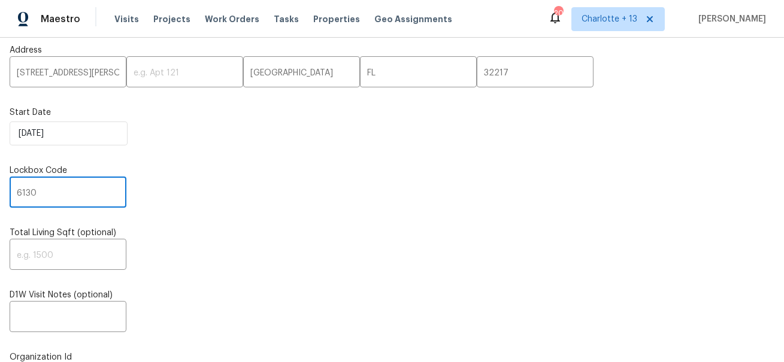
click at [32, 192] on input "6130" at bounding box center [68, 194] width 117 height 28
paste input "851"
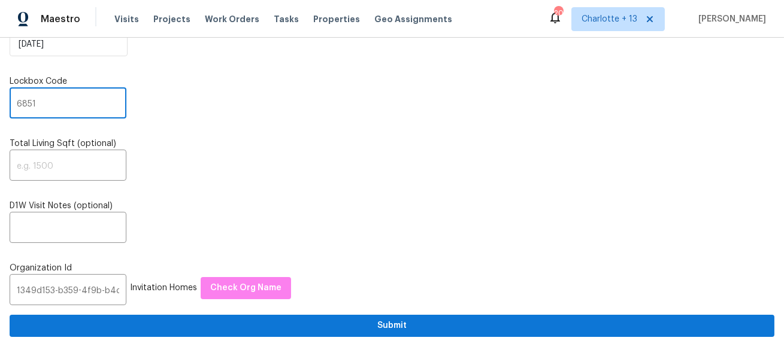
scroll to position [111, 0]
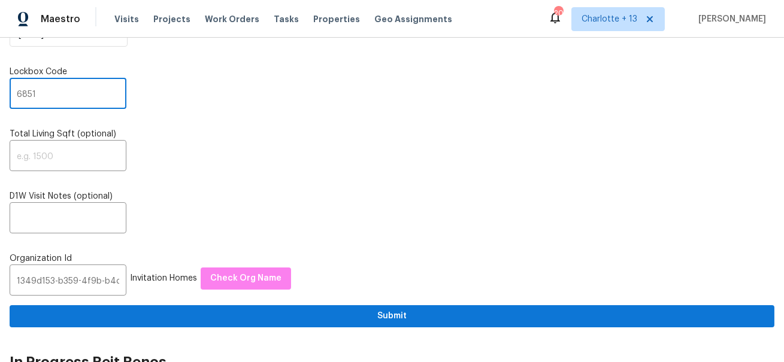
type input "6851"
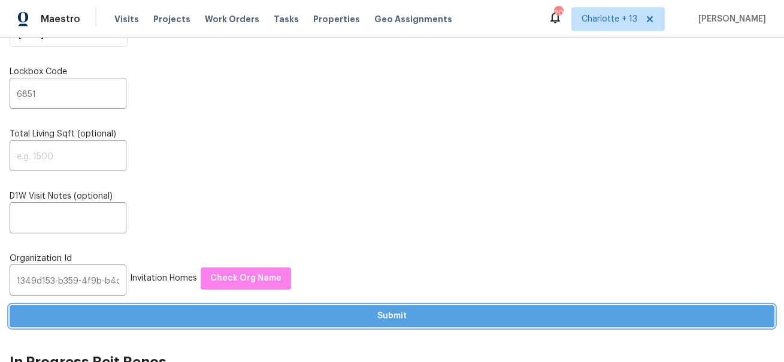
click at [292, 321] on span "Submit" at bounding box center [392, 316] width 746 height 15
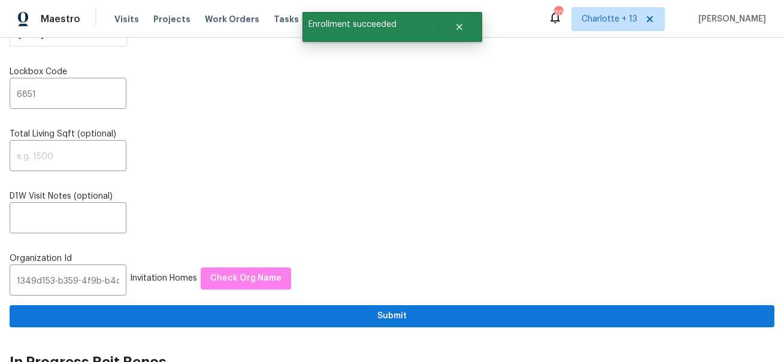
scroll to position [0, 0]
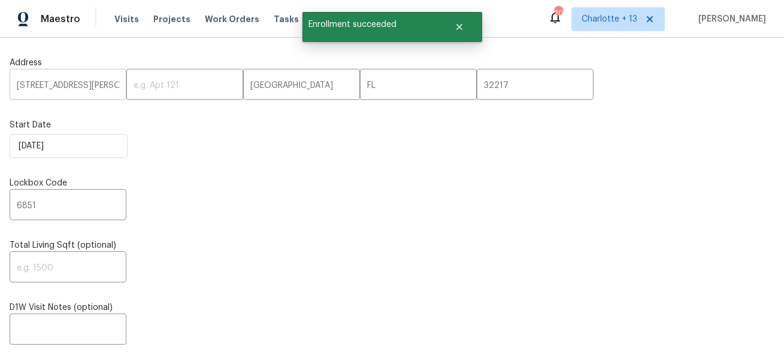
click at [47, 78] on input "[STREET_ADDRESS][PERSON_NAME]" at bounding box center [68, 86] width 117 height 28
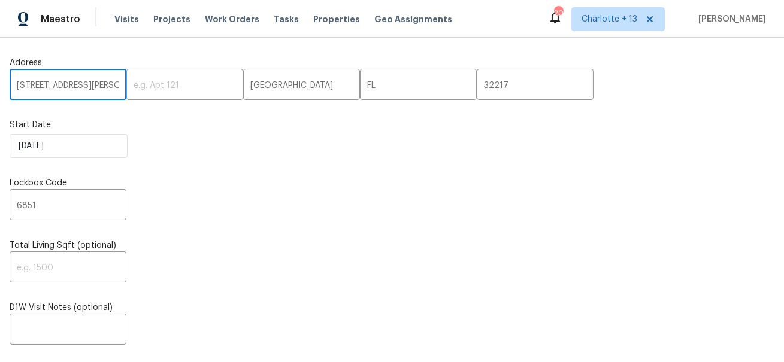
paste input "7208 Applecross Ln, Charlotte, NC 28215"
click at [89, 90] on input "7208 Applecross Ln, Charlotte, NC 28215" at bounding box center [68, 86] width 117 height 28
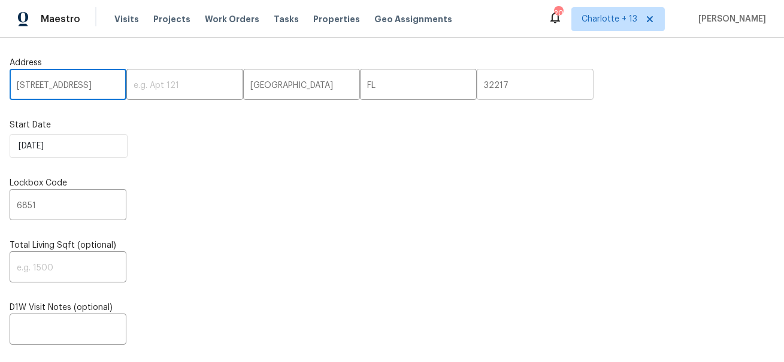
type input "7208 Applecross Ln, Charlotte, NC"
click at [477, 87] on input "32217" at bounding box center [535, 86] width 117 height 28
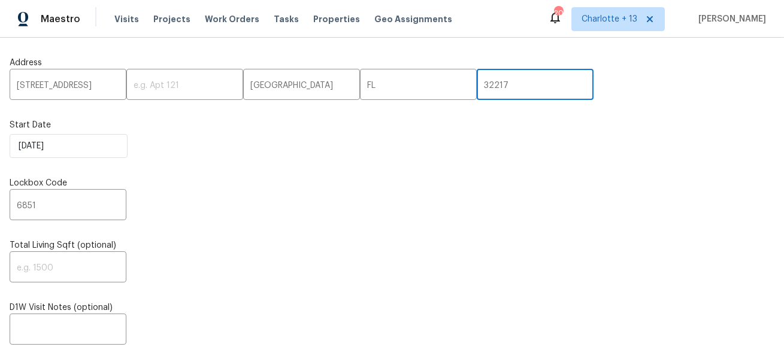
click at [477, 87] on input "32217" at bounding box center [535, 86] width 117 height 28
paste input "28215"
type input "28215"
click at [105, 89] on input "7208 Applecross Ln, Charlotte, NC" at bounding box center [68, 86] width 117 height 28
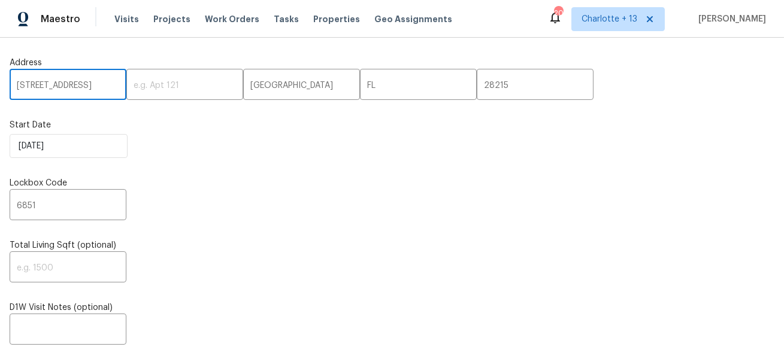
click at [105, 89] on input "7208 Applecross Ln, Charlotte, NC" at bounding box center [68, 86] width 117 height 28
type input "7208 Applecross Ln,, NC"
click at [243, 83] on input "[GEOGRAPHIC_DATA]" at bounding box center [301, 86] width 117 height 28
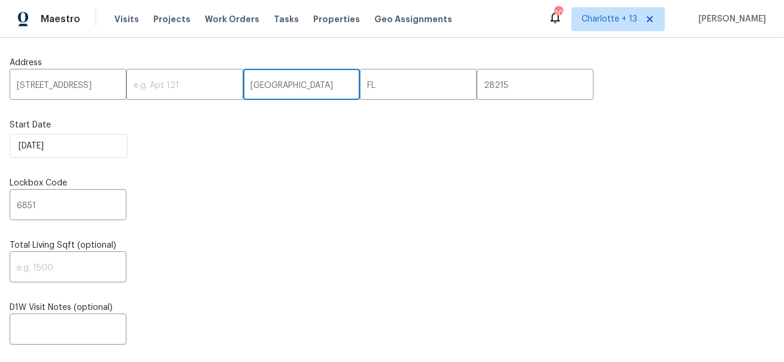
click at [243, 83] on input "[GEOGRAPHIC_DATA]" at bounding box center [301, 86] width 117 height 28
paste input "Charlott"
type input "Charlotte"
click at [108, 88] on input "7208 Applecross Ln,, NC" at bounding box center [68, 86] width 117 height 28
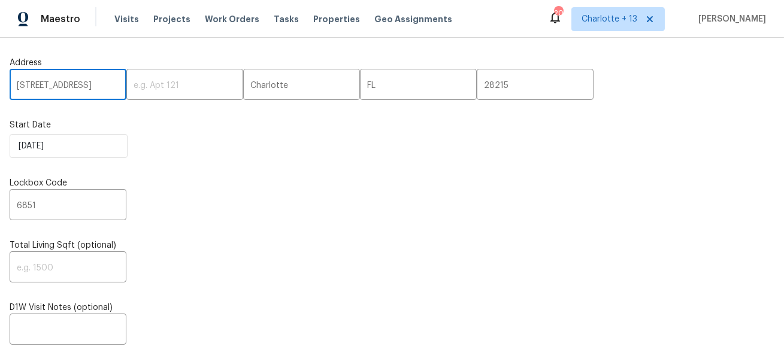
click at [108, 88] on input "7208 Applecross Ln,, NC" at bounding box center [68, 86] width 117 height 28
type input "7208 Applecross Ln,,"
click at [360, 90] on input "FL" at bounding box center [418, 86] width 117 height 28
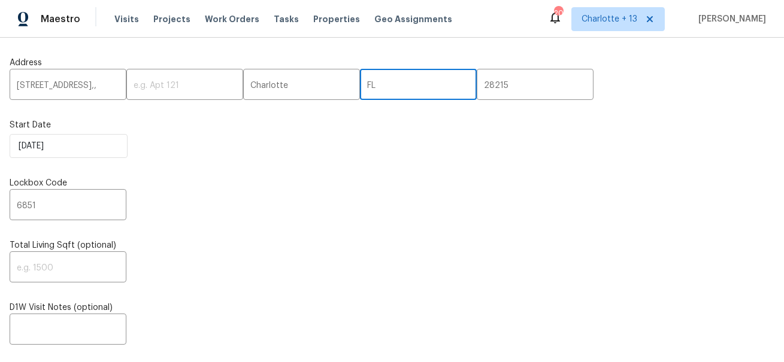
click at [360, 90] on input "FL" at bounding box center [418, 86] width 117 height 28
paste input "NC"
type input "NC"
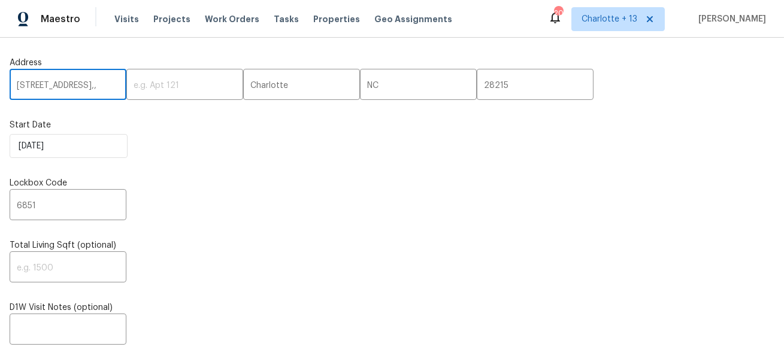
click at [113, 87] on input "7208 Applecross Ln,," at bounding box center [68, 86] width 117 height 28
type input "7208 Applecross Ln"
click at [78, 209] on input "6851" at bounding box center [68, 206] width 117 height 28
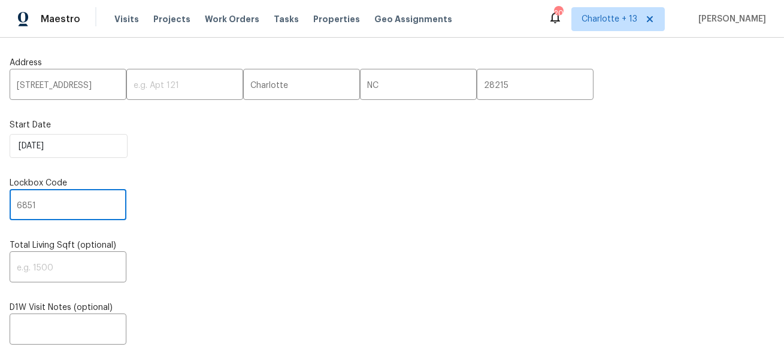
click at [78, 209] on input "6851" at bounding box center [68, 206] width 117 height 28
paste input "32"
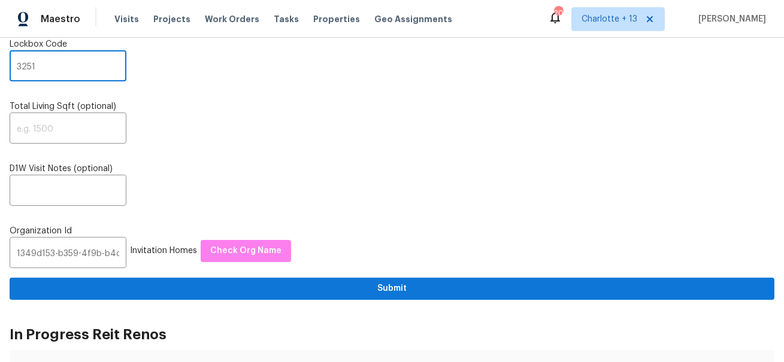
type input "3251"
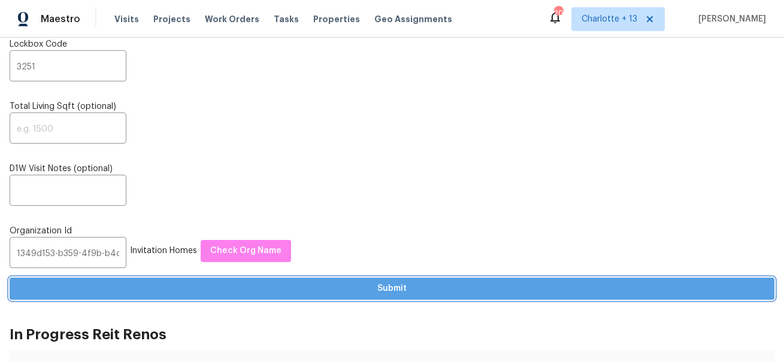
click at [341, 286] on span "Submit" at bounding box center [392, 289] width 746 height 15
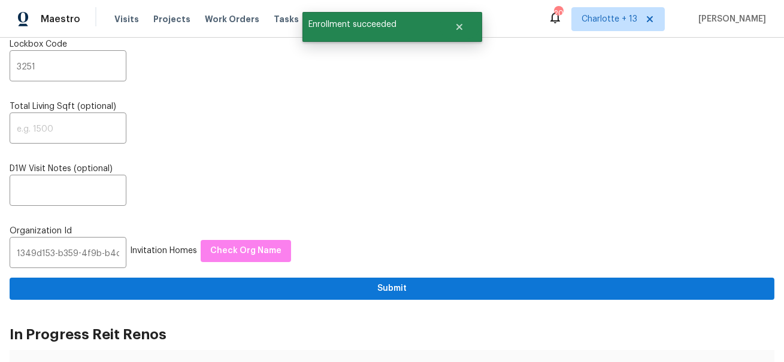
scroll to position [0, 0]
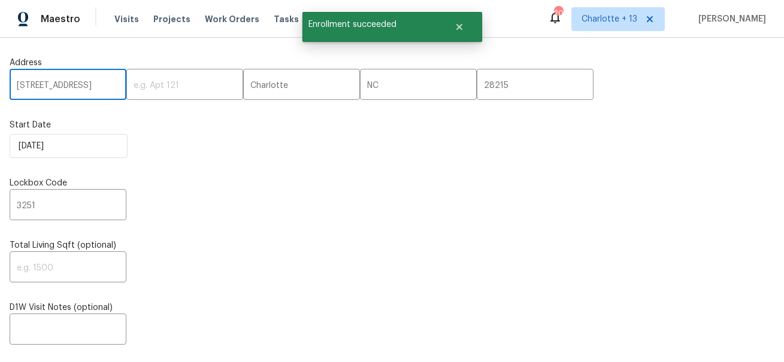
click at [70, 89] on input "7208 Applecross Ln" at bounding box center [68, 86] width 117 height 28
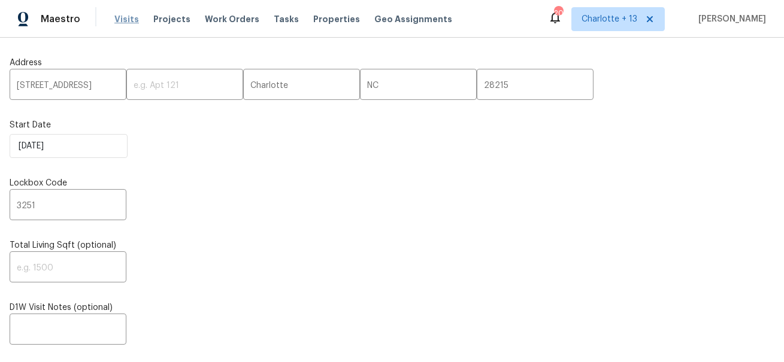
click at [128, 16] on span "Visits" at bounding box center [126, 19] width 25 height 12
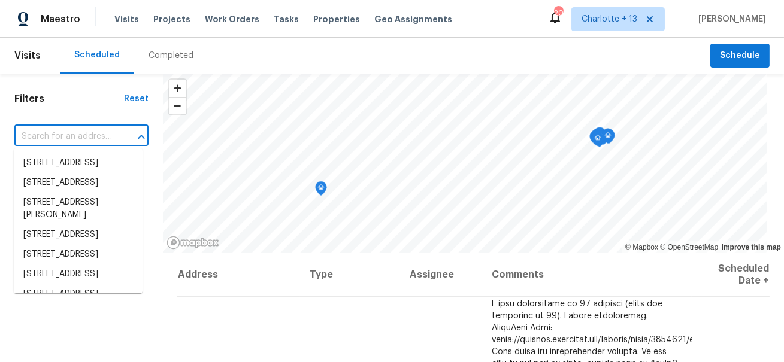
click at [61, 137] on input "text" at bounding box center [64, 137] width 101 height 19
paste input "7208 Applecross Ln"
type input "7208 Applecross Ln"
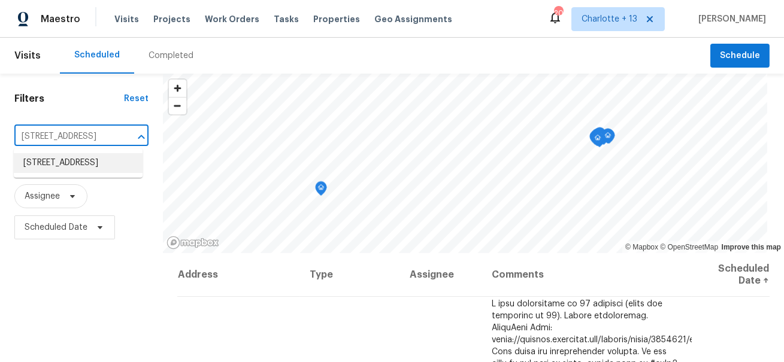
click at [75, 173] on li "7208 Applecross Ln, Charlotte, NC 28215" at bounding box center [78, 163] width 129 height 20
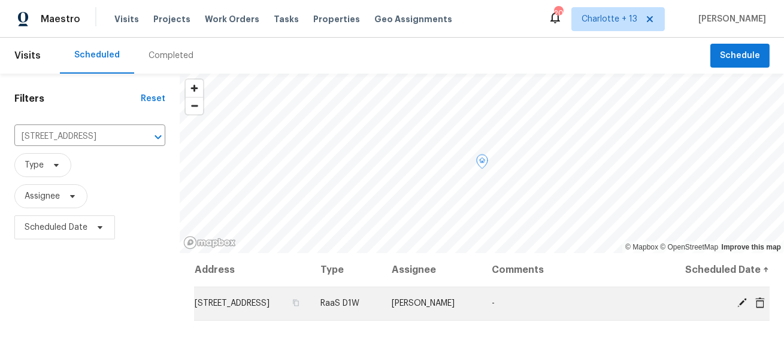
click at [760, 308] on icon at bounding box center [761, 302] width 10 height 11
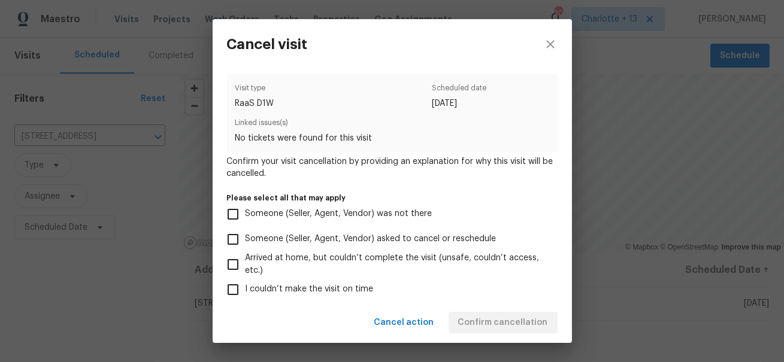
scroll to position [160, 0]
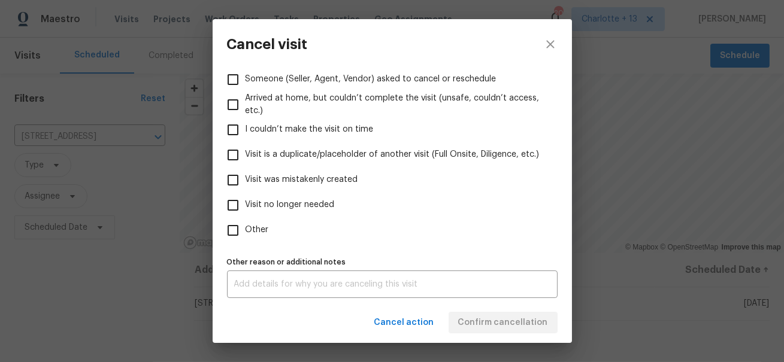
click at [310, 182] on span "Visit was mistakenly created" at bounding box center [302, 180] width 113 height 13
click at [246, 182] on input "Visit was mistakenly created" at bounding box center [232, 180] width 25 height 25
checkbox input "true"
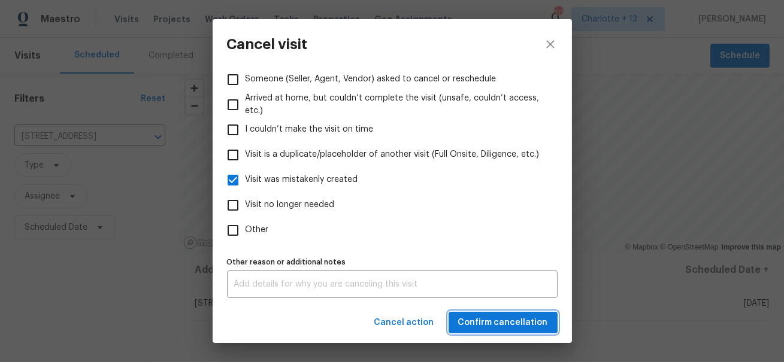
click at [524, 321] on span "Confirm cancellation" at bounding box center [503, 323] width 90 height 15
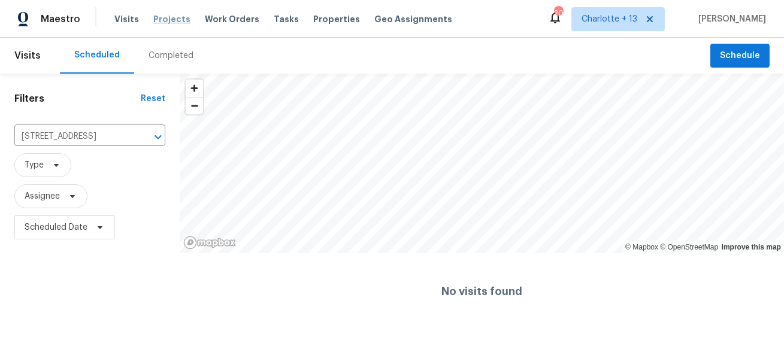
click at [171, 20] on span "Projects" at bounding box center [171, 19] width 37 height 12
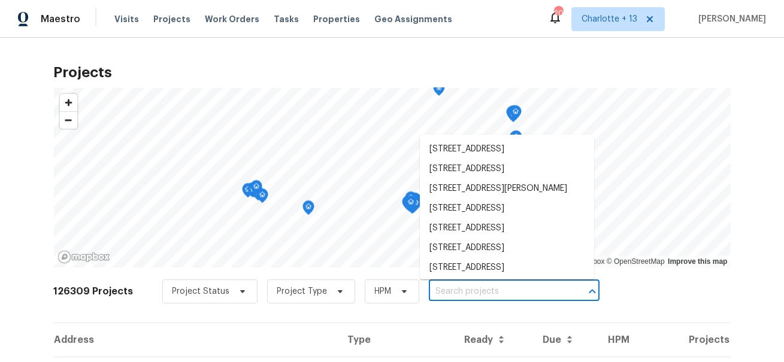
click at [436, 294] on input "text" at bounding box center [497, 292] width 137 height 19
paste input "7208 Applecross Ln, Charlotte, NC 28215"
type input "7208 Applecross Ln, Charlotte, NC 28215"
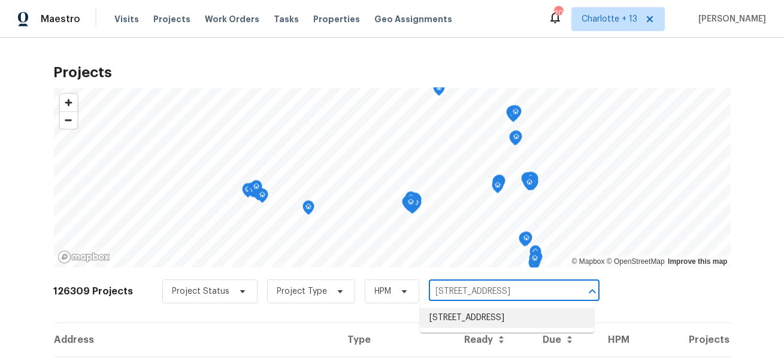
click at [445, 315] on li "7208 Applecross Ln, Charlotte, NC 28215" at bounding box center [507, 319] width 174 height 20
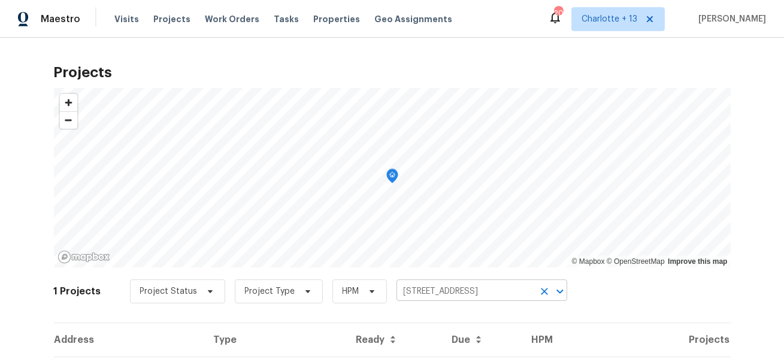
scroll to position [66, 0]
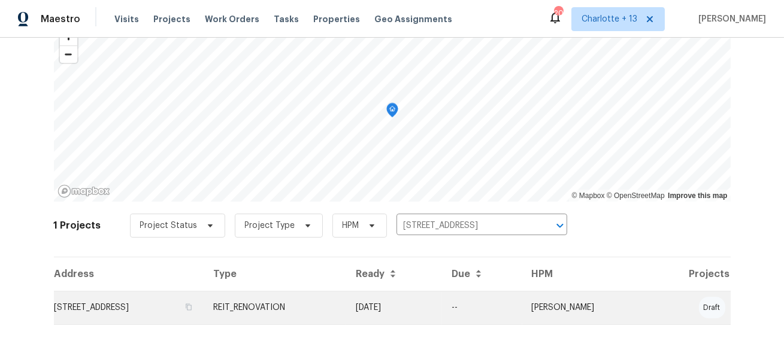
click at [198, 299] on td "7208 Applecross Ln, Charlotte, NC 28215" at bounding box center [129, 308] width 150 height 34
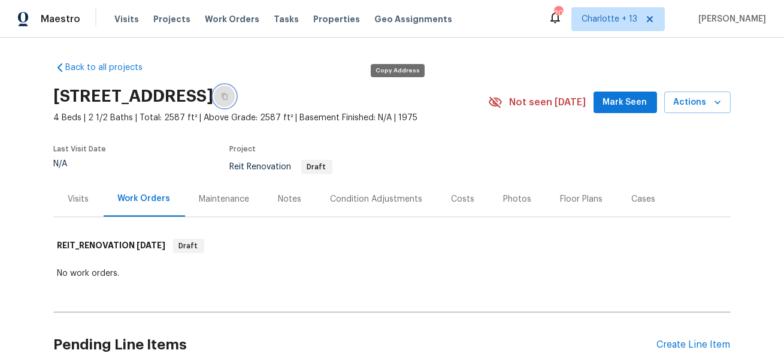
click at [228, 96] on icon "button" at bounding box center [224, 96] width 7 height 7
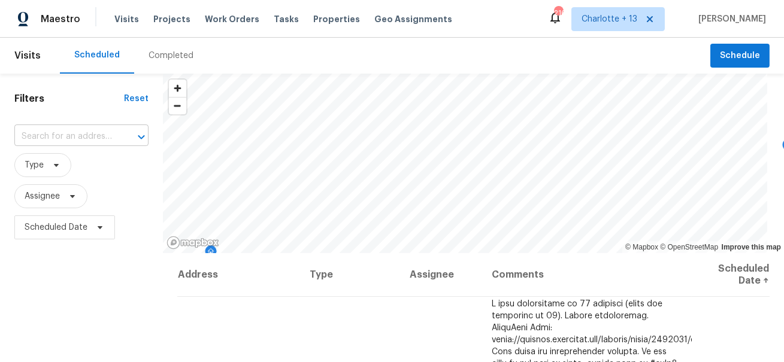
click at [43, 133] on input "text" at bounding box center [64, 137] width 101 height 19
paste input "[STREET_ADDRESS]"
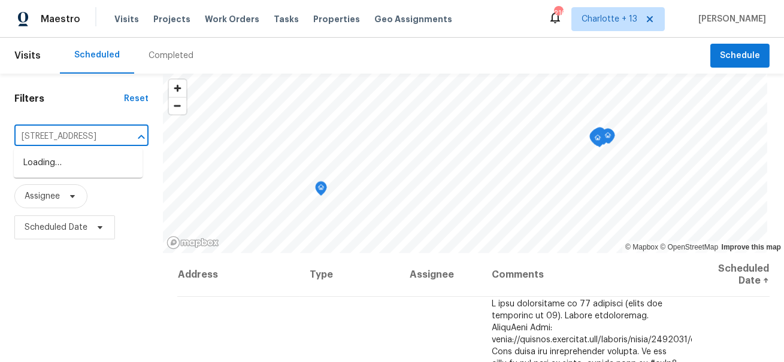
scroll to position [0, 84]
type input "[STREET_ADDRESS]"
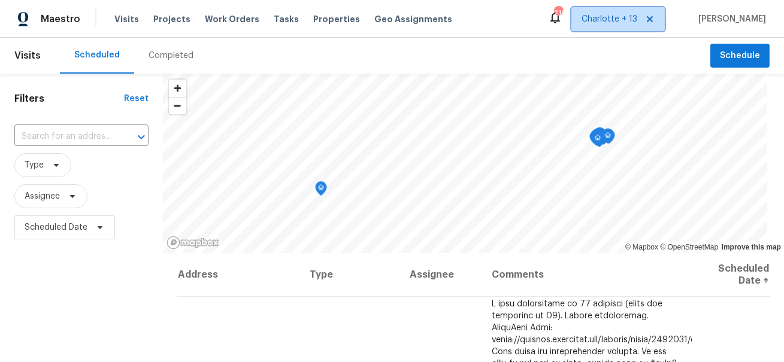
click at [632, 14] on span "Charlotte + 13" at bounding box center [610, 19] width 56 height 12
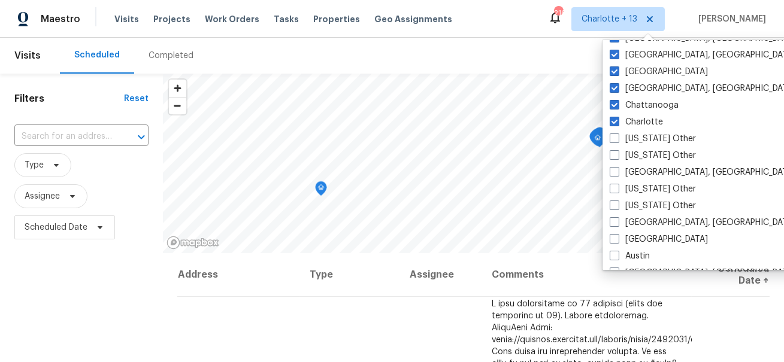
scroll to position [185, 0]
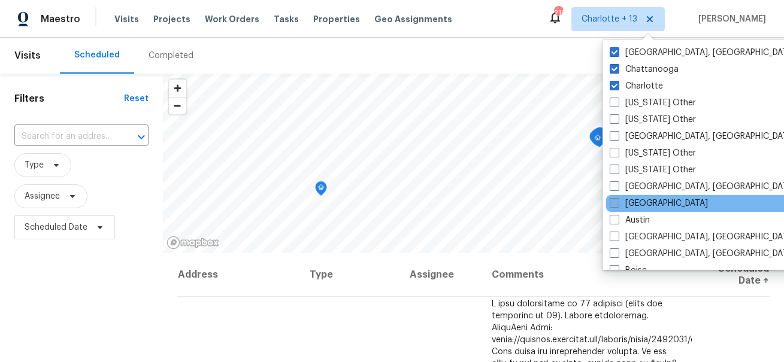
click at [614, 204] on span at bounding box center [615, 203] width 10 height 10
click at [614, 204] on input "[GEOGRAPHIC_DATA]" at bounding box center [614, 202] width 8 height 8
checkbox input "true"
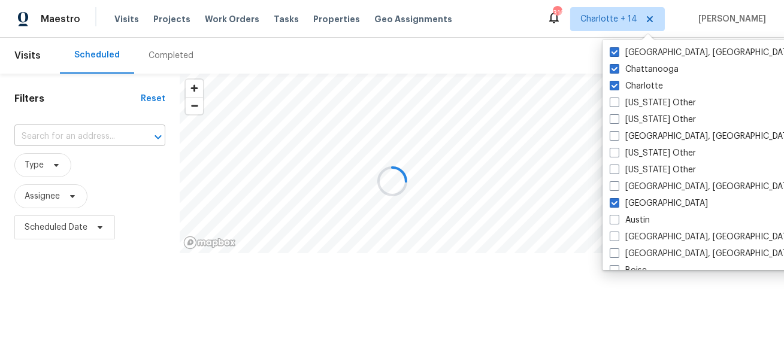
click at [61, 135] on input "text" at bounding box center [72, 137] width 117 height 19
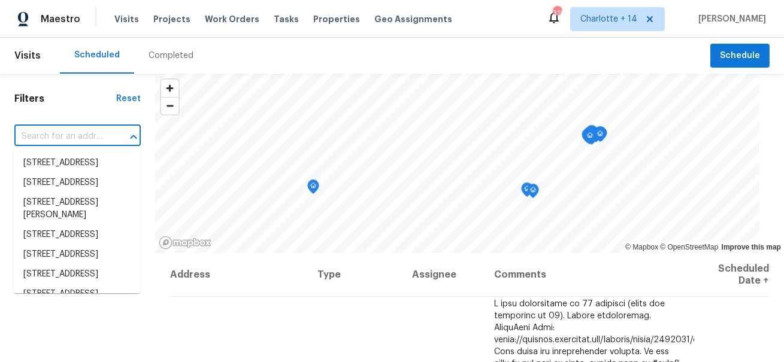
paste input "[STREET_ADDRESS]"
type input "[STREET_ADDRESS]"
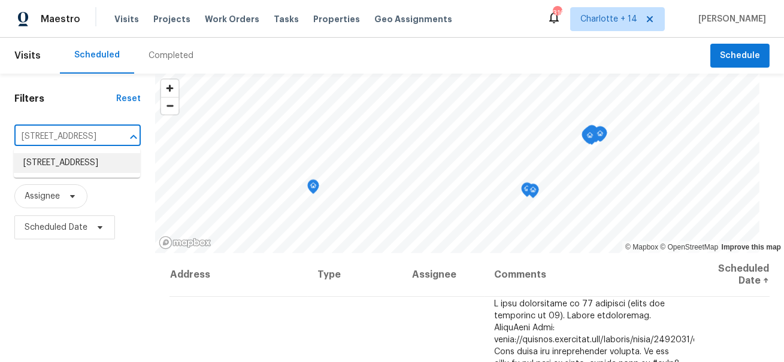
click at [62, 158] on li "[STREET_ADDRESS]" at bounding box center [77, 163] width 126 height 20
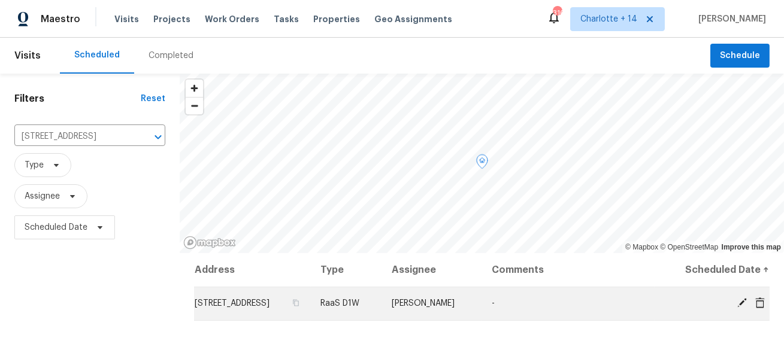
click at [382, 315] on td "RaaS D1W" at bounding box center [346, 304] width 71 height 34
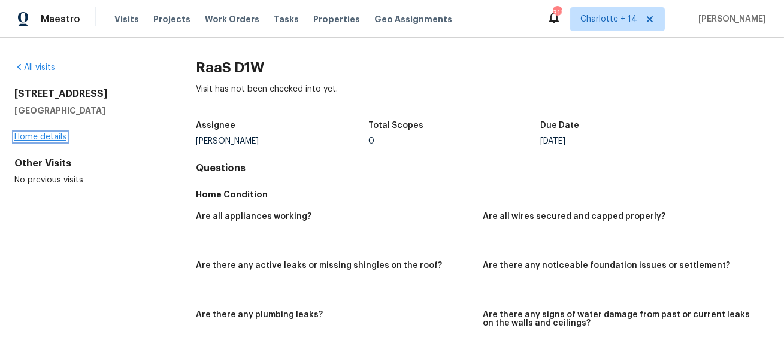
click at [46, 137] on link "Home details" at bounding box center [40, 137] width 52 height 8
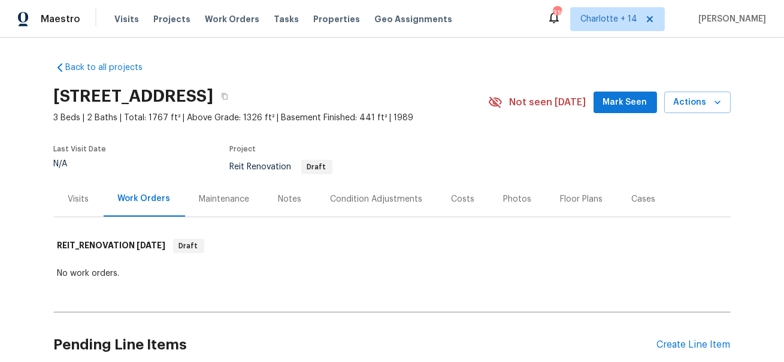
click at [81, 198] on div "Visits" at bounding box center [78, 200] width 21 height 12
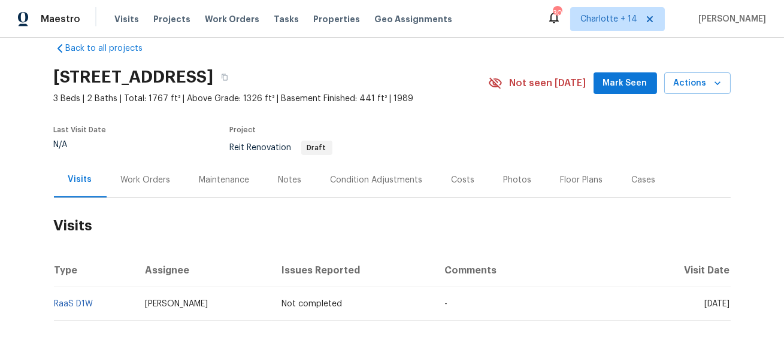
scroll to position [11, 0]
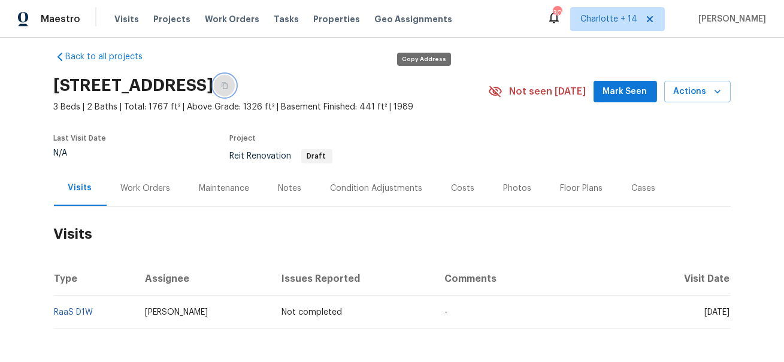
click at [228, 84] on icon "button" at bounding box center [225, 86] width 6 height 7
click at [124, 19] on span "Visits" at bounding box center [126, 19] width 25 height 12
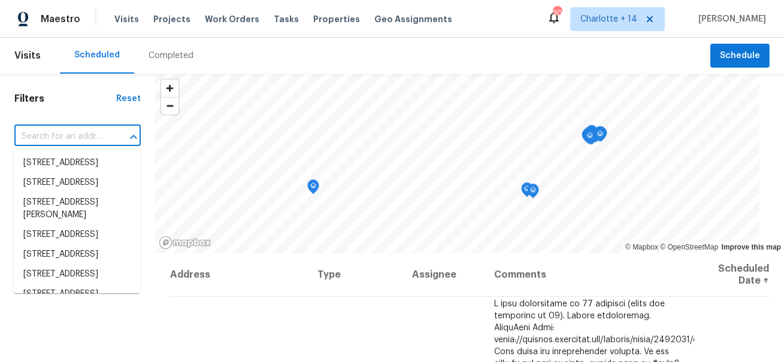
click at [80, 142] on input "text" at bounding box center [60, 137] width 93 height 19
paste input "[STREET_ADDRESS]"
type input "[STREET_ADDRESS]"
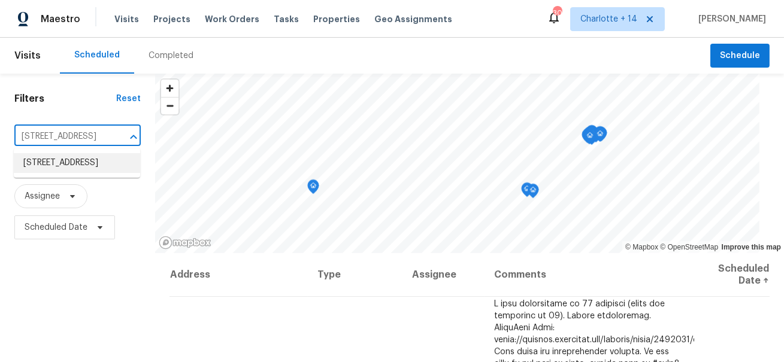
click at [83, 158] on li "[STREET_ADDRESS]" at bounding box center [77, 163] width 126 height 20
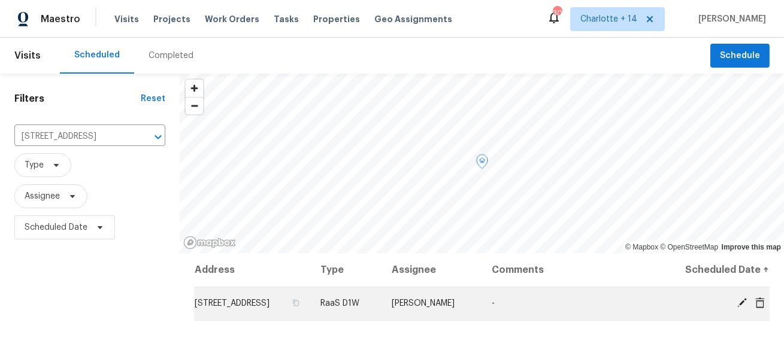
click at [757, 307] on icon at bounding box center [760, 303] width 11 height 11
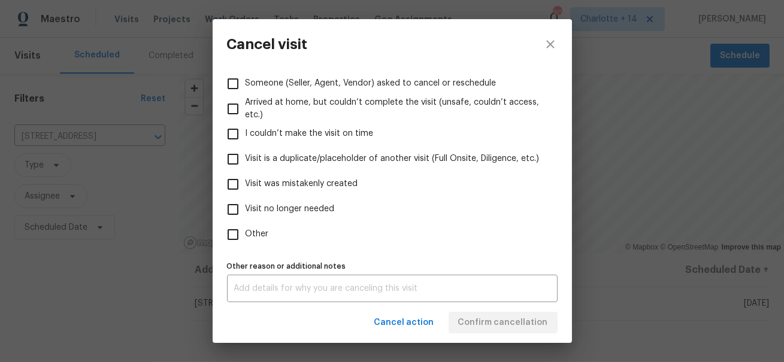
scroll to position [160, 0]
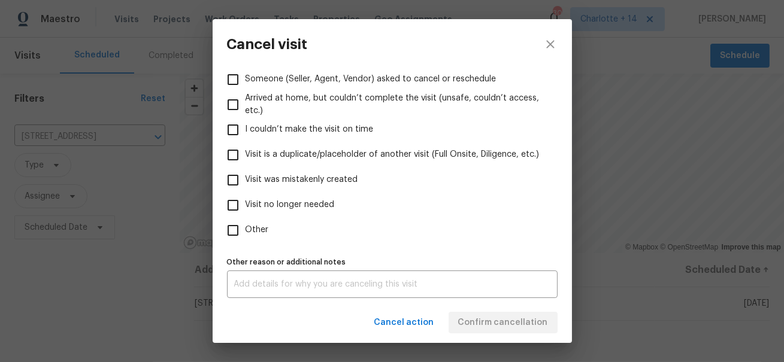
click at [339, 169] on label "Visit was mistakenly created" at bounding box center [384, 180] width 328 height 25
click at [246, 169] on input "Visit was mistakenly created" at bounding box center [232, 180] width 25 height 25
checkbox input "true"
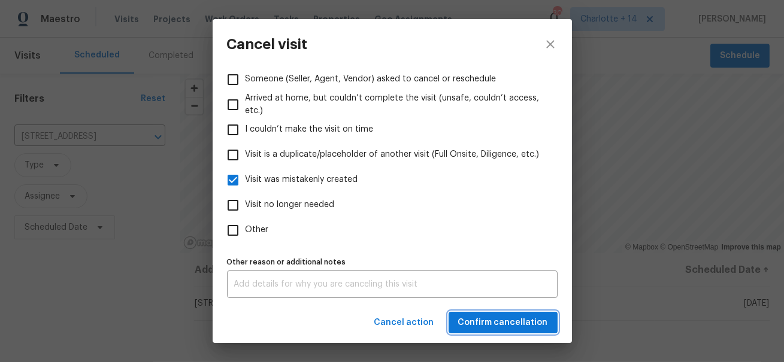
click at [528, 317] on span "Confirm cancellation" at bounding box center [503, 323] width 90 height 15
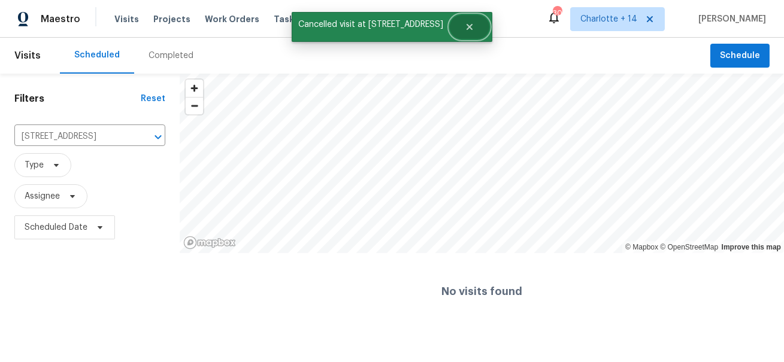
click at [479, 29] on button "Close" at bounding box center [470, 27] width 40 height 24
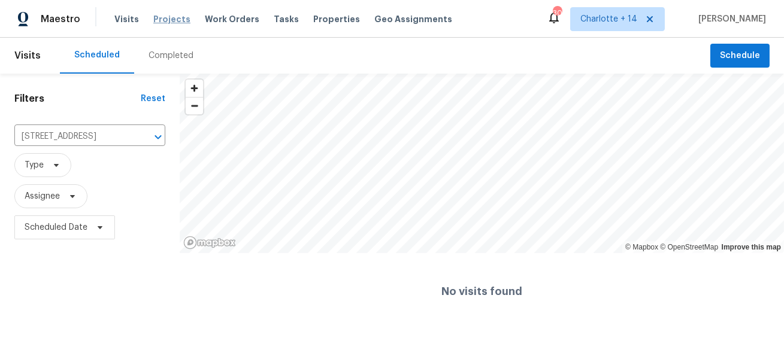
click at [171, 18] on span "Projects" at bounding box center [171, 19] width 37 height 12
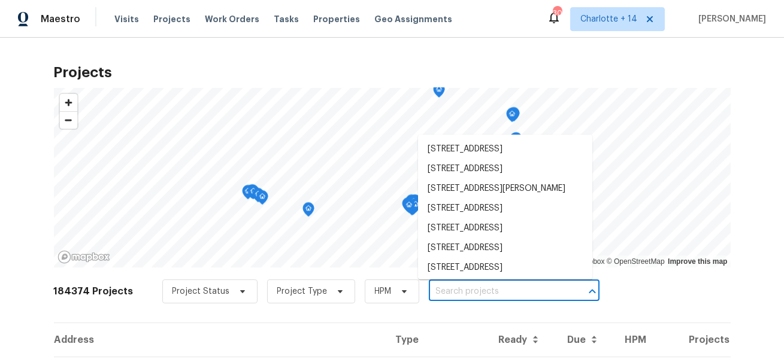
click at [436, 295] on input "text" at bounding box center [497, 292] width 137 height 19
paste input "[STREET_ADDRESS]"
type input "[STREET_ADDRESS]"
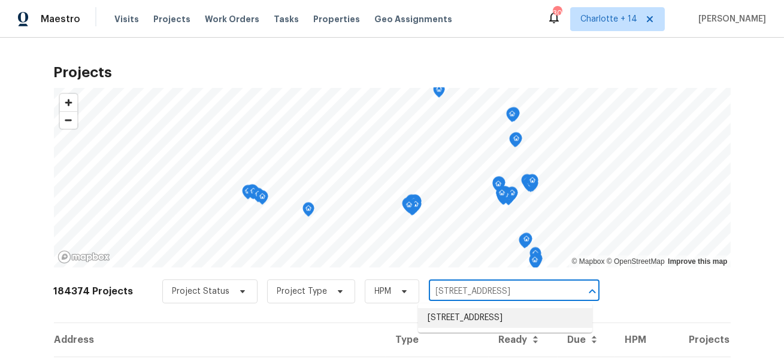
click at [434, 327] on li "[STREET_ADDRESS]" at bounding box center [505, 319] width 174 height 20
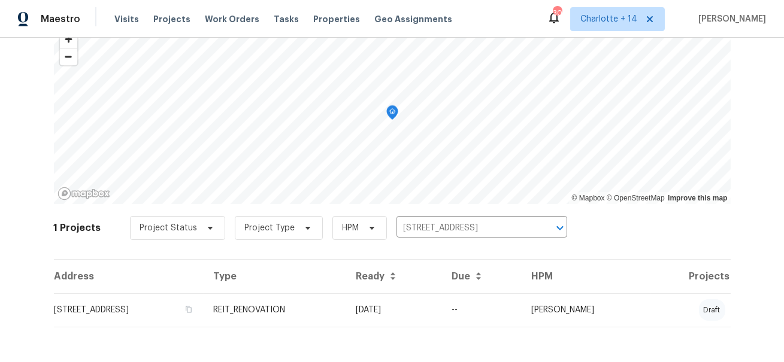
scroll to position [66, 0]
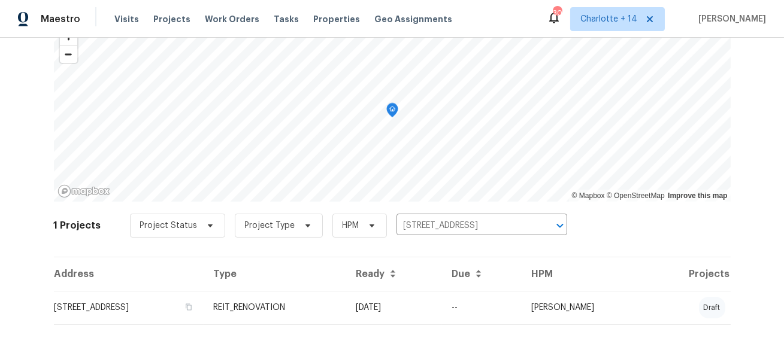
click at [165, 297] on td "[STREET_ADDRESS]" at bounding box center [129, 308] width 150 height 34
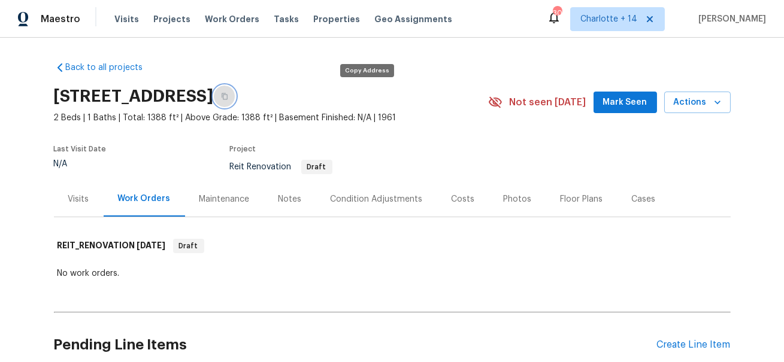
click at [235, 92] on button "button" at bounding box center [225, 97] width 22 height 22
click at [159, 18] on span "Projects" at bounding box center [171, 19] width 37 height 12
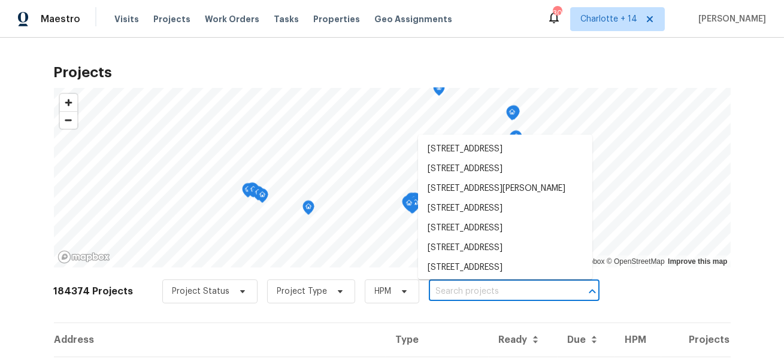
click at [472, 291] on input "text" at bounding box center [497, 292] width 137 height 19
paste input "[STREET_ADDRESS]"
type input "[STREET_ADDRESS]"
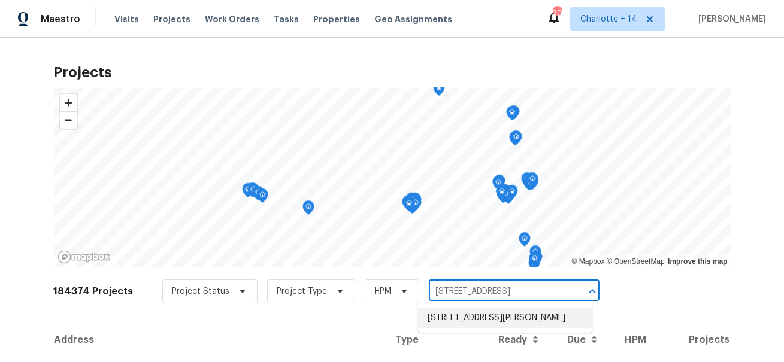
click at [466, 321] on li "[STREET_ADDRESS][PERSON_NAME]" at bounding box center [505, 319] width 174 height 20
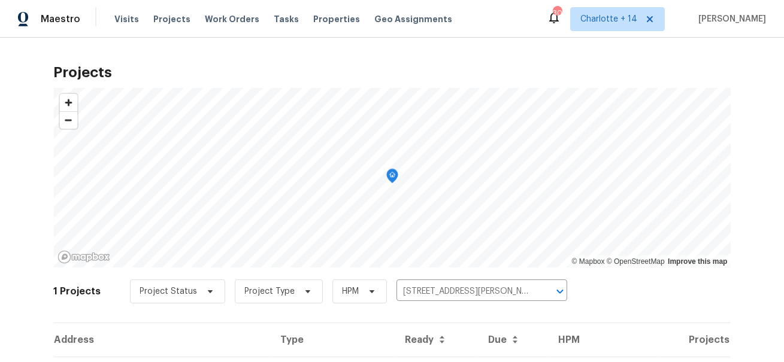
scroll to position [66, 0]
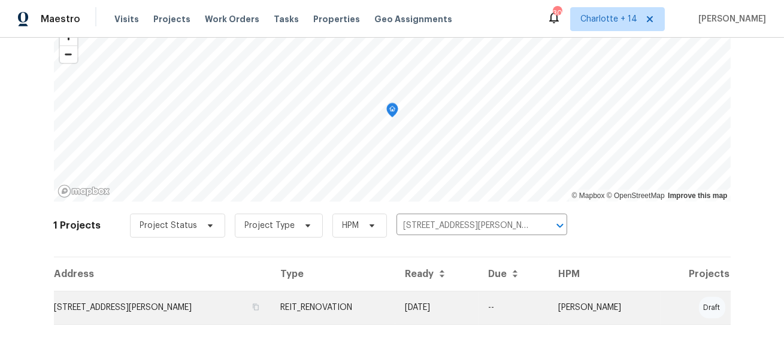
click at [165, 304] on td "[STREET_ADDRESS][PERSON_NAME]" at bounding box center [162, 308] width 217 height 34
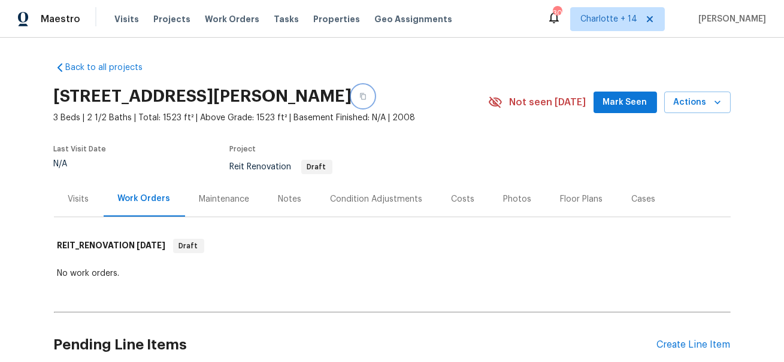
click at [367, 96] on icon "button" at bounding box center [362, 96] width 7 height 7
click at [118, 18] on span "Visits" at bounding box center [126, 19] width 25 height 12
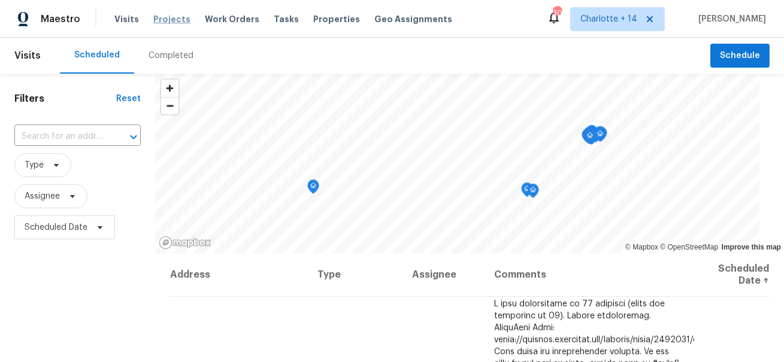
click at [158, 17] on span "Projects" at bounding box center [171, 19] width 37 height 12
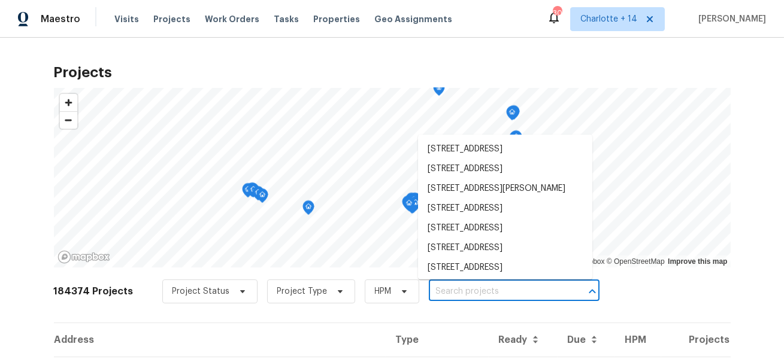
click at [429, 295] on input "text" at bounding box center [497, 292] width 137 height 19
paste input "[STREET_ADDRESS][PERSON_NAME]"
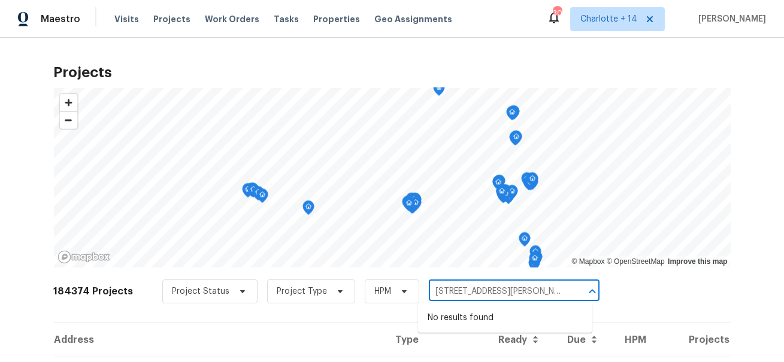
type input "[STREET_ADDRESS][PERSON_NAME]"
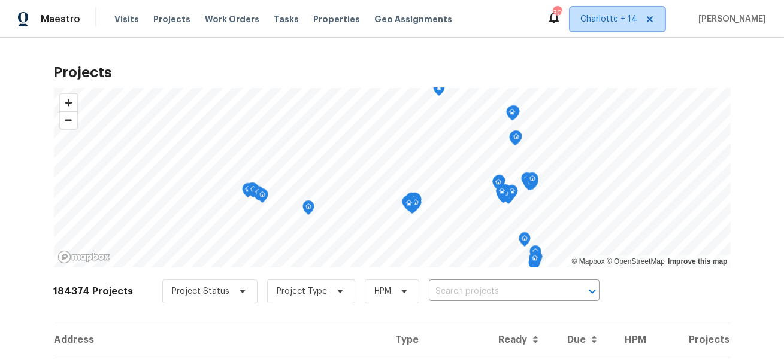
click at [638, 23] on span "Charlotte + 14" at bounding box center [609, 19] width 57 height 12
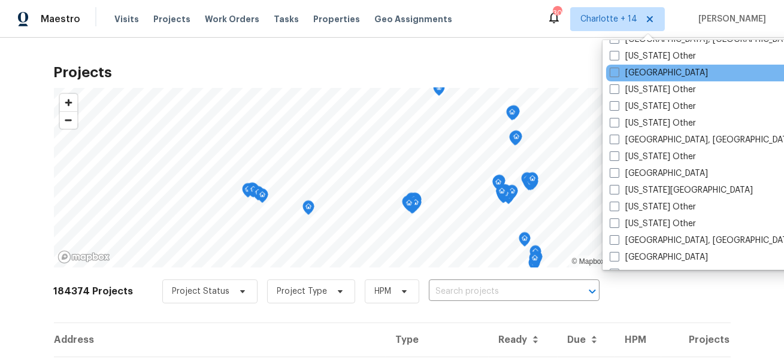
scroll to position [753, 0]
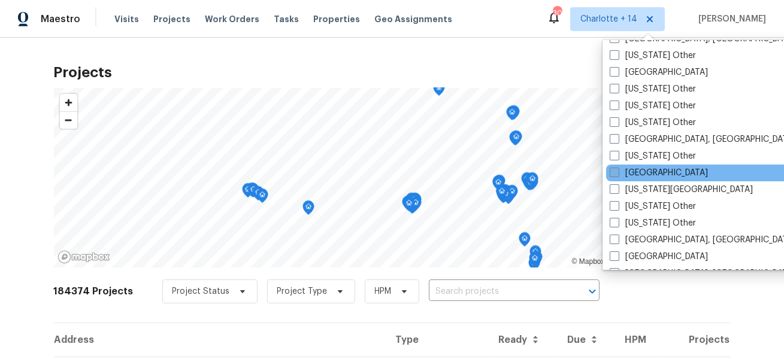
click at [652, 176] on label "[GEOGRAPHIC_DATA]" at bounding box center [659, 173] width 98 height 12
click at [618, 175] on input "[GEOGRAPHIC_DATA]" at bounding box center [614, 171] width 8 height 8
checkbox input "true"
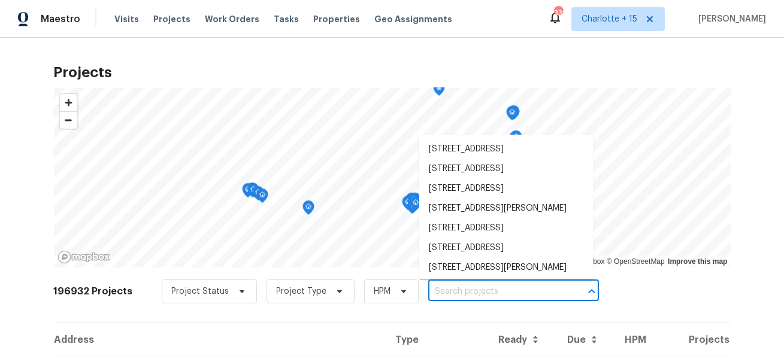
click at [436, 292] on input "text" at bounding box center [496, 292] width 137 height 19
paste input "[STREET_ADDRESS][PERSON_NAME]"
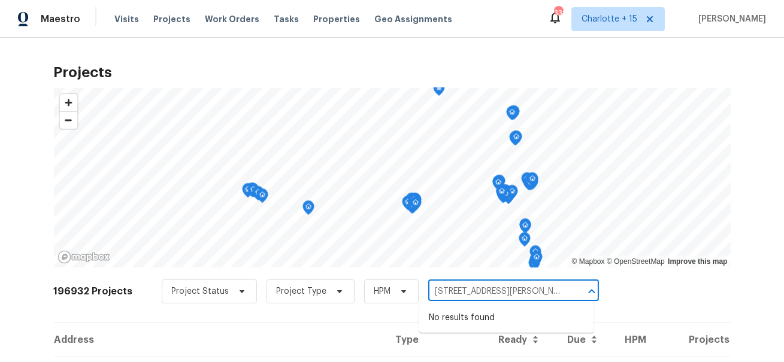
type input "[STREET_ADDRESS][PERSON_NAME]"
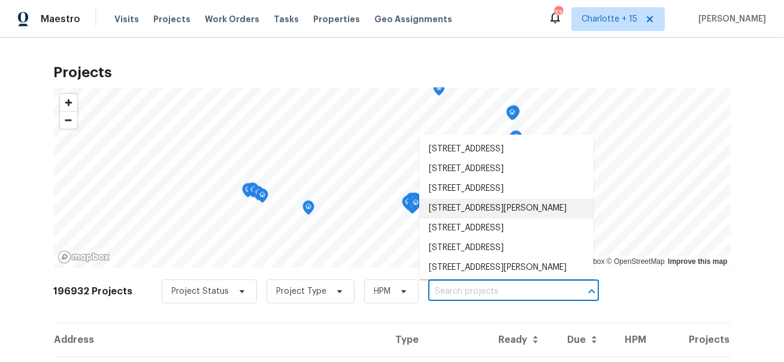
paste input "[STREET_ADDRESS][PERSON_NAME]"
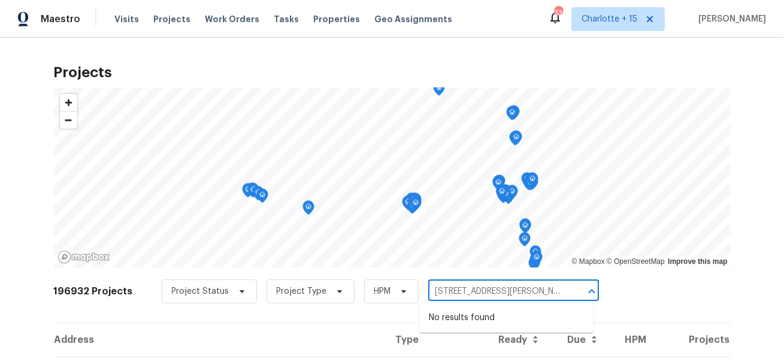
type input "[STREET_ADDRESS][PERSON_NAME]"
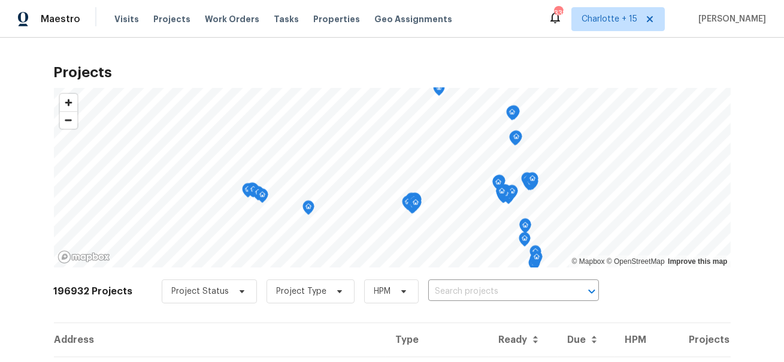
click at [652, 7] on div "Maestro Visits Projects Work Orders Tasks Properties Geo Assignments 332 Charlo…" at bounding box center [392, 19] width 784 height 38
click at [638, 19] on span "Charlotte + 15" at bounding box center [610, 19] width 56 height 12
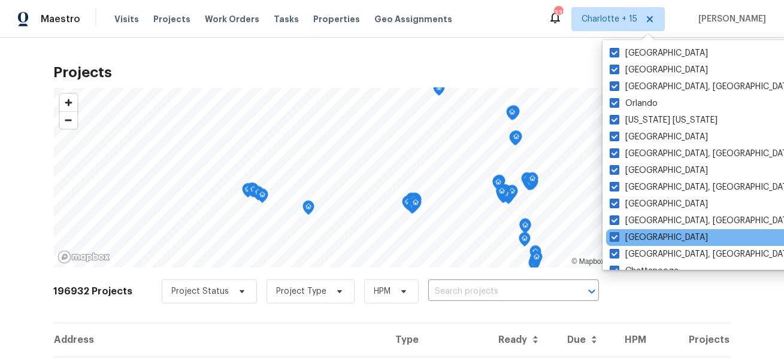
scroll to position [4, 0]
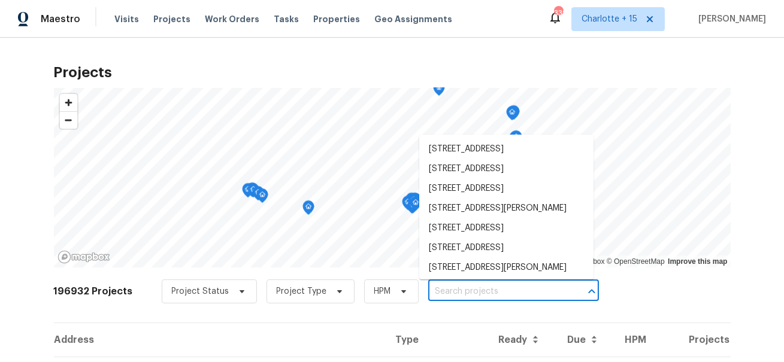
click at [504, 291] on input "text" at bounding box center [496, 292] width 137 height 19
paste input "[STREET_ADDRESS][PERSON_NAME]"
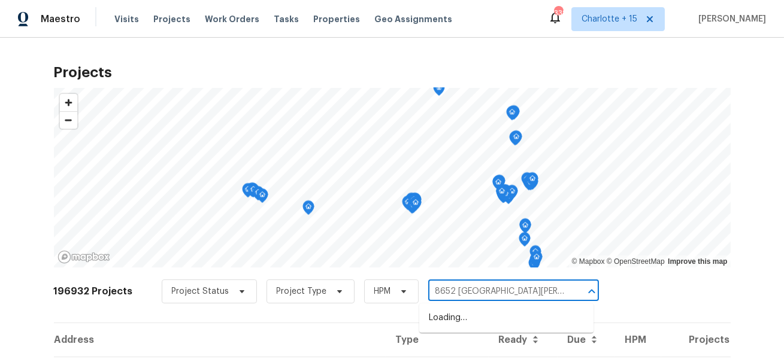
type input "8652 [GEOGRAPHIC_DATA][PERSON_NAME]"
click at [487, 322] on li "[STREET_ADDRESS][PERSON_NAME]" at bounding box center [506, 319] width 174 height 20
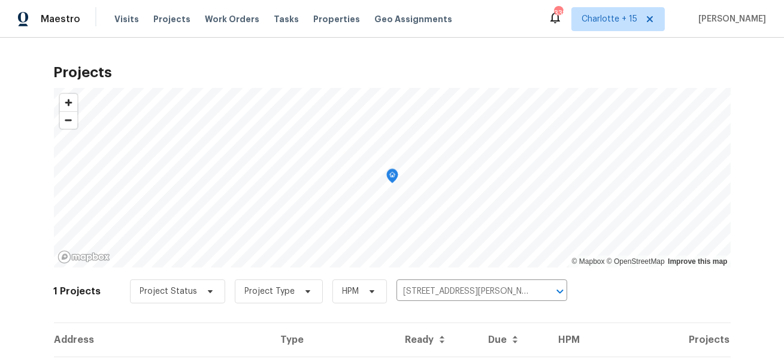
scroll to position [66, 0]
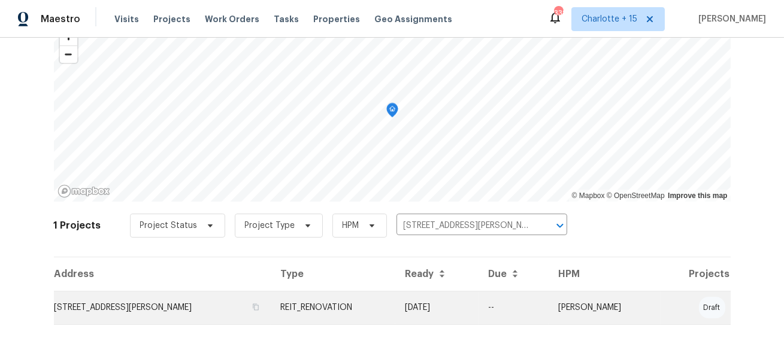
click at [95, 301] on td "[STREET_ADDRESS][PERSON_NAME]" at bounding box center [162, 308] width 217 height 34
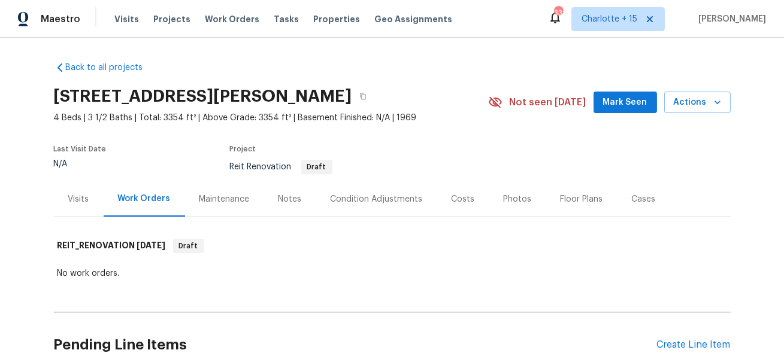
click at [81, 203] on div "Visits" at bounding box center [78, 200] width 21 height 12
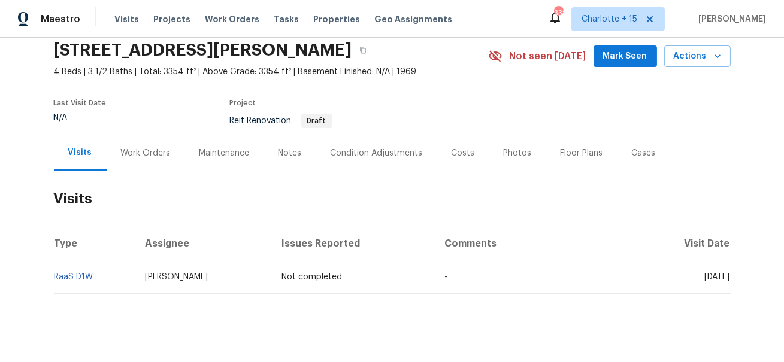
scroll to position [59, 0]
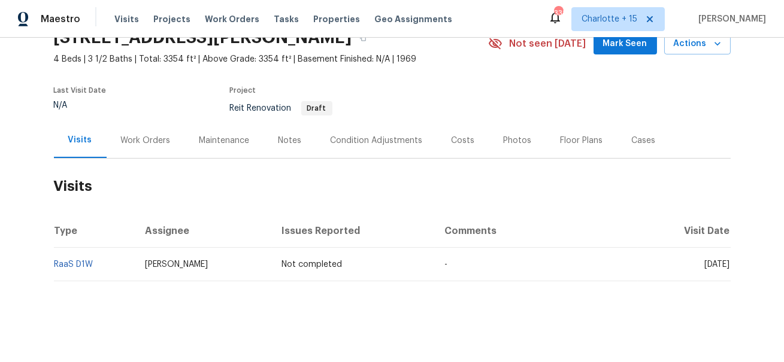
click at [141, 135] on div "Work Orders" at bounding box center [146, 141] width 50 height 12
